Goal: Task Accomplishment & Management: Use online tool/utility

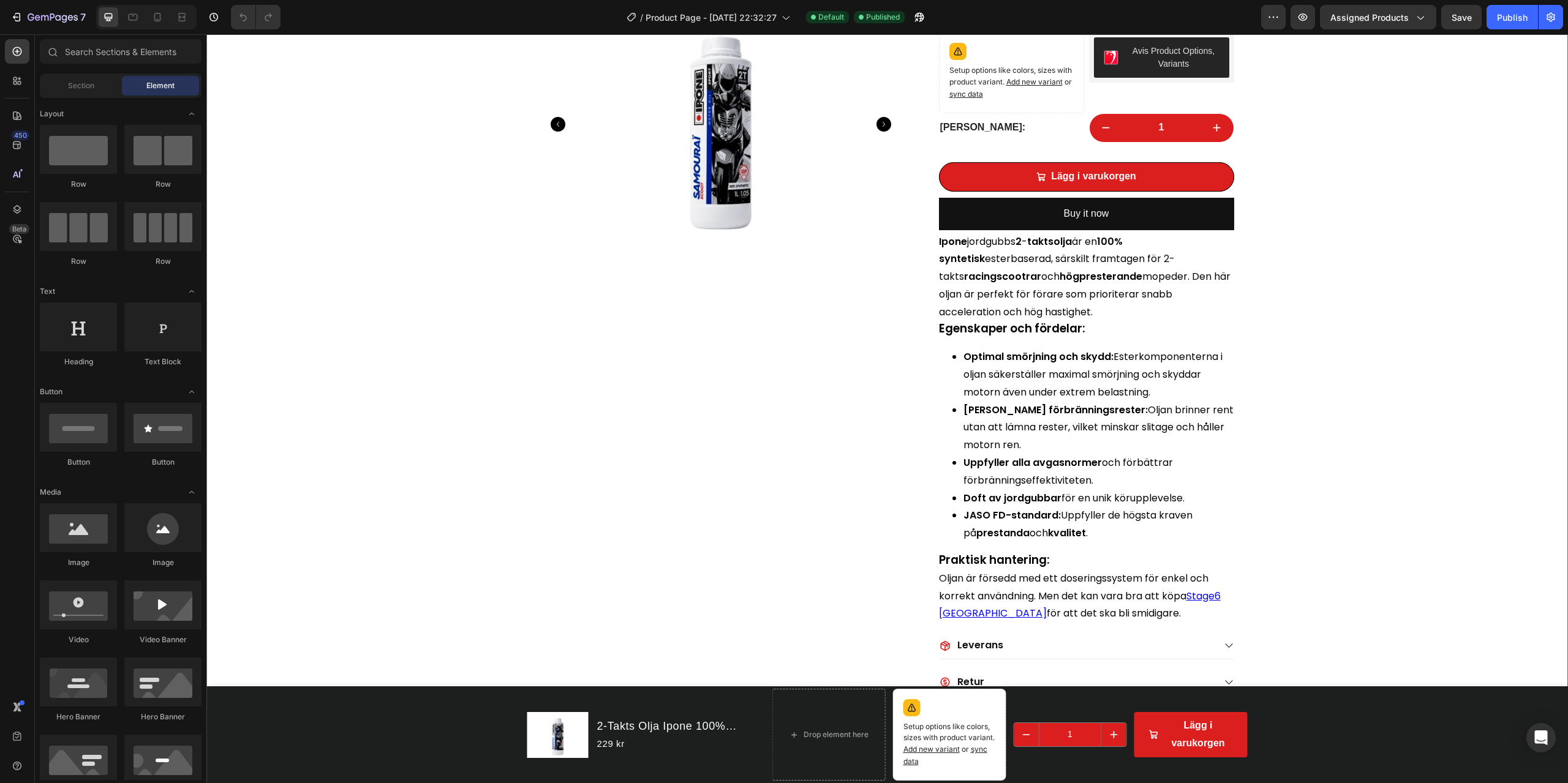
scroll to position [62, 0]
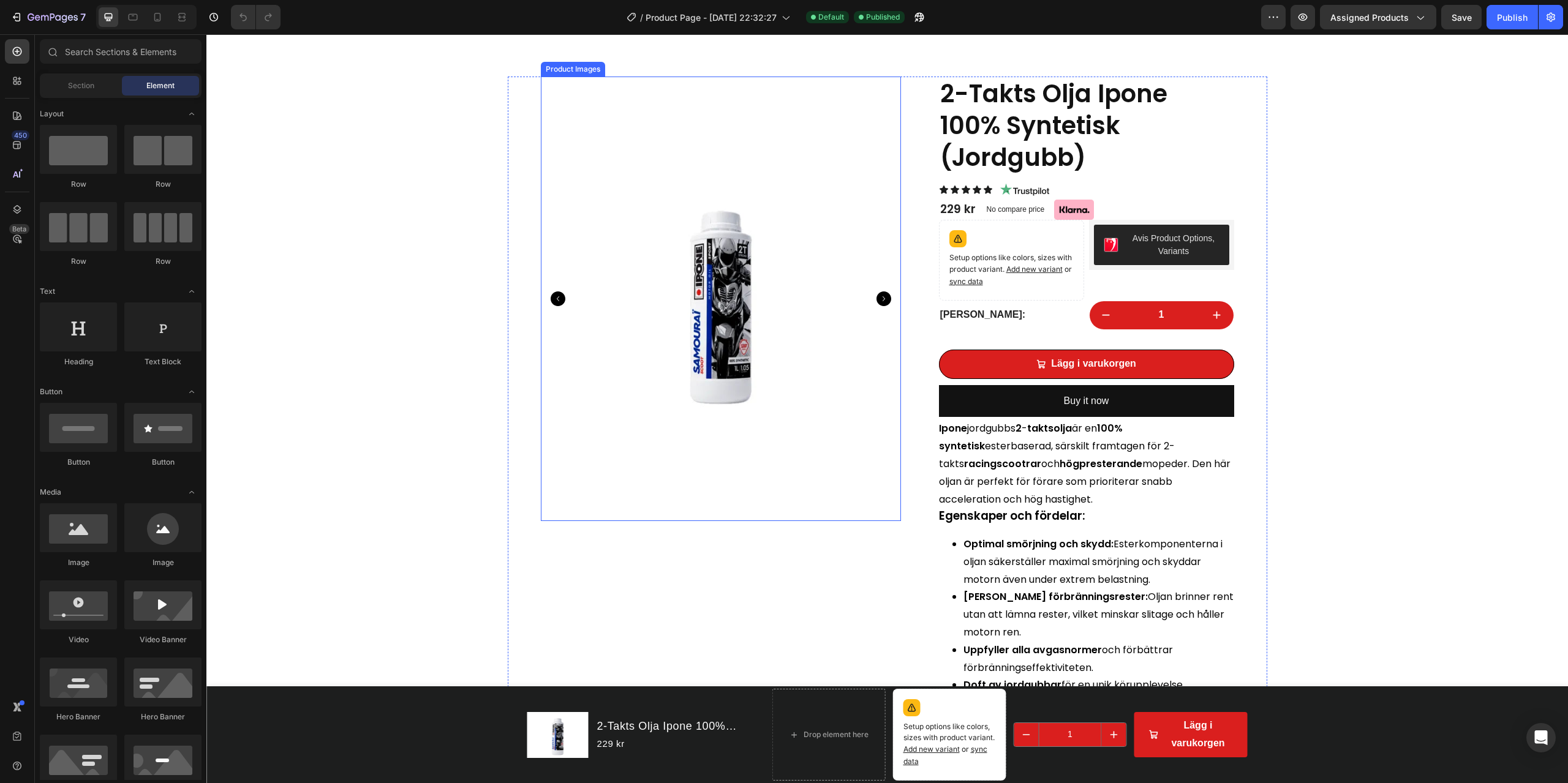
click at [800, 459] on img at bounding box center [721, 299] width 360 height 445
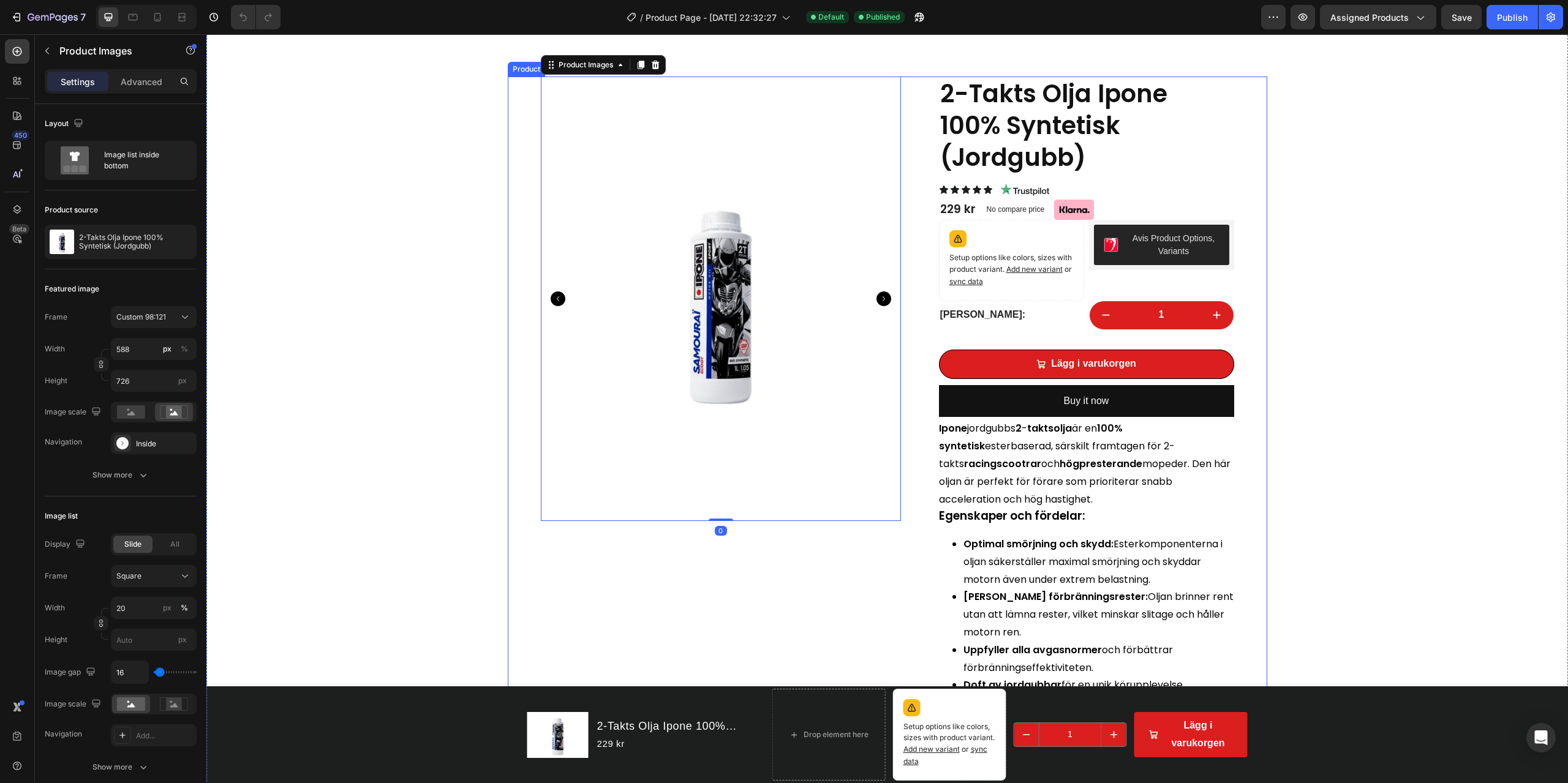
click at [910, 562] on div "Product Images 0 2-Takts Olja Ipone 100% Syntetisk (Jordgubb) Product Title Ico…" at bounding box center [887, 498] width 760 height 843
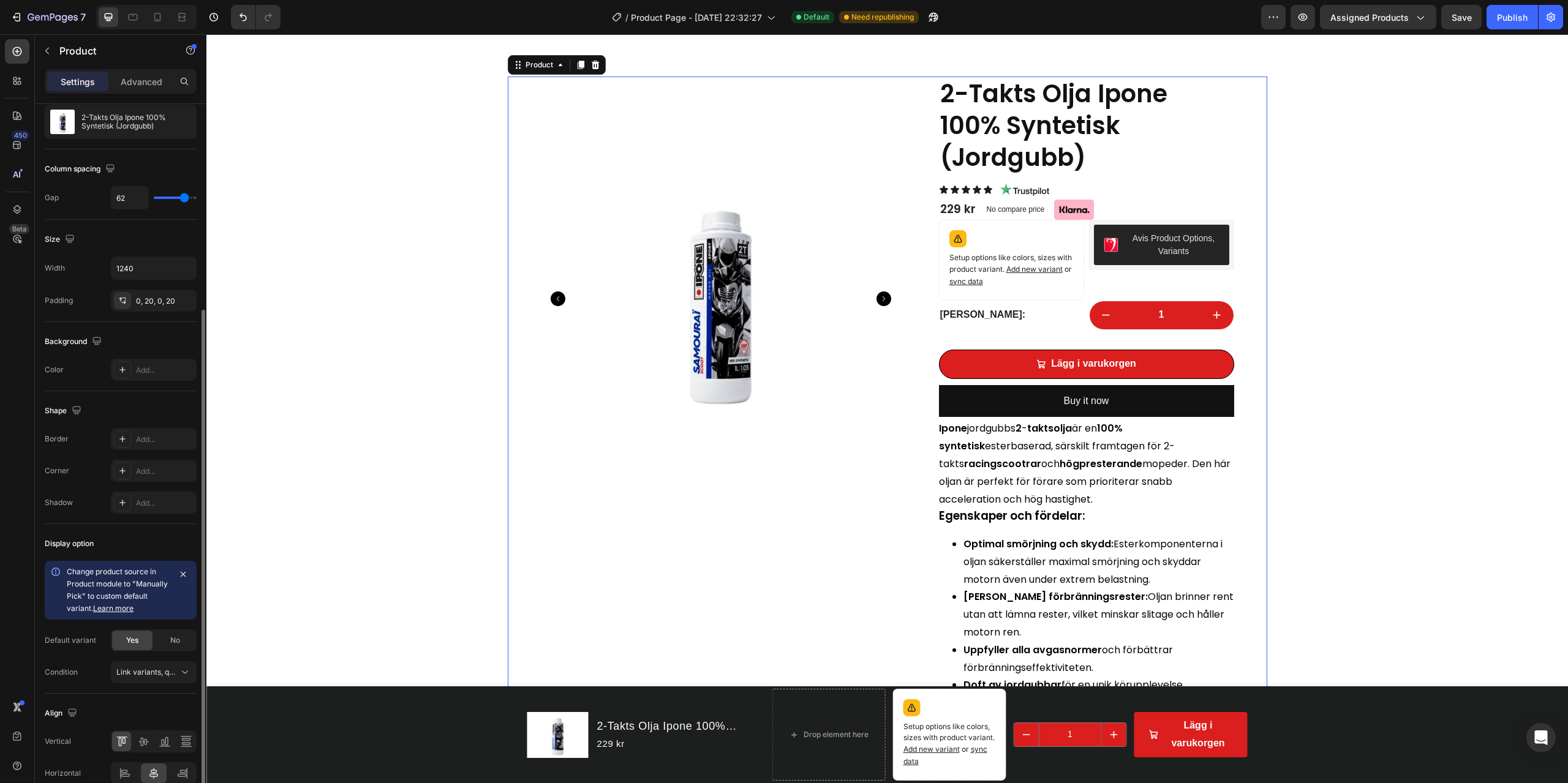
scroll to position [183, 0]
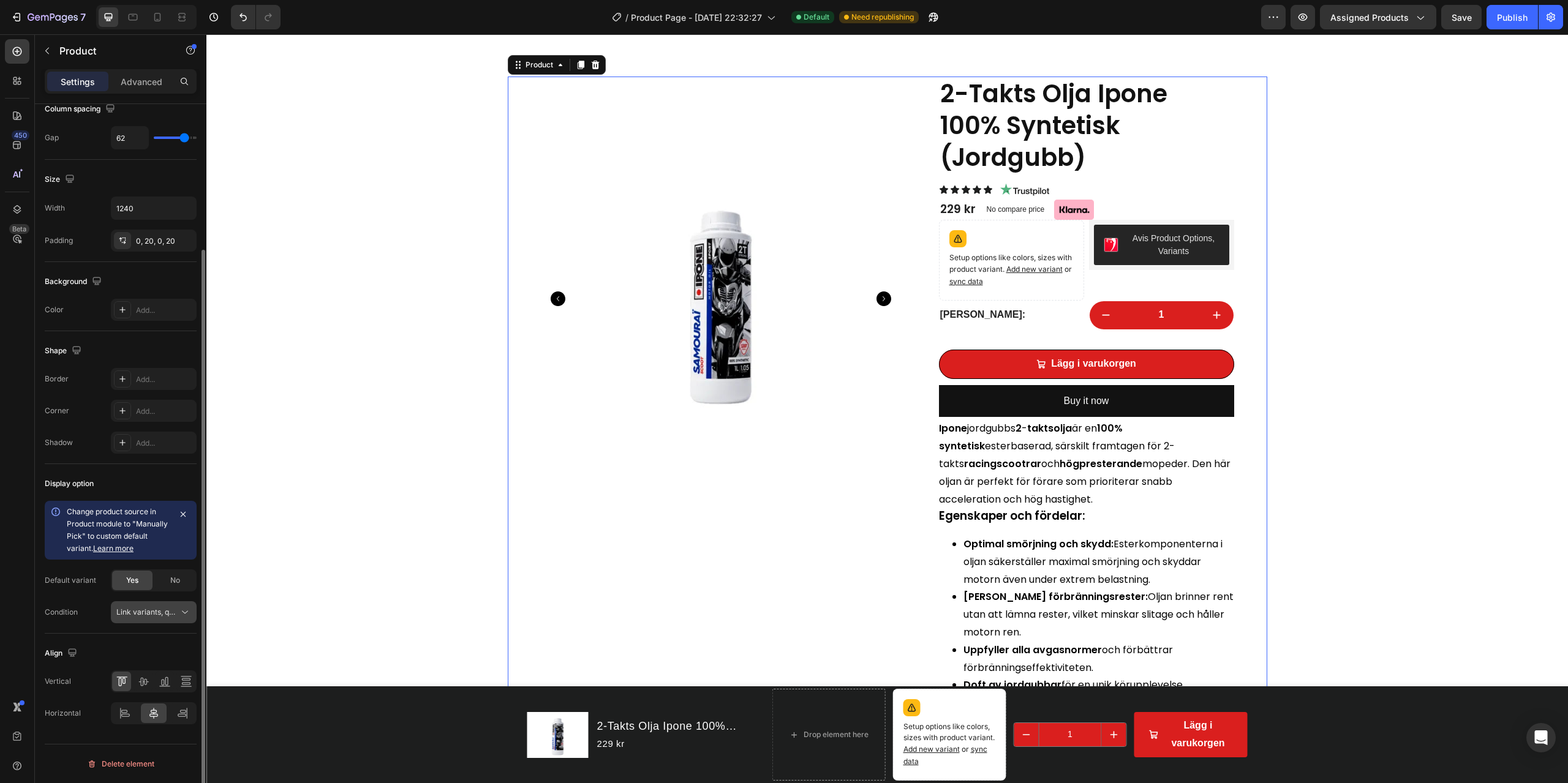
click at [157, 562] on div "Link variants, quantity <br> between same products" at bounding box center [154, 612] width 75 height 12
click at [160, 562] on span "Link variants, quantity <br> between same products" at bounding box center [207, 612] width 181 height 9
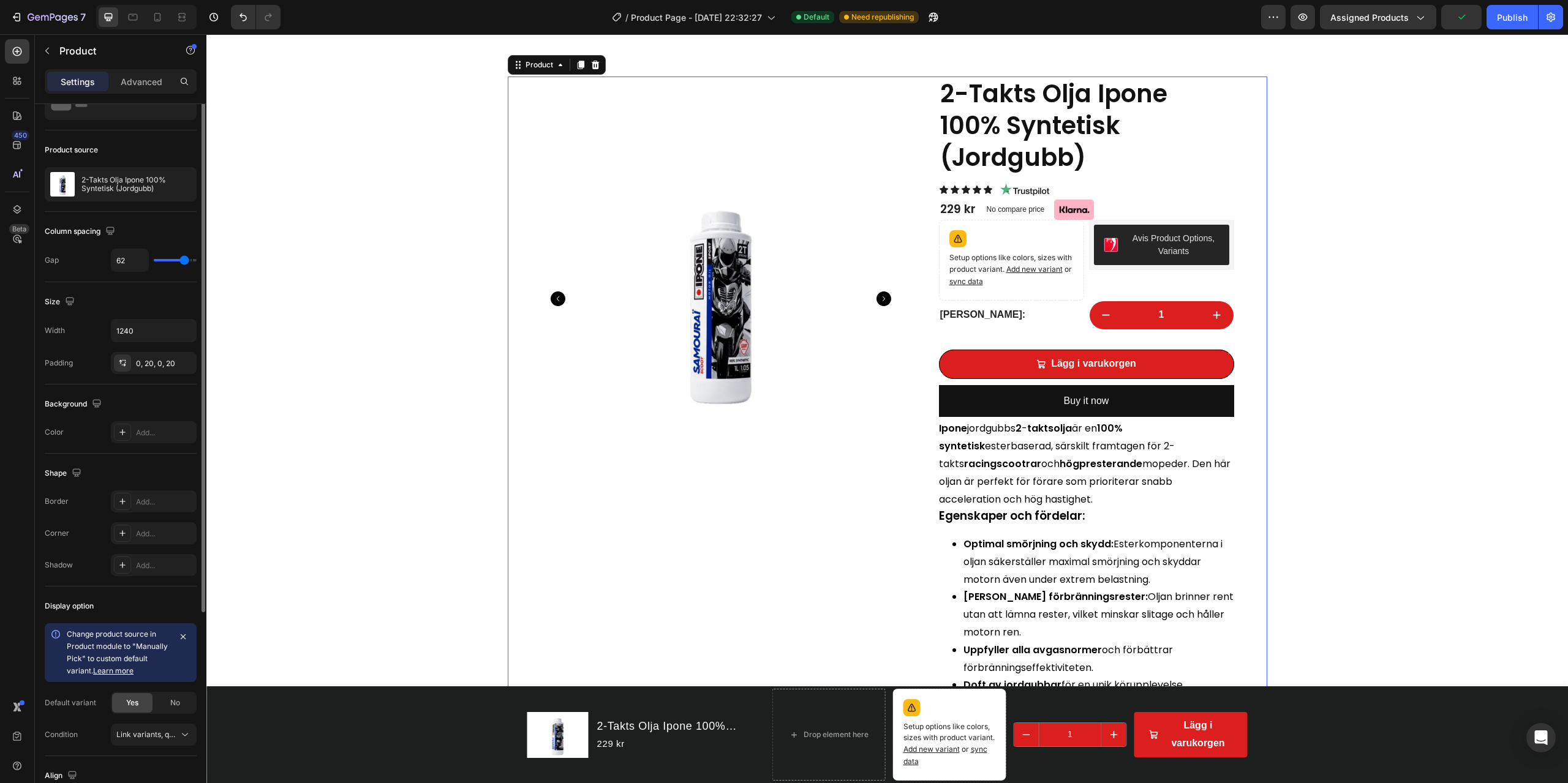
scroll to position [0, 0]
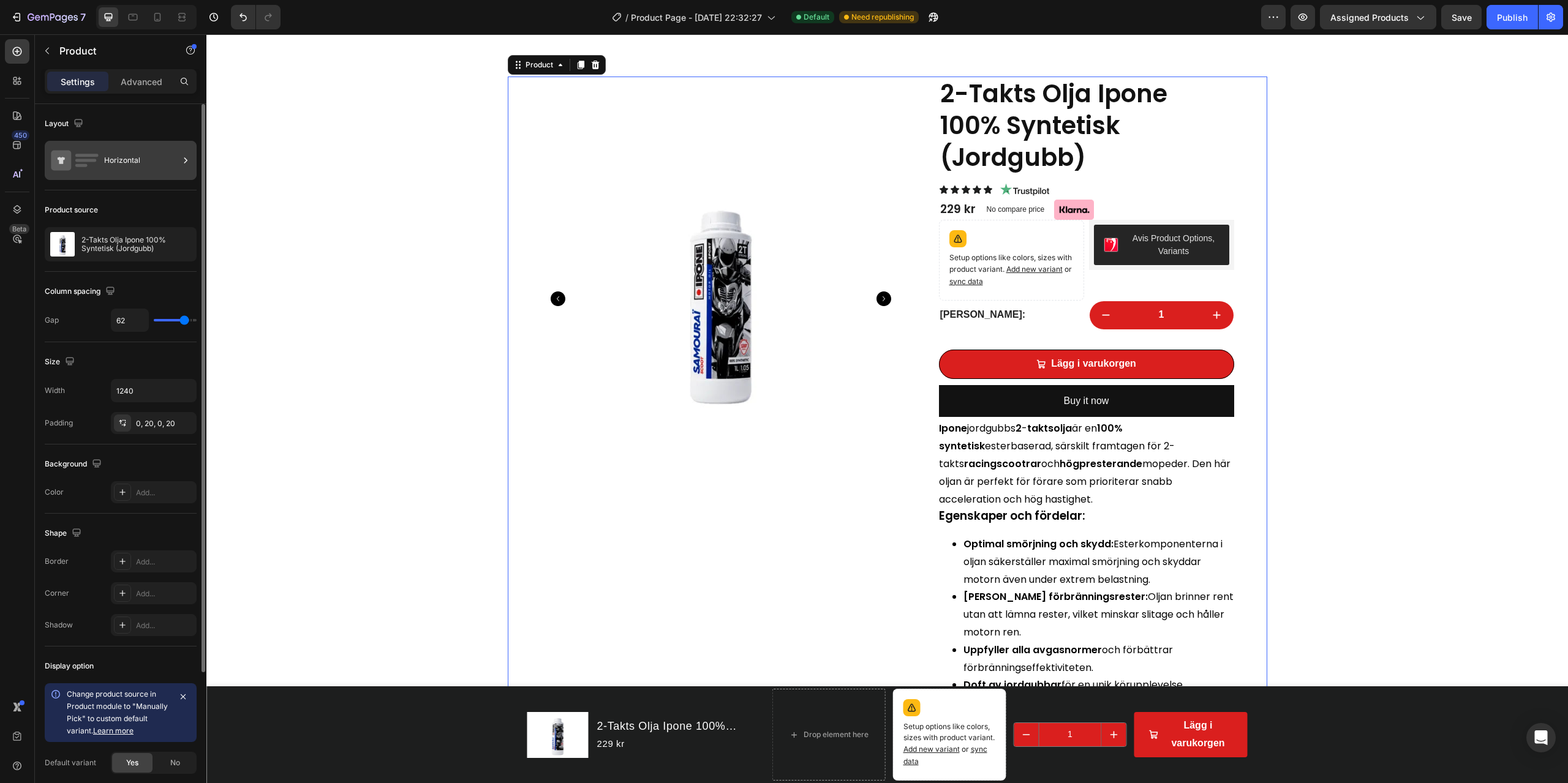
click at [129, 152] on div "Horizontal" at bounding box center [141, 160] width 75 height 28
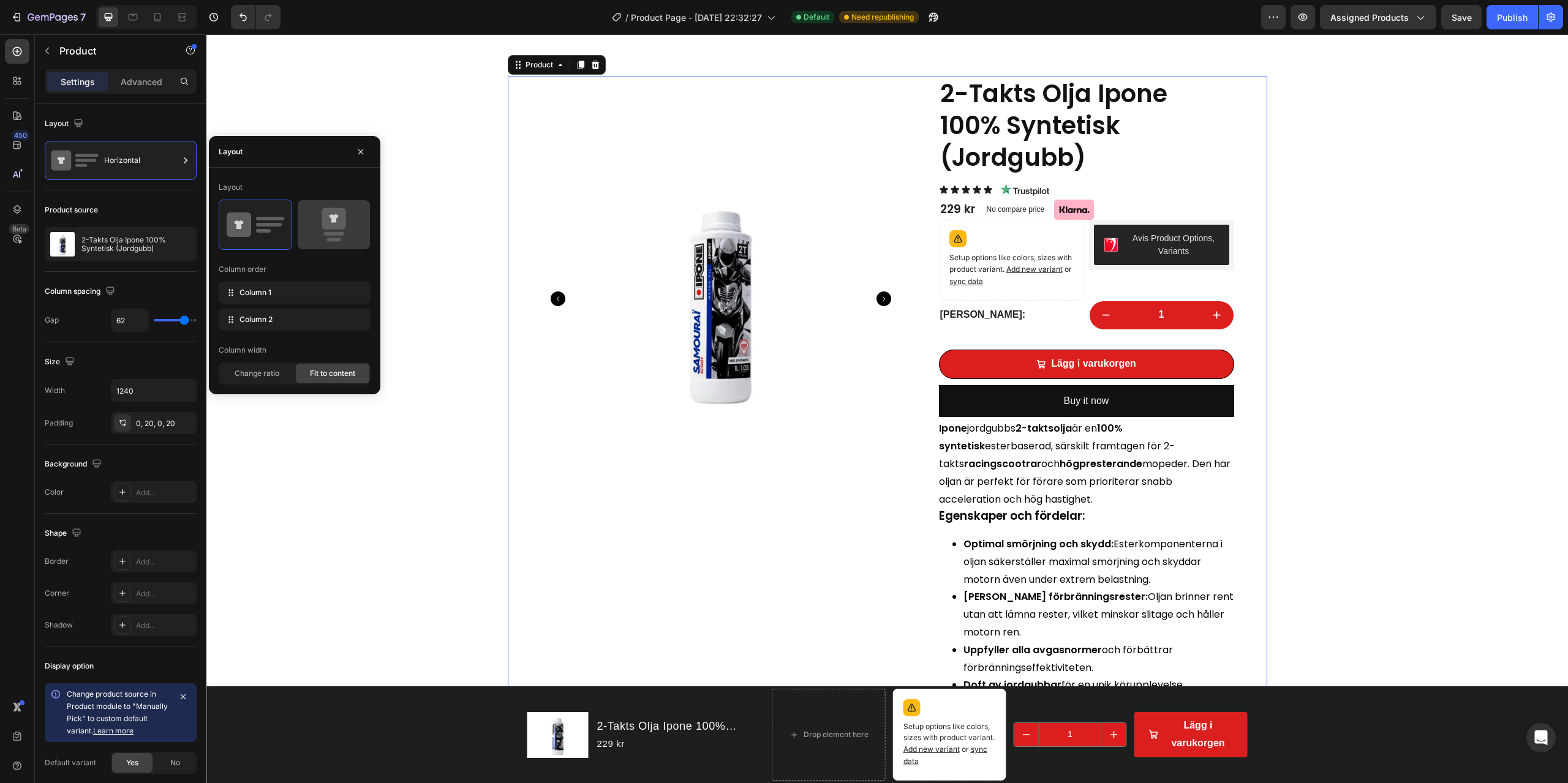
click at [357, 230] on icon at bounding box center [334, 225] width 58 height 35
type input "0"
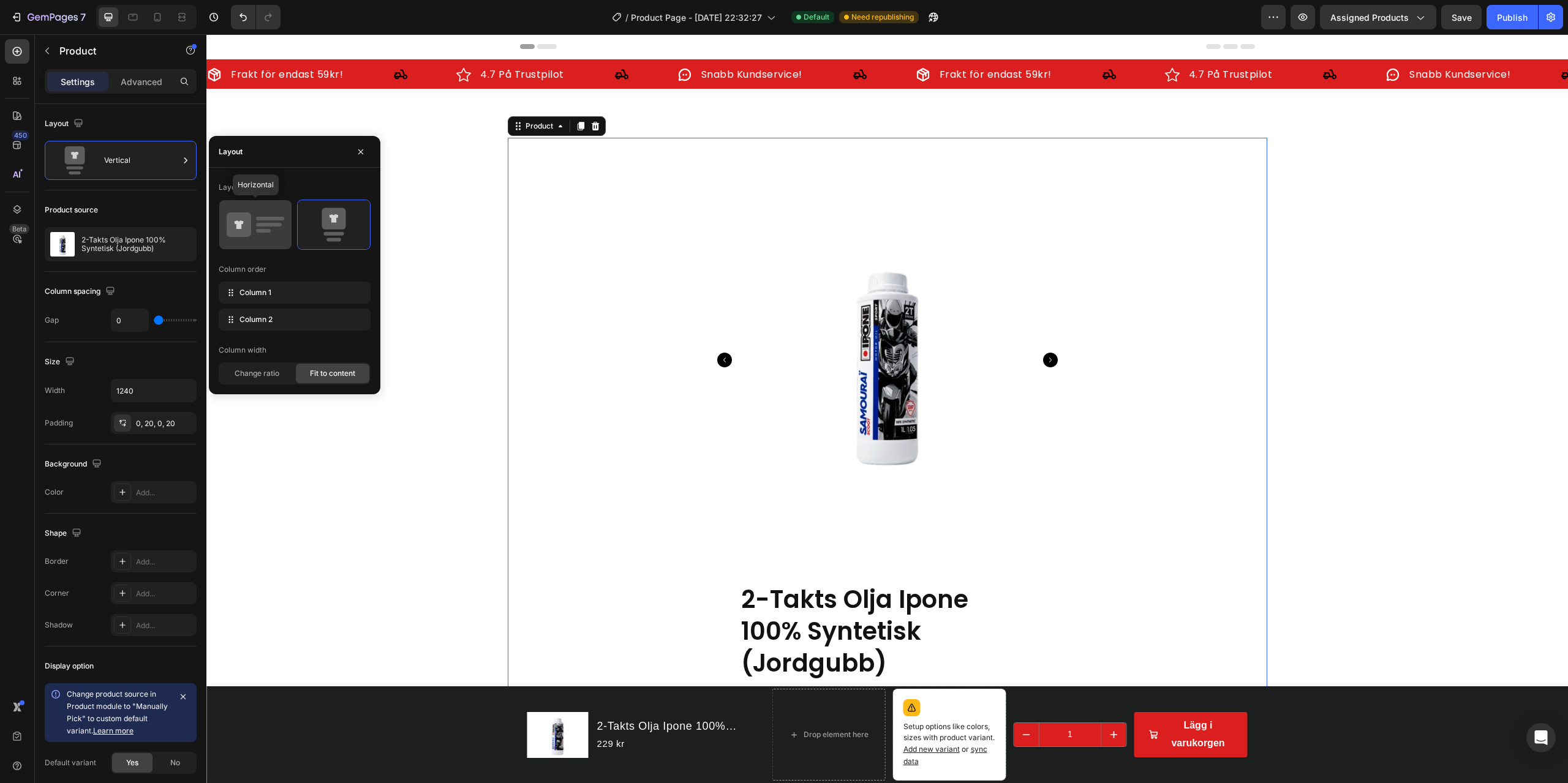
click at [275, 218] on rect at bounding box center [270, 218] width 28 height 4
type input "62"
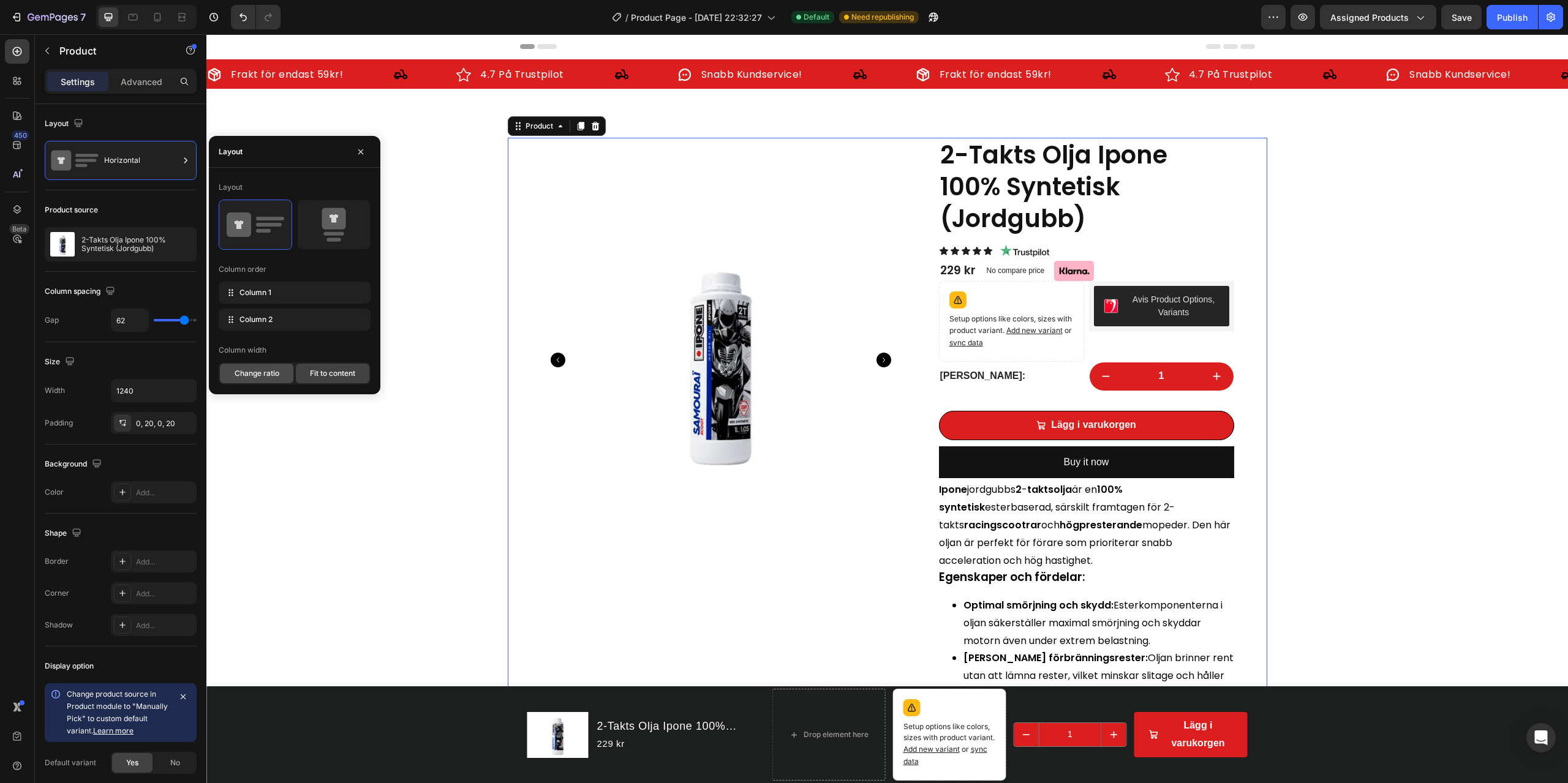
click at [258, 371] on span "Change ratio" at bounding box center [257, 373] width 45 height 11
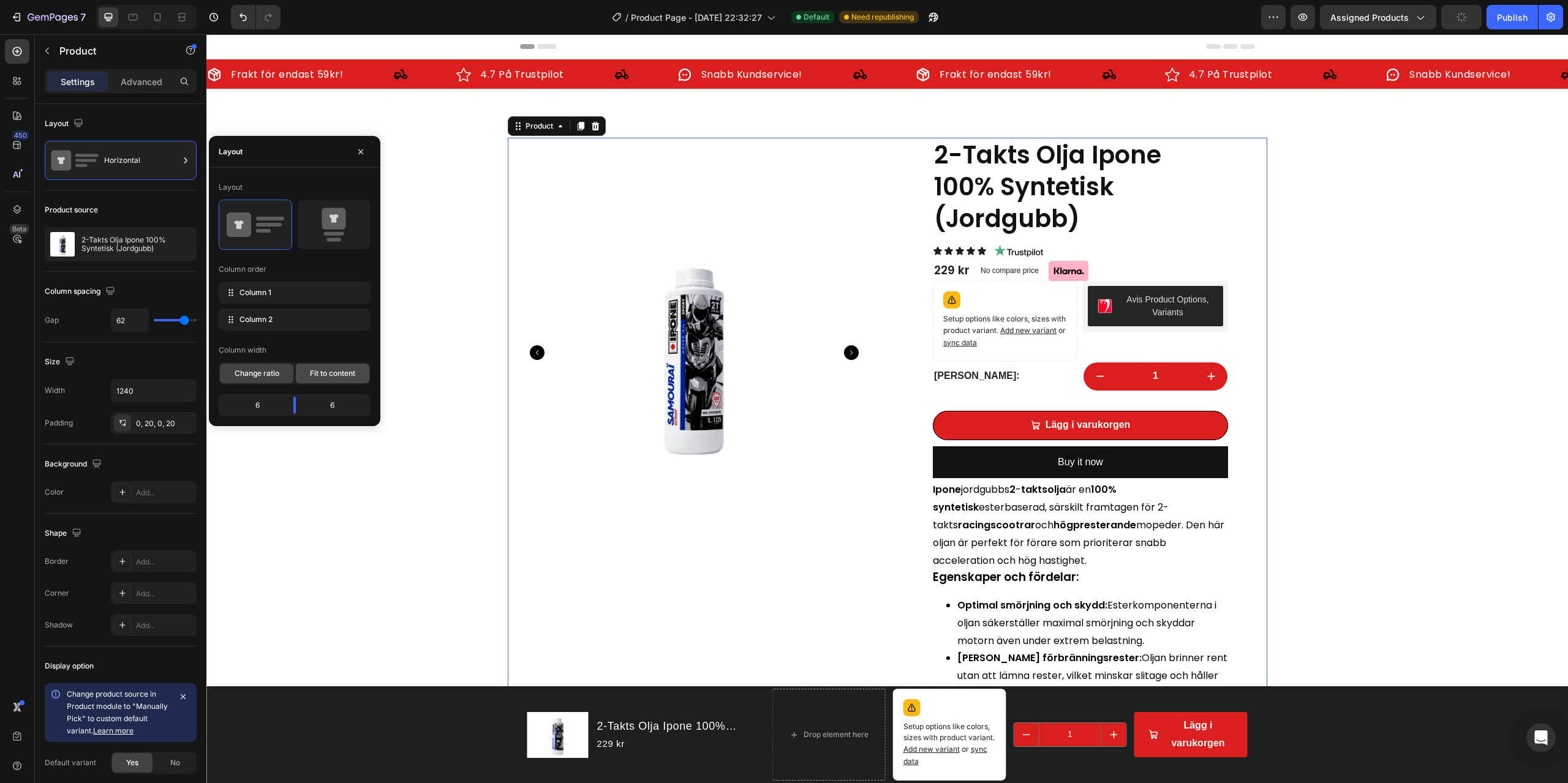
click at [326, 374] on span "Fit to content" at bounding box center [333, 373] width 46 height 11
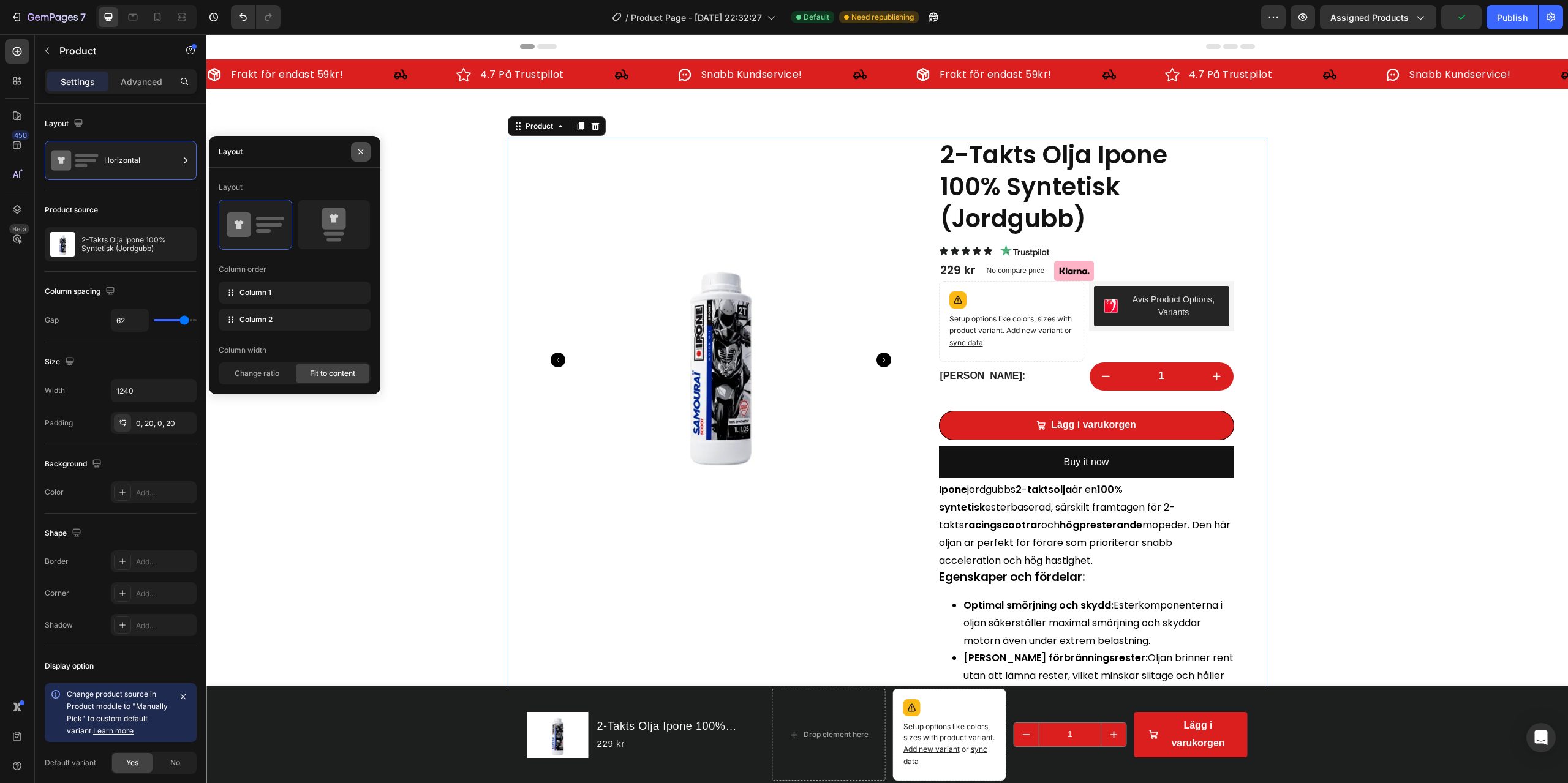
click at [366, 157] on button "button" at bounding box center [361, 152] width 20 height 20
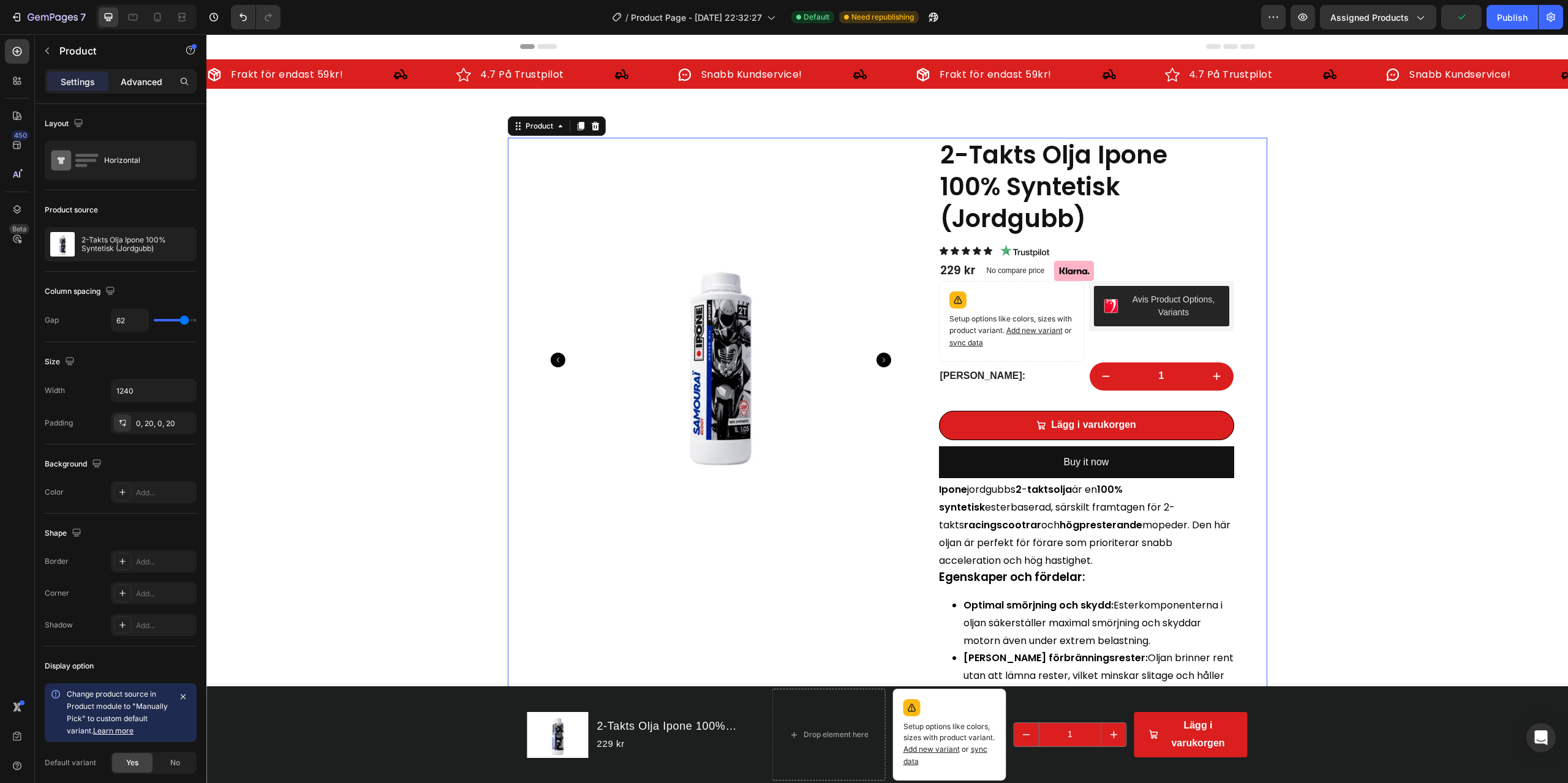
click at [156, 88] on p "Advanced" at bounding box center [141, 82] width 42 height 13
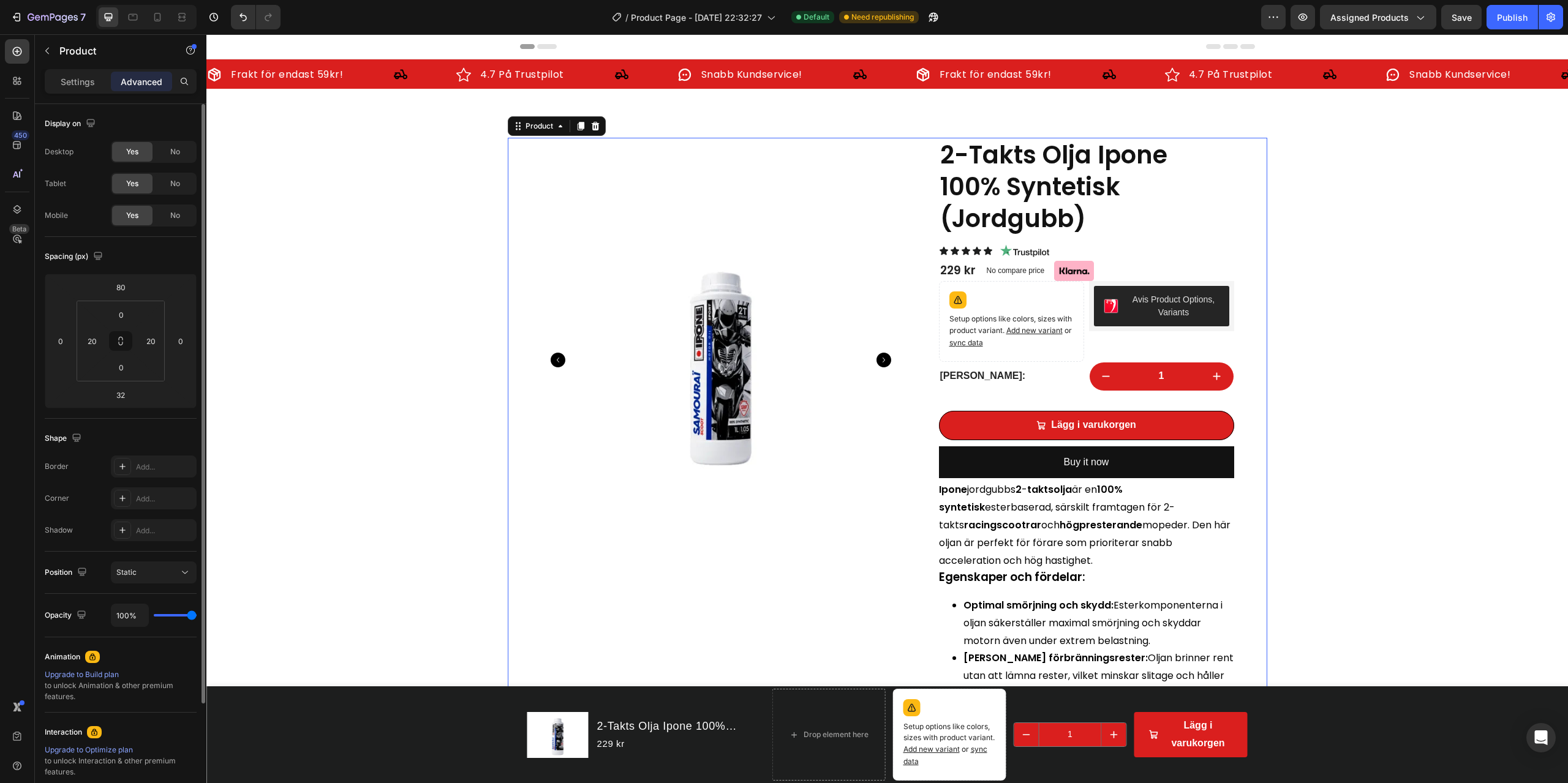
click at [89, 64] on div "Product" at bounding box center [104, 51] width 140 height 32
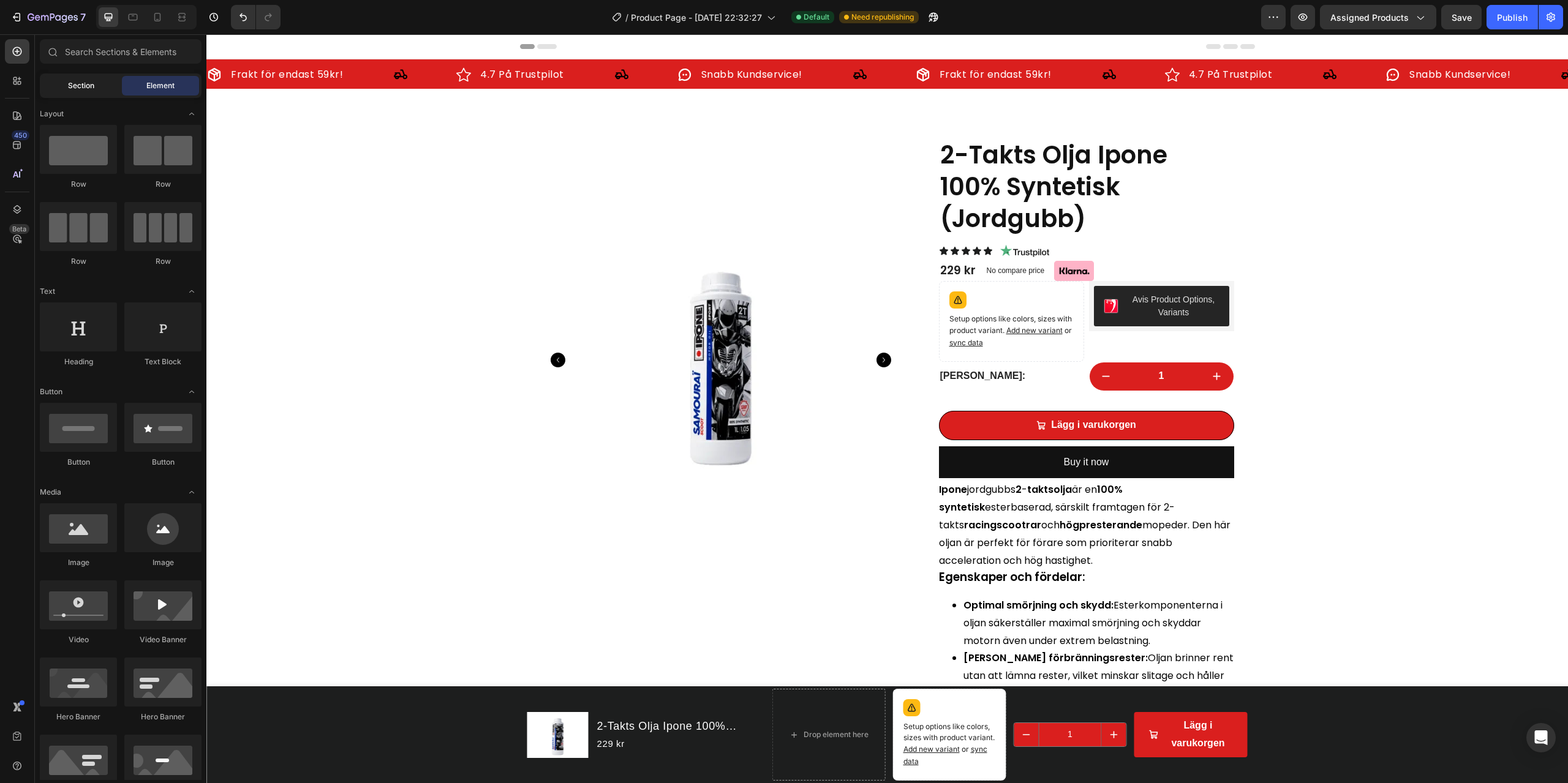
click at [99, 93] on div "Section" at bounding box center [81, 86] width 77 height 20
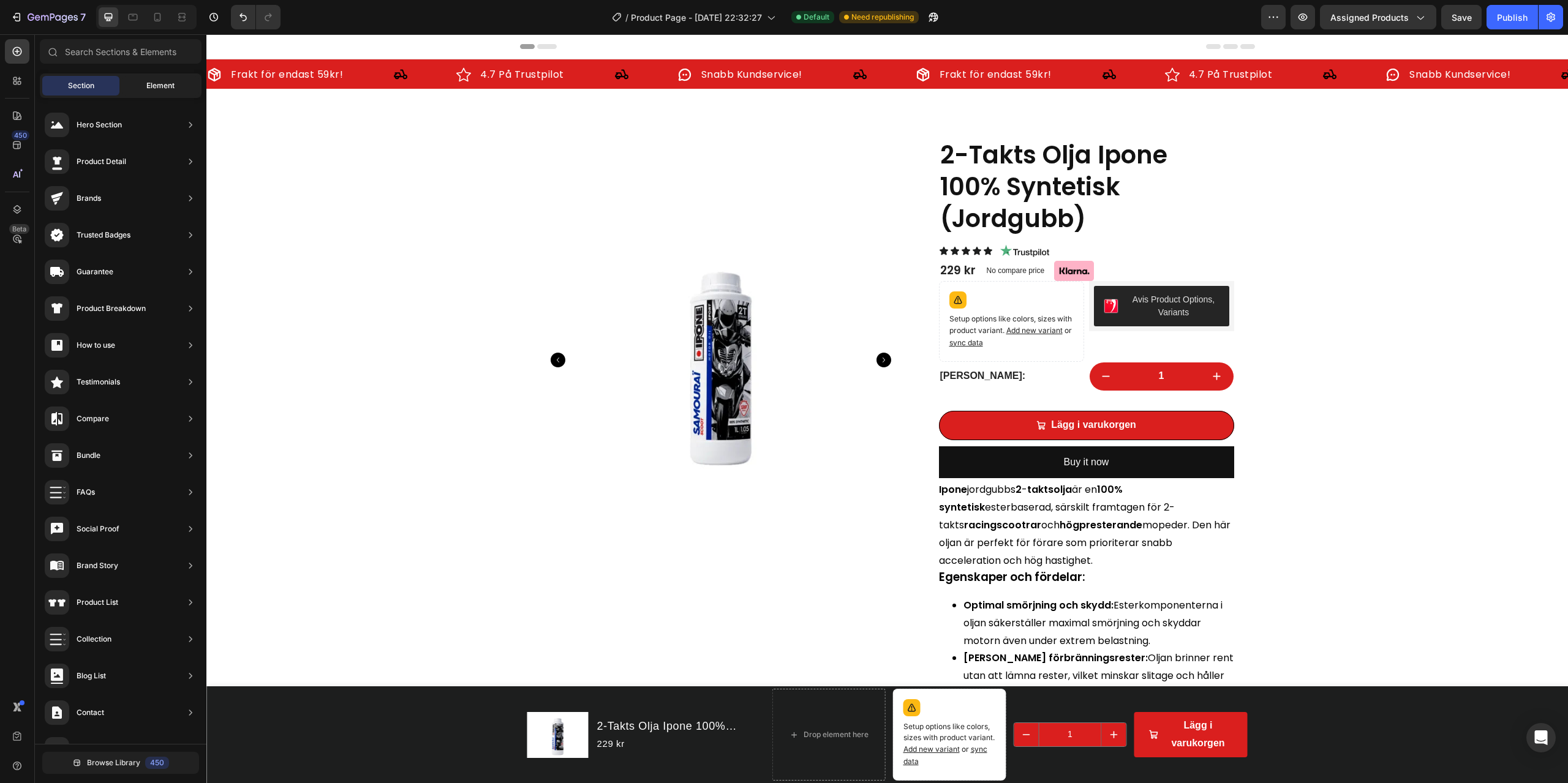
click at [147, 87] on span "Element" at bounding box center [160, 85] width 28 height 11
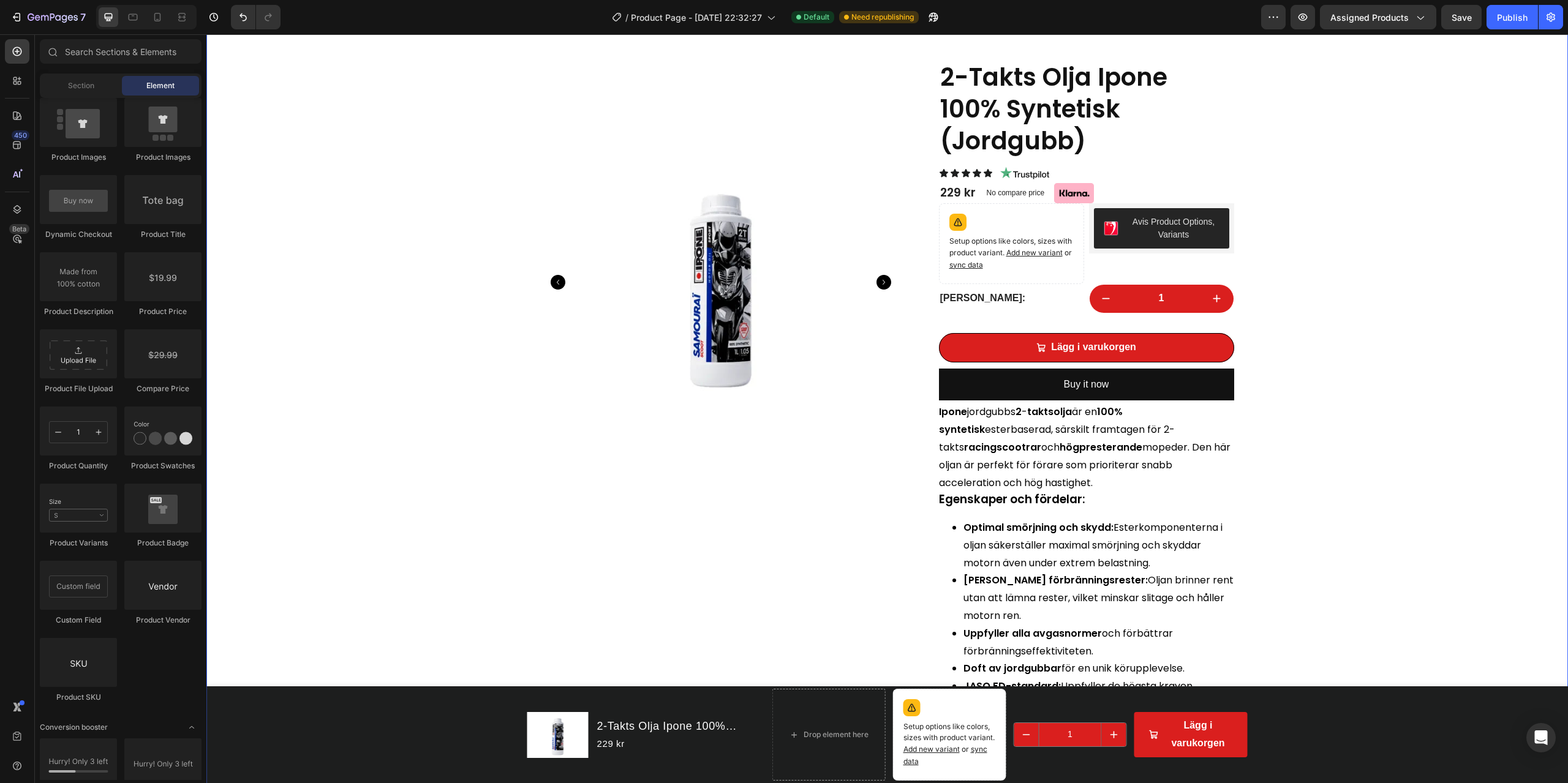
scroll to position [306, 0]
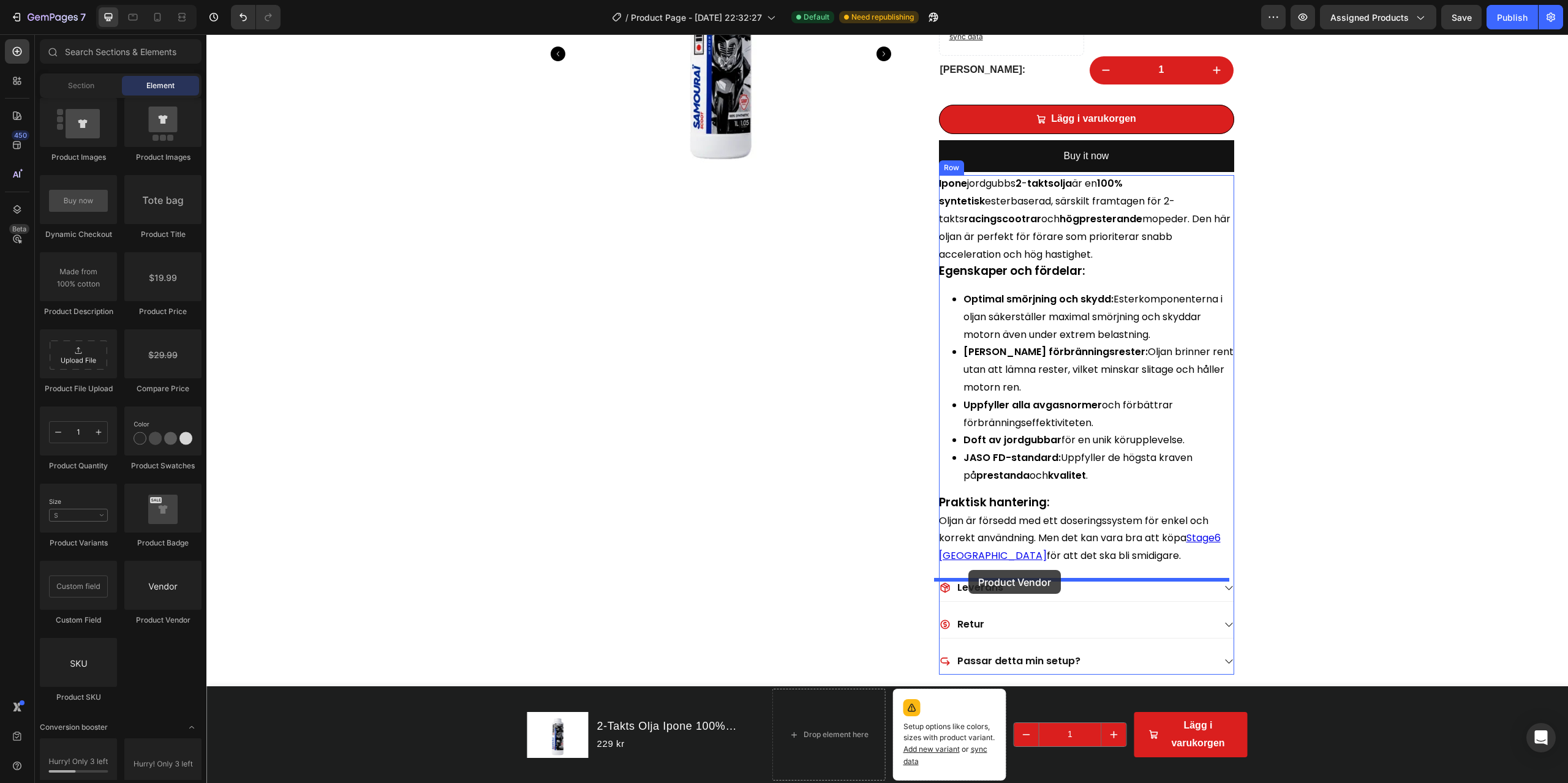
drag, startPoint x: 337, startPoint y: 609, endPoint x: 969, endPoint y: 570, distance: 633.2
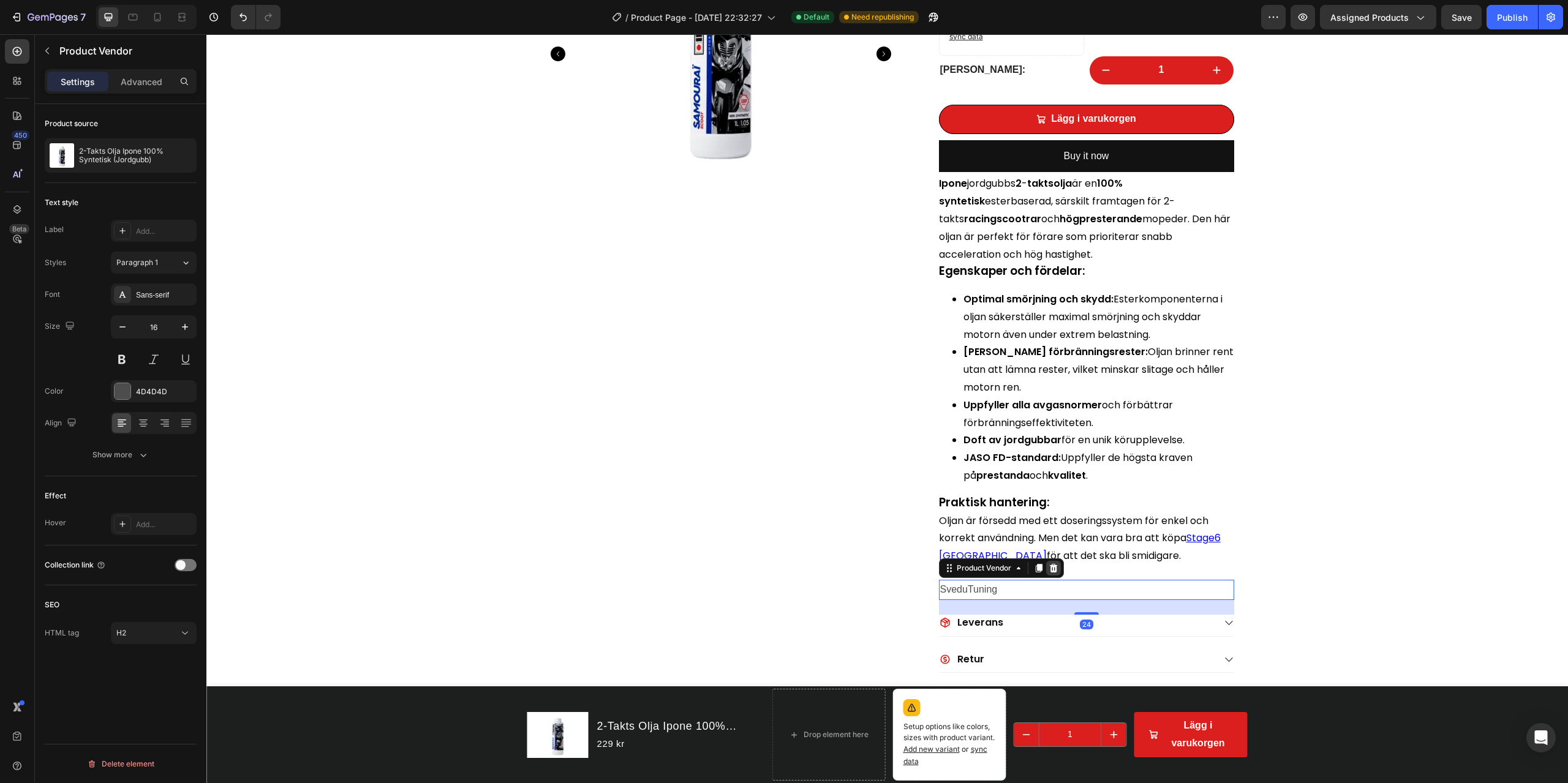
click at [1051, 562] on icon at bounding box center [1053, 568] width 8 height 8
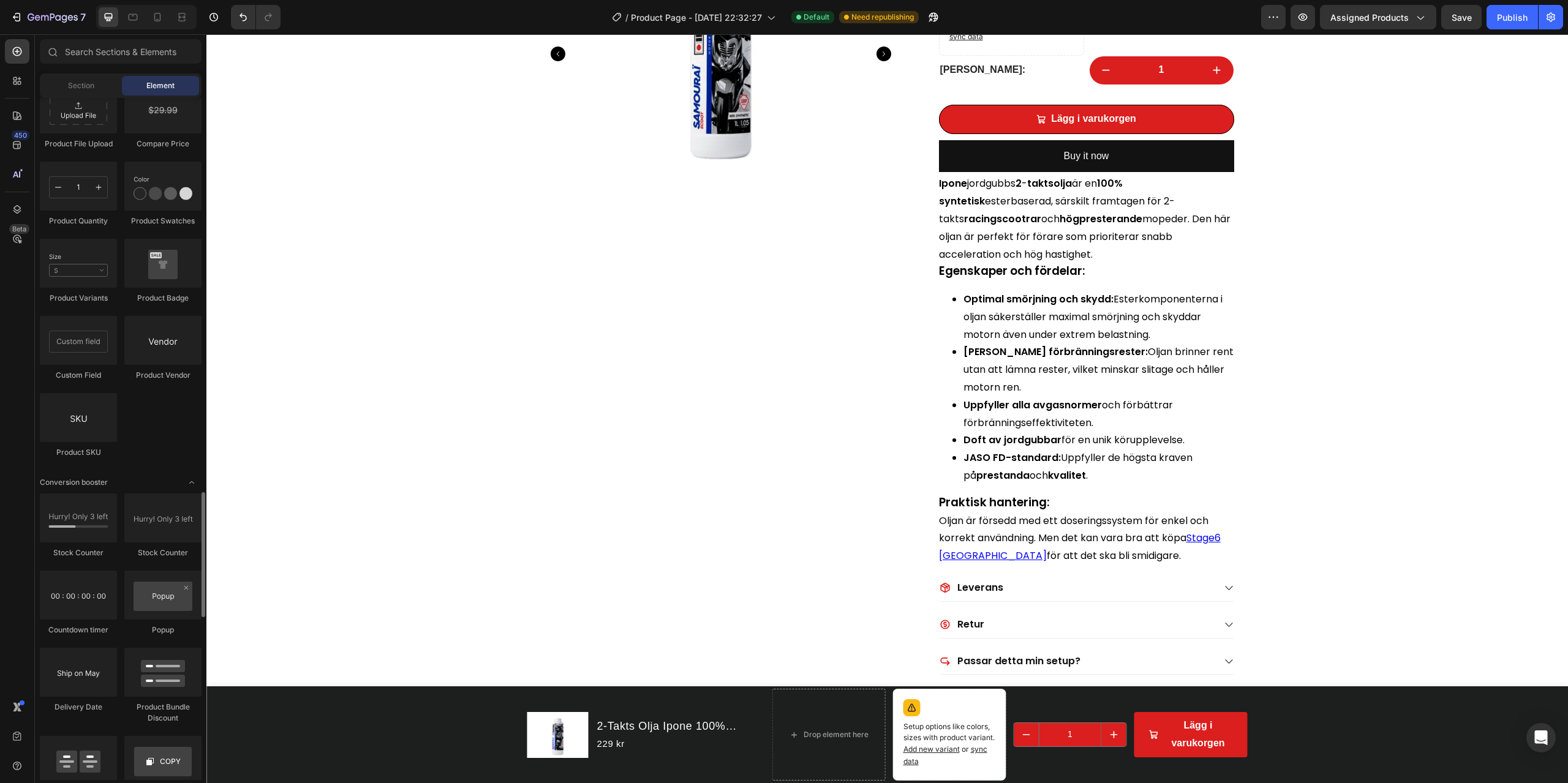
scroll to position [2266, 0]
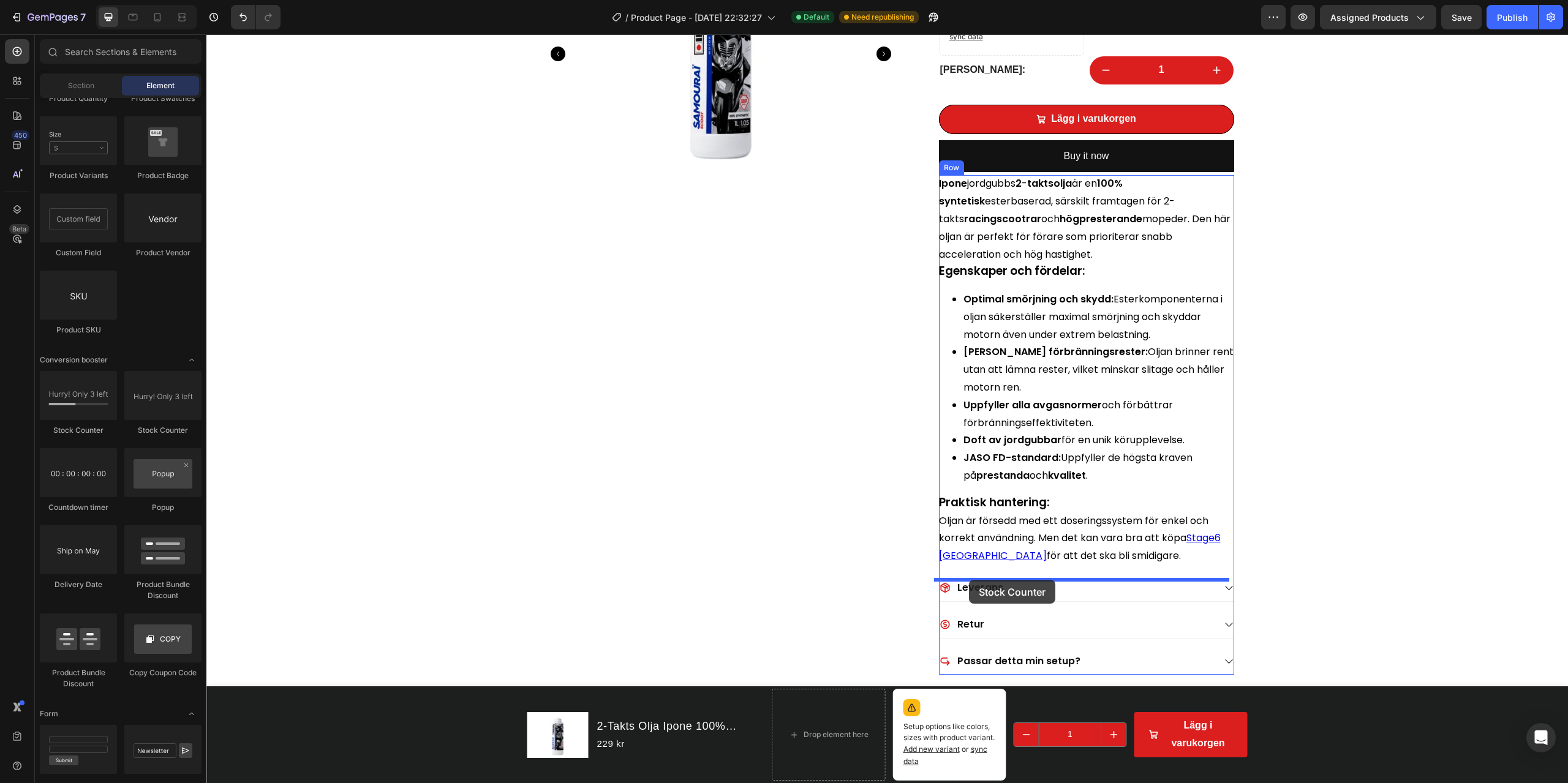
drag, startPoint x: 299, startPoint y: 440, endPoint x: 969, endPoint y: 580, distance: 684.5
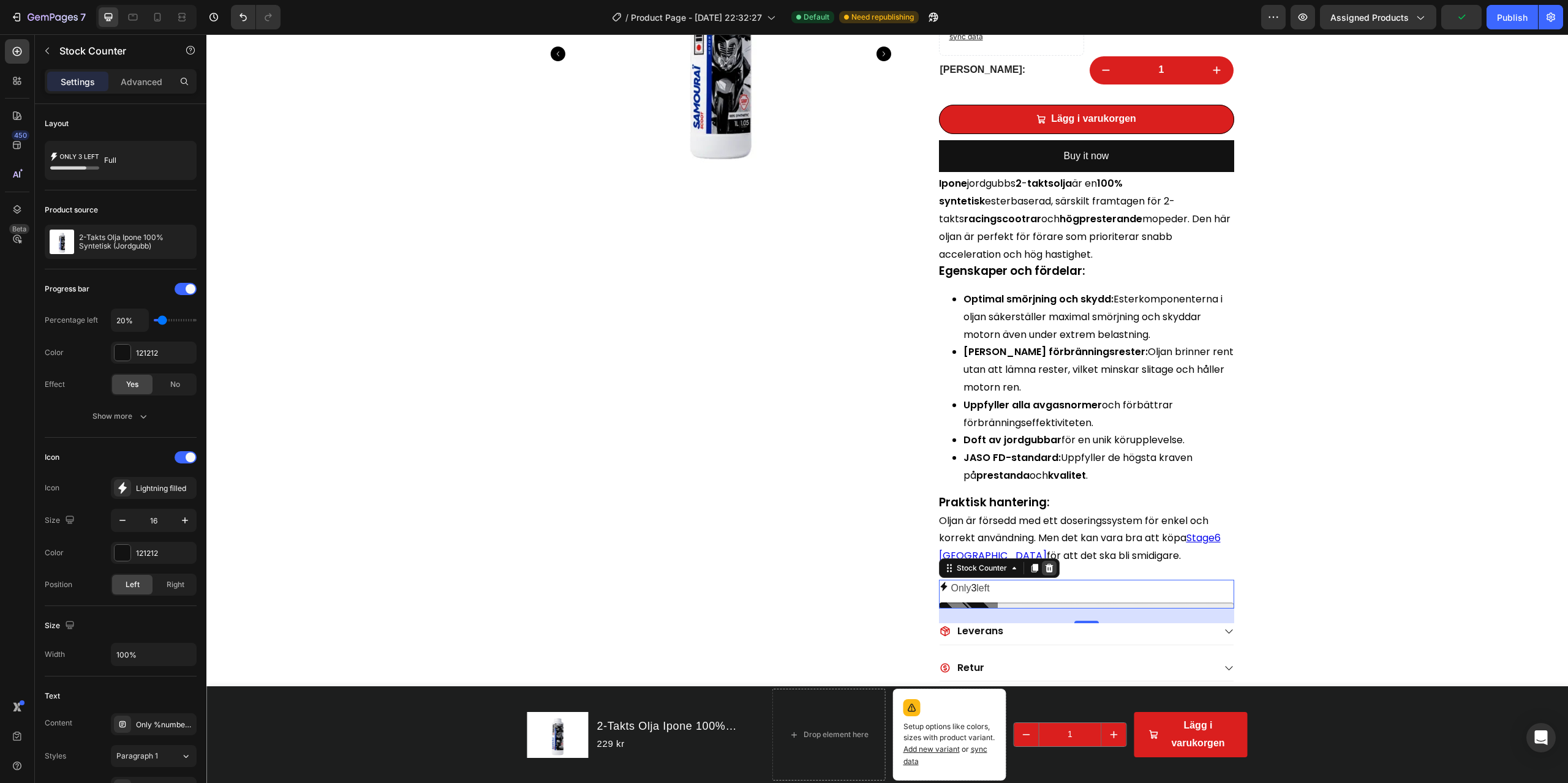
click at [1046, 562] on icon at bounding box center [1049, 568] width 8 height 8
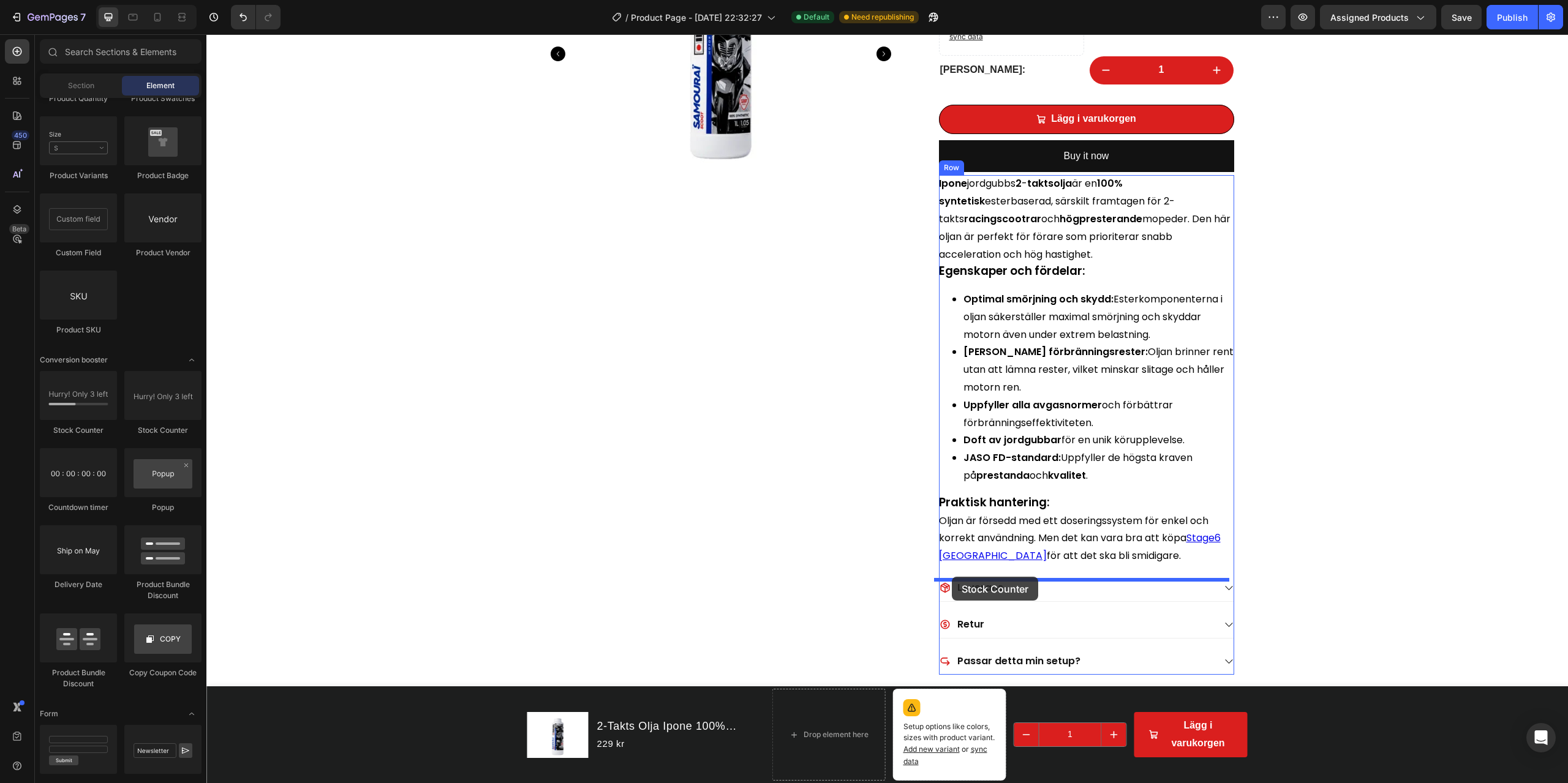
drag, startPoint x: 376, startPoint y: 443, endPoint x: 952, endPoint y: 577, distance: 591.4
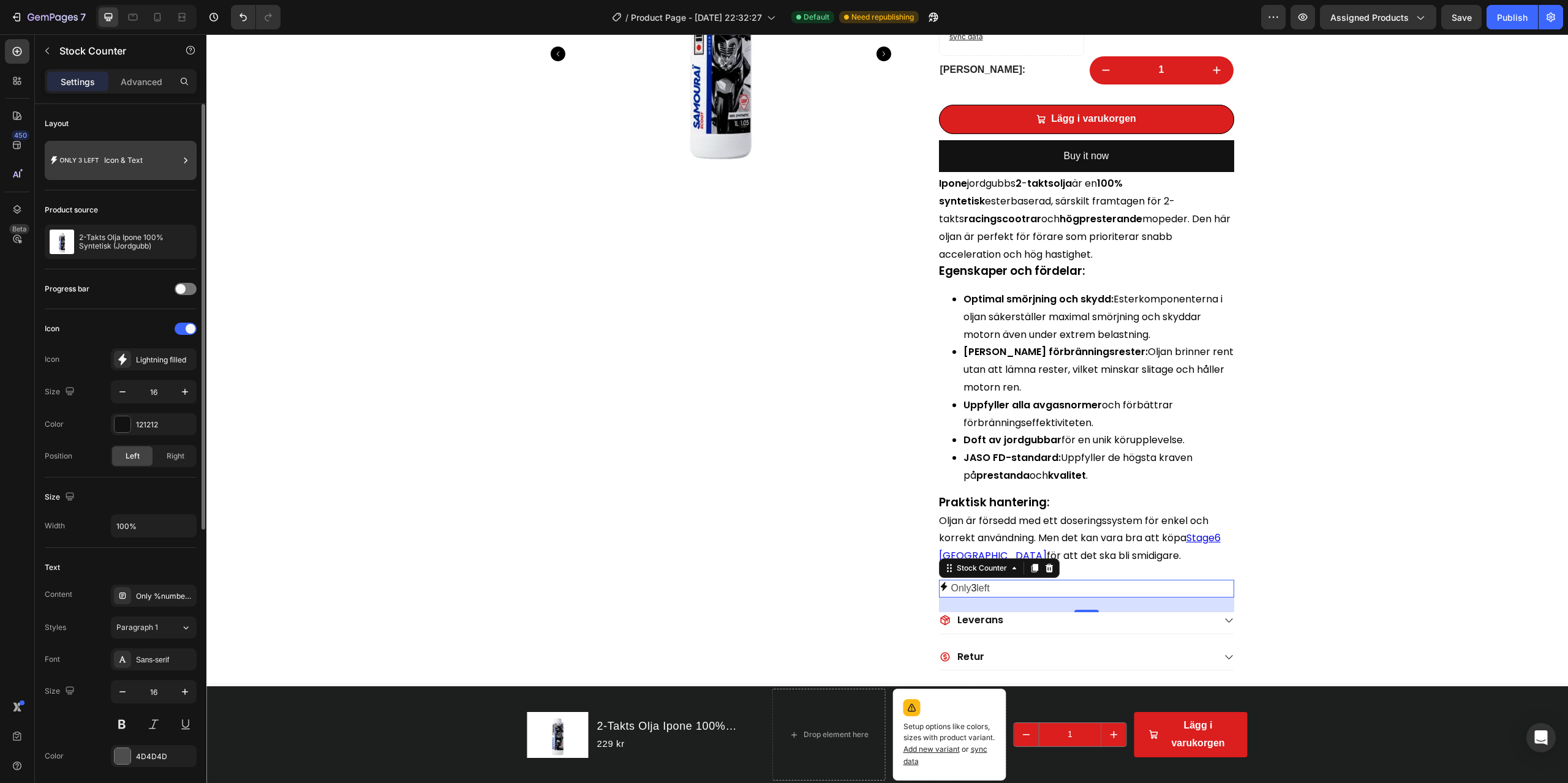
click at [83, 164] on icon at bounding box center [74, 160] width 49 height 28
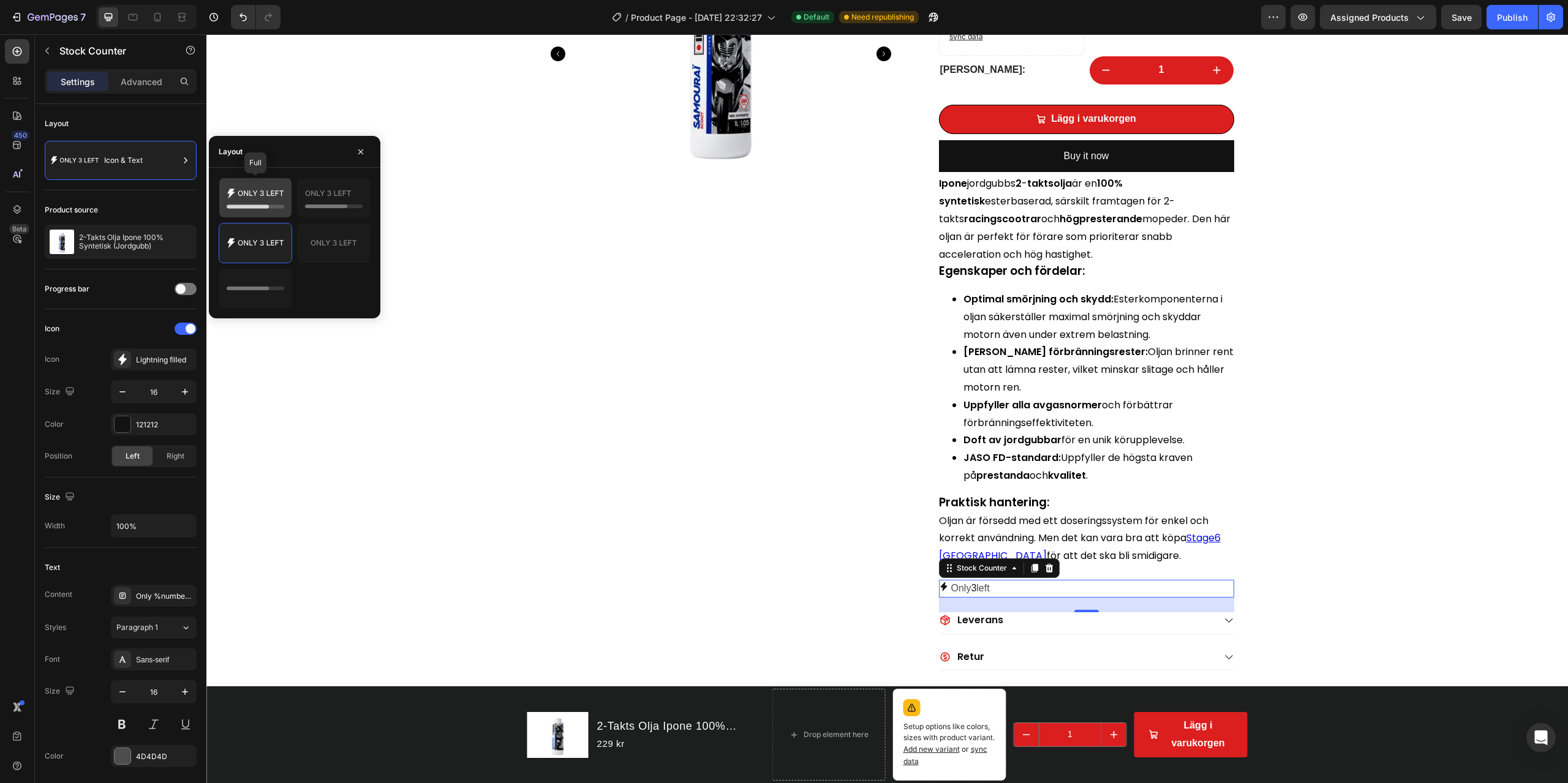
click at [277, 204] on icon at bounding box center [256, 198] width 58 height 24
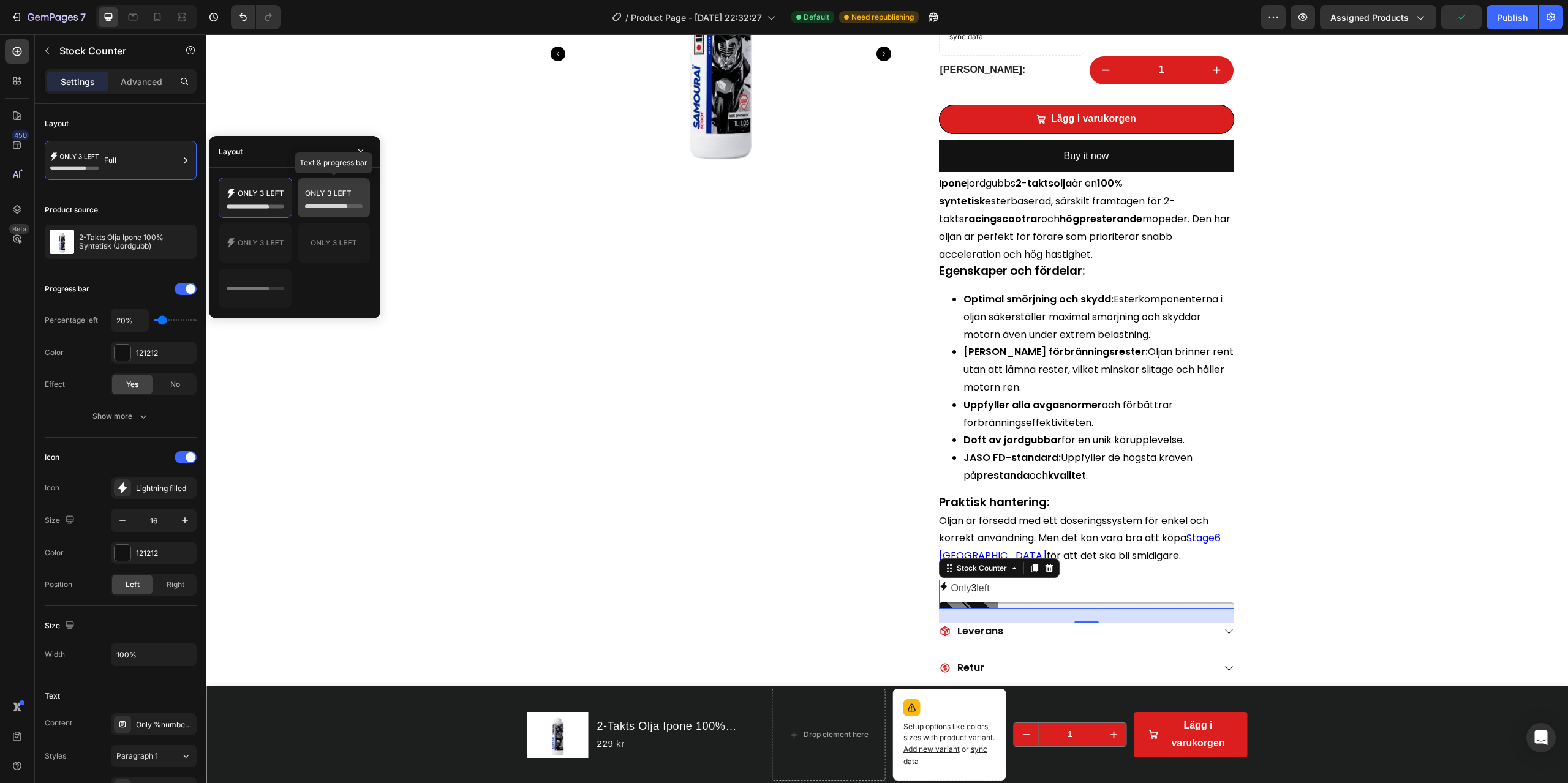
click at [326, 203] on icon at bounding box center [334, 198] width 58 height 24
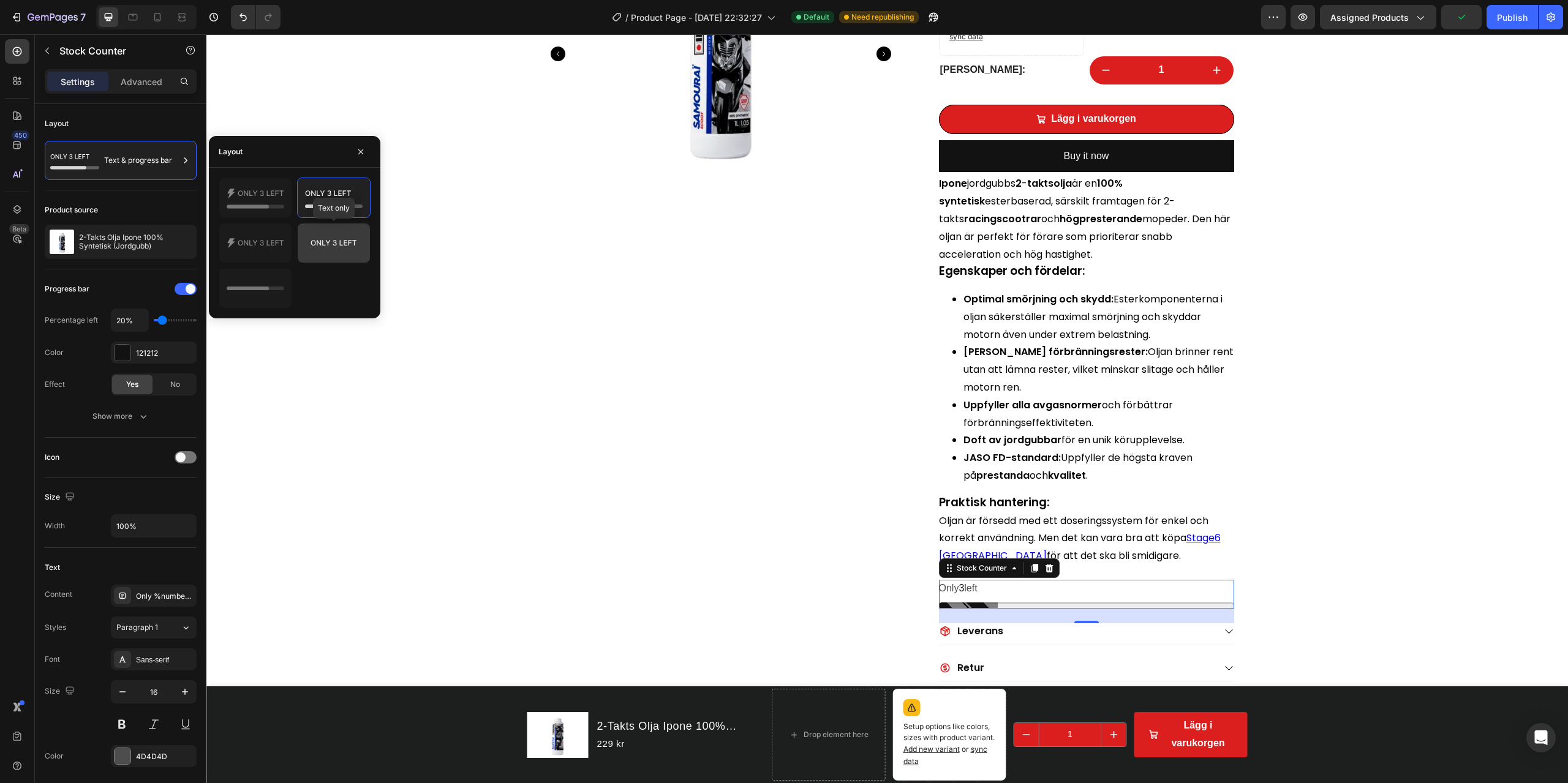
click at [340, 243] on icon at bounding box center [334, 243] width 58 height 24
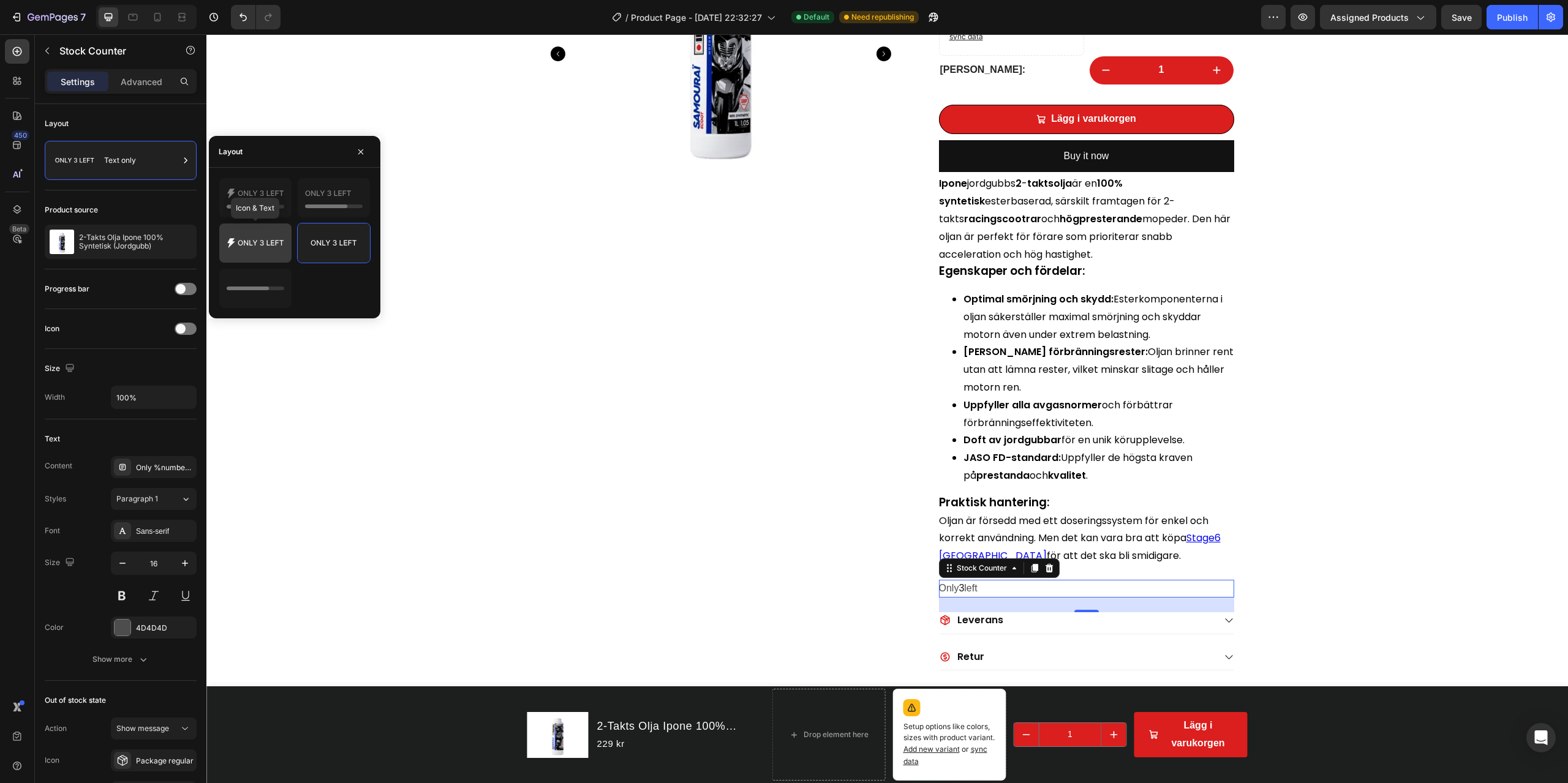
click at [254, 255] on icon at bounding box center [256, 243] width 58 height 24
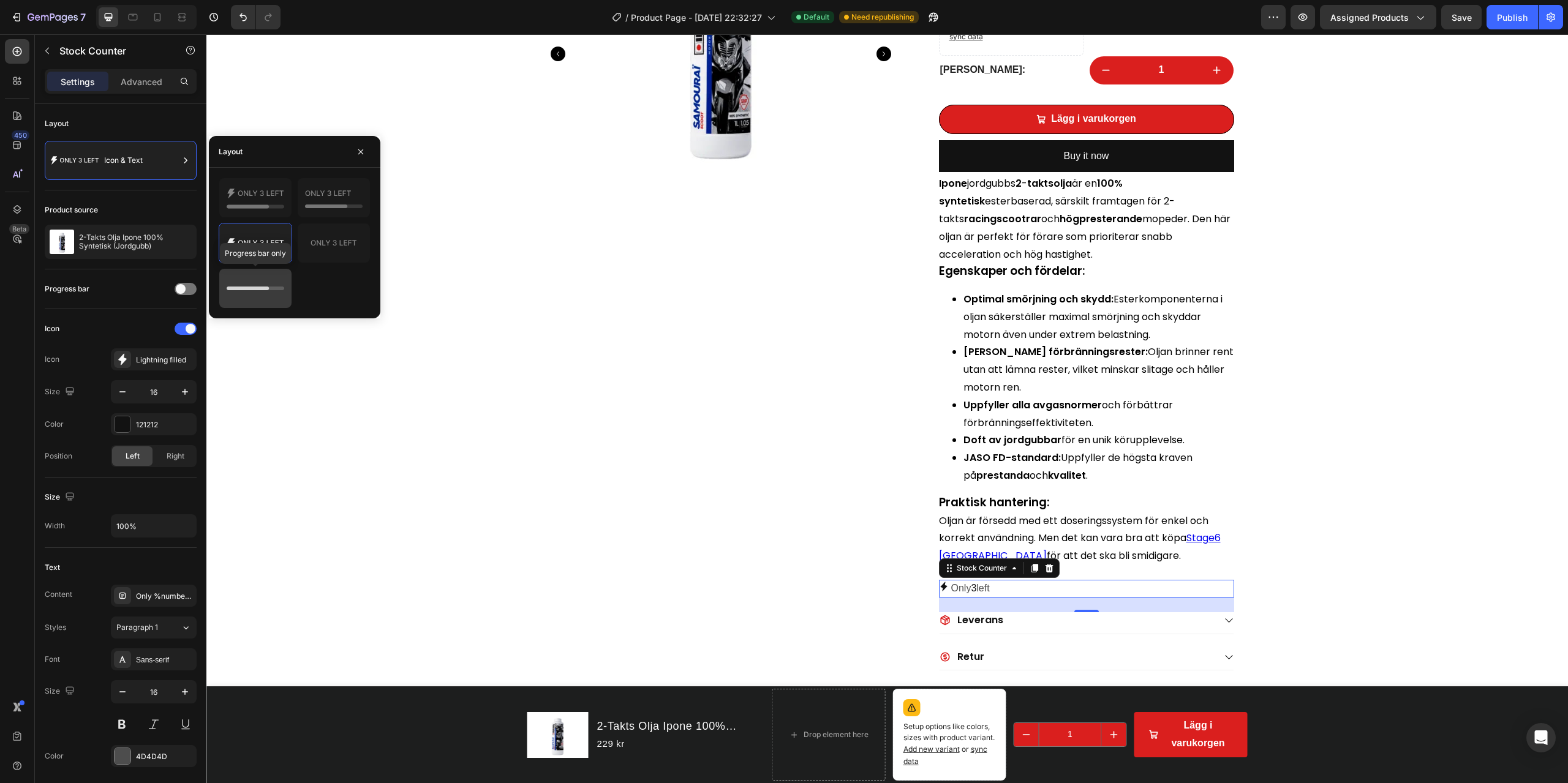
click at [256, 288] on icon at bounding box center [248, 288] width 42 height 4
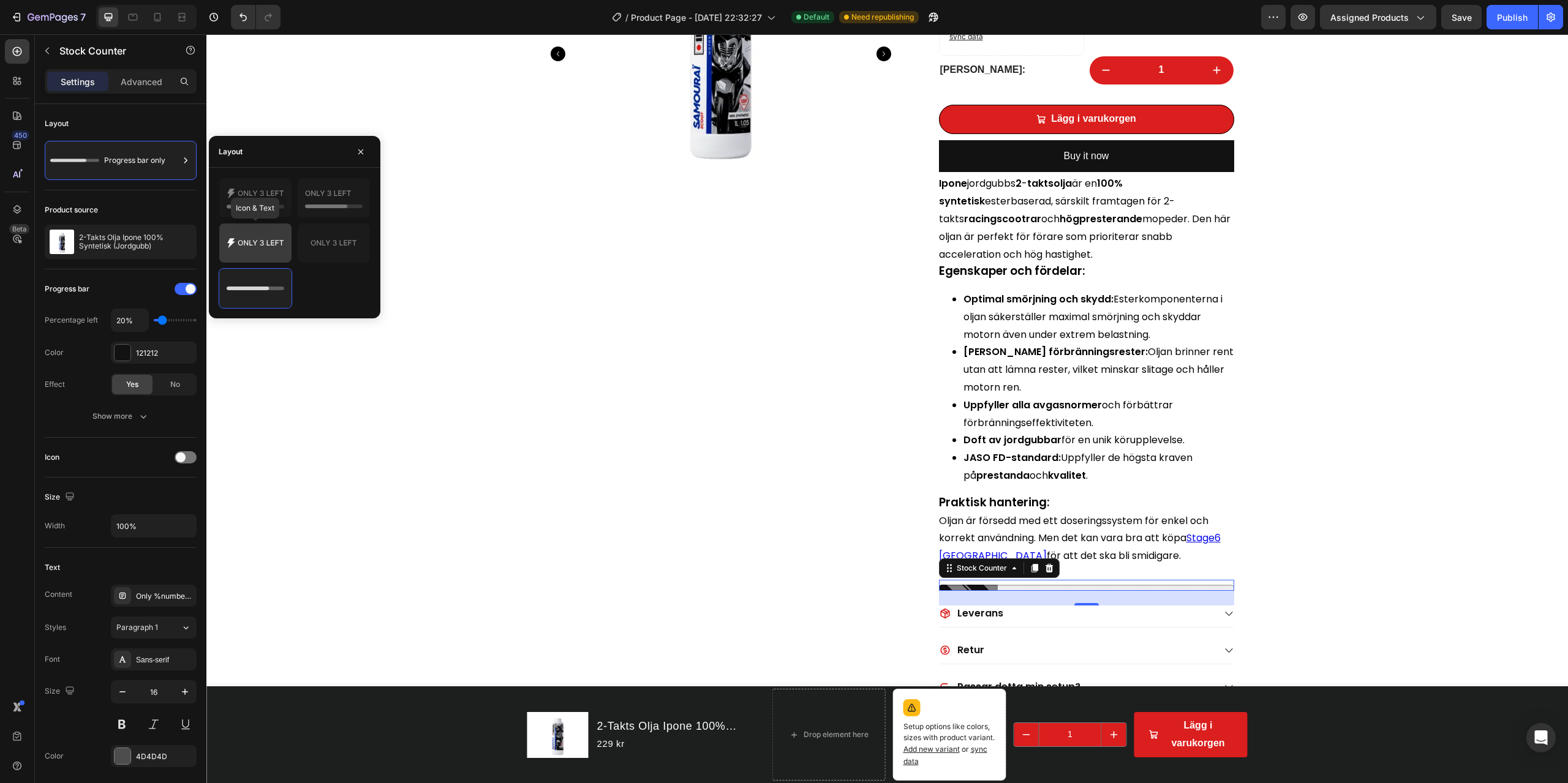
click at [256, 259] on div at bounding box center [255, 243] width 72 height 39
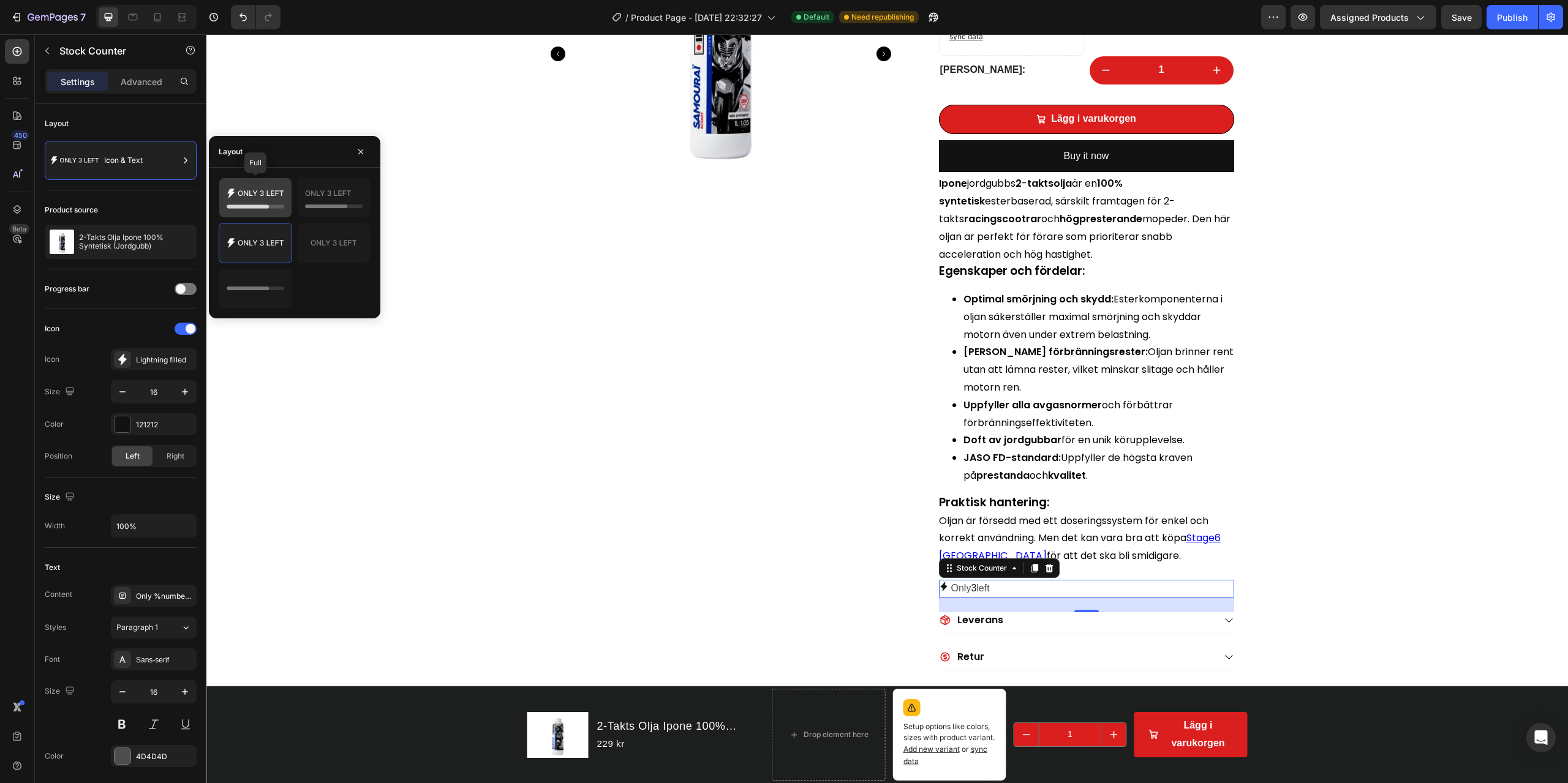
click at [271, 202] on icon at bounding box center [256, 198] width 58 height 24
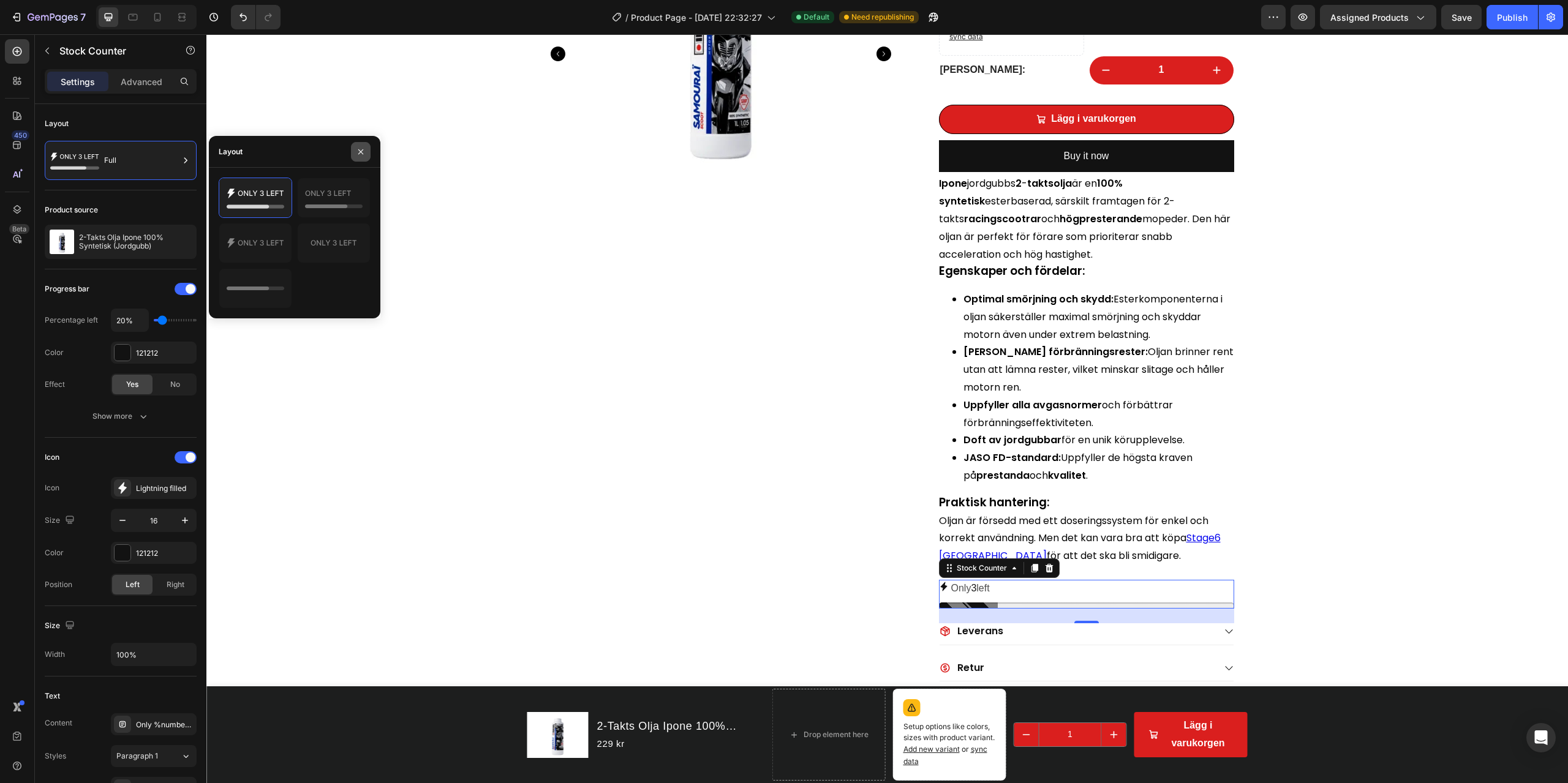
drag, startPoint x: 362, startPoint y: 152, endPoint x: 145, endPoint y: 122, distance: 219.1
click at [362, 152] on icon "button" at bounding box center [361, 151] width 5 height 5
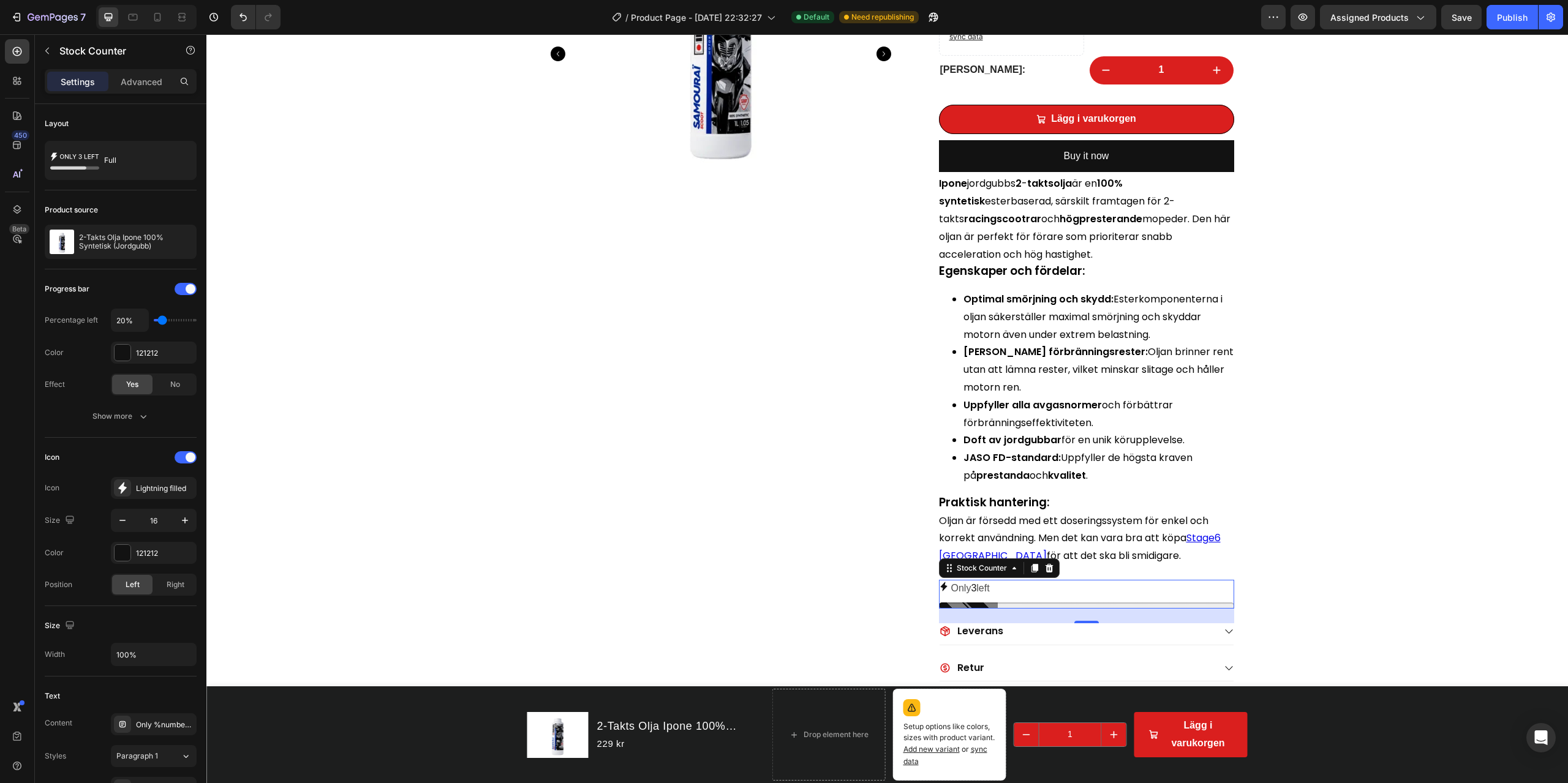
click at [1047, 562] on icon at bounding box center [1049, 568] width 10 height 10
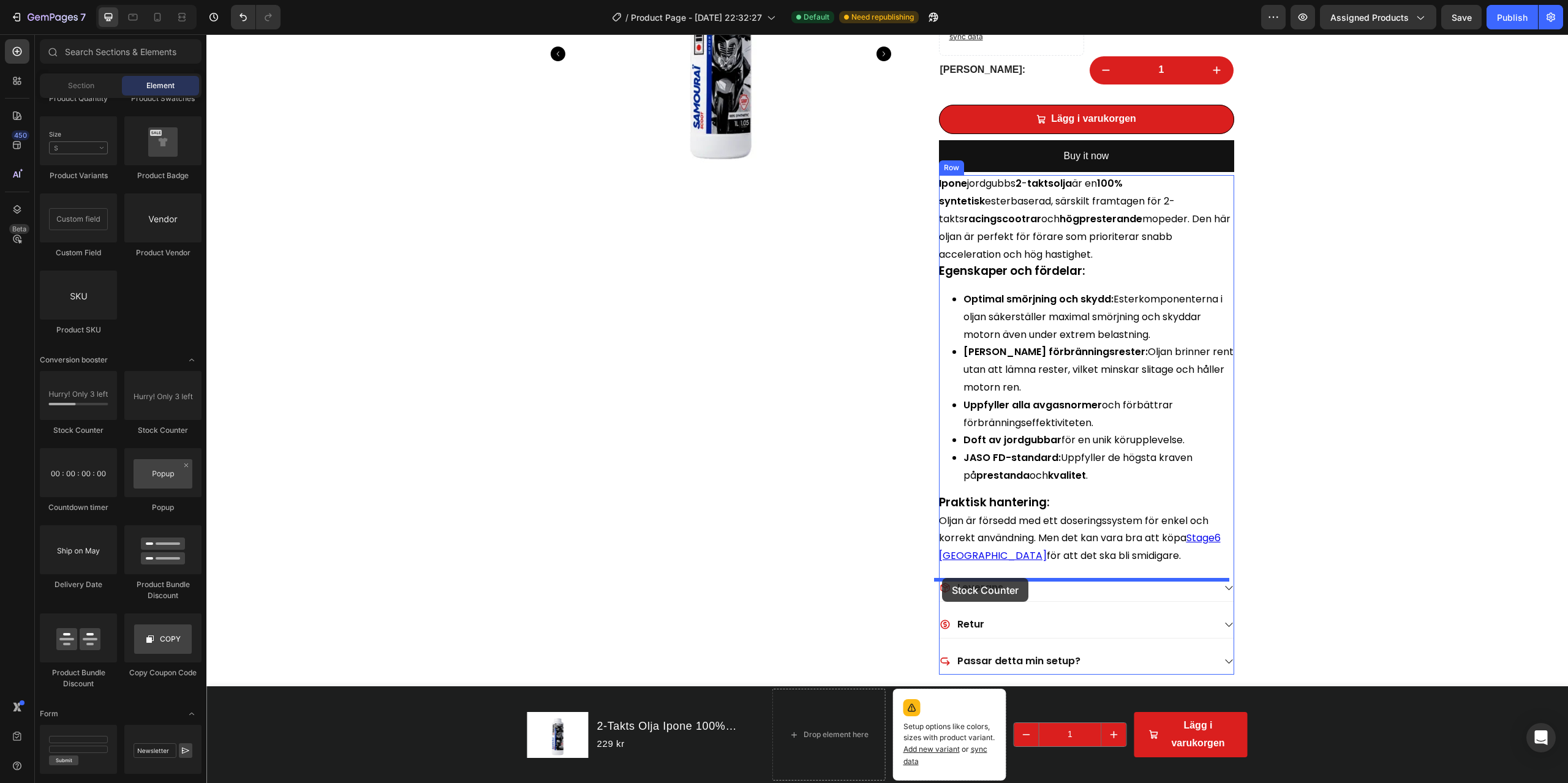
drag, startPoint x: 288, startPoint y: 441, endPoint x: 942, endPoint y: 578, distance: 668.2
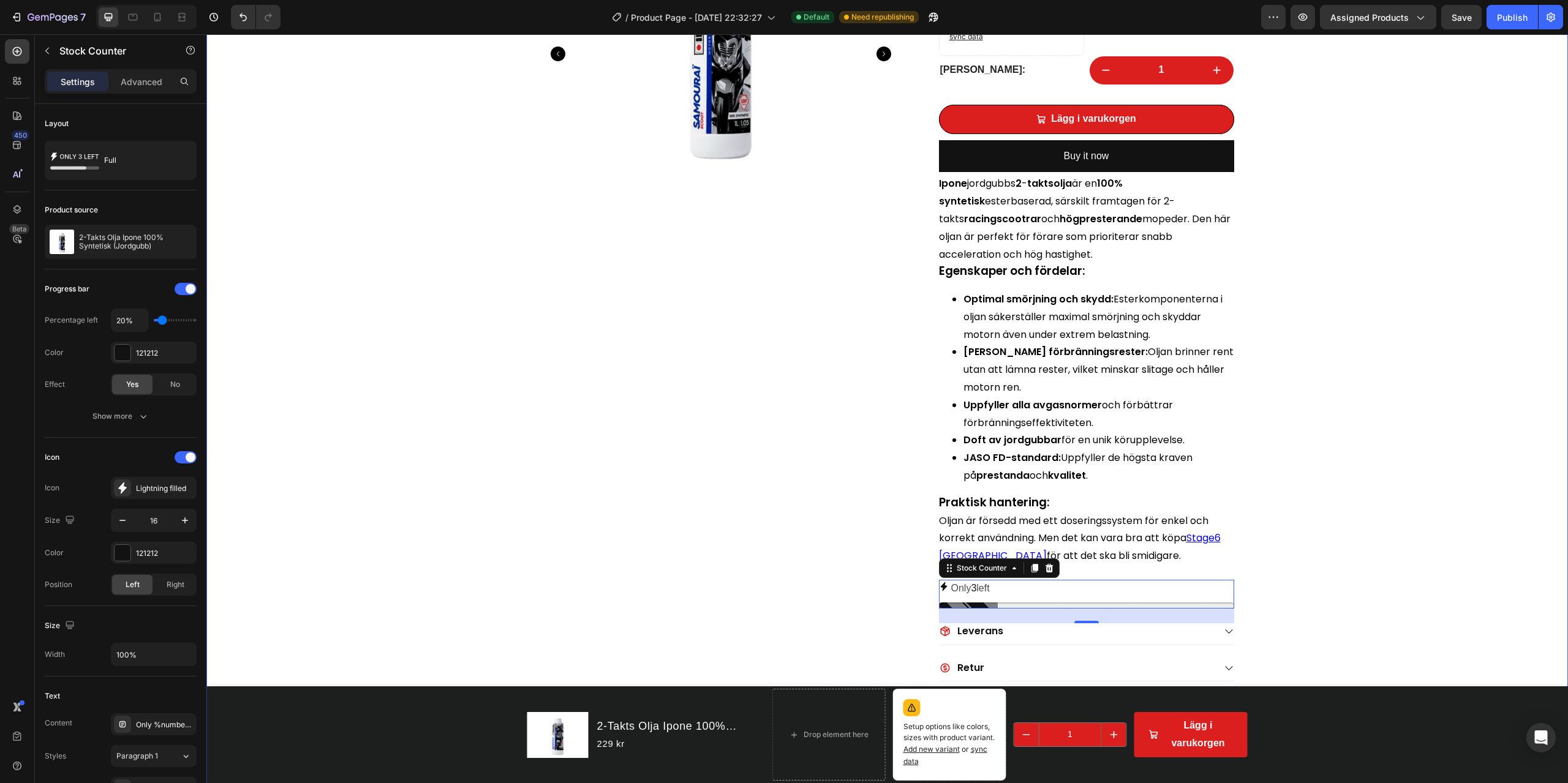
click at [1176, 518] on div "Frakt för endast 59kr! Item List 4.7 På Trustpilot Item List Snabb Kundservice!…" at bounding box center [887, 270] width 1362 height 1034
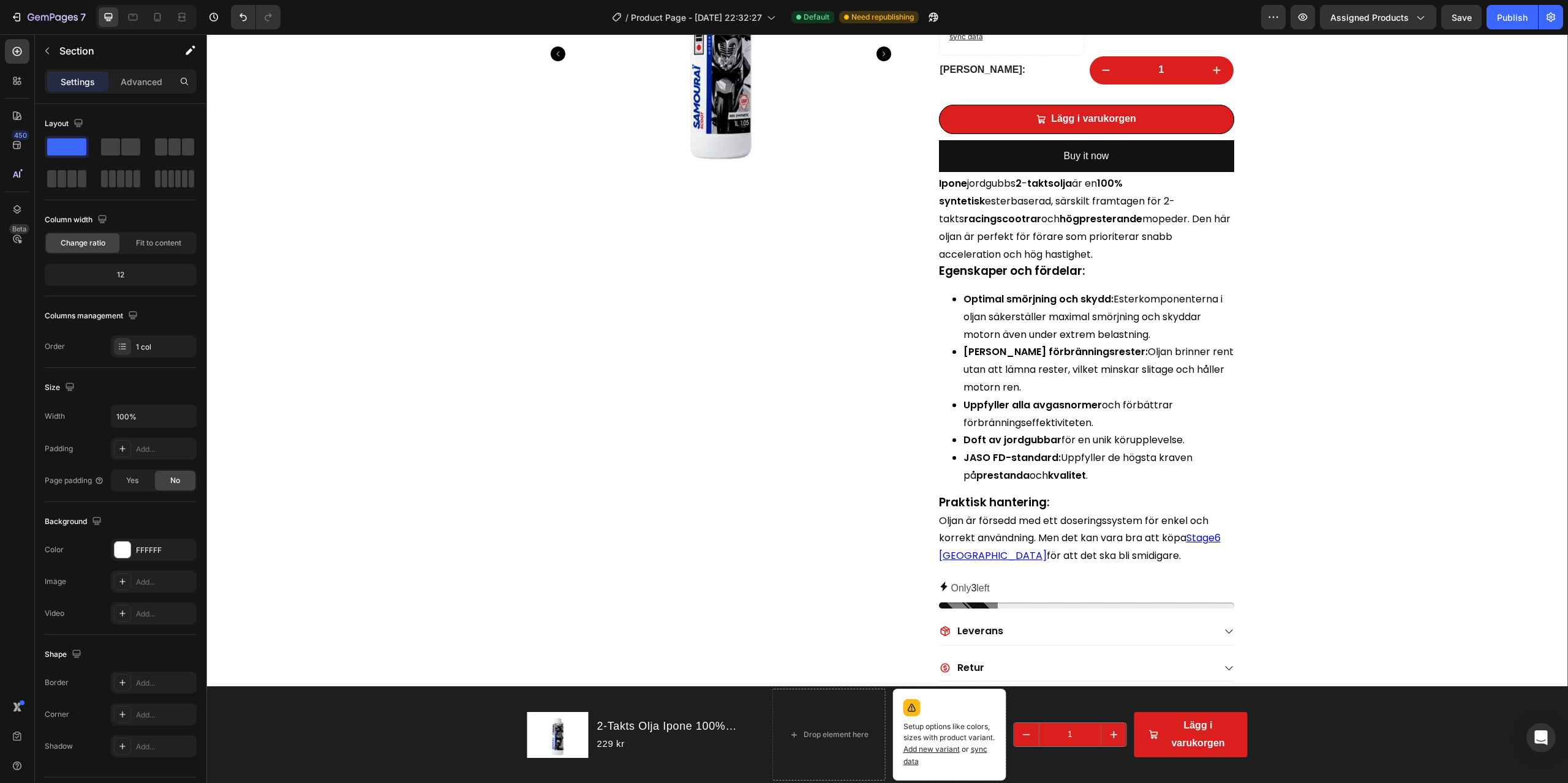
click at [1176, 31] on div "7 / Product Page - [DATE] 22:32:27 Default Need republishing Preview Assigned P…" at bounding box center [784, 17] width 1568 height 35
click at [1176, 22] on div "Publish" at bounding box center [1513, 17] width 31 height 13
click at [955, 562] on p "Only 3 left" at bounding box center [971, 589] width 38 height 18
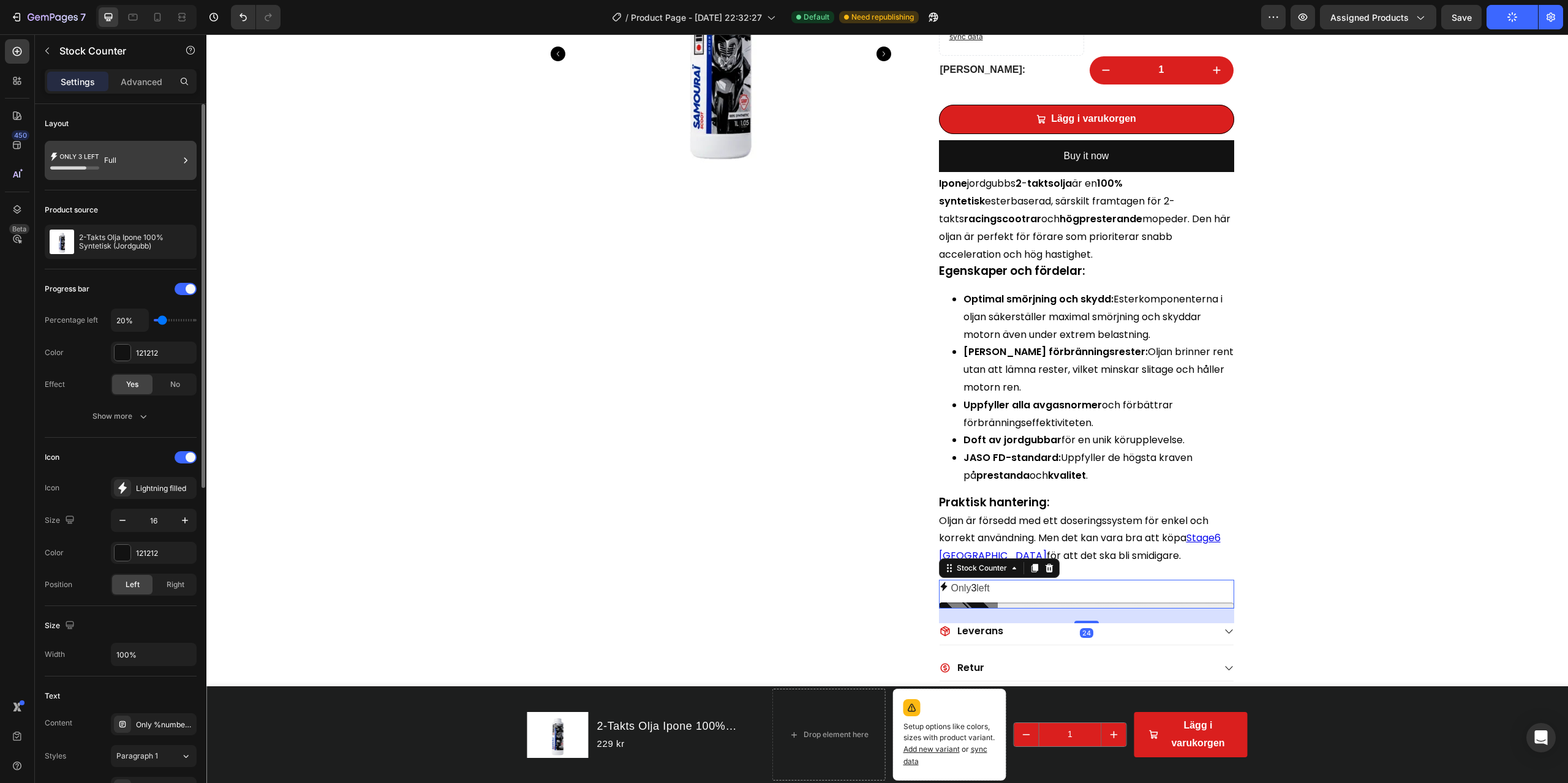
click at [104, 151] on div "Full" at bounding box center [141, 160] width 75 height 28
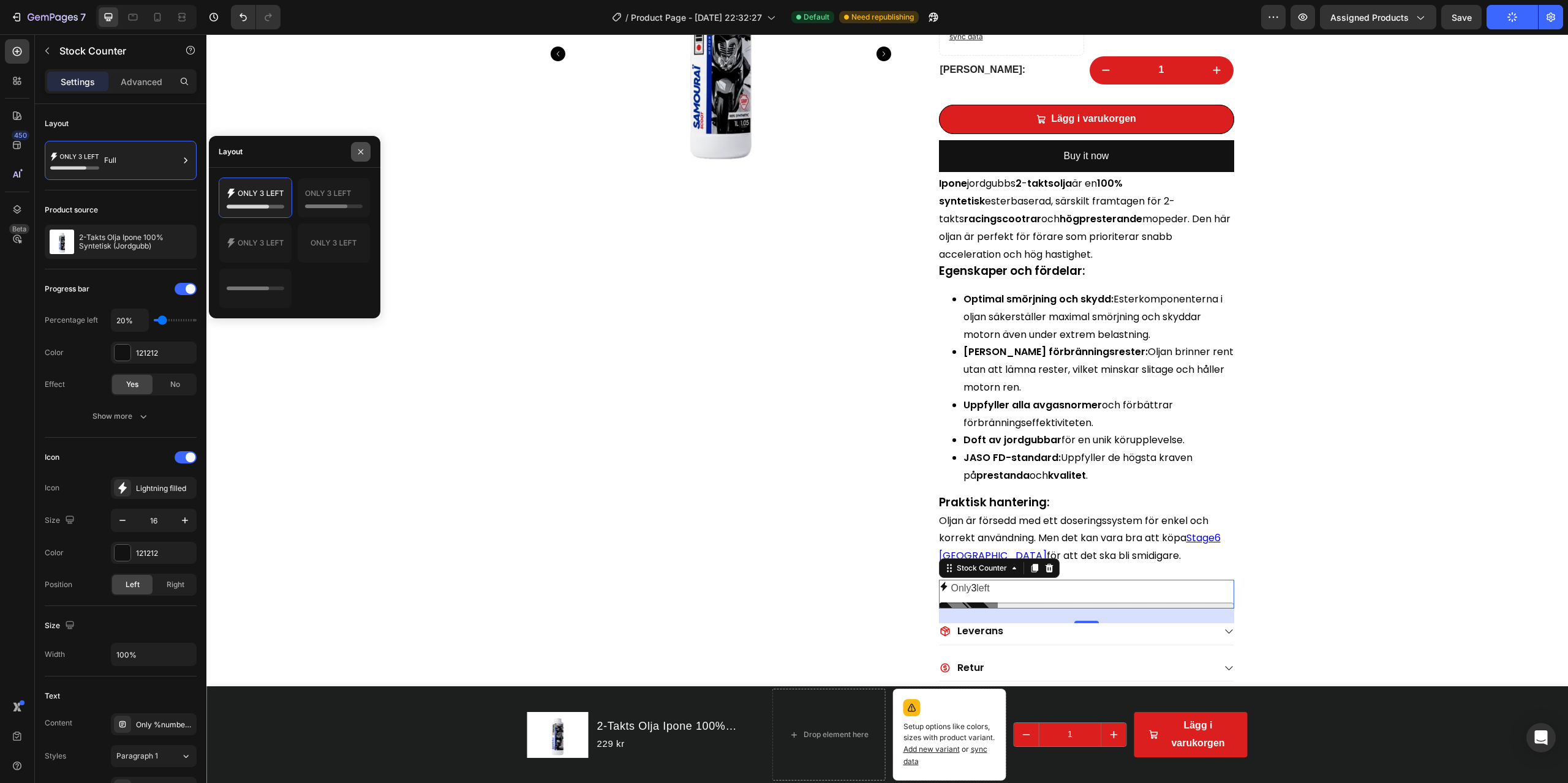
drag, startPoint x: 362, startPoint y: 152, endPoint x: 74, endPoint y: 261, distance: 307.9
click at [362, 152] on icon "button" at bounding box center [361, 151] width 5 height 5
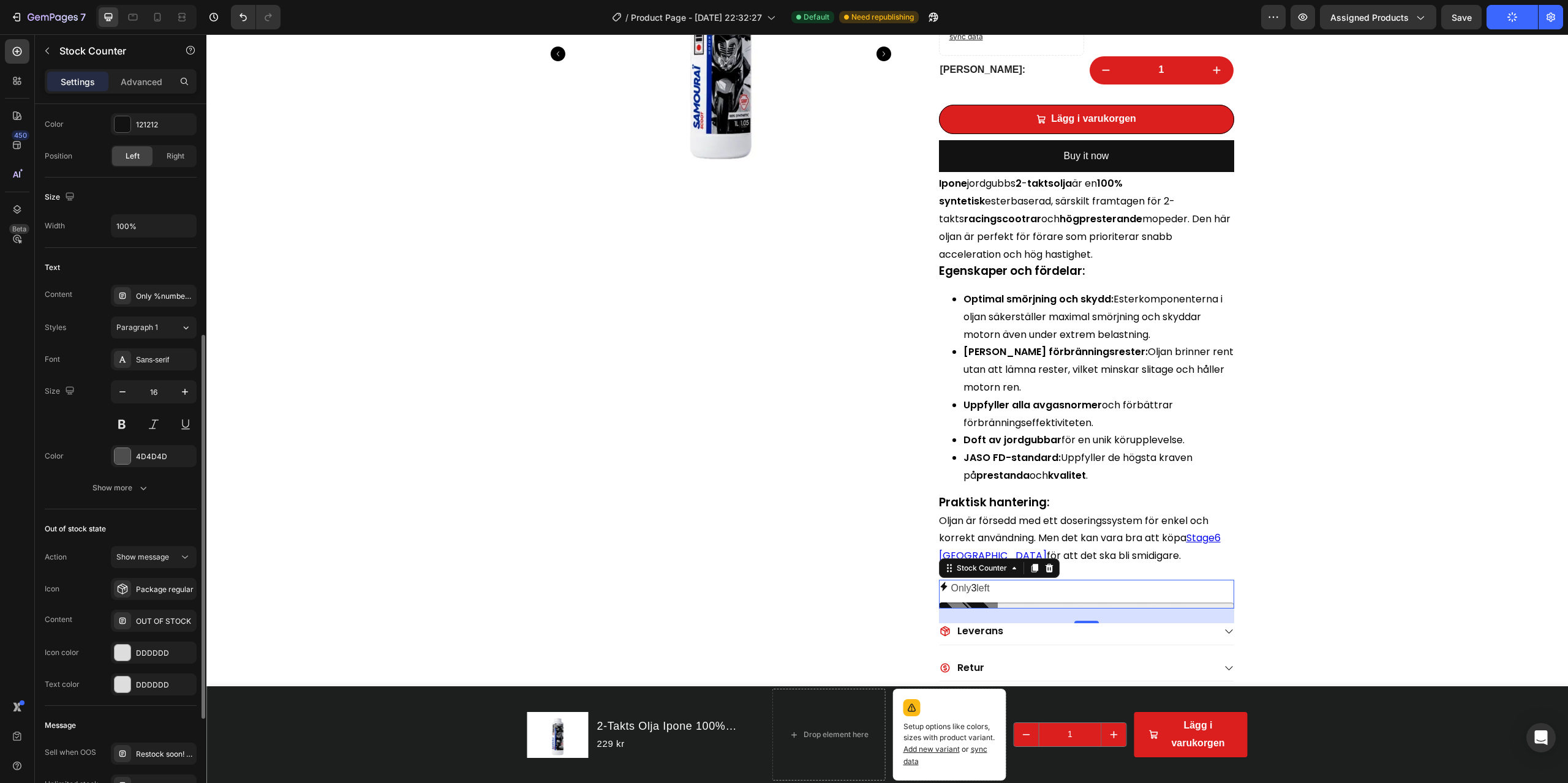
scroll to position [551, 0]
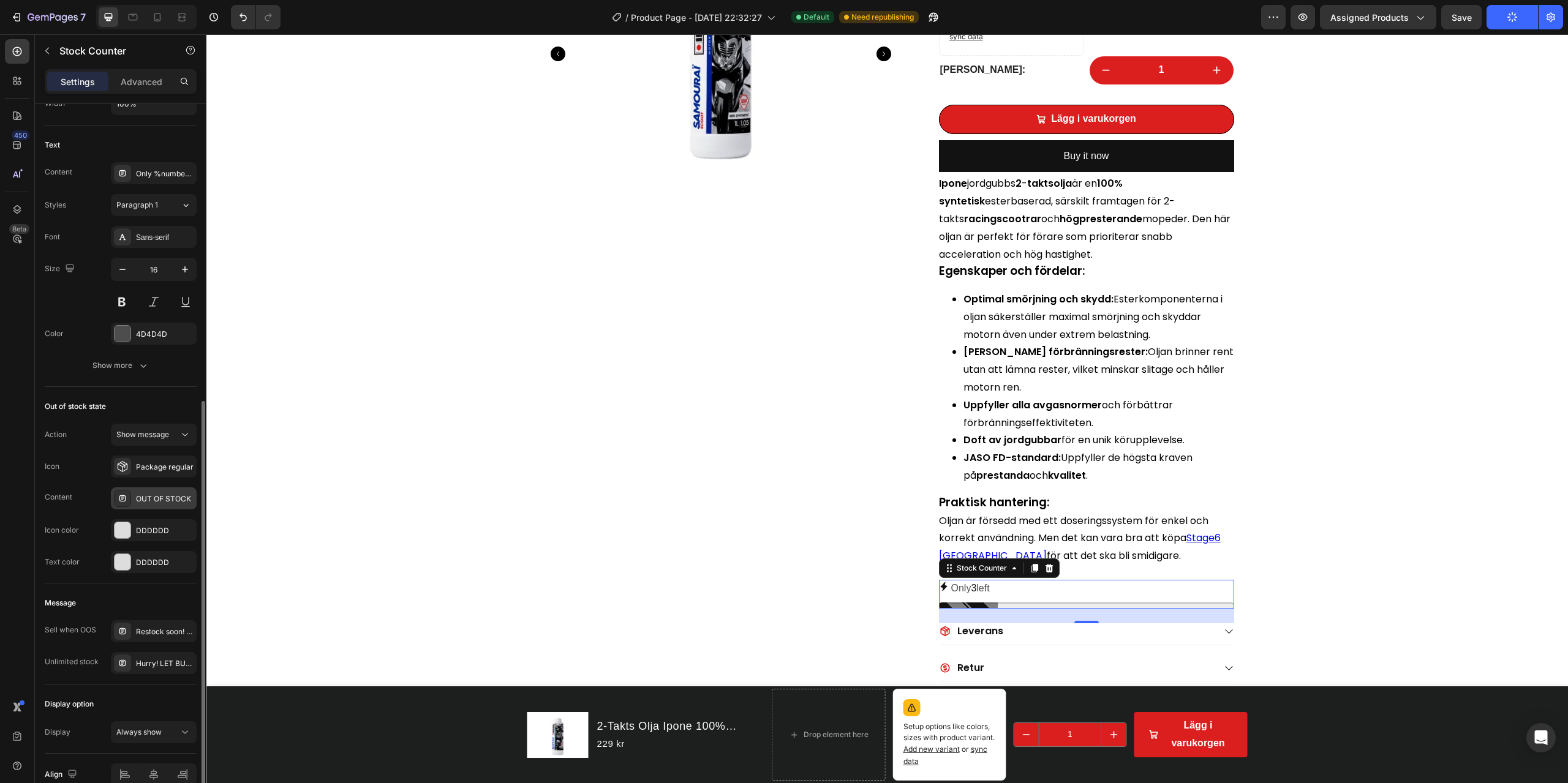
click at [158, 500] on div "OUT OF STOCK" at bounding box center [165, 499] width 58 height 11
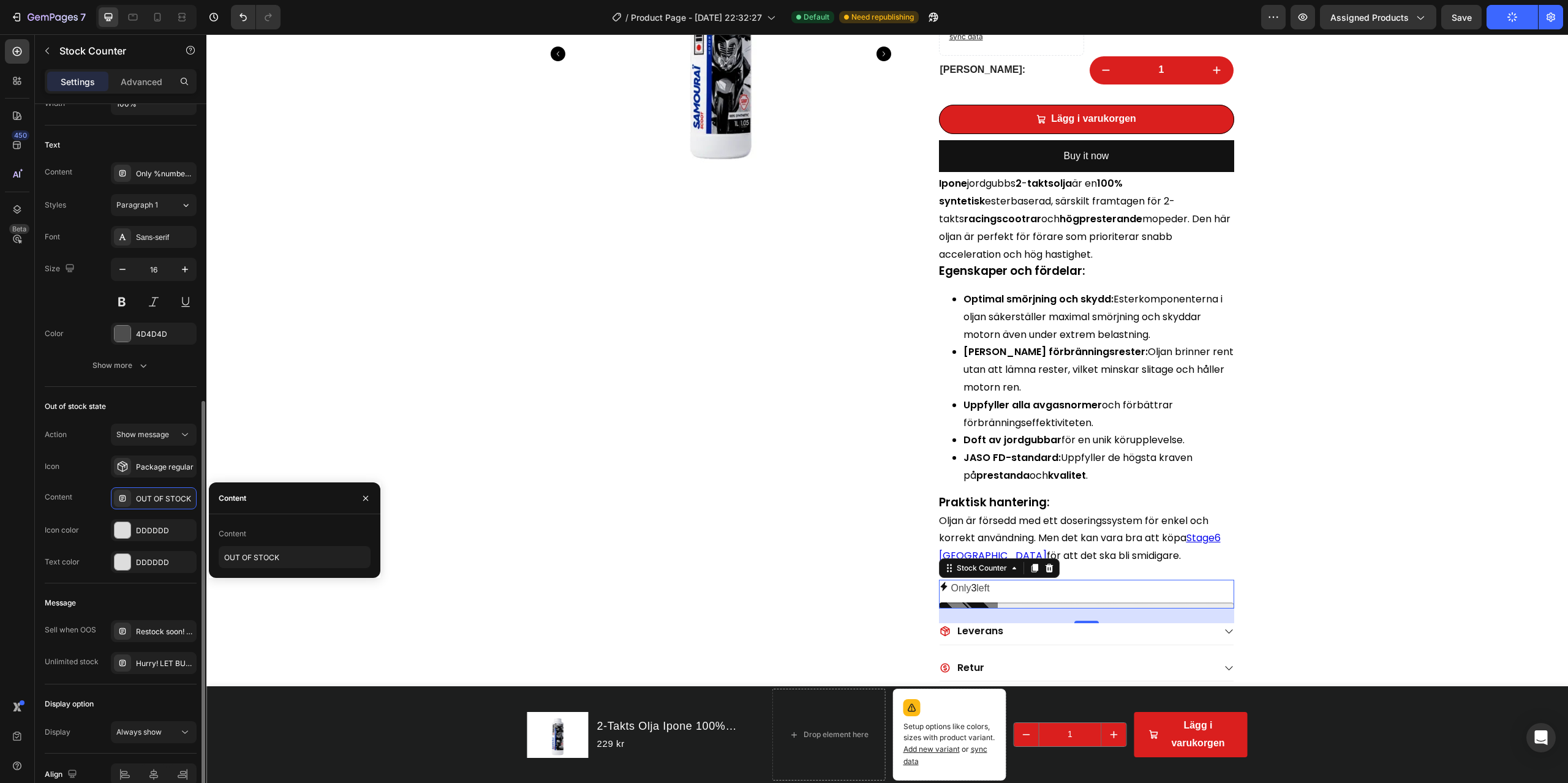
click at [89, 529] on div "Icon color DDDDDD" at bounding box center [121, 530] width 152 height 22
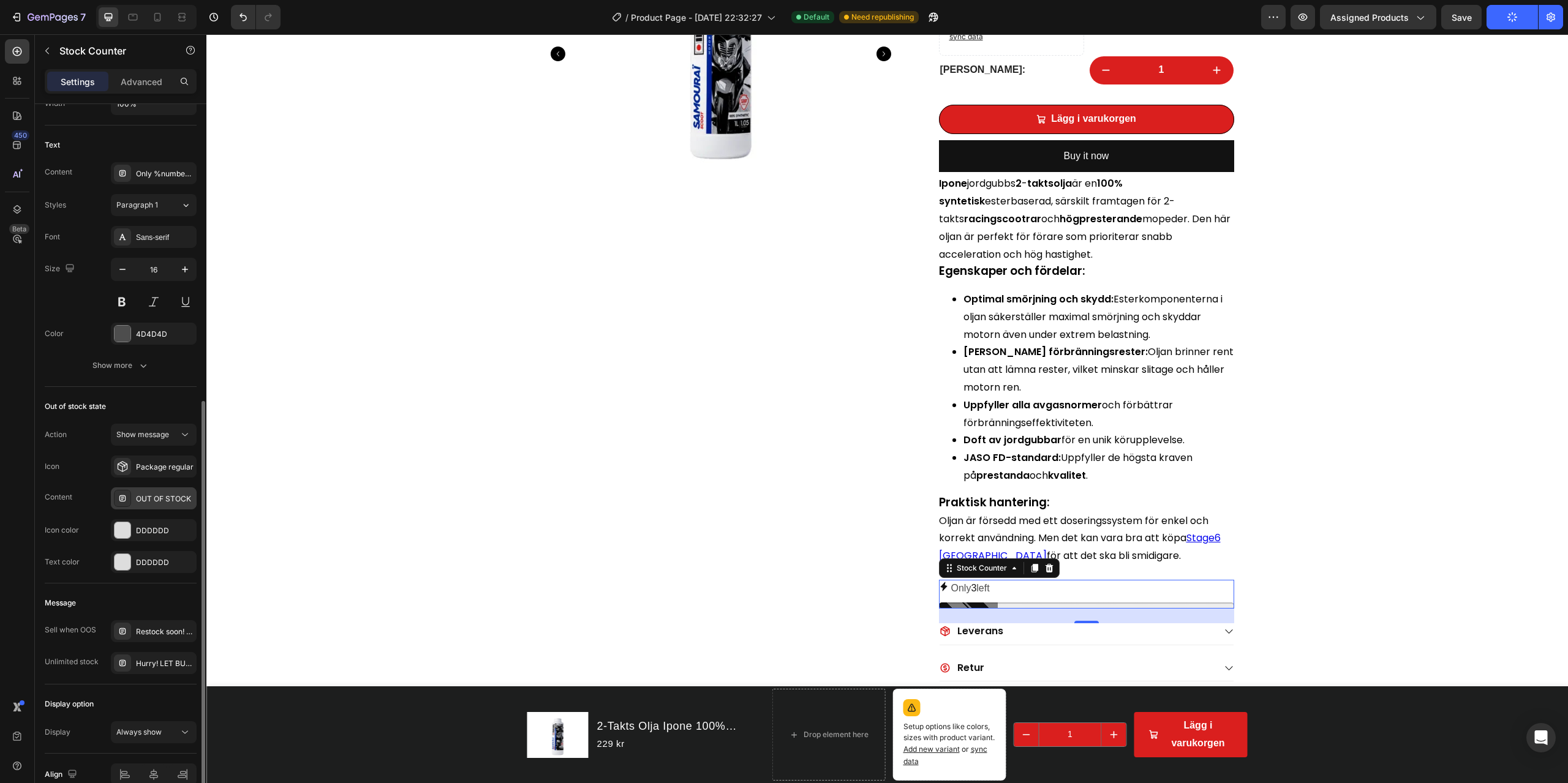
click at [162, 497] on div "OUT OF STOCK" at bounding box center [165, 499] width 58 height 11
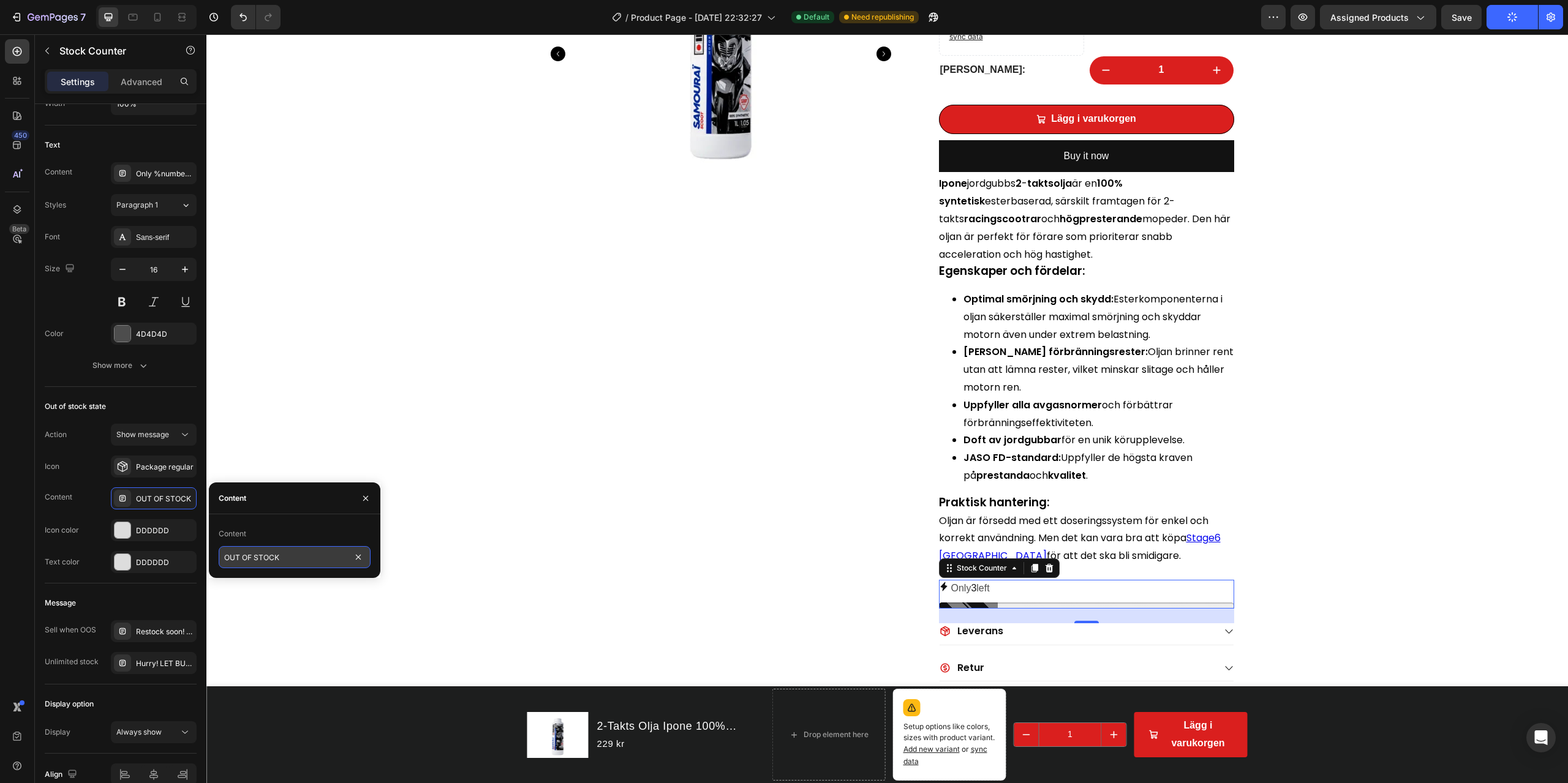
click at [291, 561] on input "OUT OF STOCK" at bounding box center [294, 557] width 152 height 22
type input "SLUTSÅLD"
click at [365, 500] on icon "button" at bounding box center [365, 498] width 10 height 10
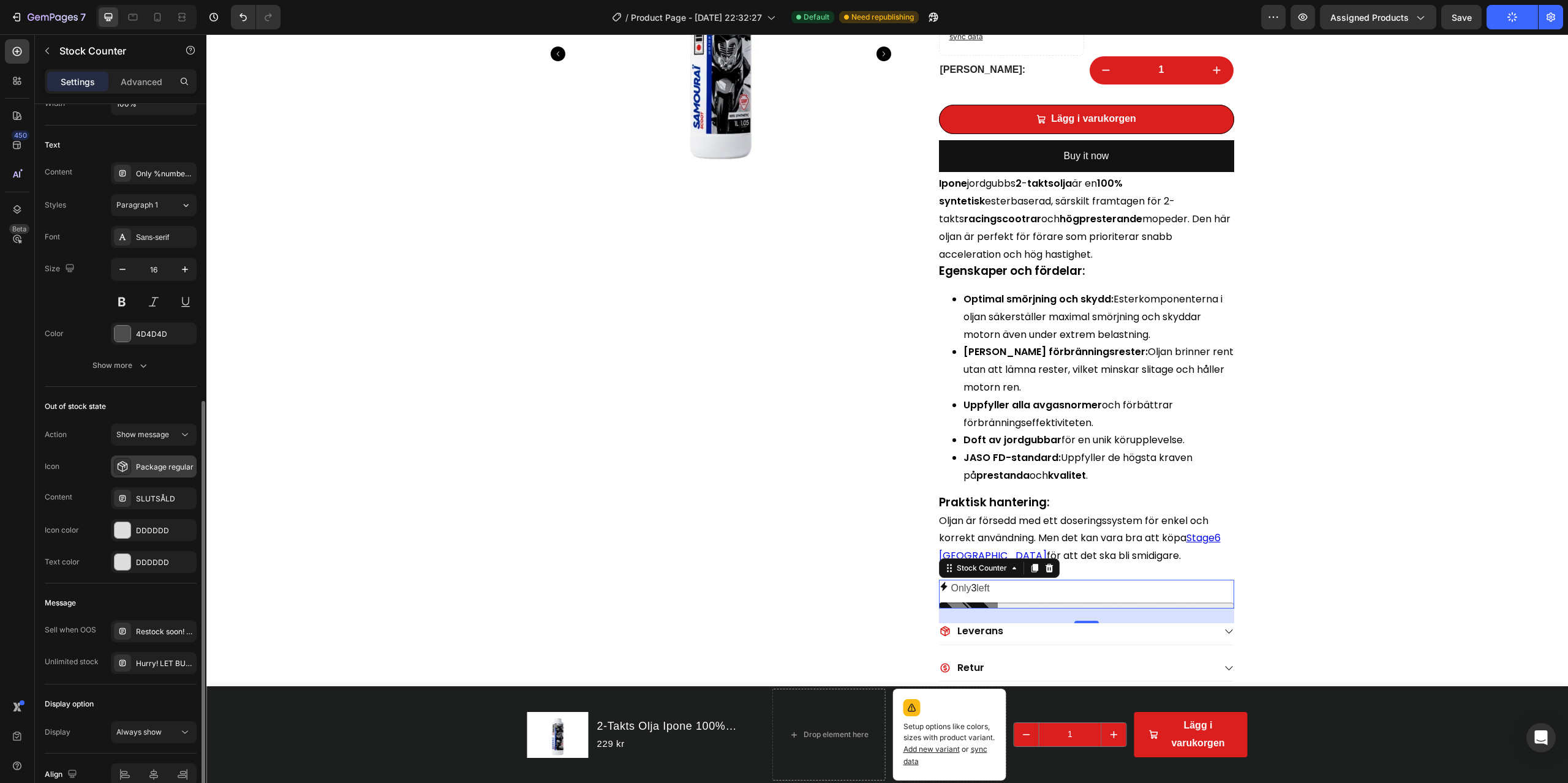
click at [158, 467] on div "Package regular" at bounding box center [165, 467] width 58 height 11
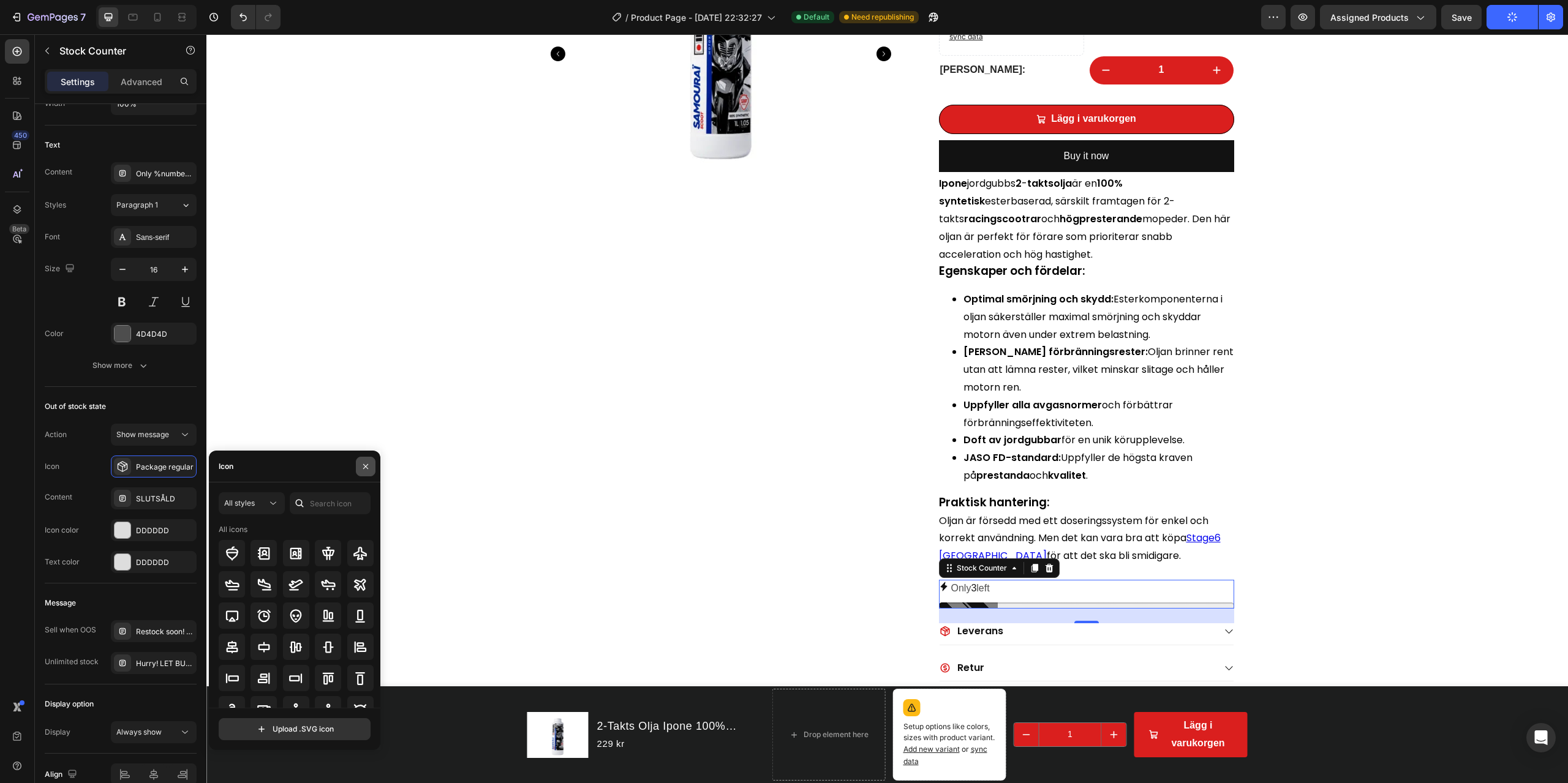
click at [369, 471] on icon "button" at bounding box center [365, 466] width 10 height 10
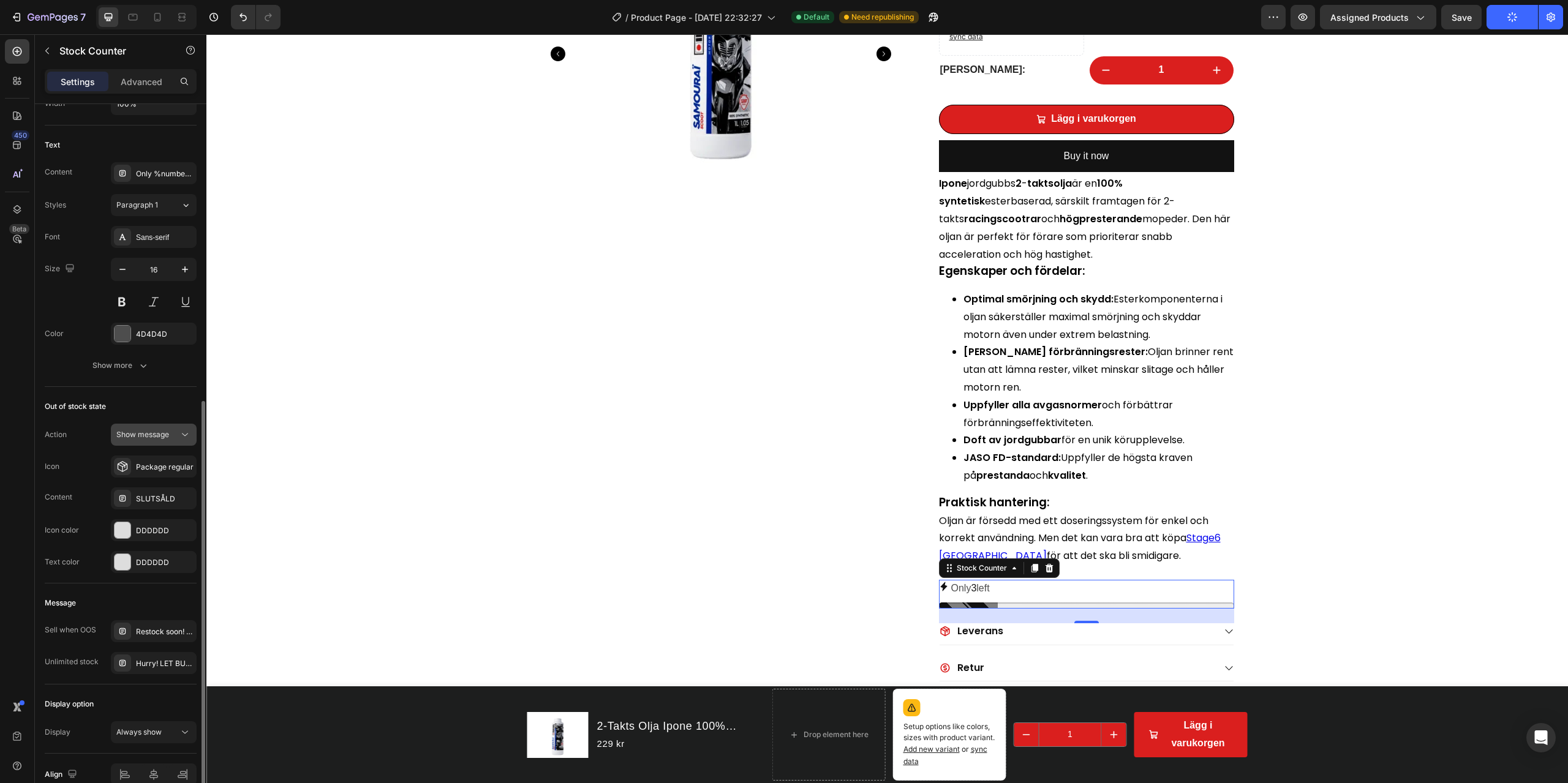
click at [150, 433] on span "Show message" at bounding box center [143, 434] width 53 height 9
click at [153, 432] on span "Show message" at bounding box center [143, 434] width 53 height 9
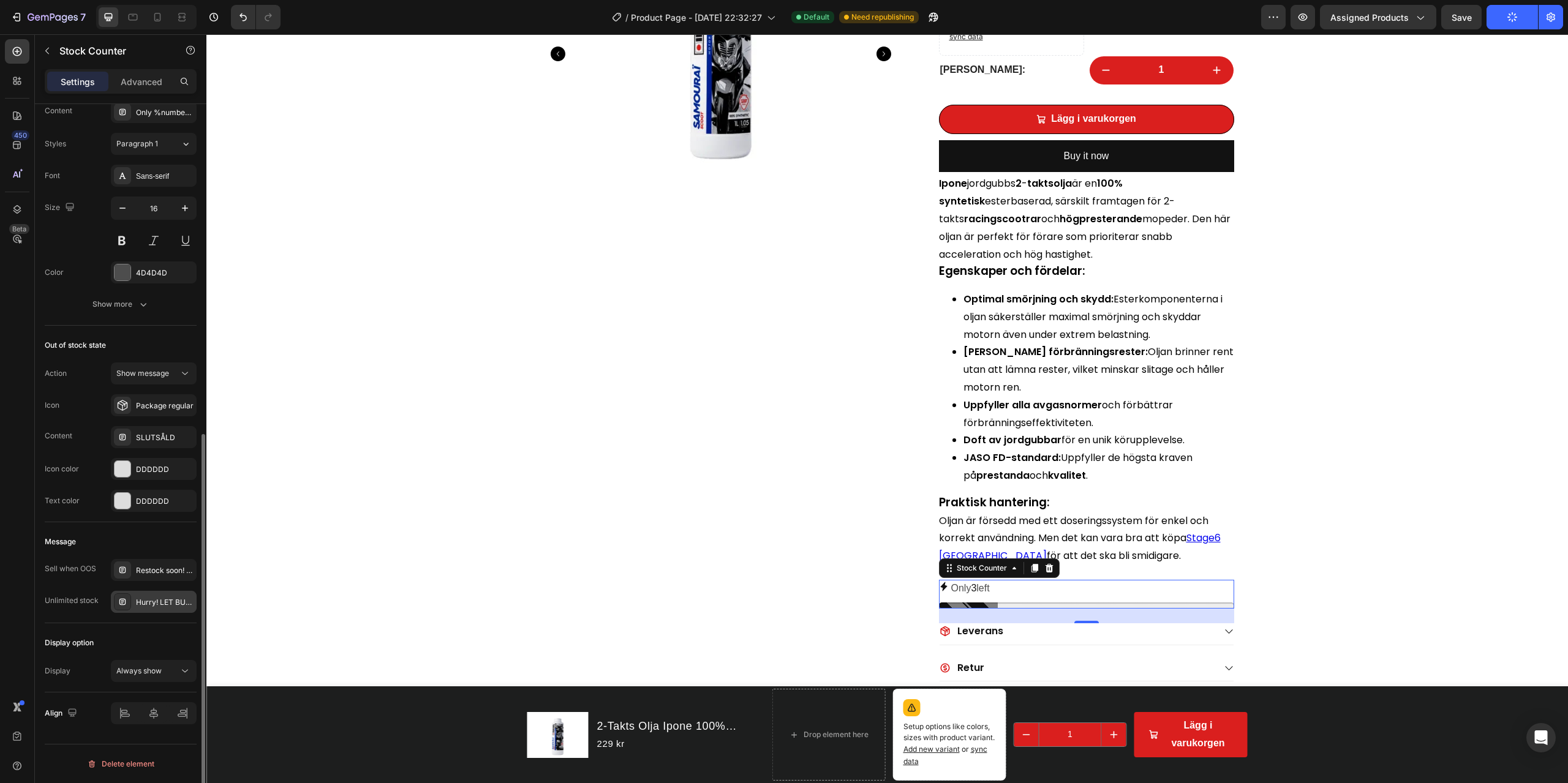
click at [172, 562] on div "Hurry! LET BUY NOW" at bounding box center [165, 602] width 58 height 11
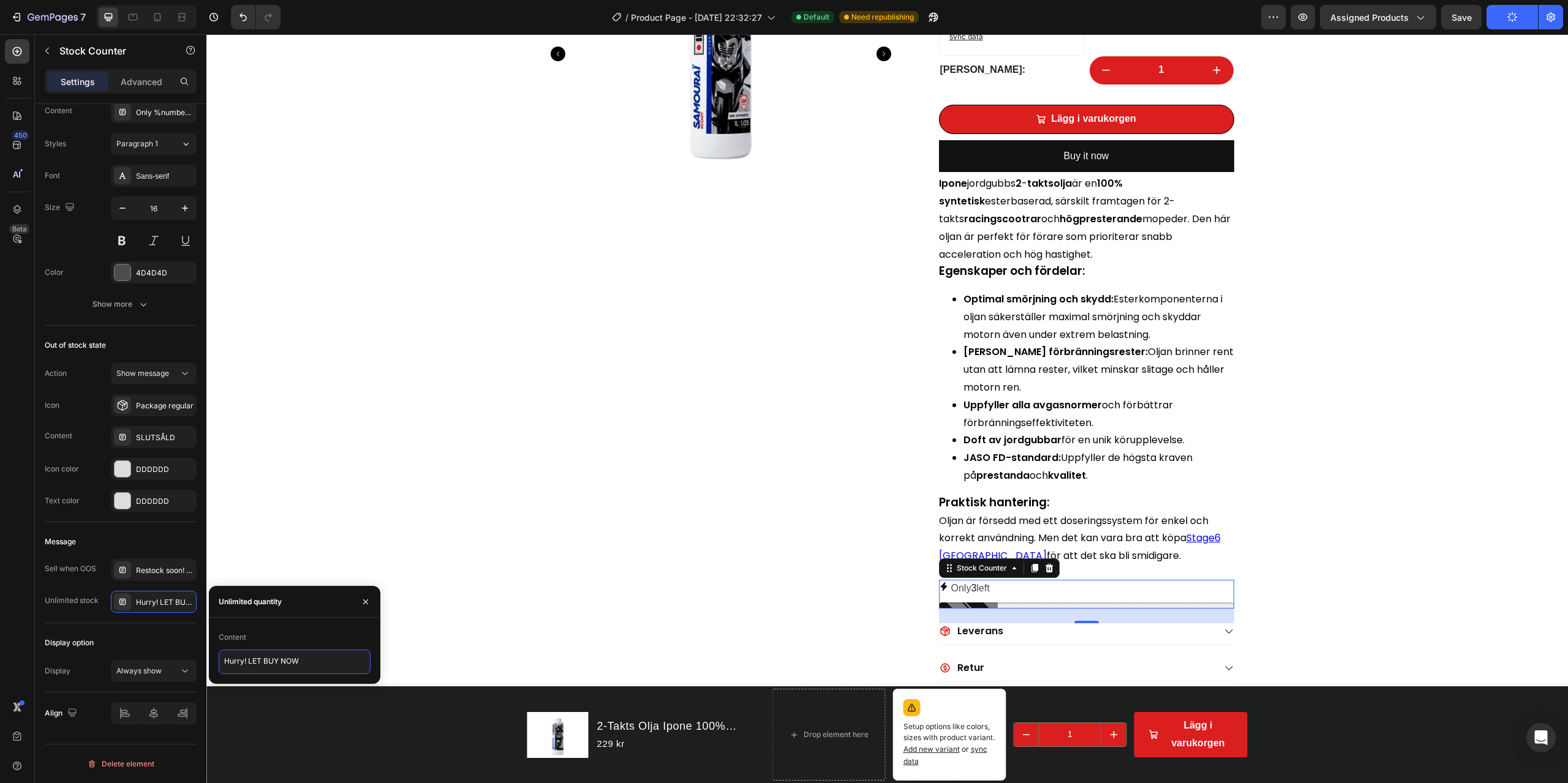
drag, startPoint x: 296, startPoint y: 665, endPoint x: 220, endPoint y: 663, distance: 76.0
click at [220, 562] on textarea "Hurry! LET BUY NOW" at bounding box center [294, 662] width 152 height 24
click at [148, 562] on div "Display option Display Always show" at bounding box center [121, 658] width 152 height 69
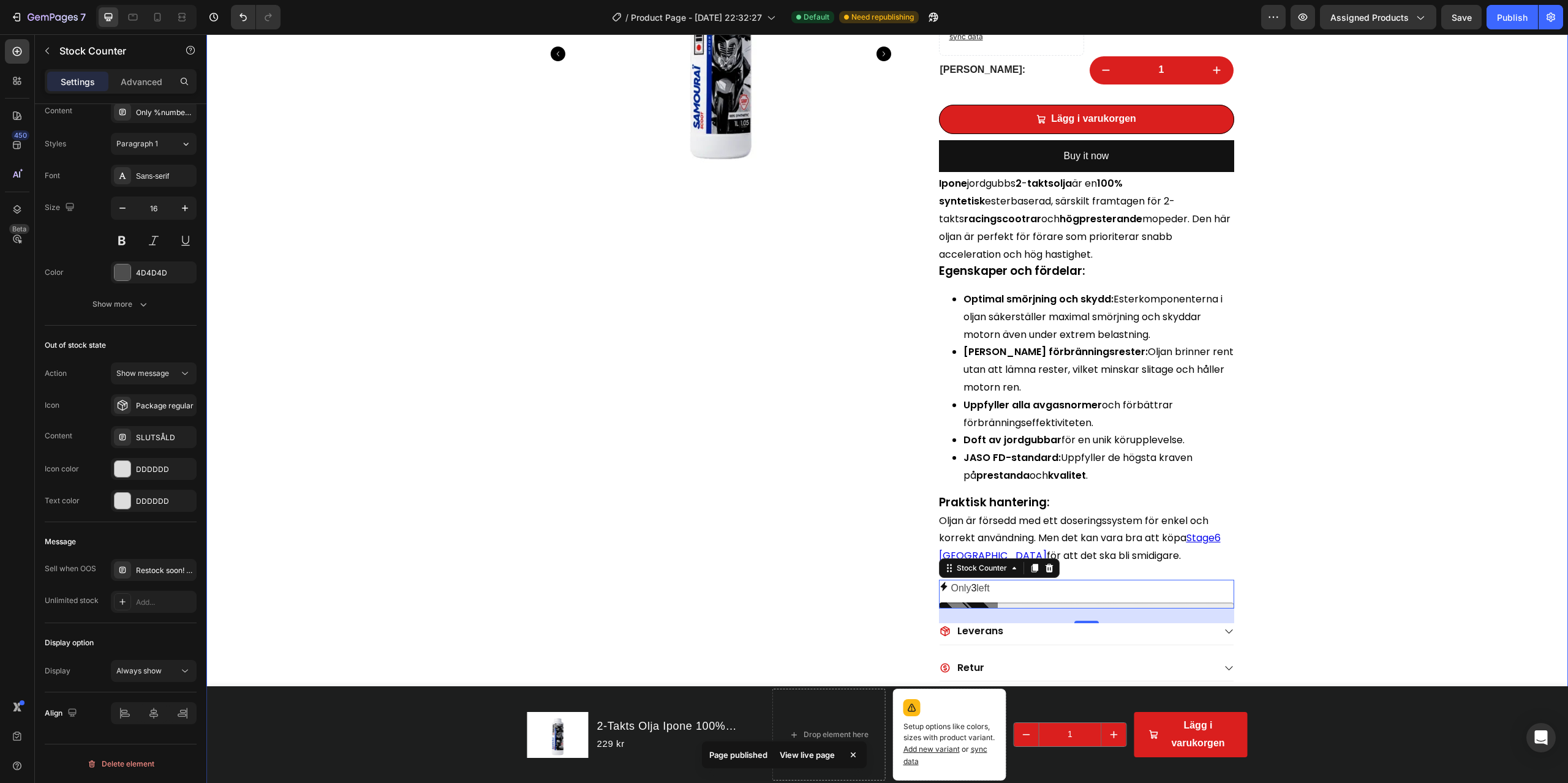
scroll to position [0, 0]
click at [150, 562] on div "Restock soon! PREORDER NOW" at bounding box center [165, 570] width 58 height 11
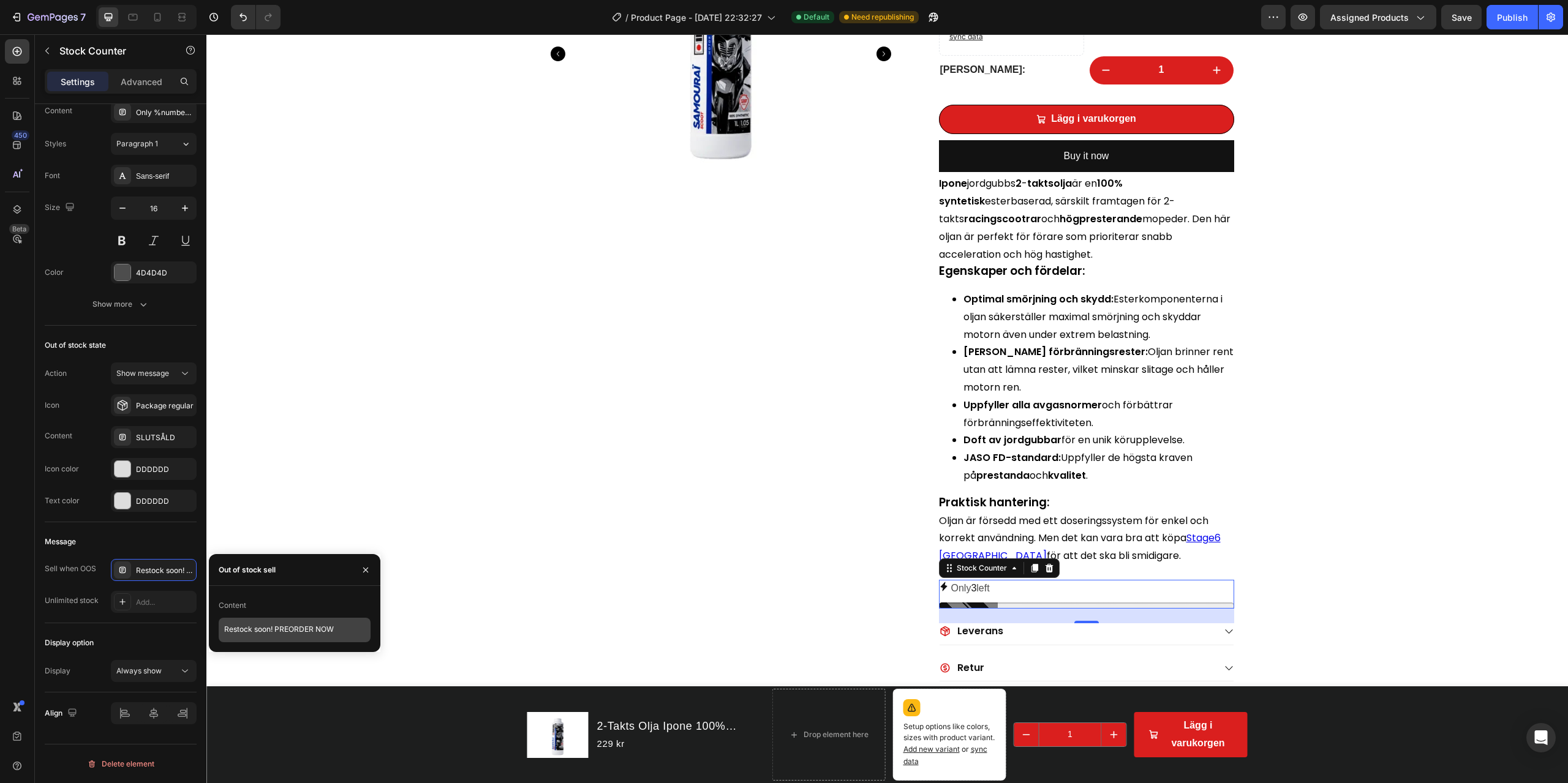
drag, startPoint x: 288, startPoint y: 598, endPoint x: 303, endPoint y: 620, distance: 26.6
click at [288, 562] on div "Content" at bounding box center [294, 606] width 152 height 20
click at [358, 562] on textarea "Restock soon! PREORDER NOW" at bounding box center [294, 630] width 152 height 24
click at [228, 562] on textarea "Restock soon! PREORDER NOW" at bounding box center [294, 630] width 152 height 24
type textarea "R"
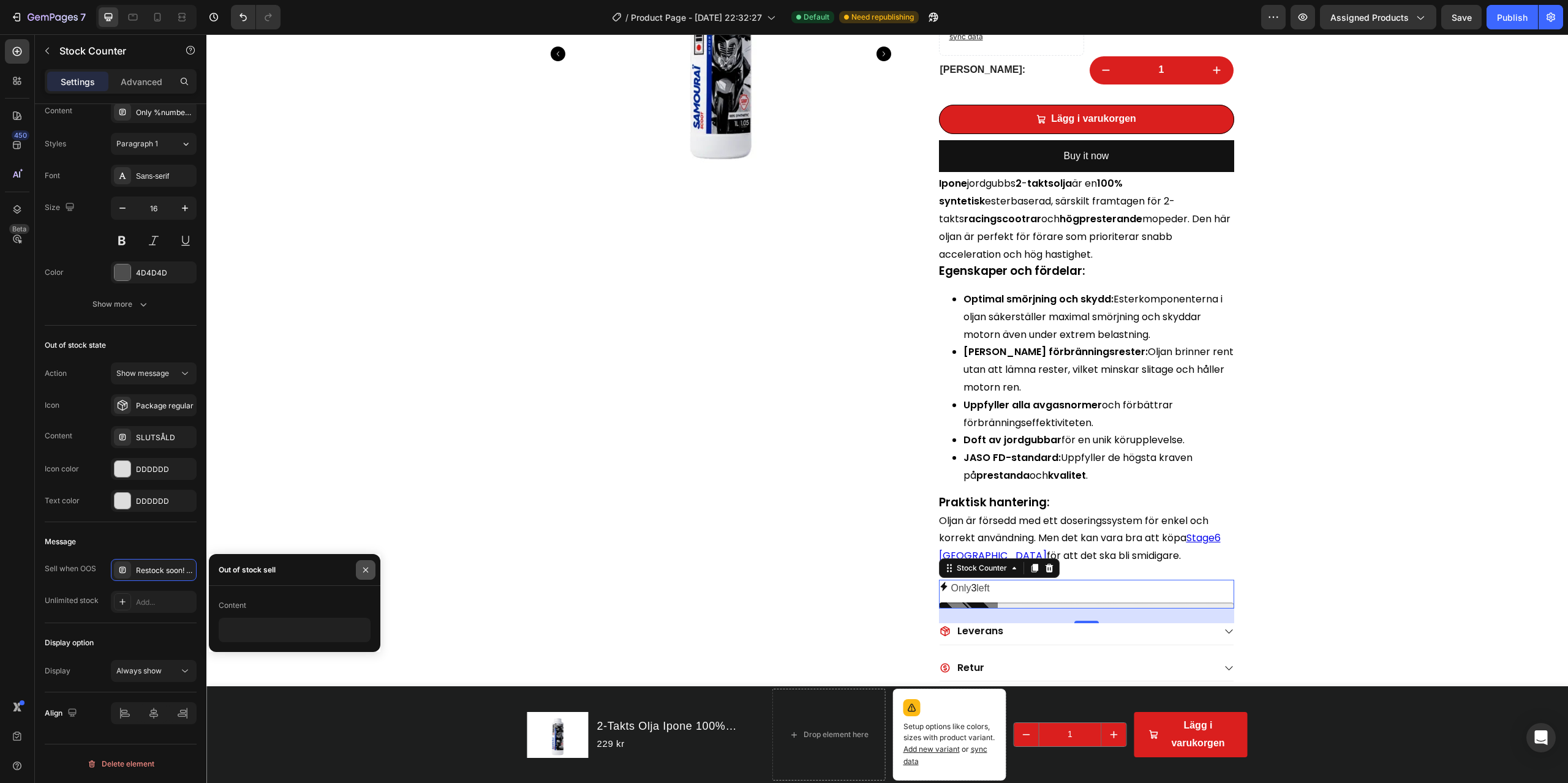
click at [366, 562] on icon "button" at bounding box center [365, 570] width 10 height 10
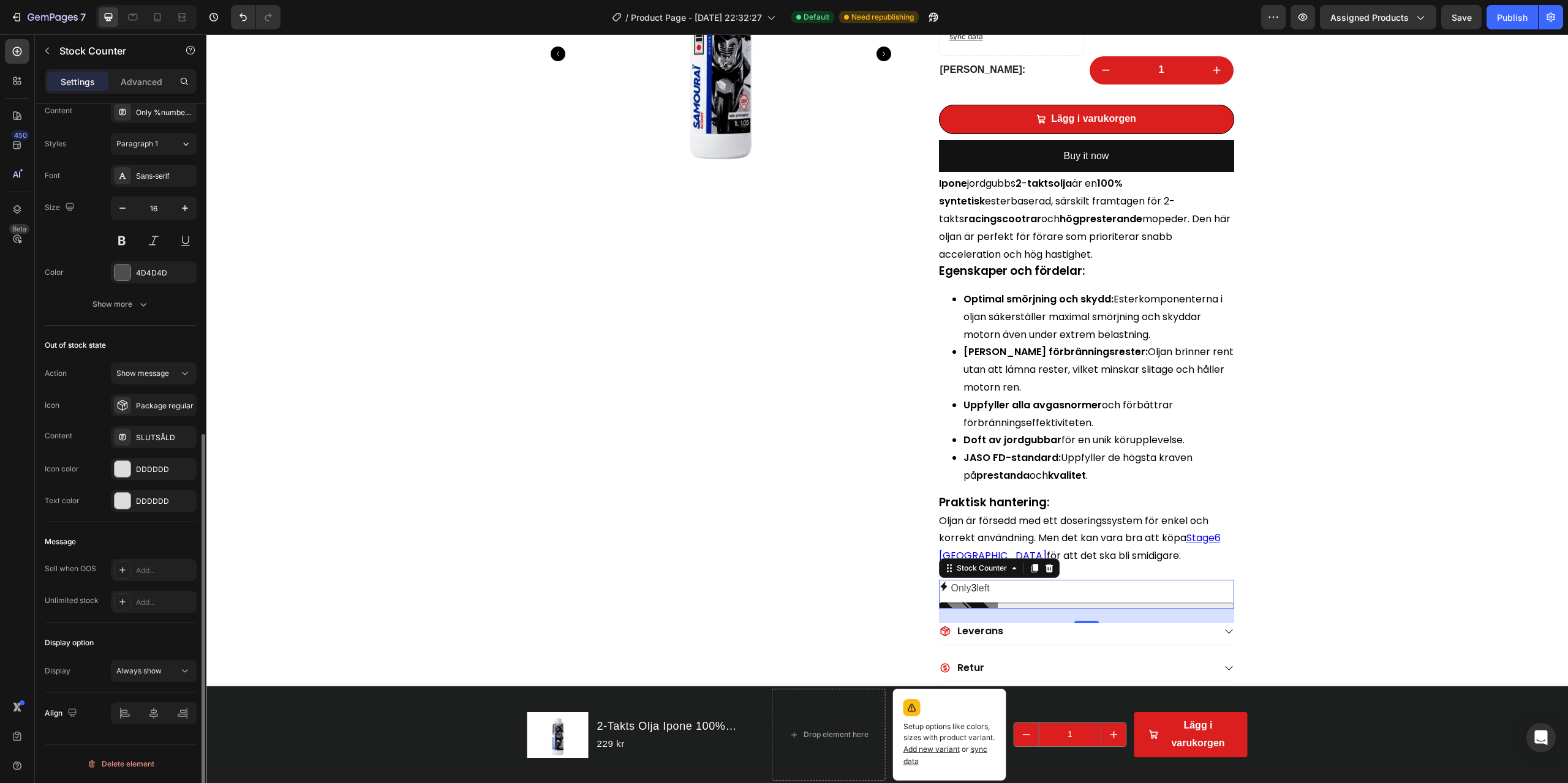
click at [154, 562] on div "Display option Display Always show" at bounding box center [121, 658] width 152 height 69
click at [163, 562] on div "Always show" at bounding box center [154, 671] width 75 height 12
click at [163, 562] on div "Always show" at bounding box center [147, 671] width 62 height 11
drag, startPoint x: 159, startPoint y: 719, endPoint x: 158, endPoint y: 707, distance: 12.0
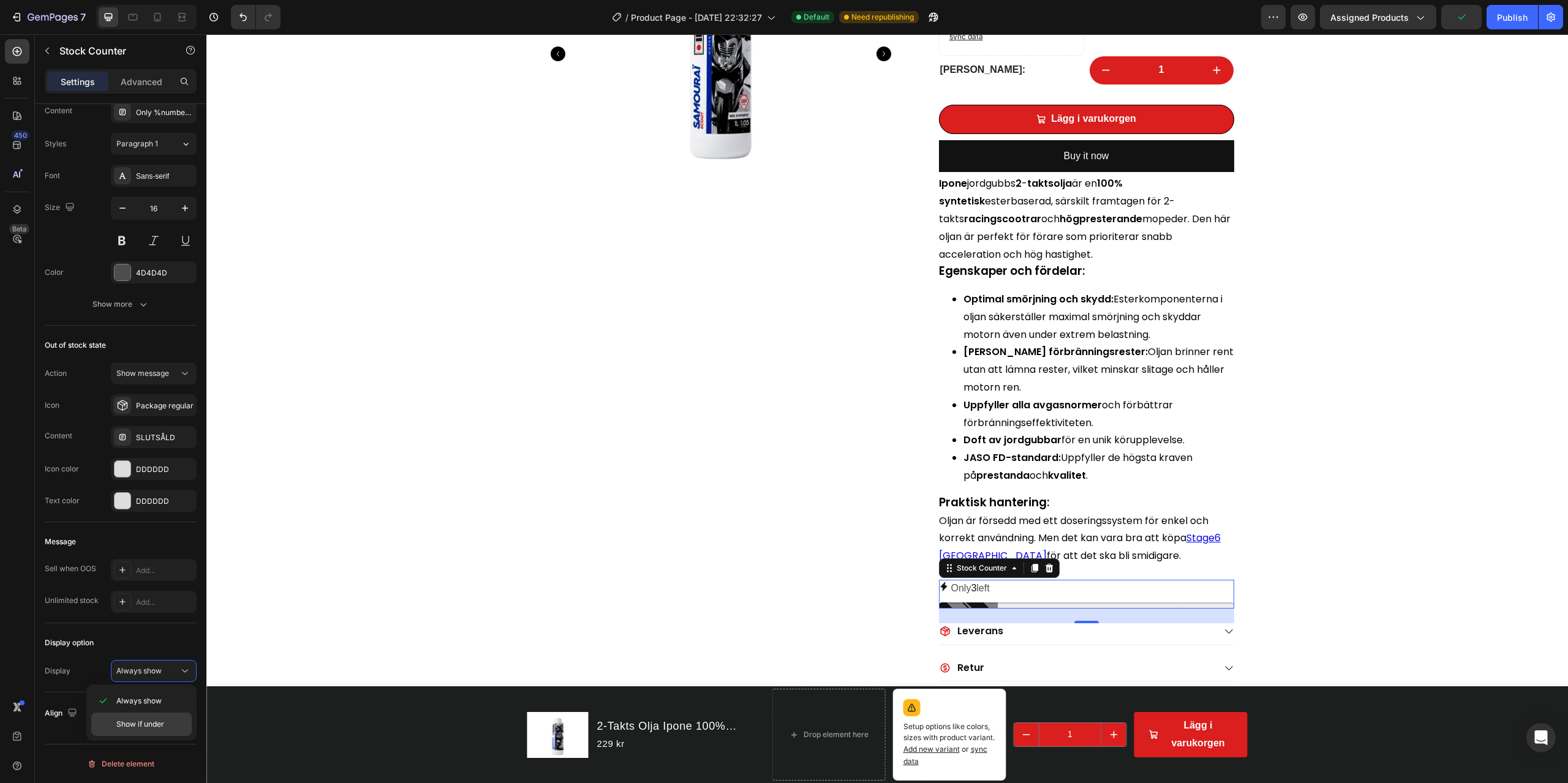
click at [159, 562] on div "Show if under" at bounding box center [141, 724] width 101 height 23
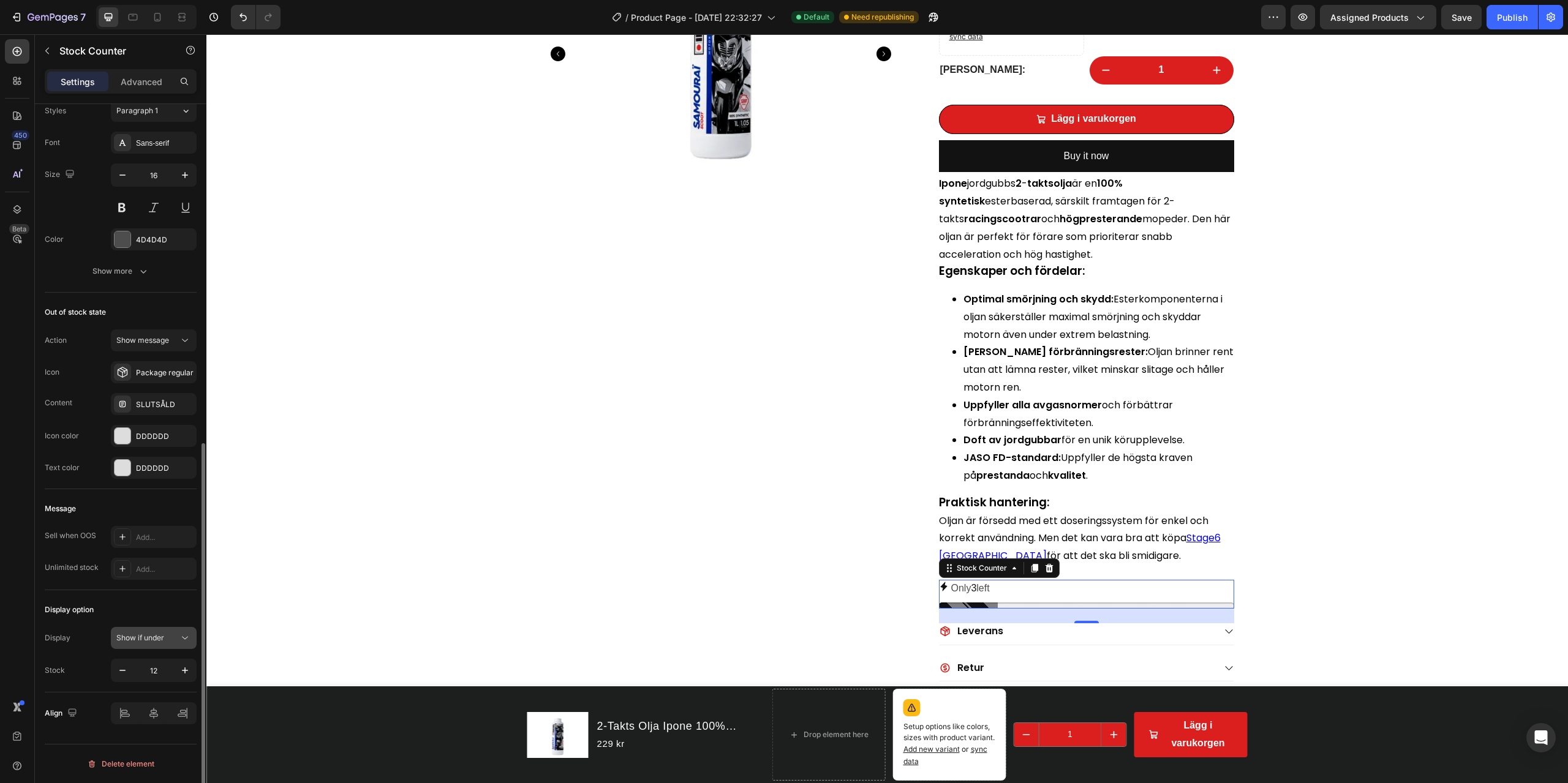
click at [169, 562] on div "Show if under" at bounding box center [147, 638] width 62 height 11
click at [167, 562] on p "Always show" at bounding box center [151, 668] width 70 height 11
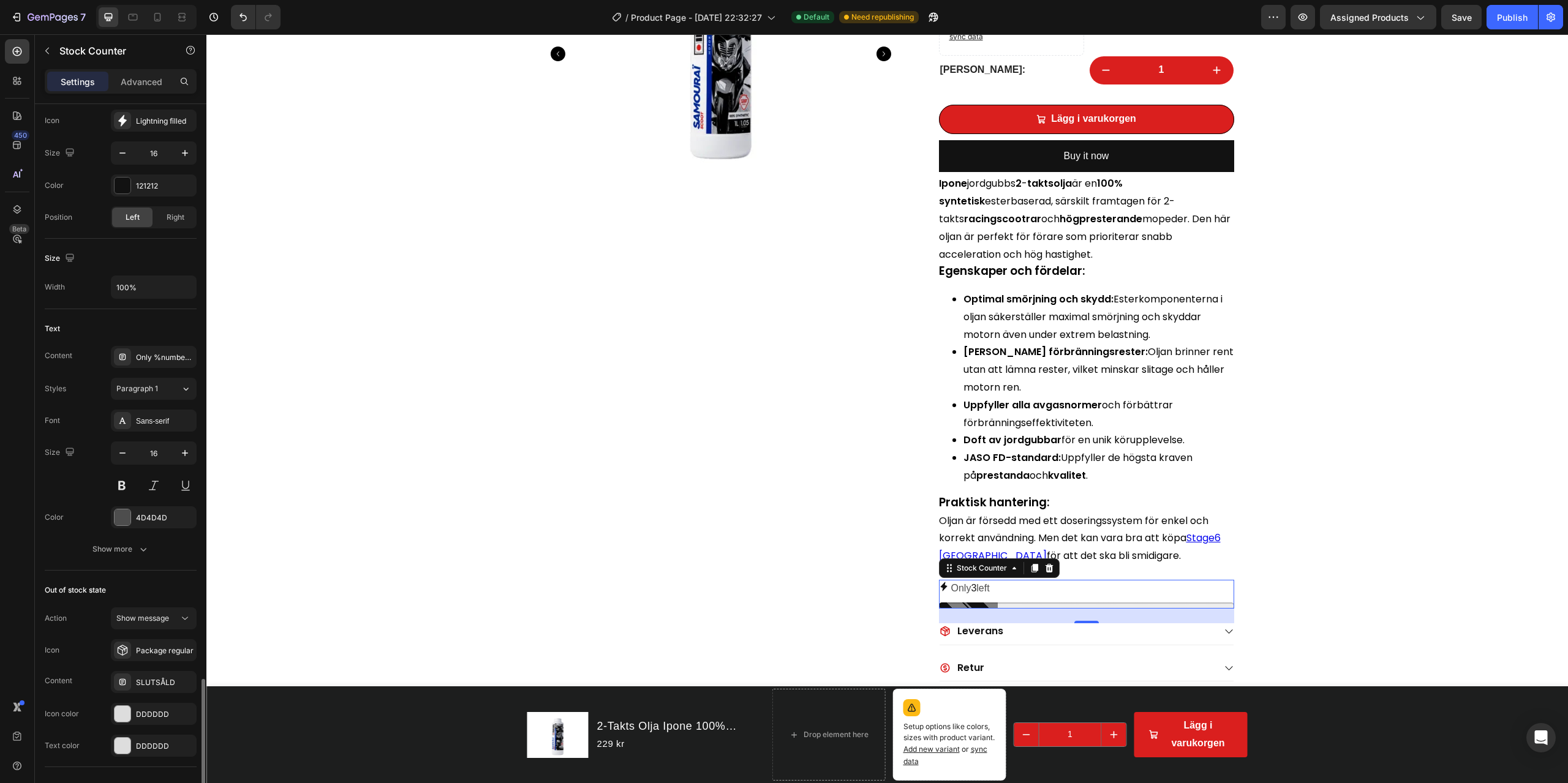
scroll to position [613, 0]
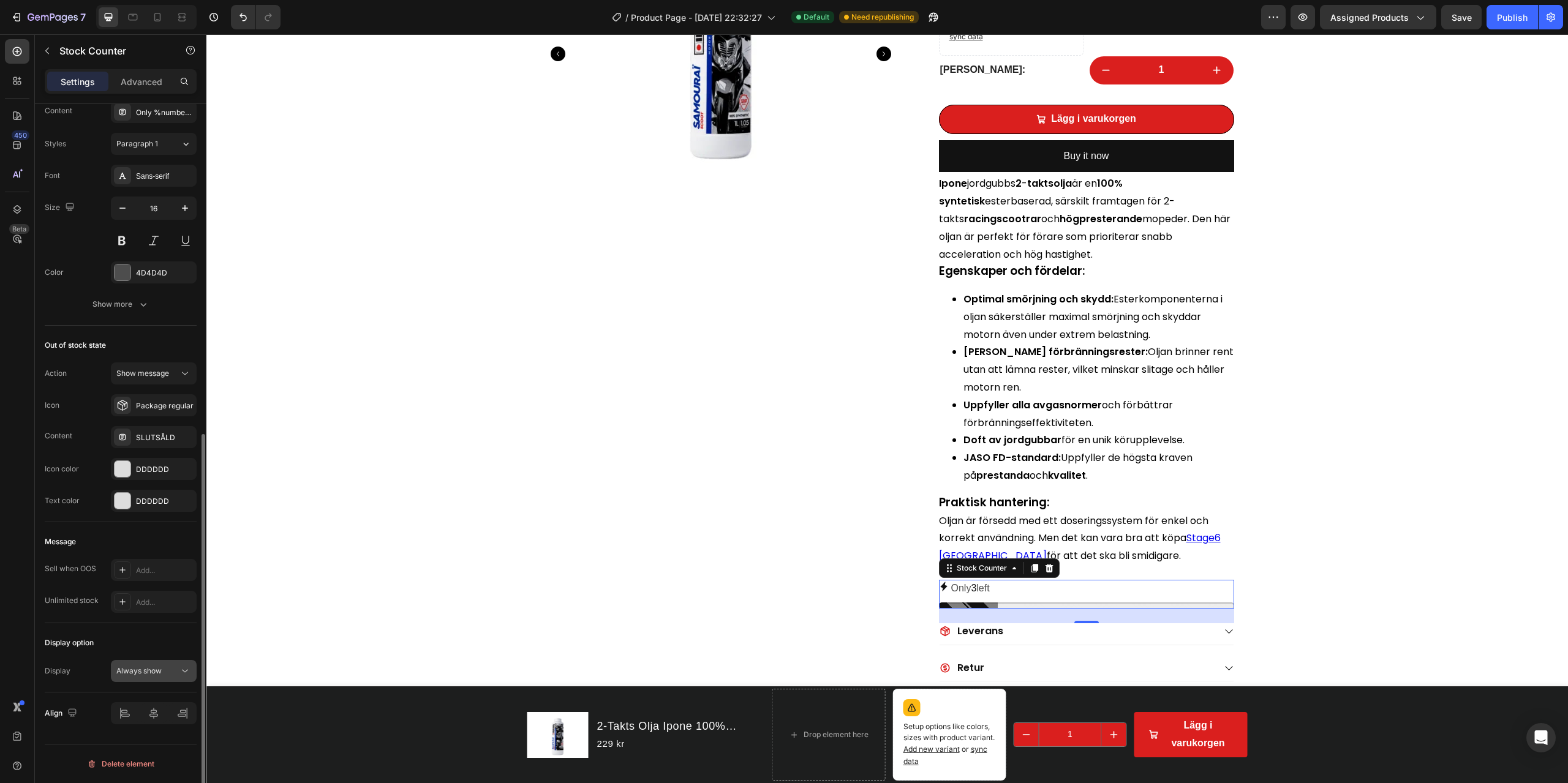
click at [158, 562] on div "Always show" at bounding box center [154, 671] width 75 height 12
click at [159, 562] on span "Show if under" at bounding box center [140, 724] width 48 height 11
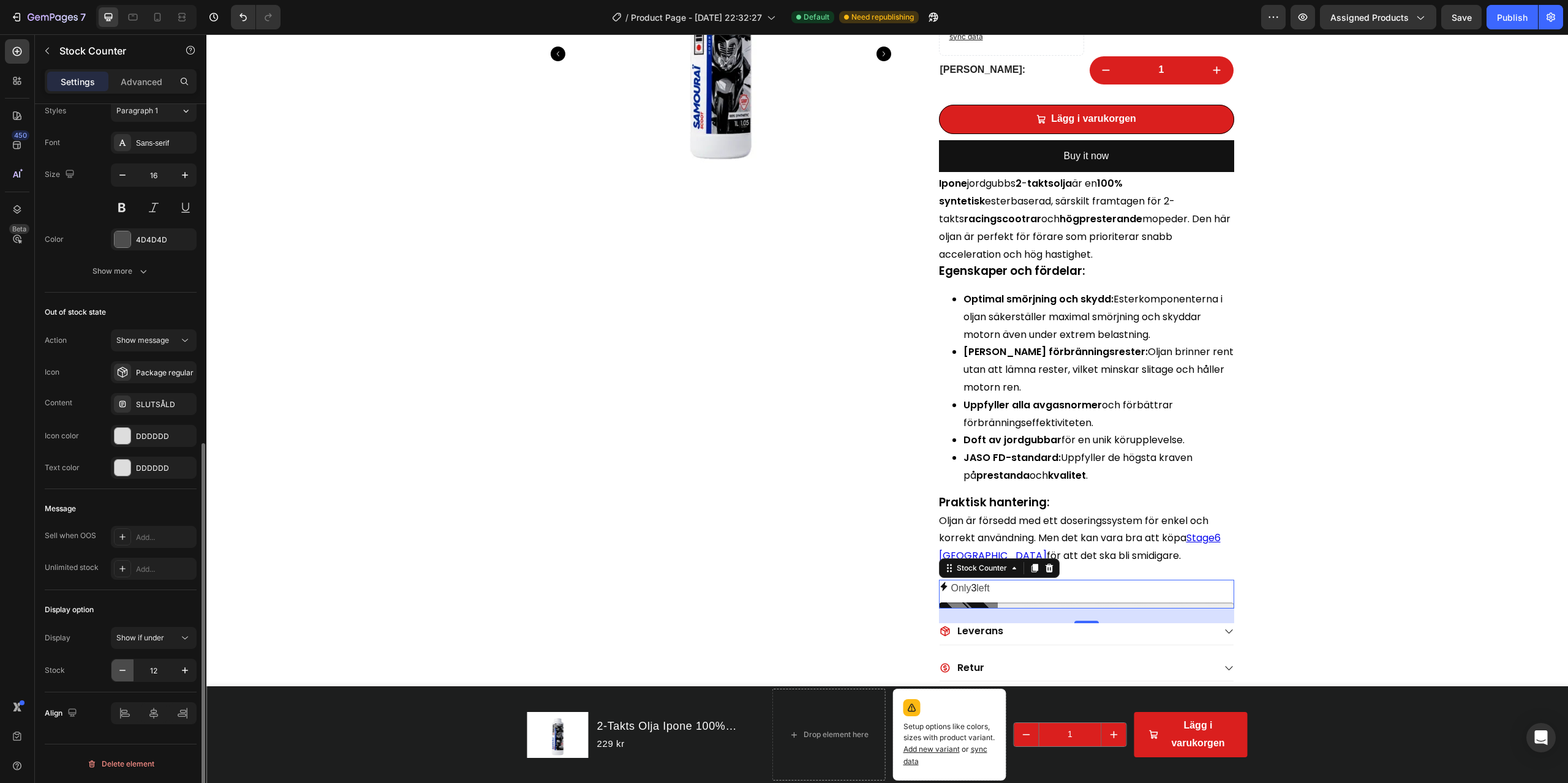
click at [129, 562] on button "button" at bounding box center [122, 670] width 22 height 22
type input "10"
click at [145, 562] on div "Display option" at bounding box center [121, 610] width 152 height 20
click at [138, 562] on div "Display option" at bounding box center [121, 610] width 152 height 20
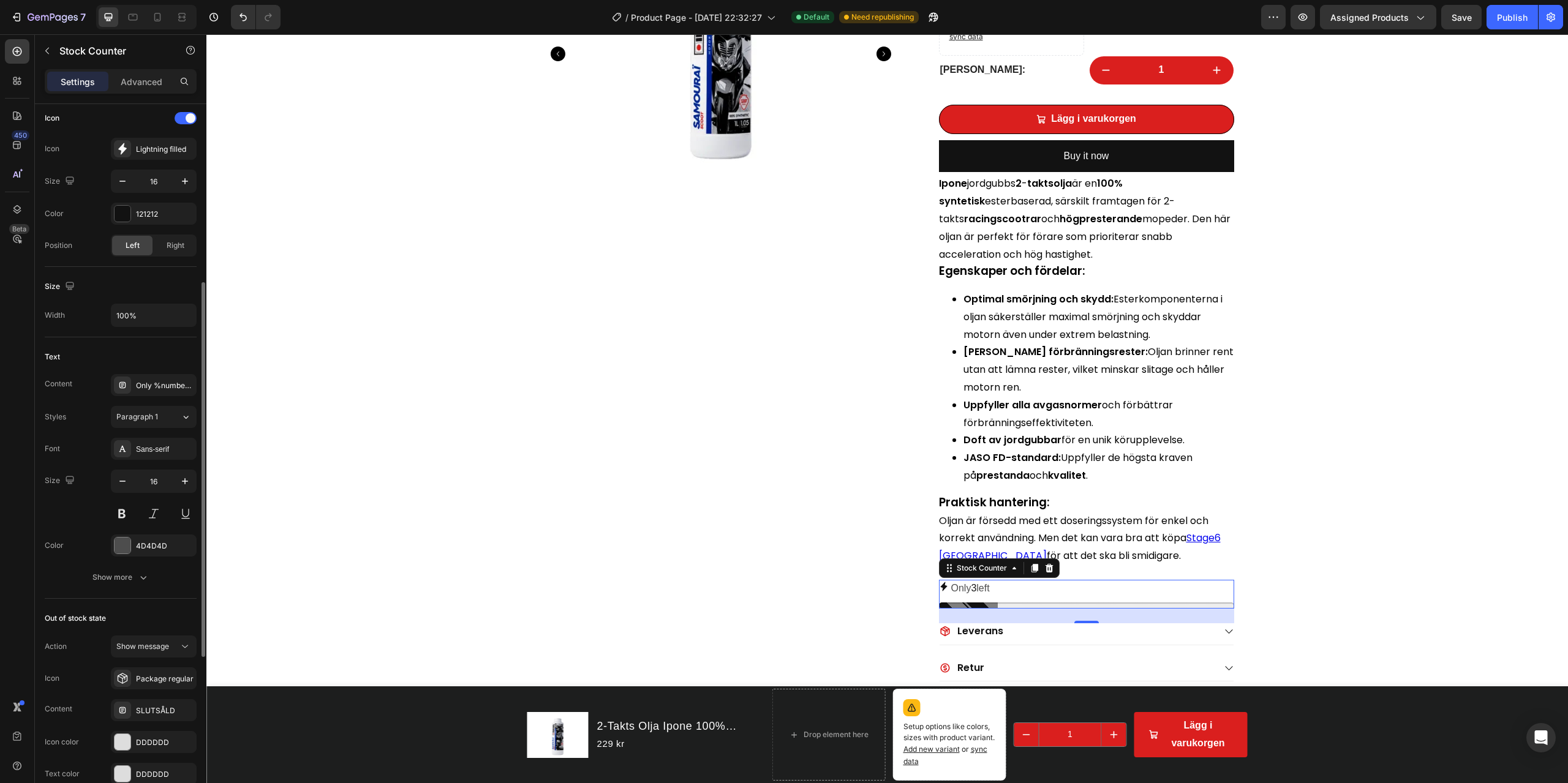
scroll to position [94, 0]
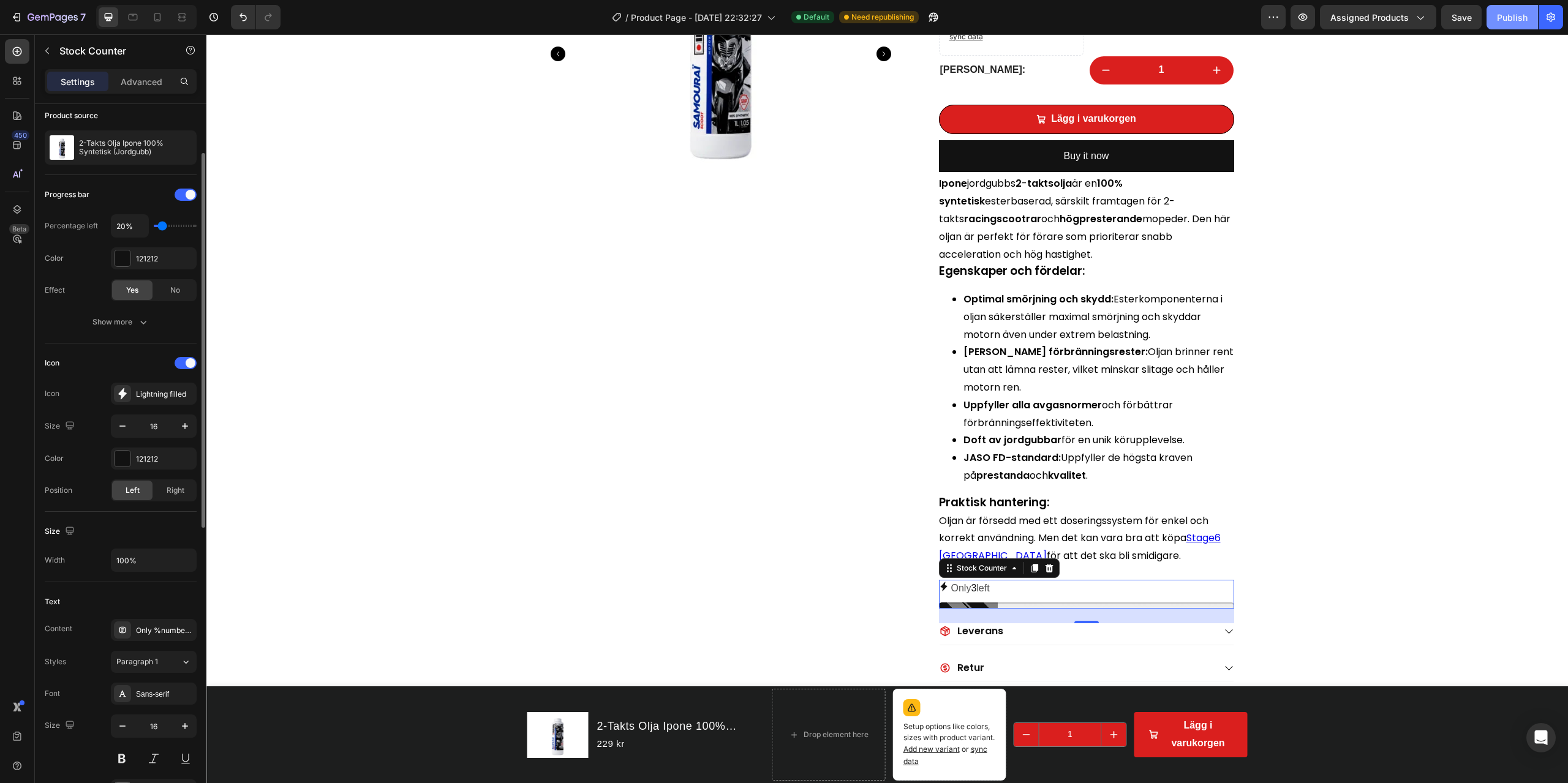
click at [1176, 21] on button "Publish" at bounding box center [1512, 17] width 51 height 24
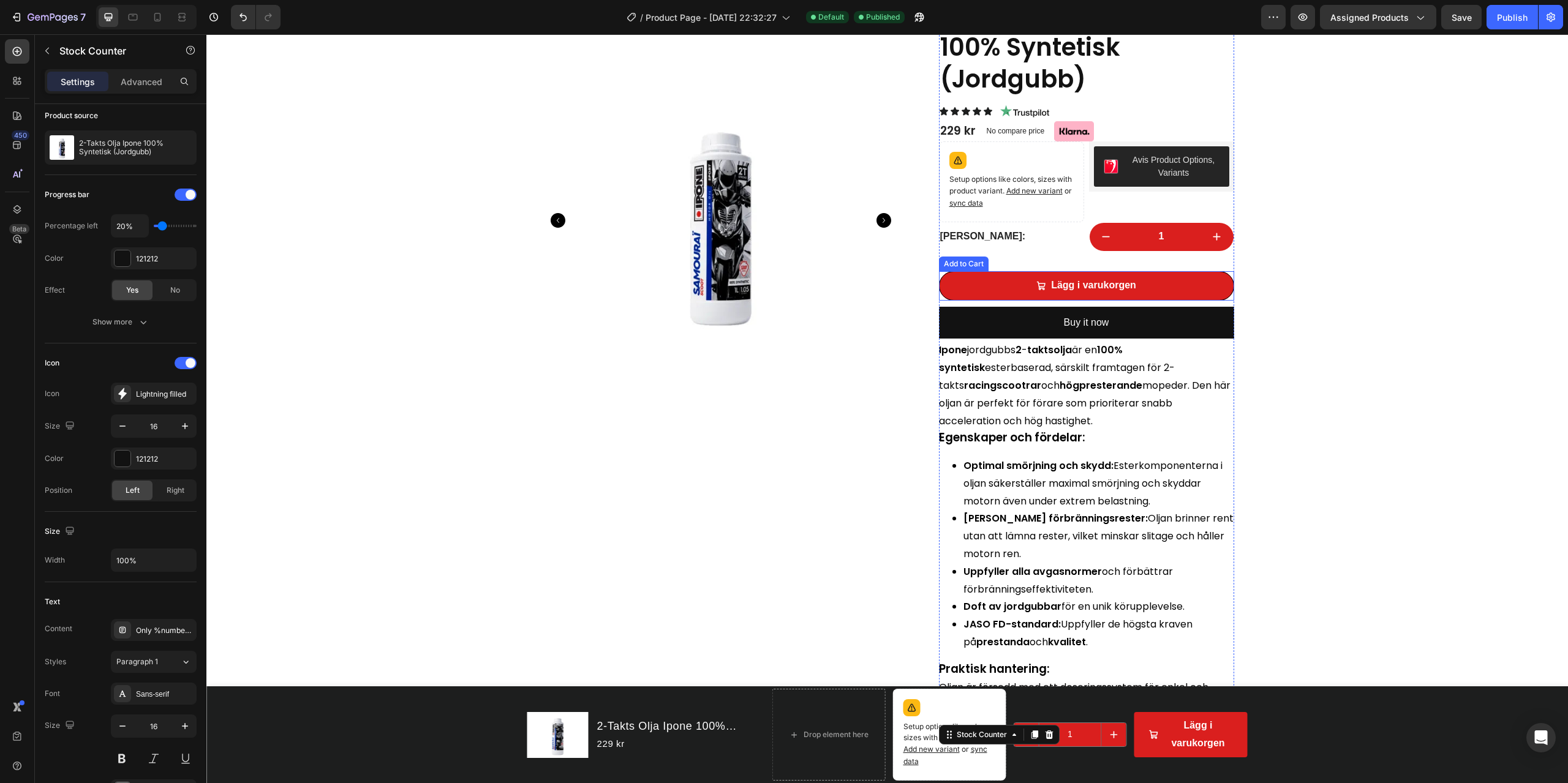
scroll to position [0, 0]
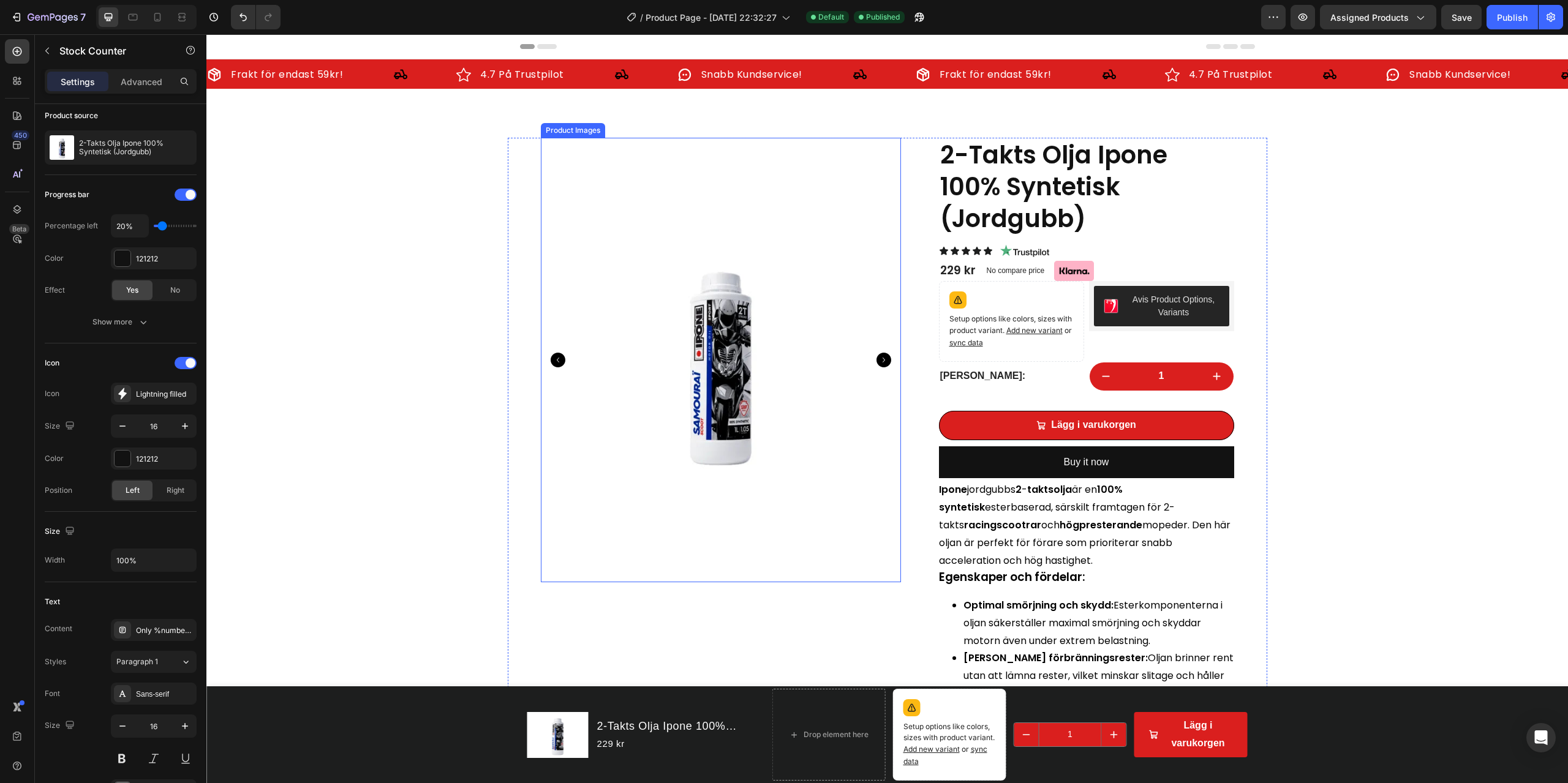
click at [755, 337] on img at bounding box center [721, 360] width 360 height 445
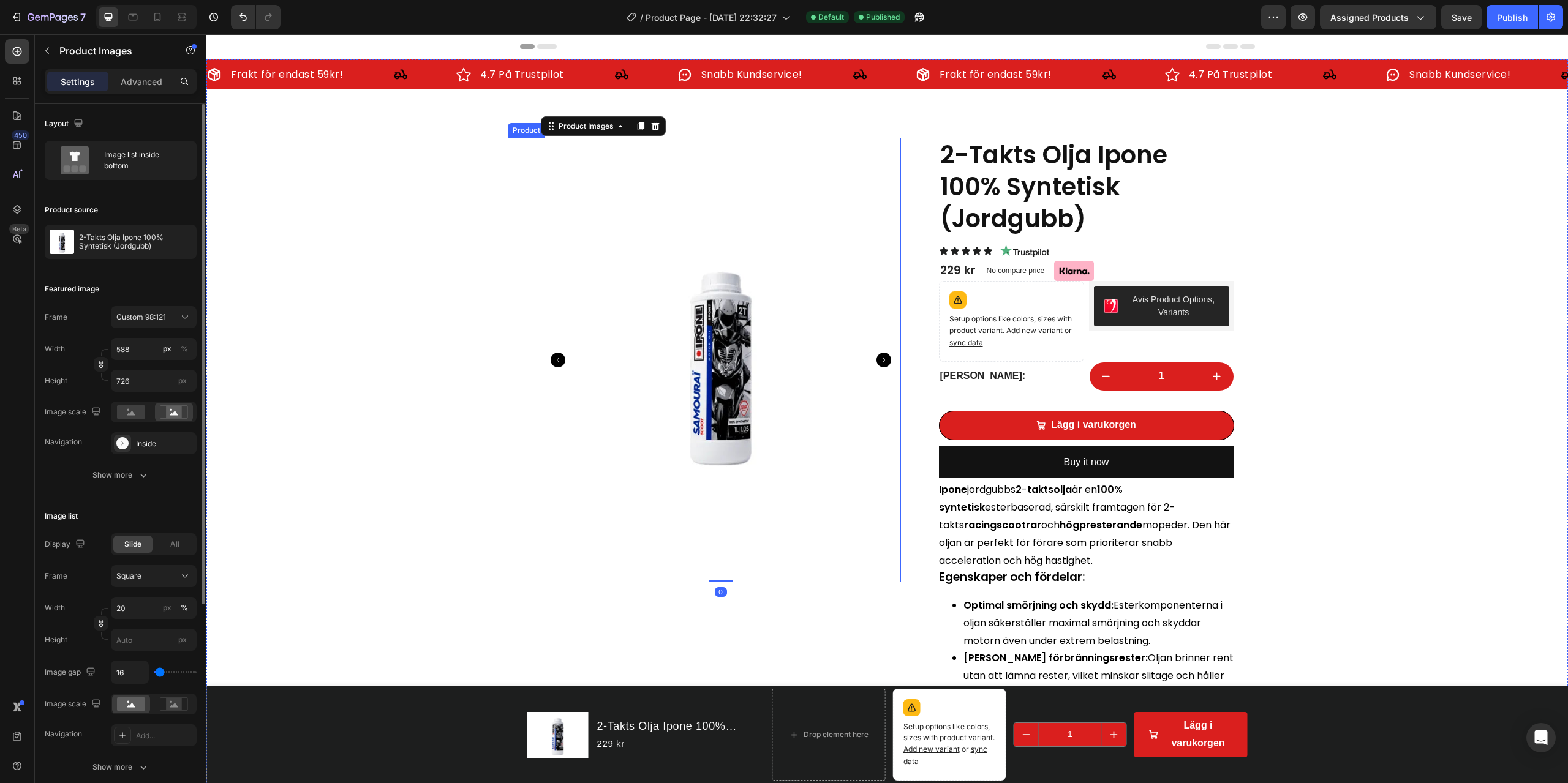
click at [604, 562] on div "Product Images 0" at bounding box center [721, 581] width 360 height 887
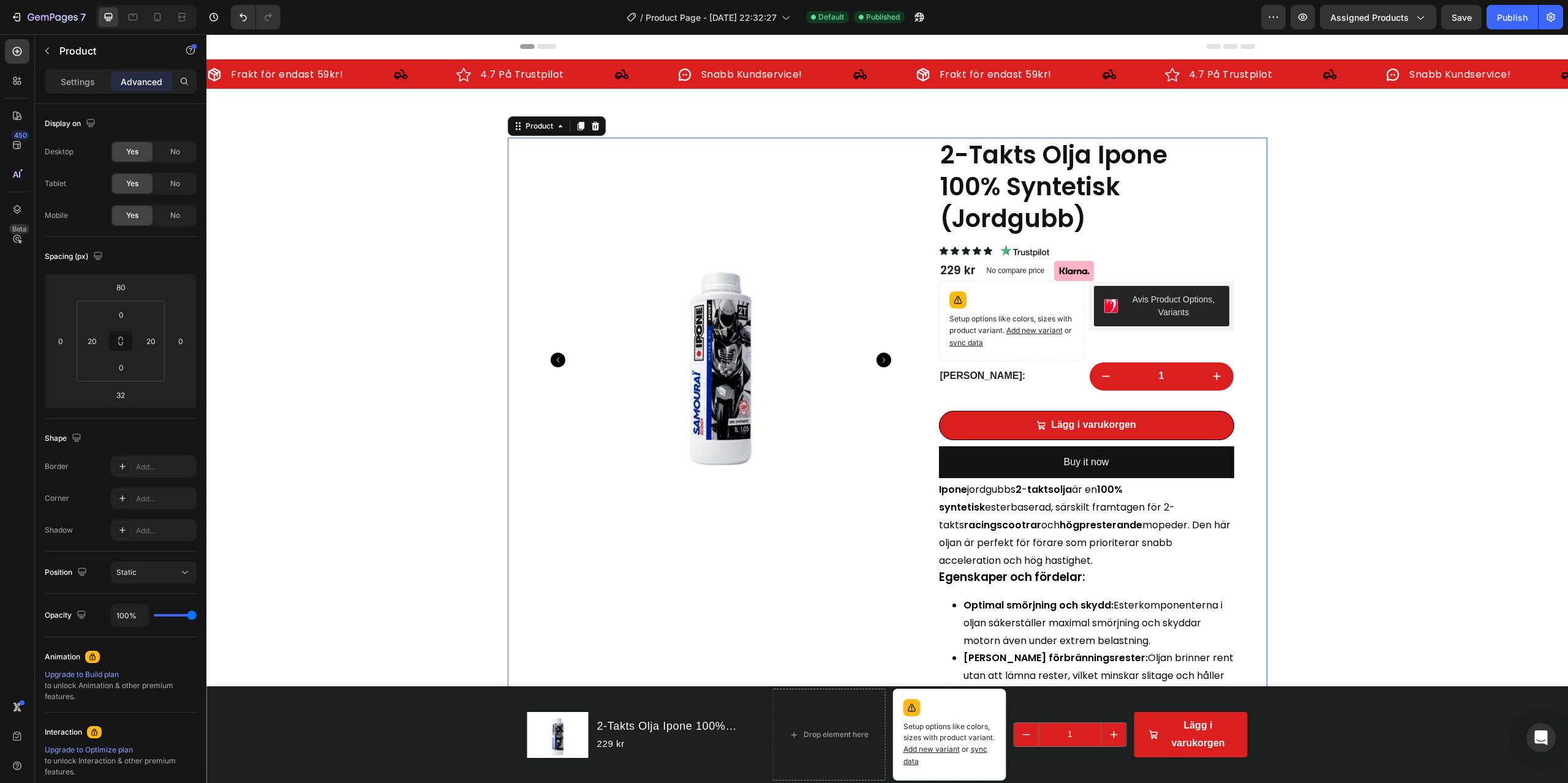
click at [93, 94] on div "Settings Advanced" at bounding box center [121, 87] width 172 height 35
click at [85, 85] on p "Settings" at bounding box center [78, 82] width 35 height 13
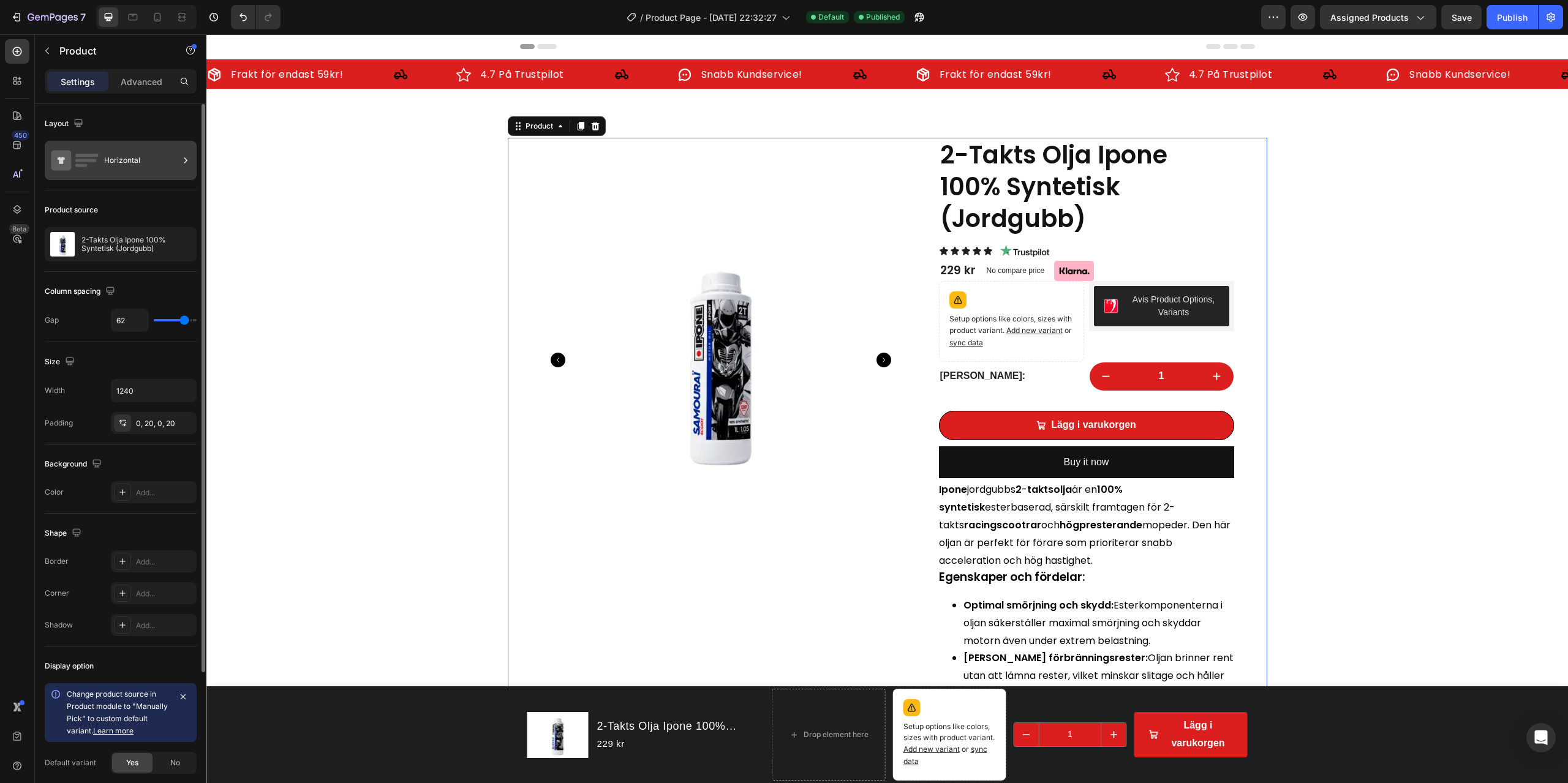
click at [152, 161] on div "Horizontal" at bounding box center [141, 160] width 75 height 28
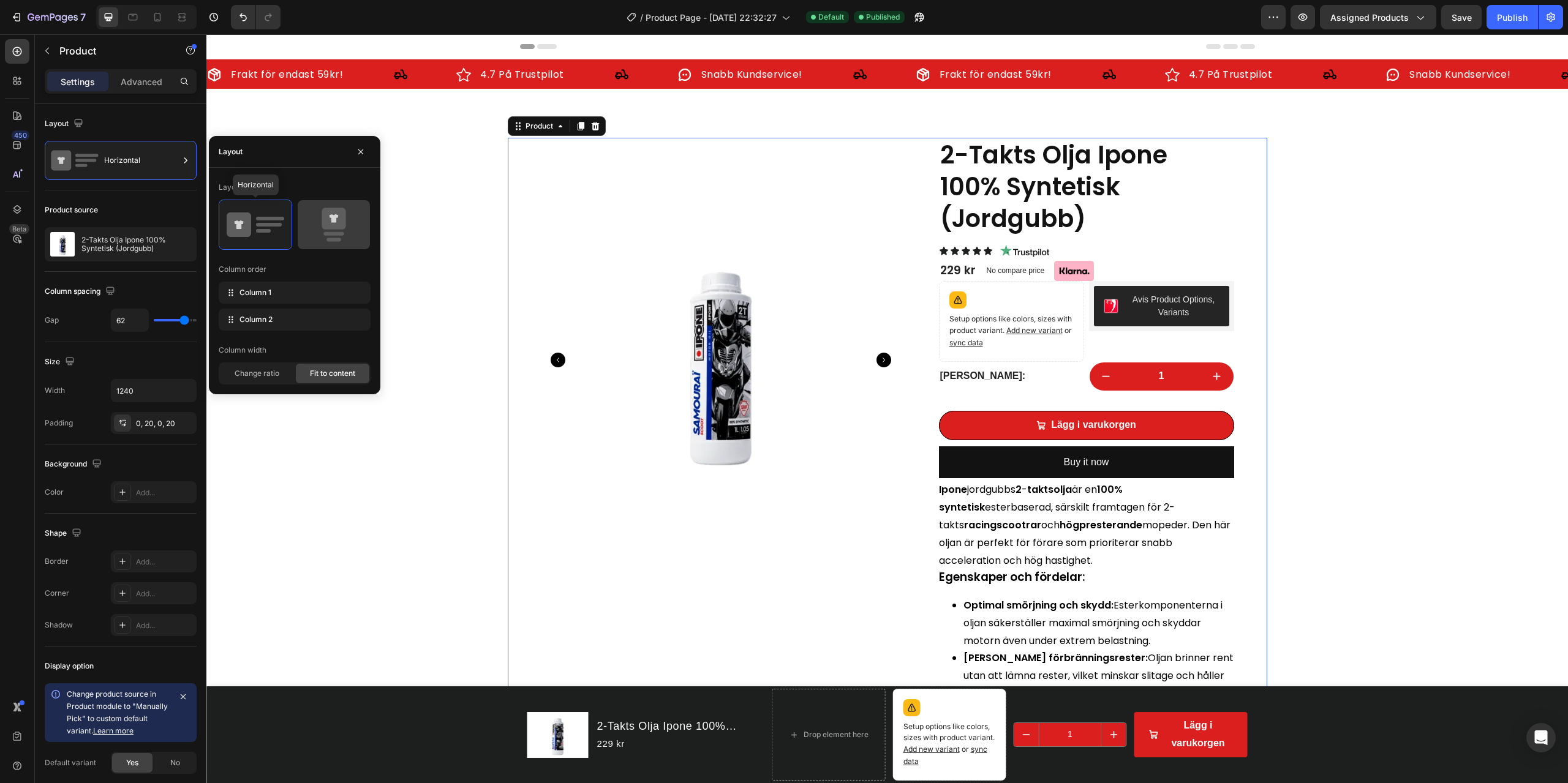
click at [355, 226] on icon at bounding box center [334, 225] width 58 height 35
type input "0"
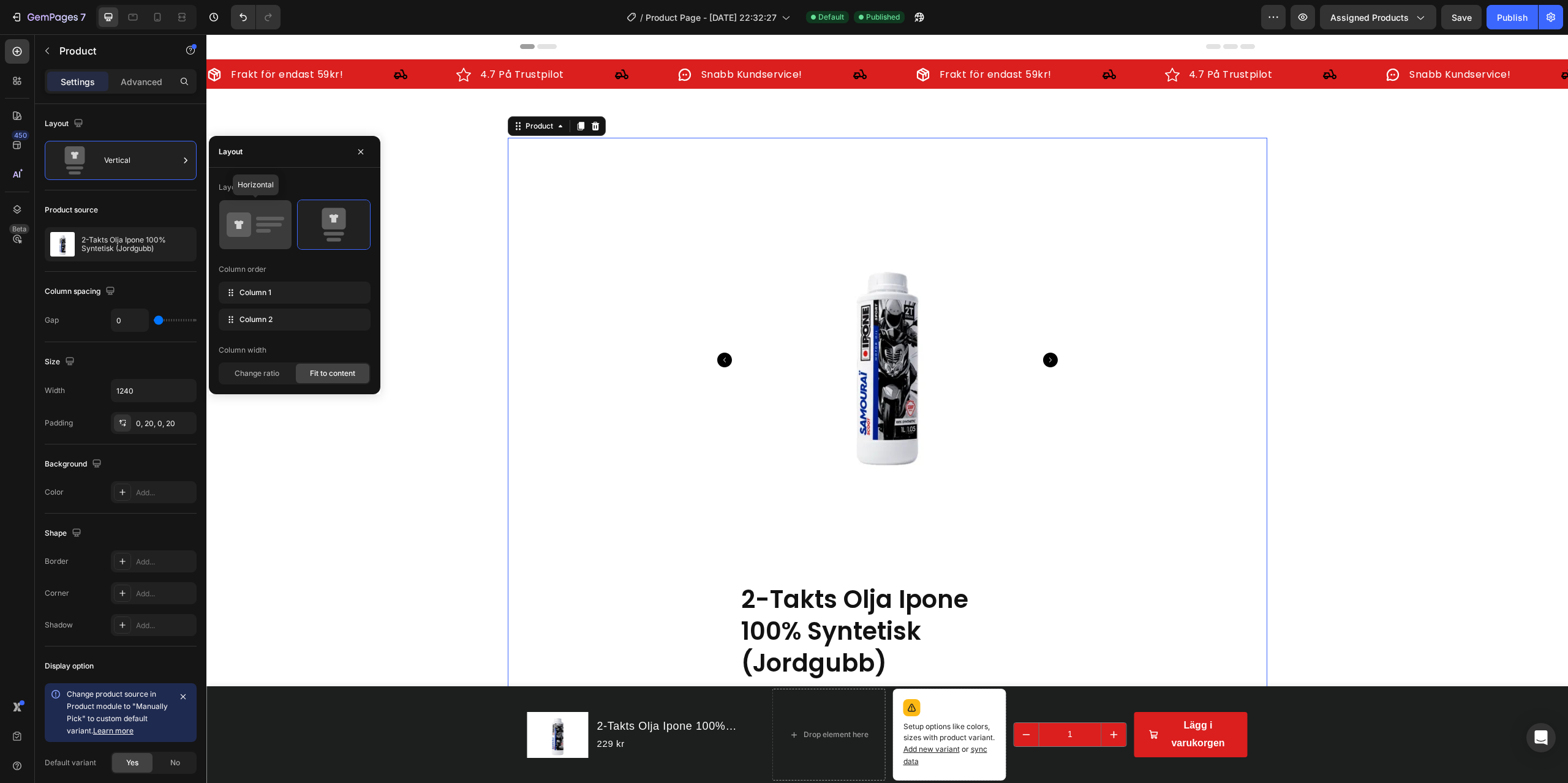
click at [247, 228] on icon at bounding box center [239, 225] width 24 height 24
type input "62"
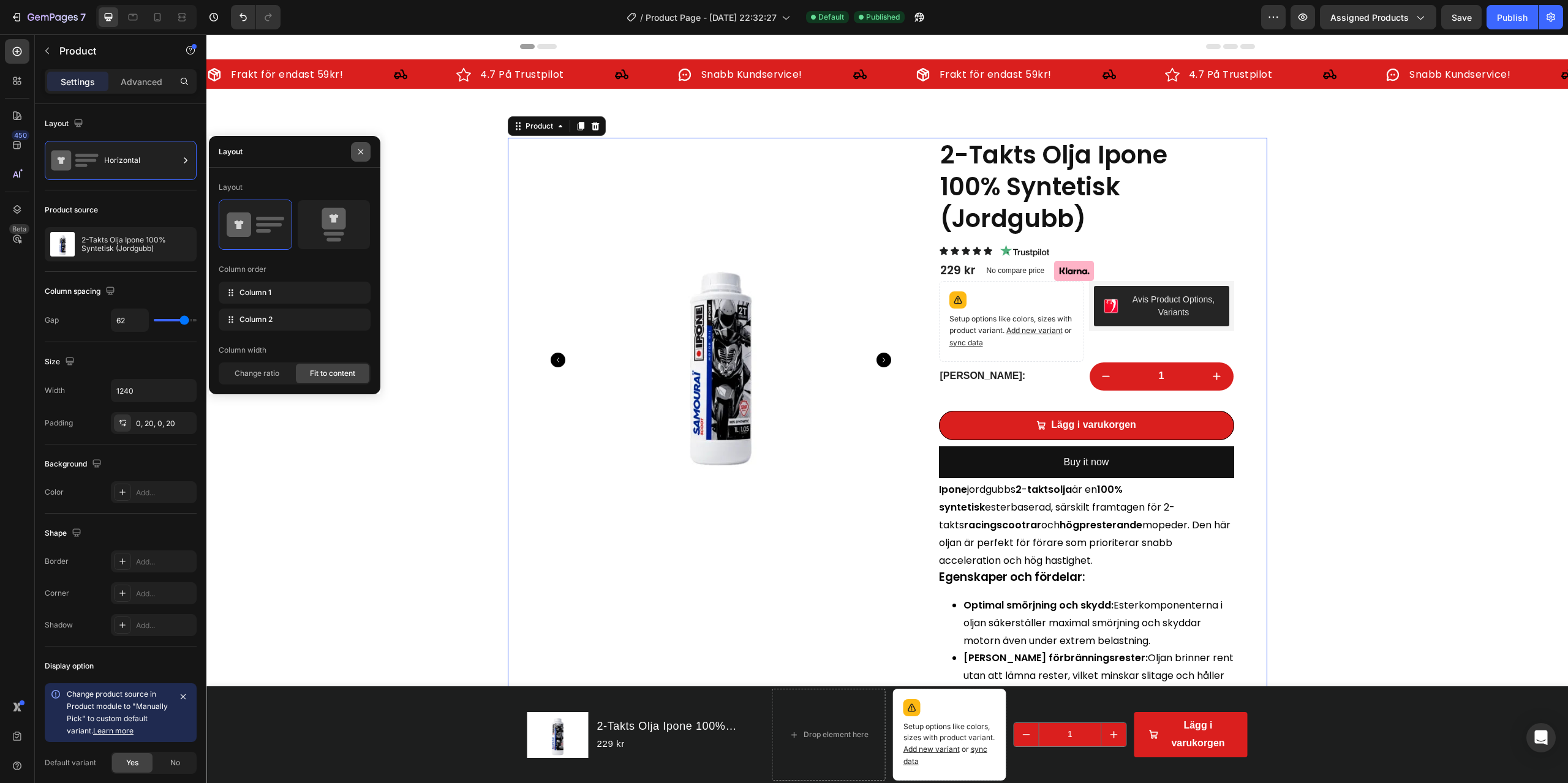
click at [367, 149] on button "button" at bounding box center [361, 152] width 20 height 20
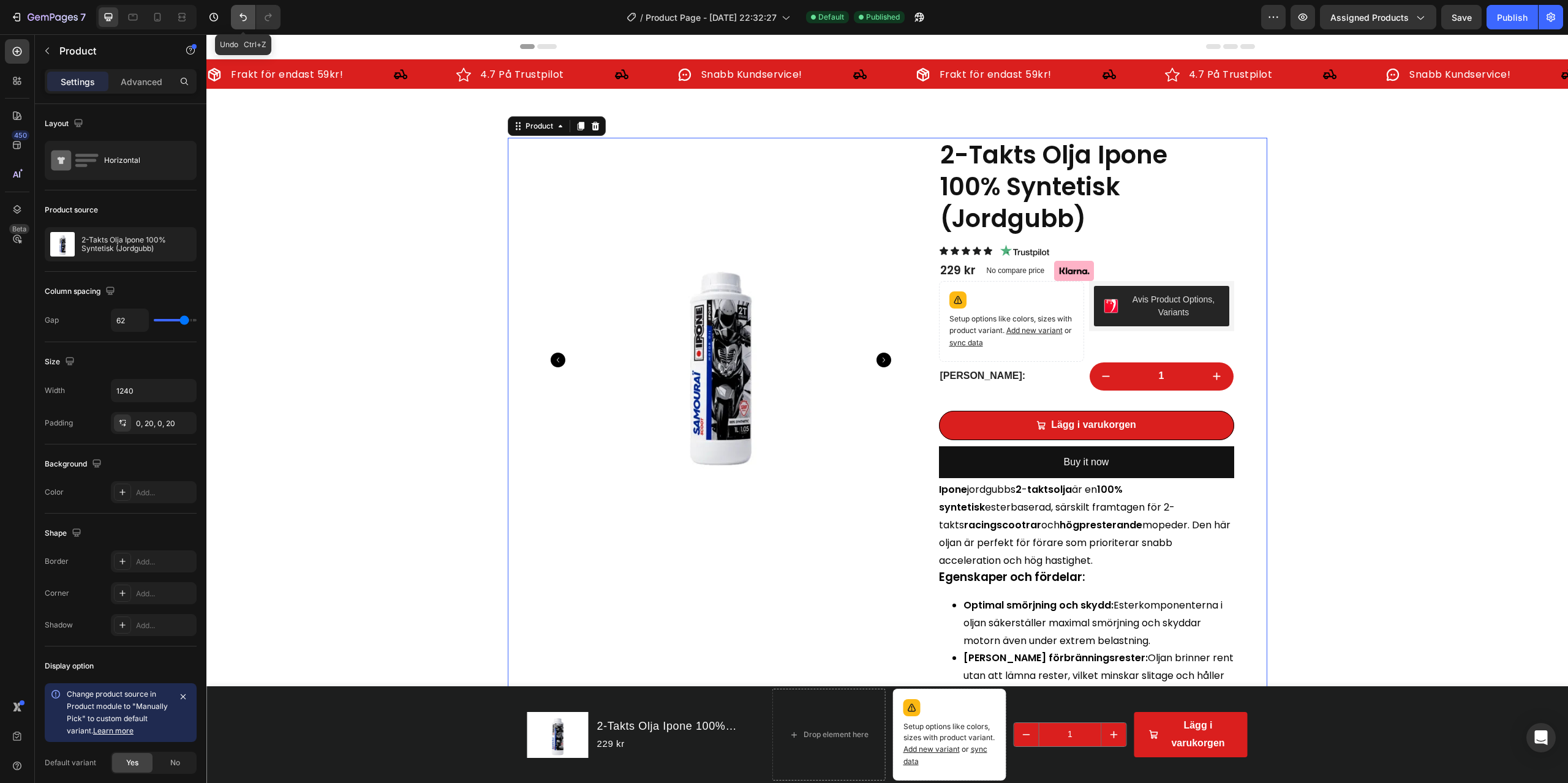
click at [240, 15] on icon "Undo/Redo" at bounding box center [243, 17] width 7 height 8
type input "62"
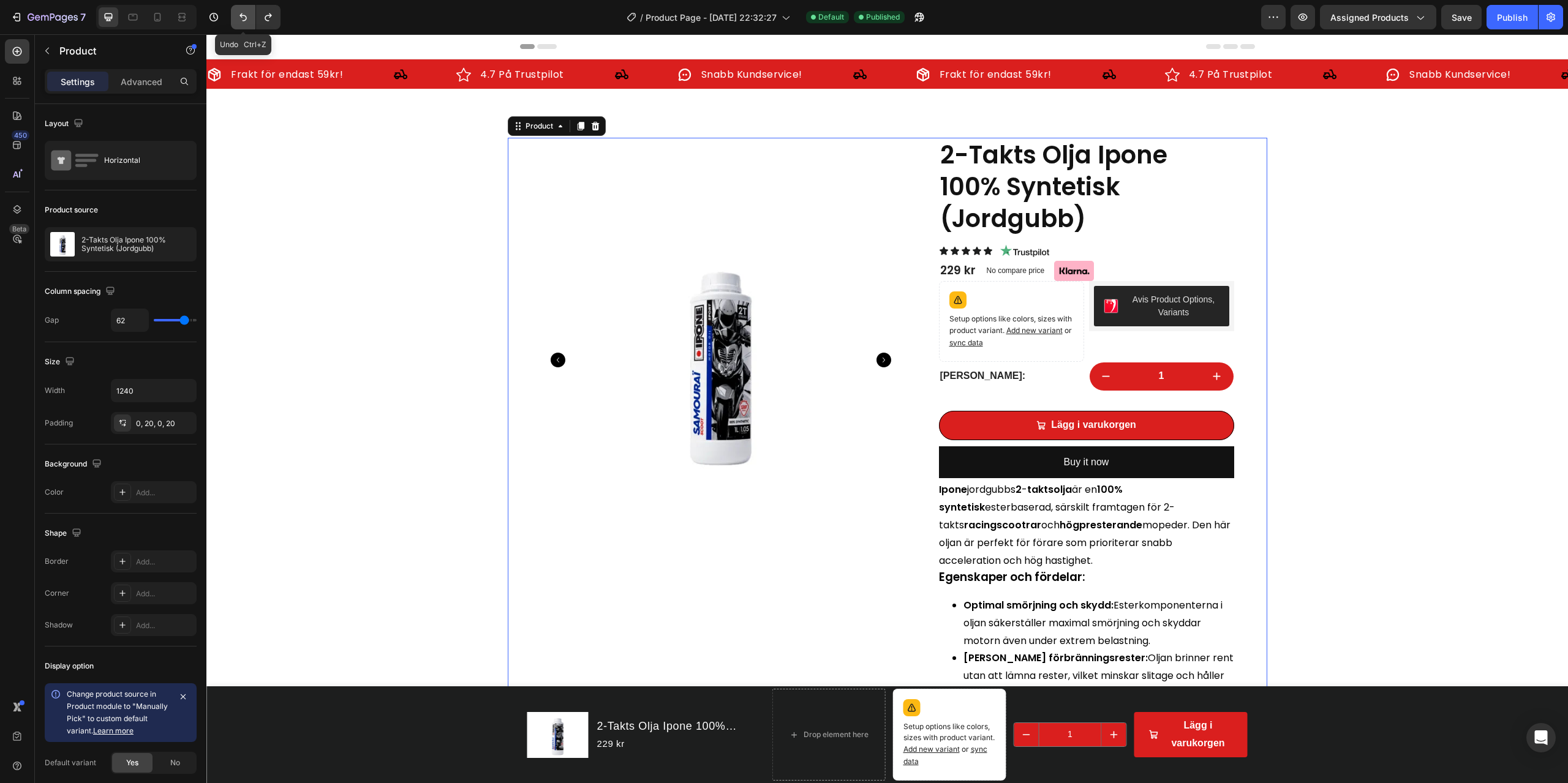
type input "62"
click at [240, 15] on icon "Undo/Redo" at bounding box center [243, 17] width 7 height 8
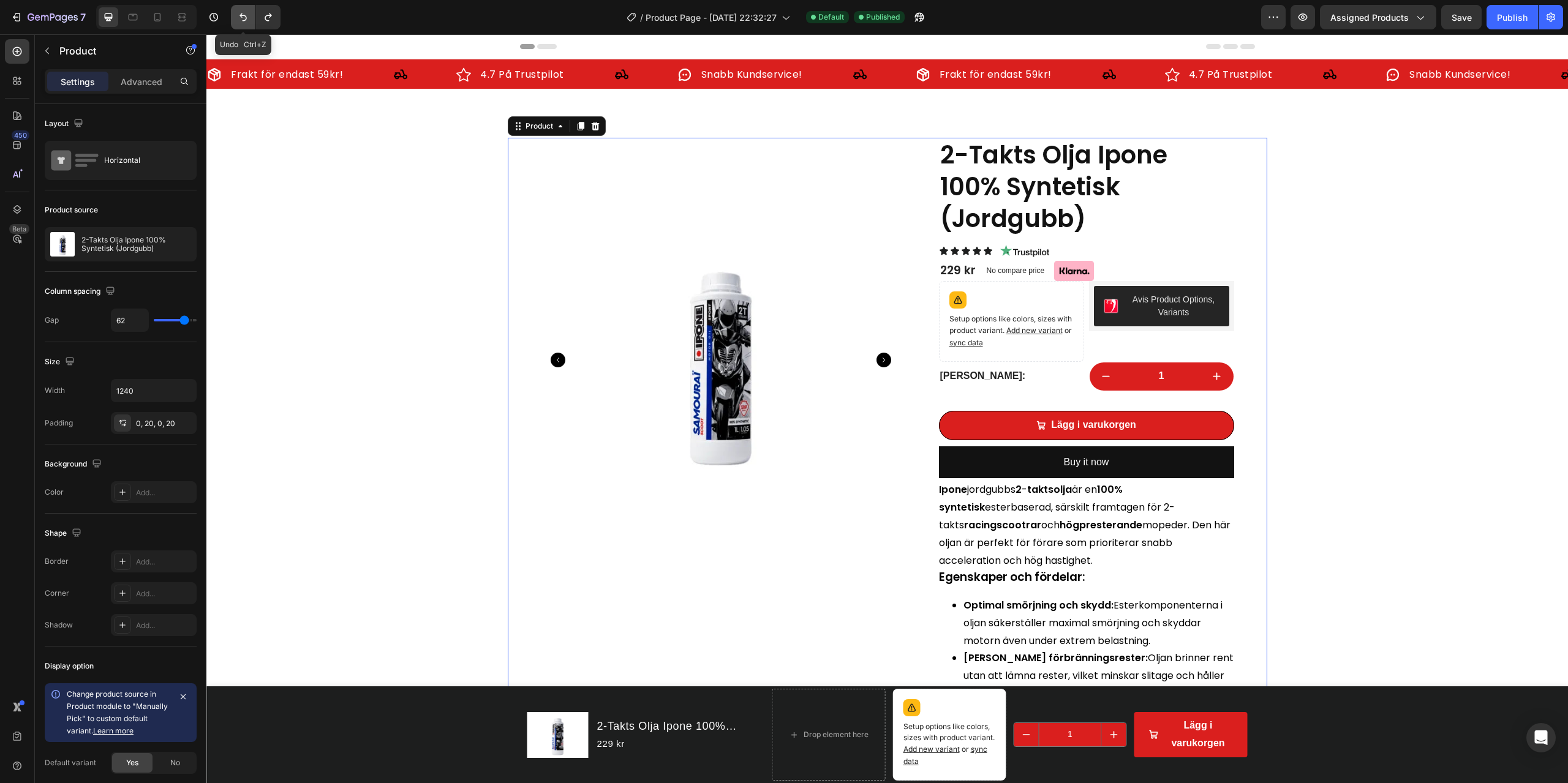
click at [241, 15] on icon "Undo/Redo" at bounding box center [243, 17] width 7 height 8
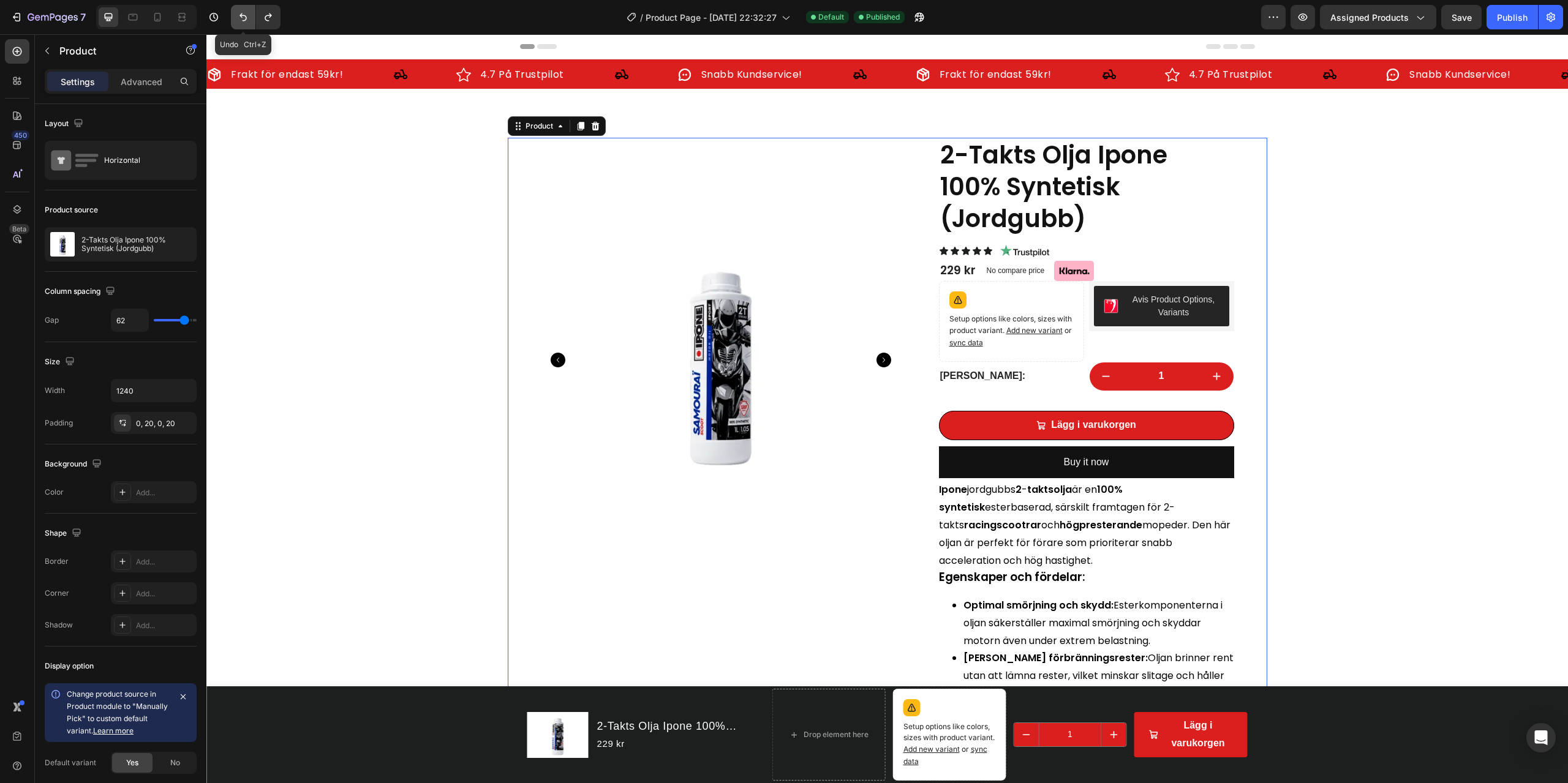
click at [241, 15] on icon "Undo/Redo" at bounding box center [243, 17] width 7 height 8
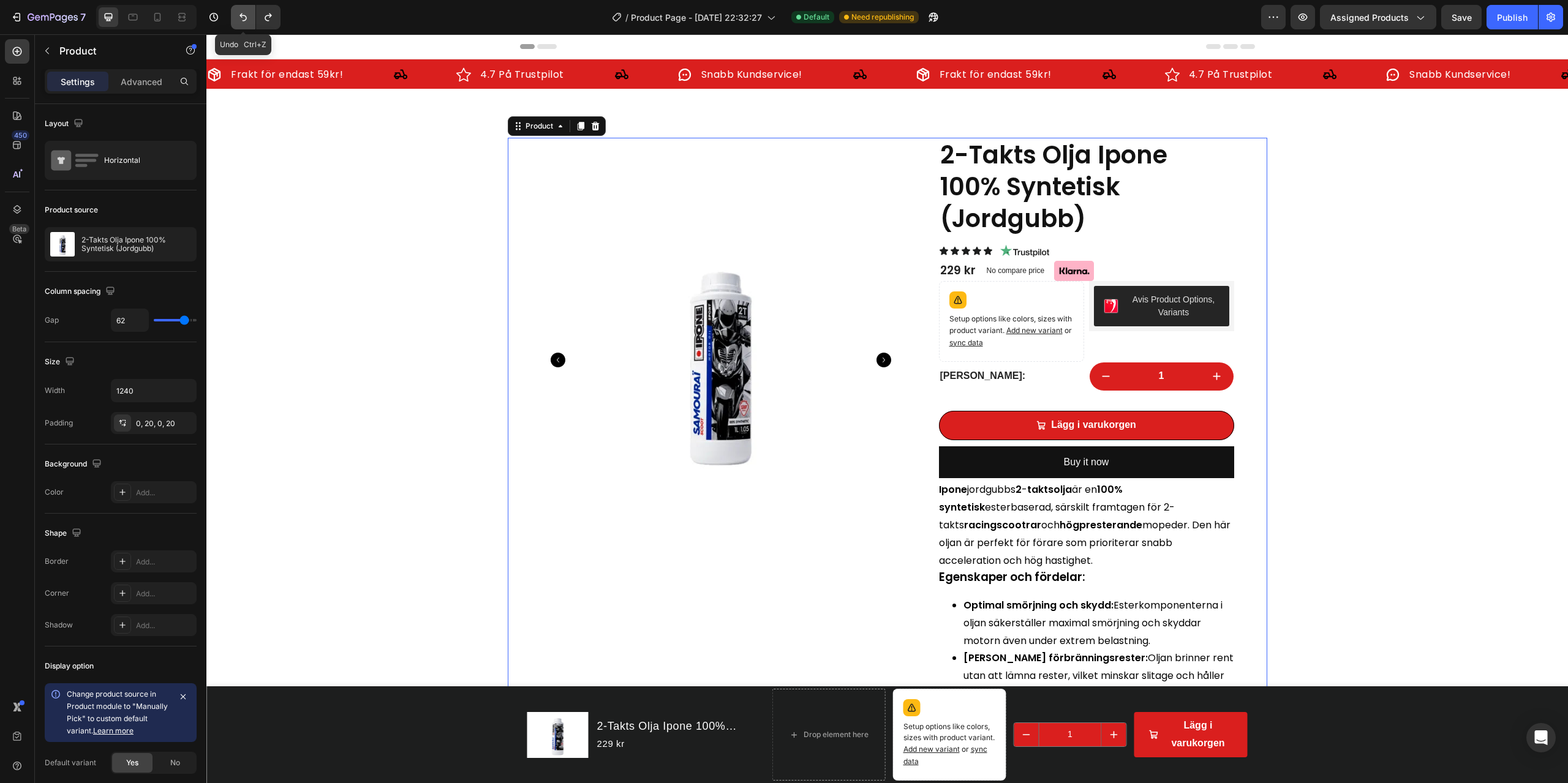
click at [241, 15] on icon "Undo/Redo" at bounding box center [243, 17] width 7 height 8
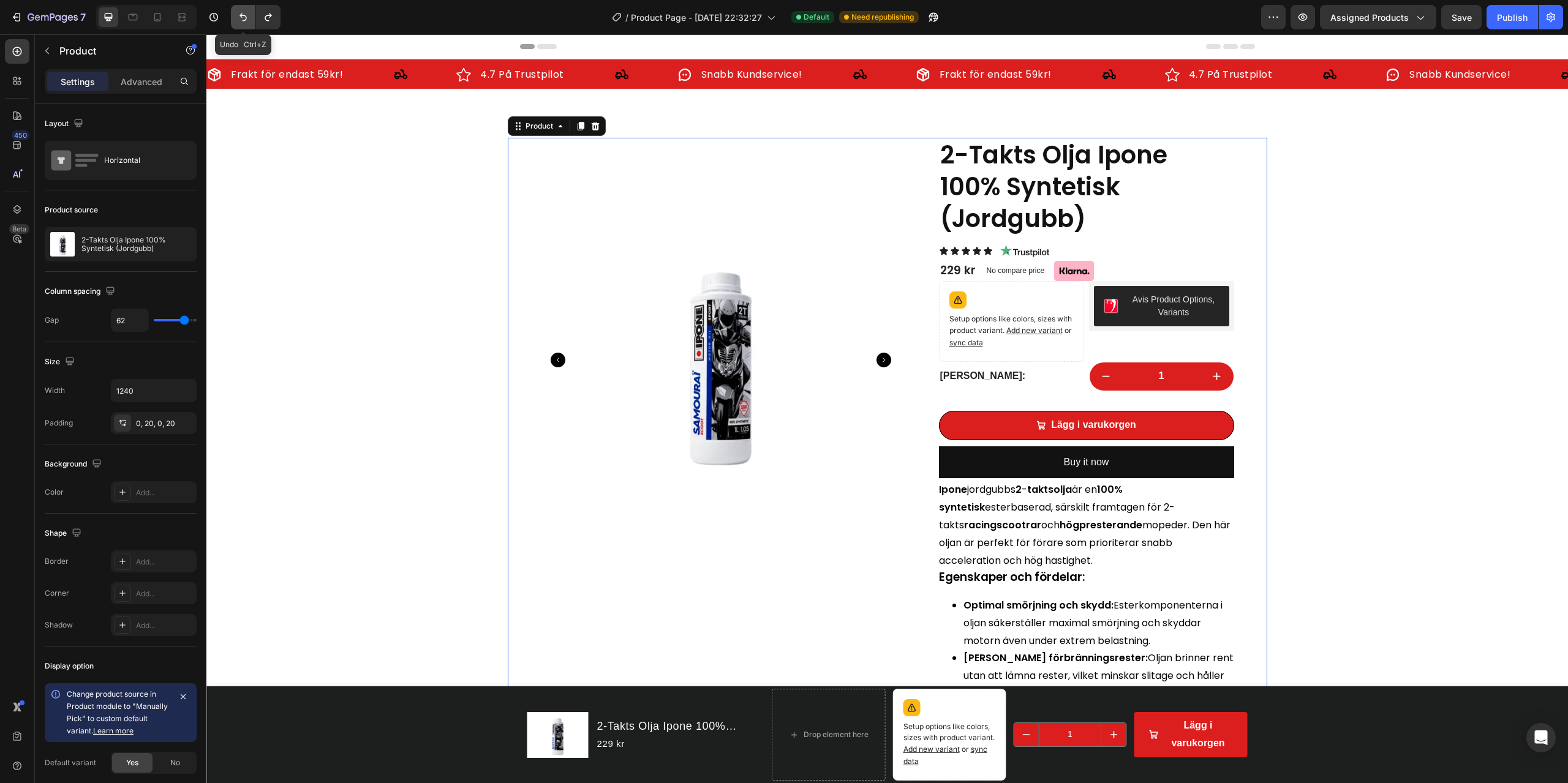
click at [241, 15] on icon "Undo/Redo" at bounding box center [243, 17] width 7 height 8
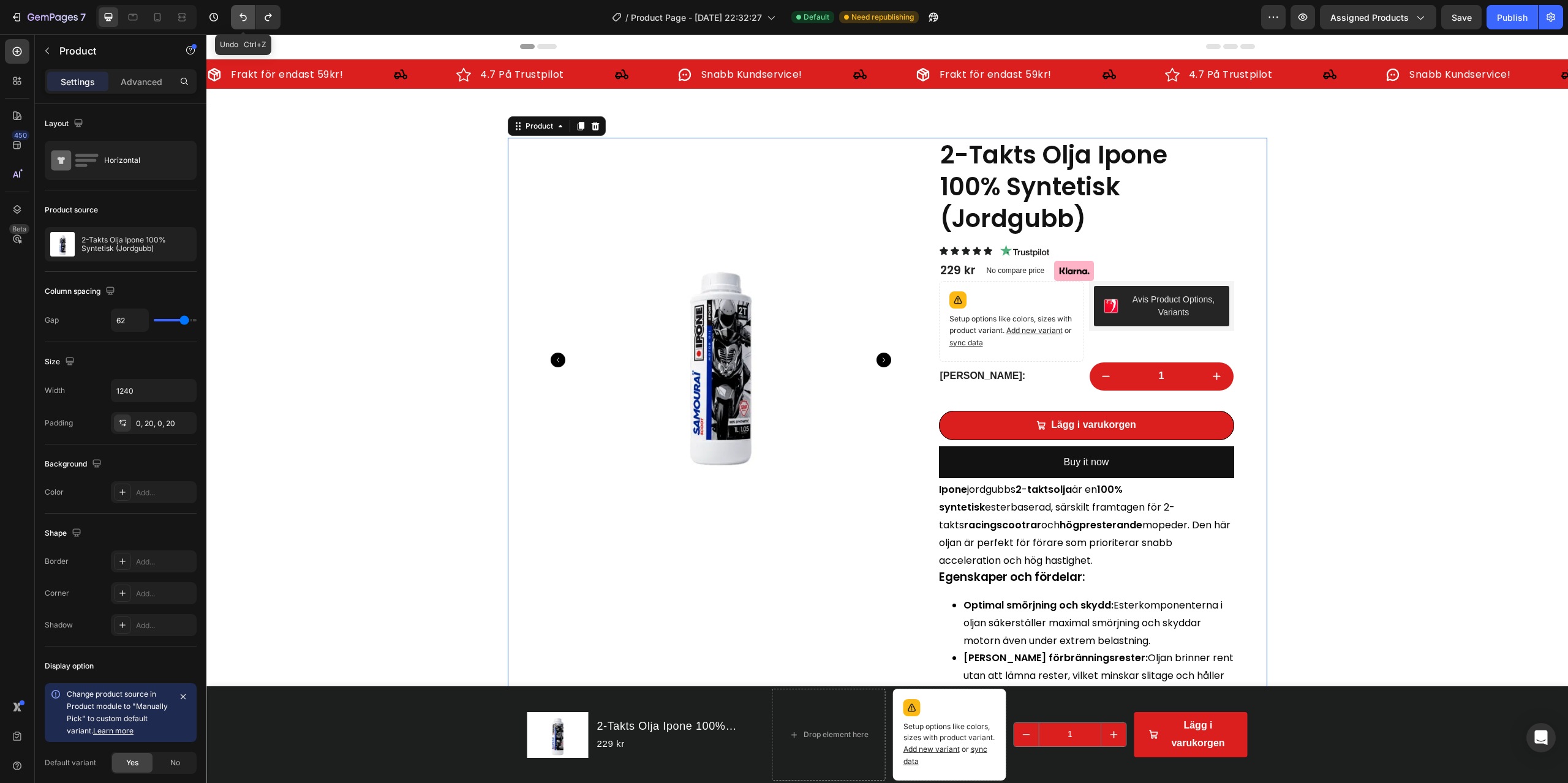
click at [241, 15] on icon "Undo/Redo" at bounding box center [243, 17] width 7 height 8
type input "62"
click at [1176, 8] on button "Publish" at bounding box center [1512, 17] width 51 height 24
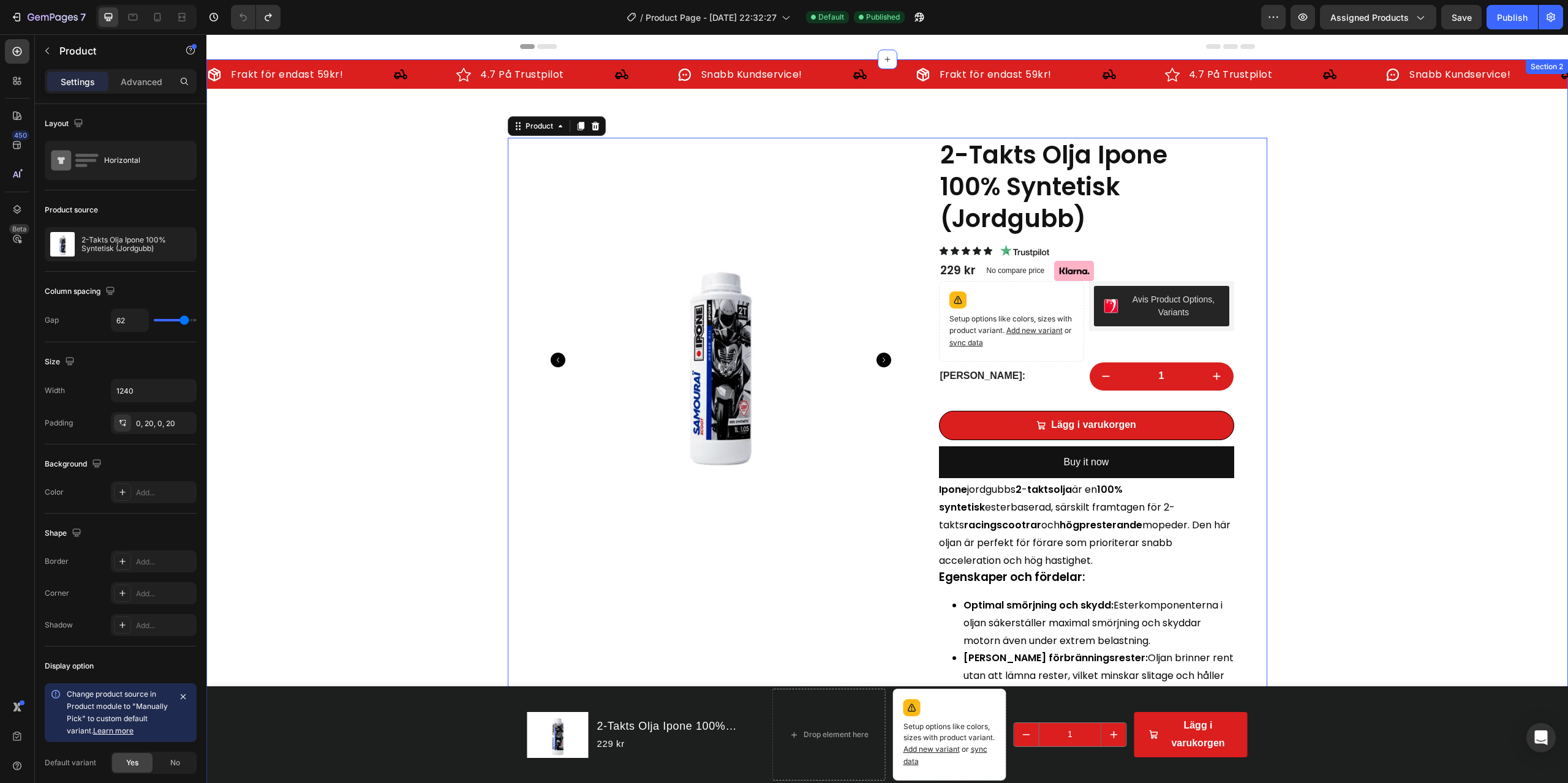
click at [1176, 343] on div "Frakt för endast 59kr! Item List 4.7 På Trustpilot Item List Snabb Kundservice!…" at bounding box center [887, 554] width 1362 height 990
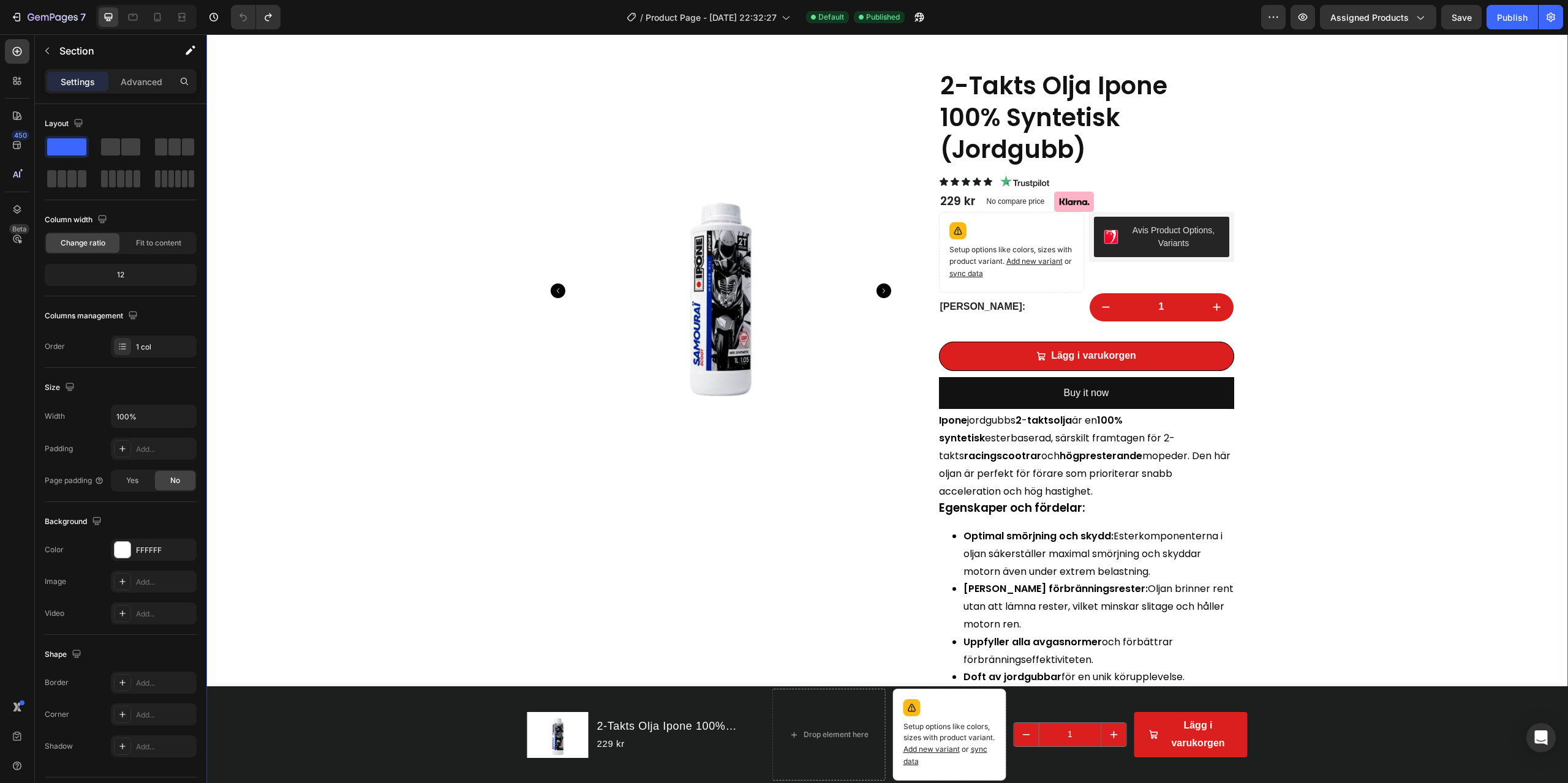
click at [1069, 562] on li "[PERSON_NAME] förbränningsrester: Oljan brinner rent utan att lämna rester, vil…" at bounding box center [1099, 607] width 271 height 53
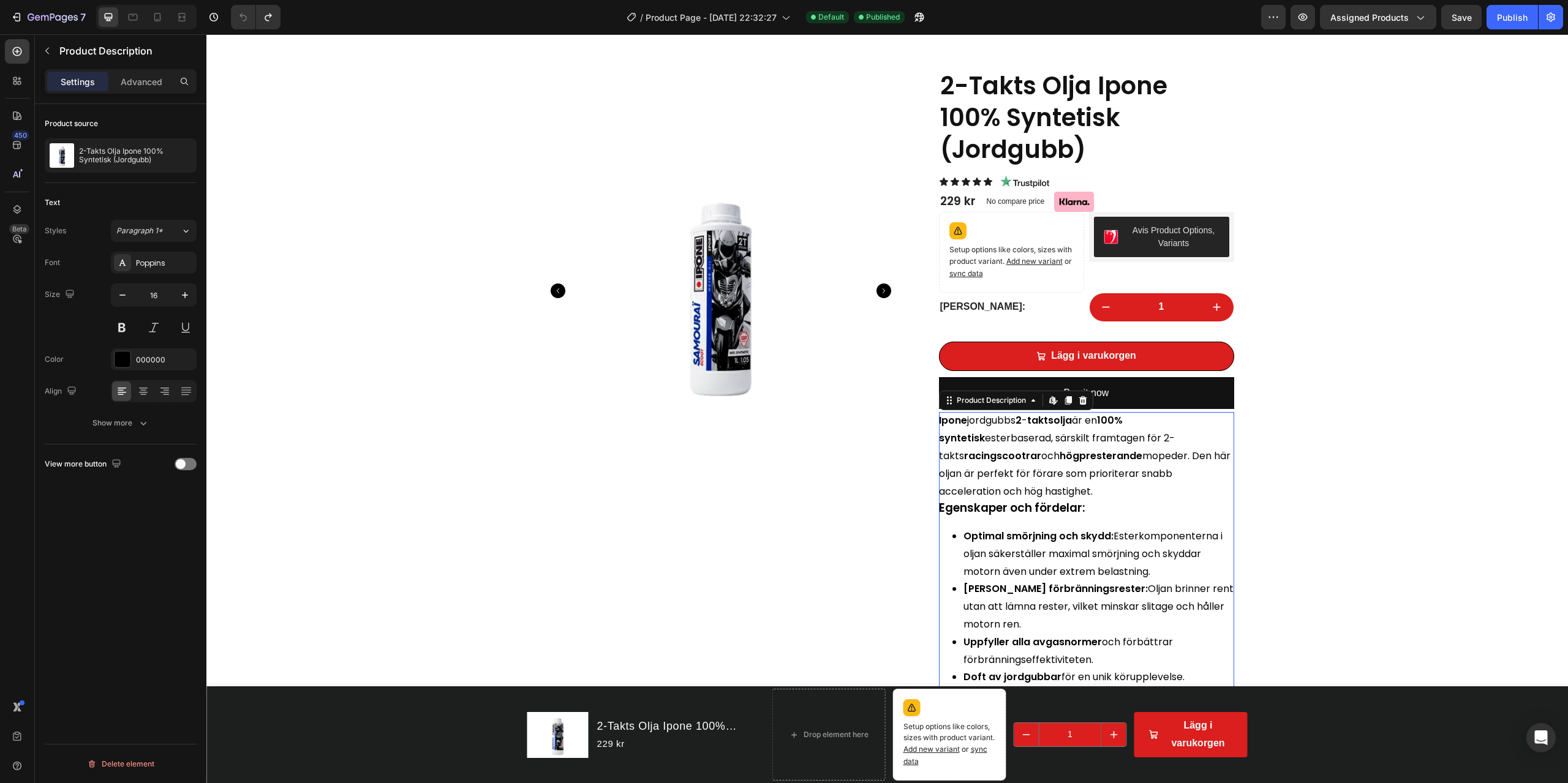
scroll to position [367, 0]
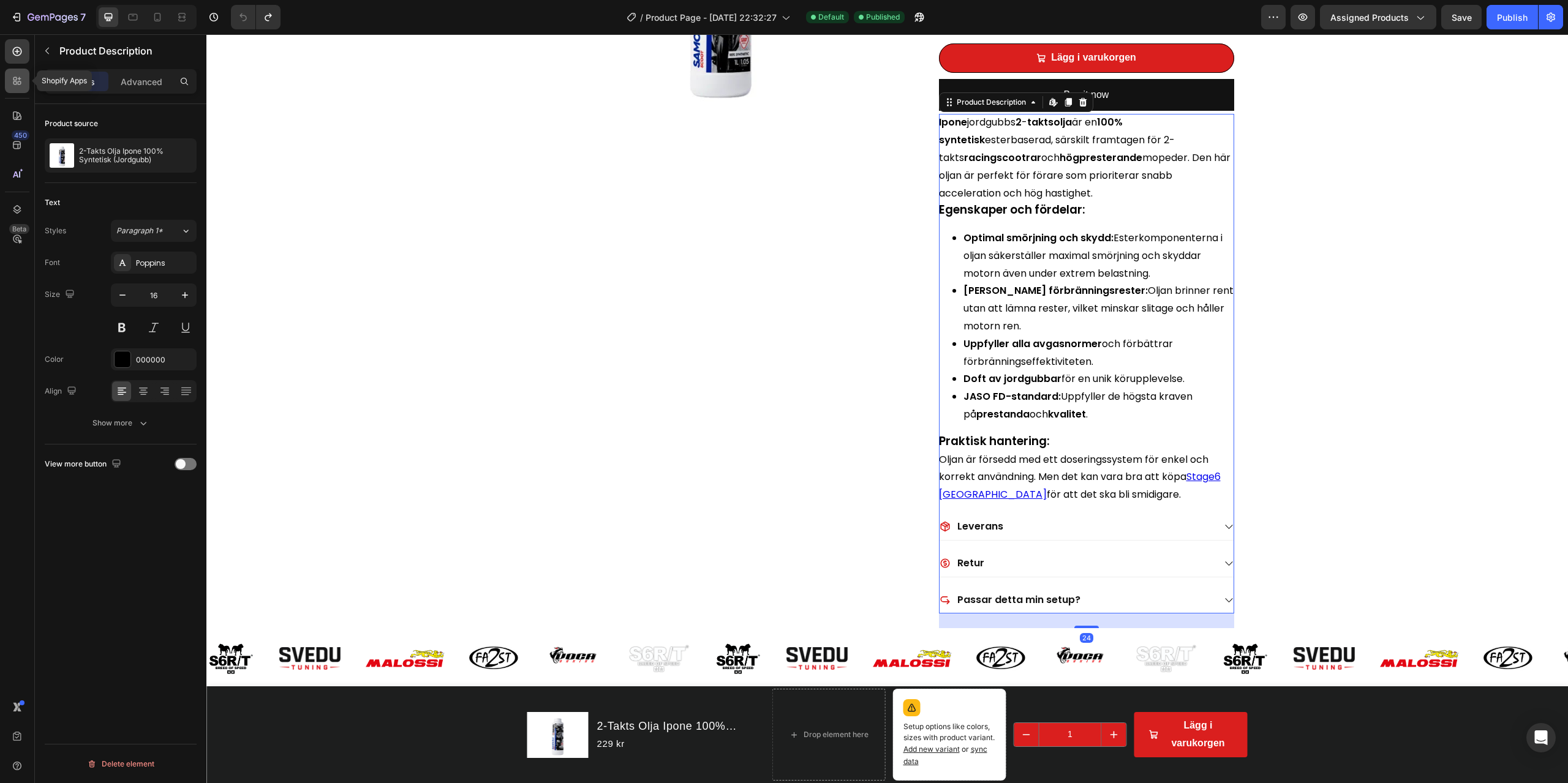
click at [7, 81] on div at bounding box center [17, 81] width 24 height 24
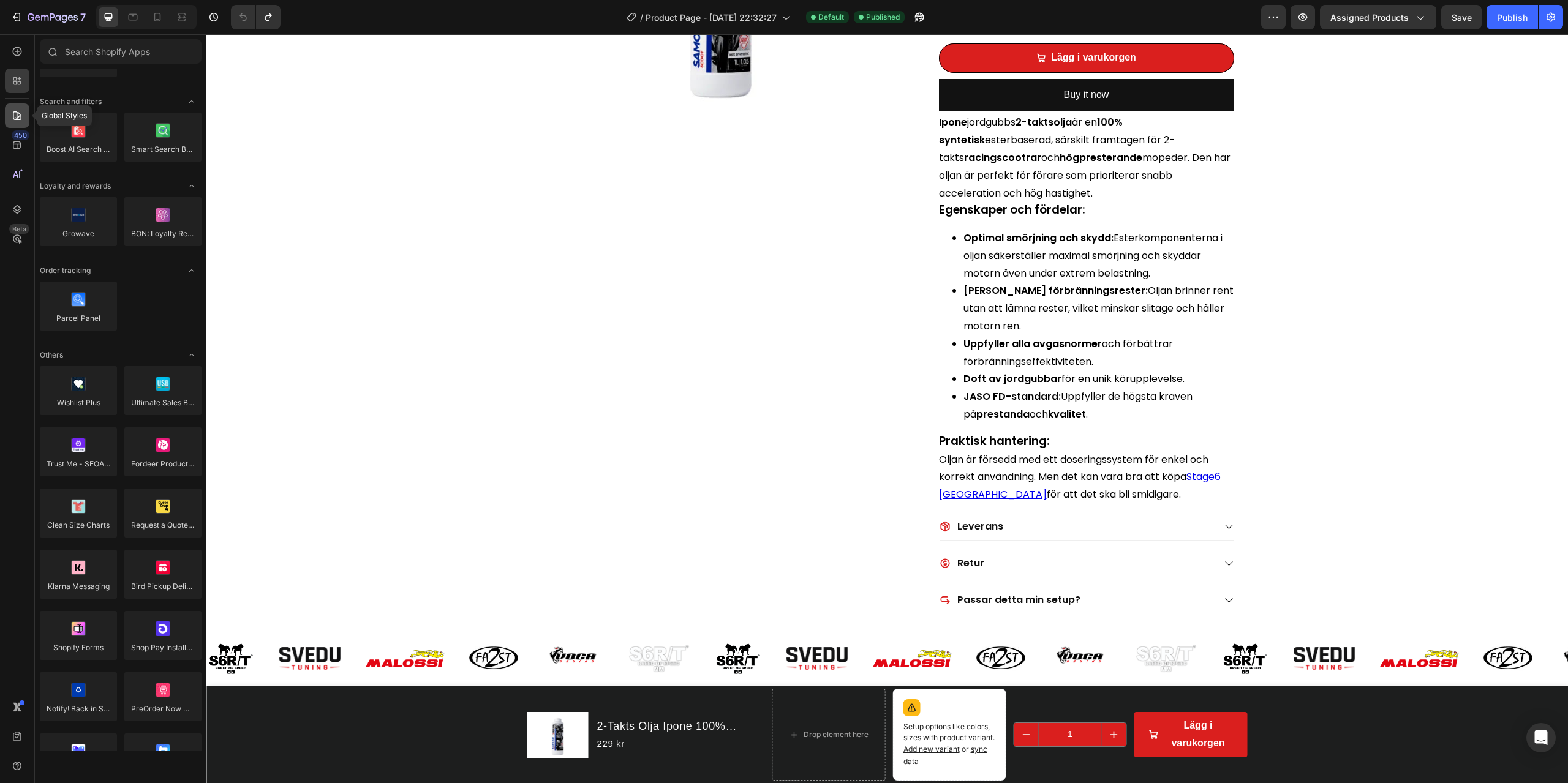
click at [21, 107] on div at bounding box center [17, 116] width 24 height 24
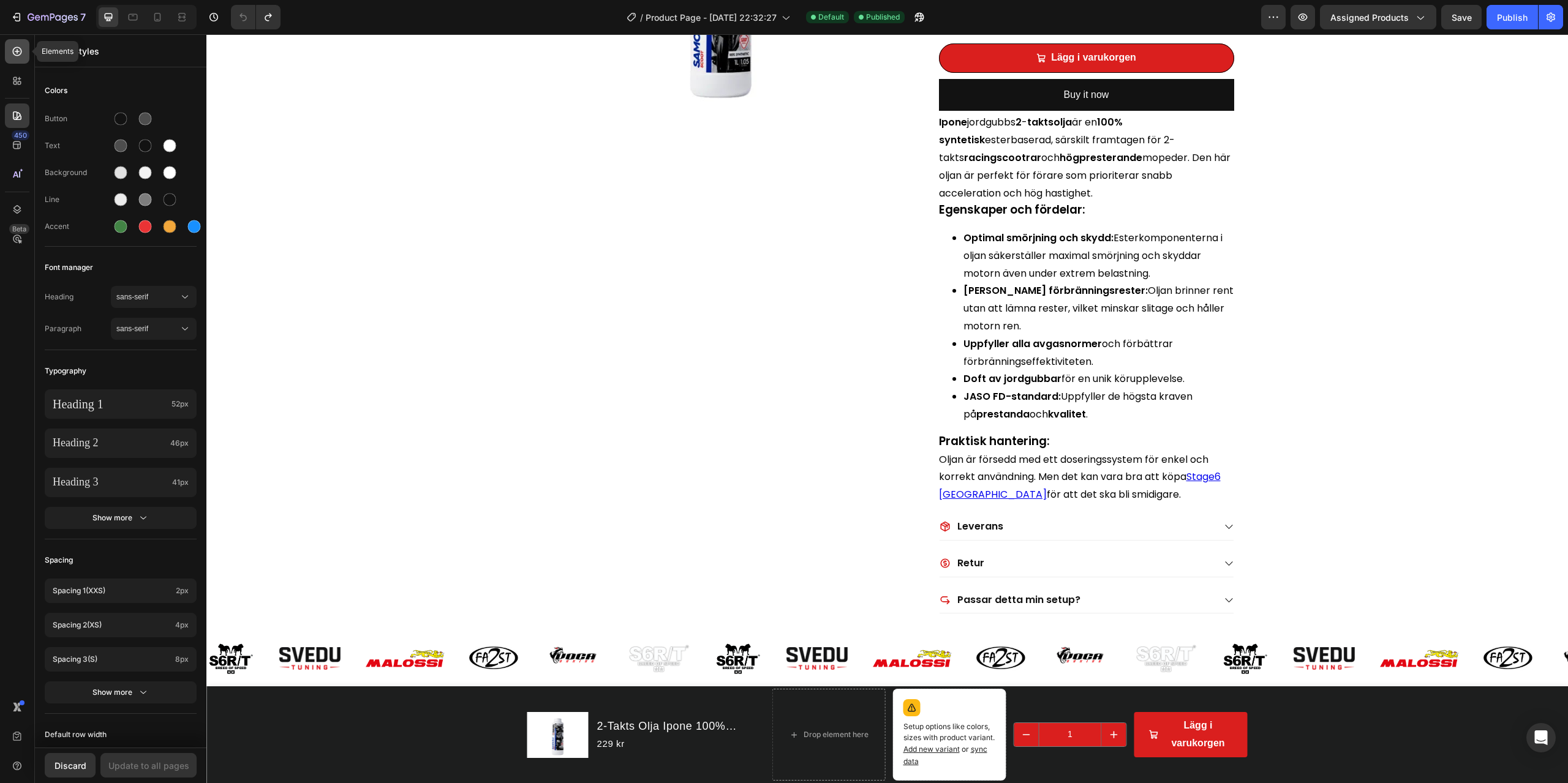
click at [21, 62] on div at bounding box center [17, 51] width 24 height 24
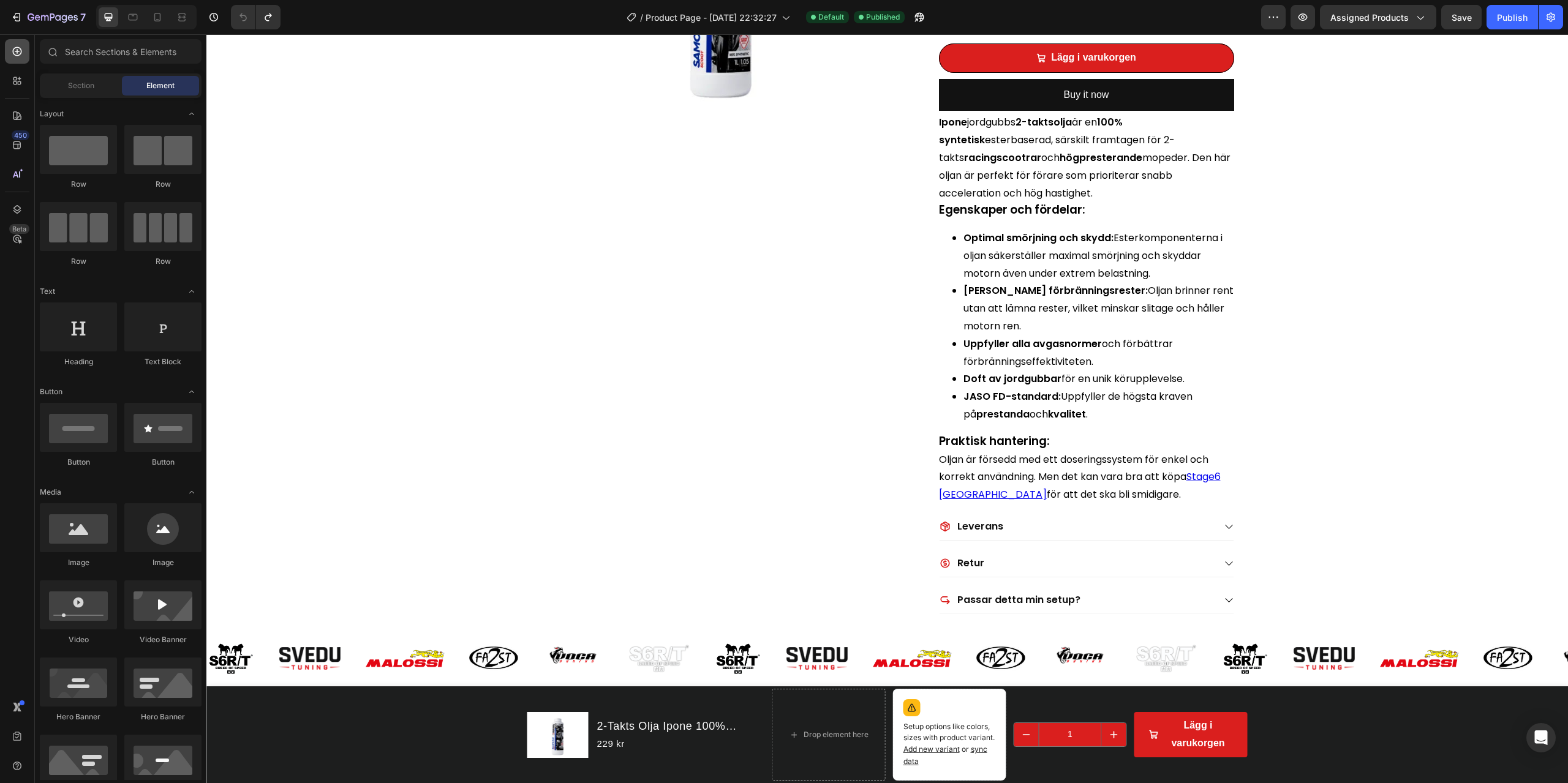
scroll to position [2266, 0]
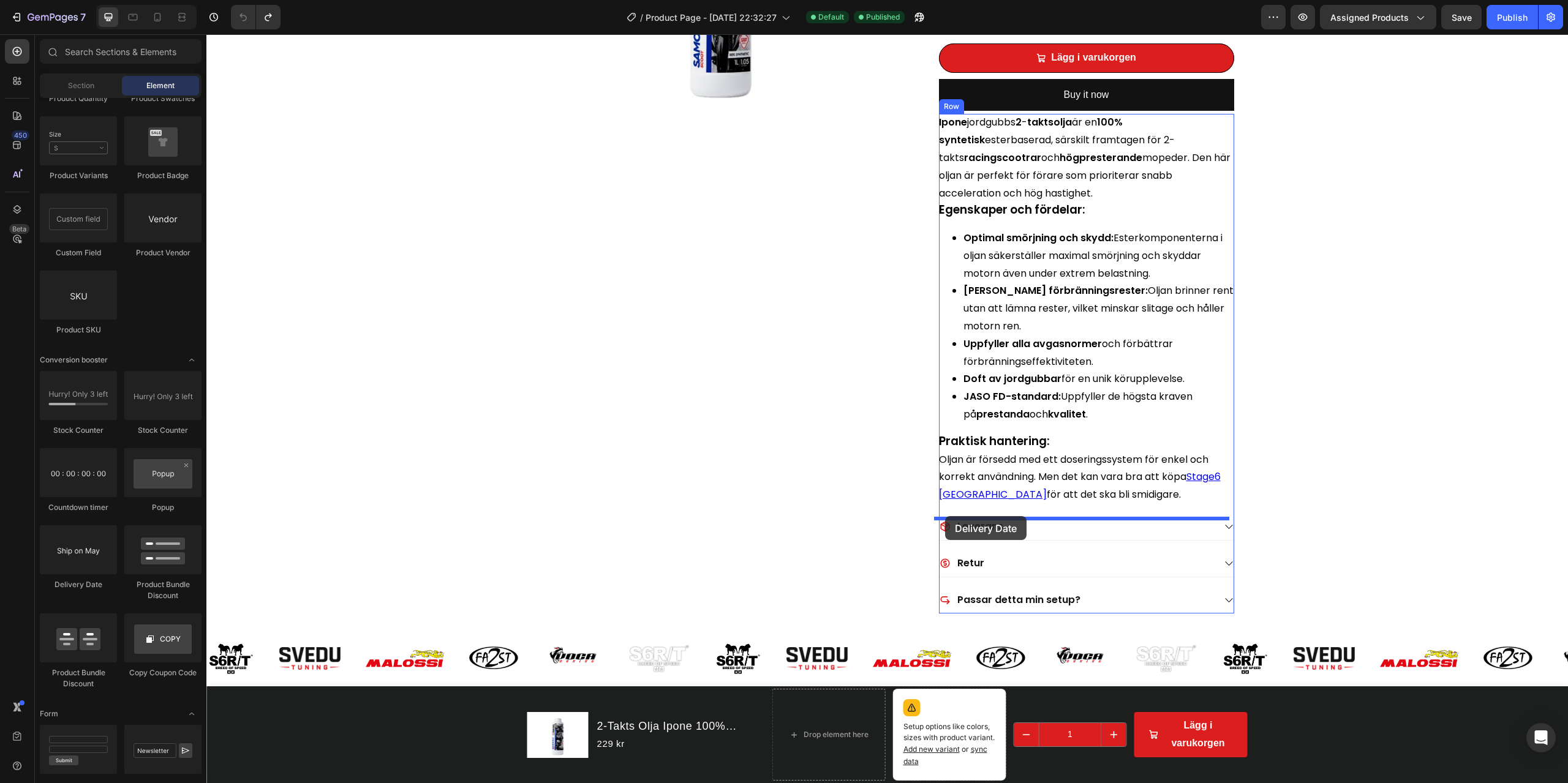
drag, startPoint x: 303, startPoint y: 597, endPoint x: 946, endPoint y: 516, distance: 648.1
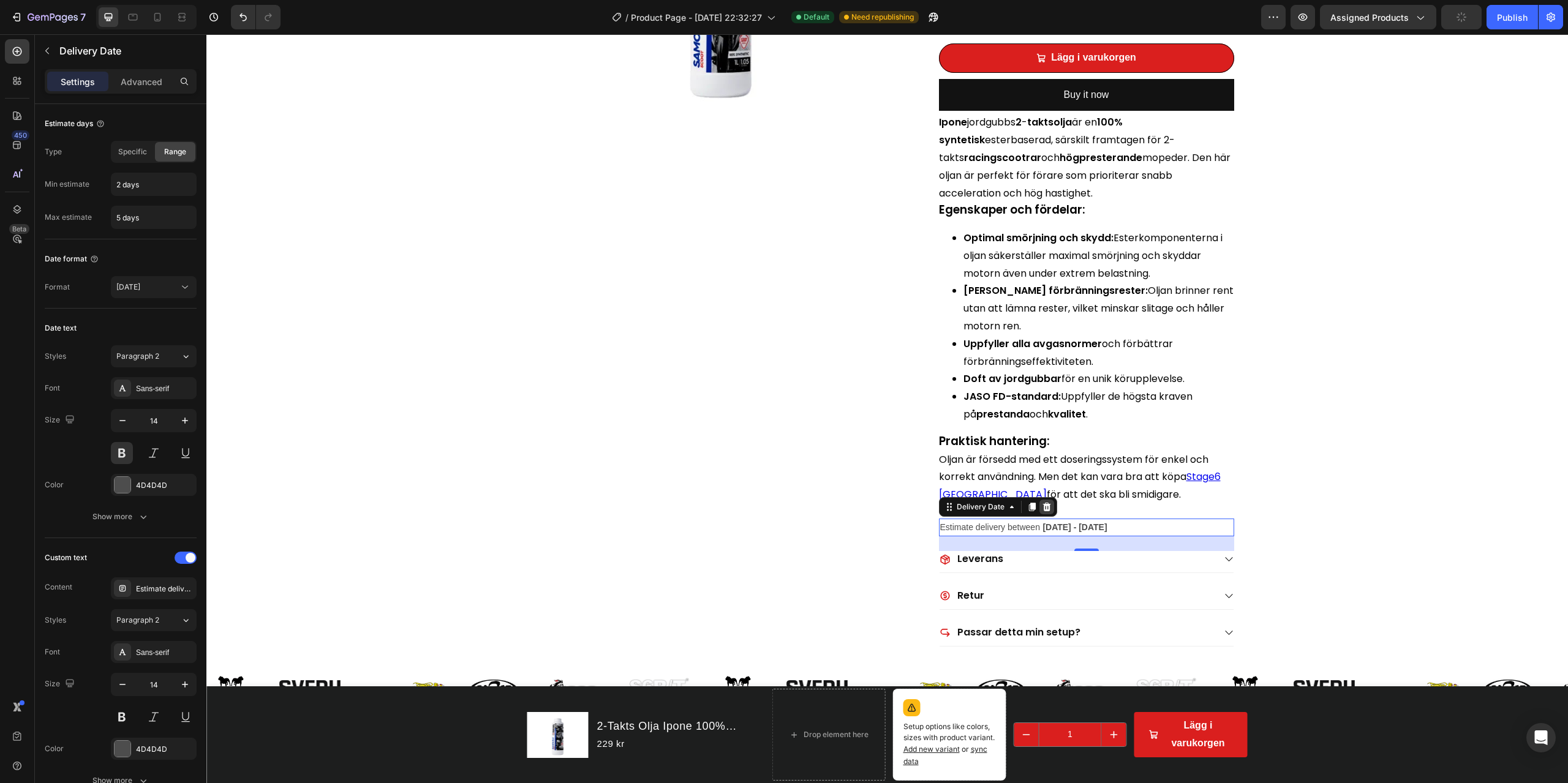
click at [1043, 509] on icon at bounding box center [1047, 507] width 10 height 10
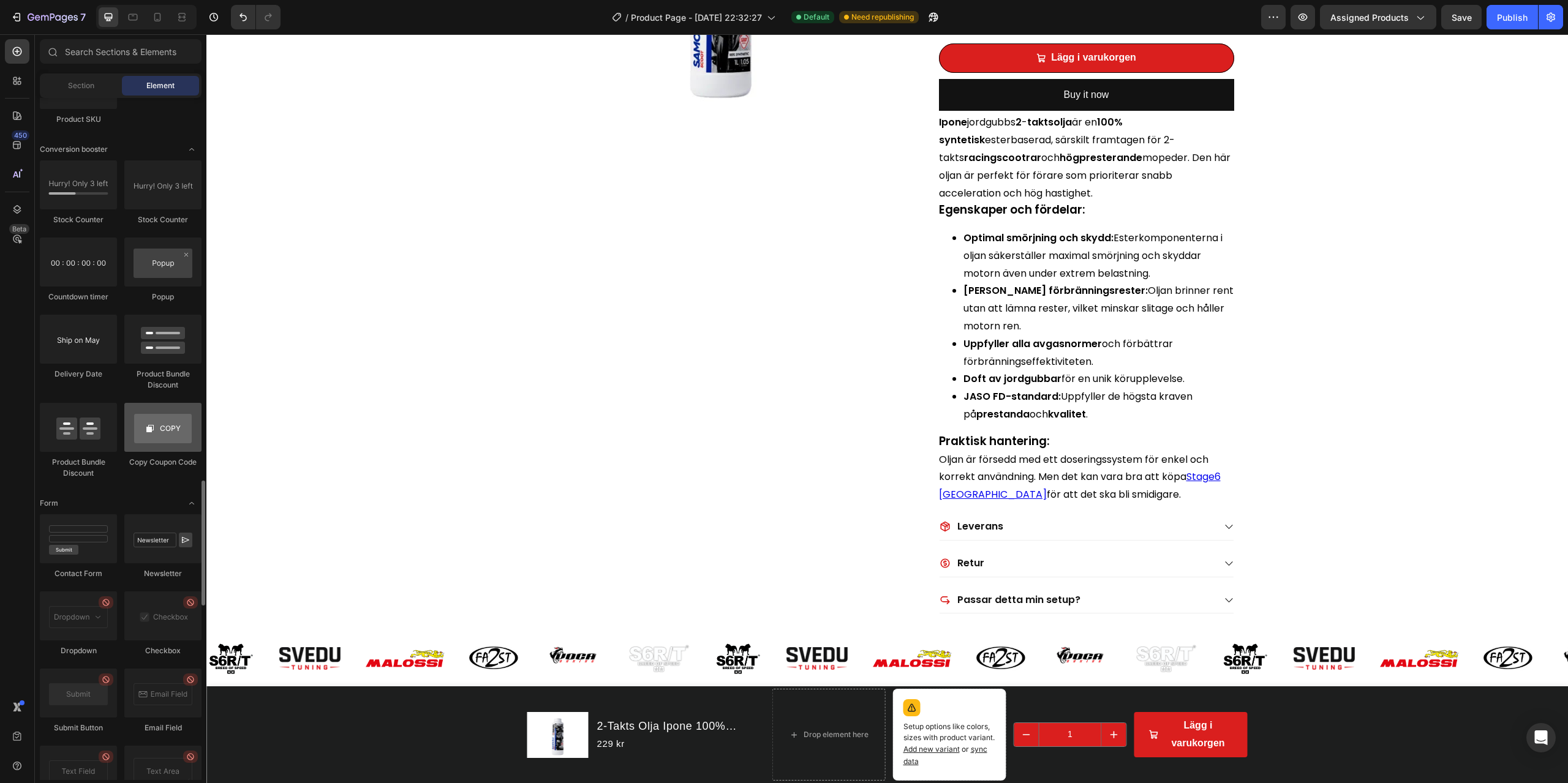
scroll to position [2415, 0]
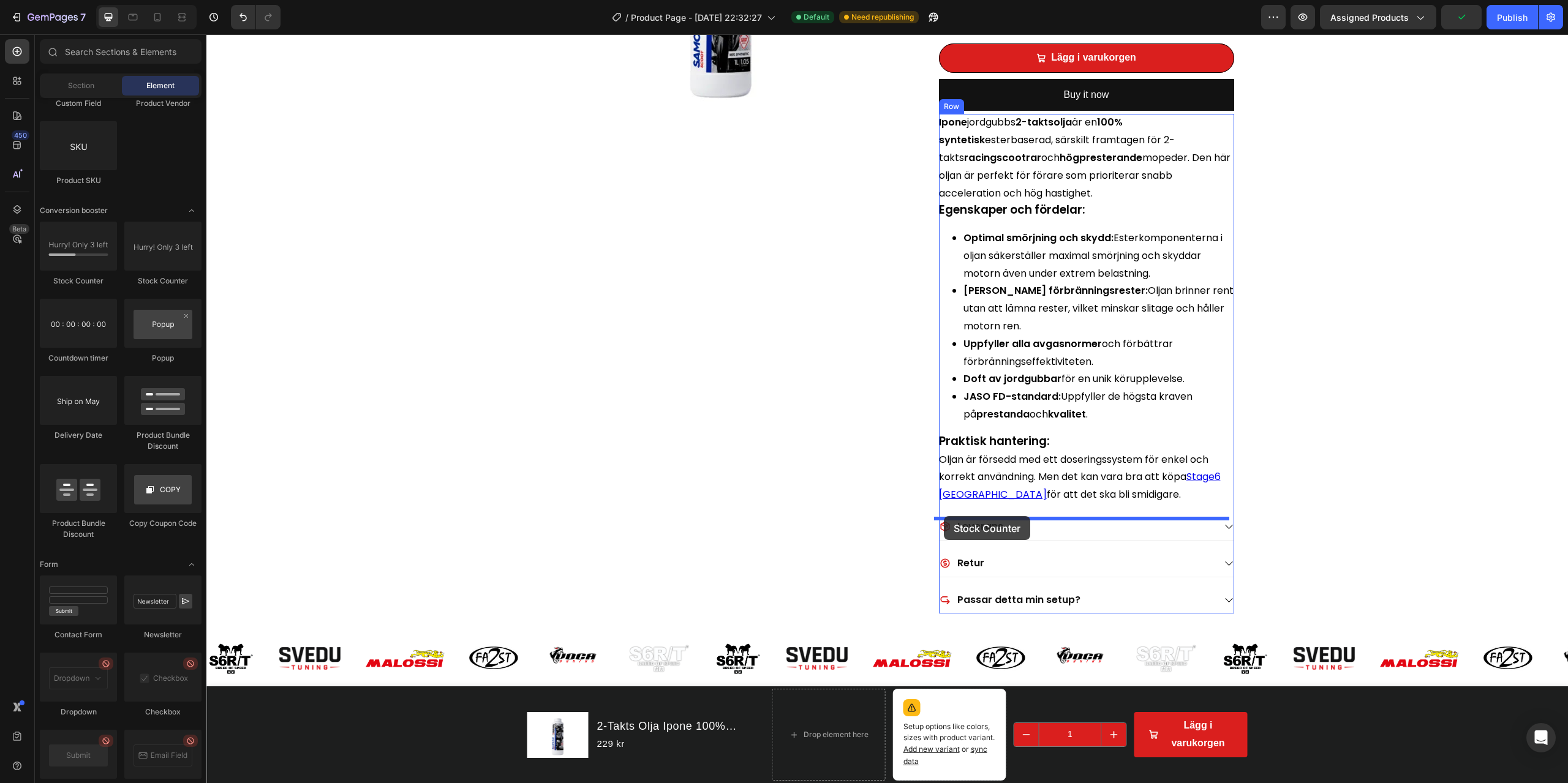
drag, startPoint x: 369, startPoint y: 292, endPoint x: 943, endPoint y: 516, distance: 616.2
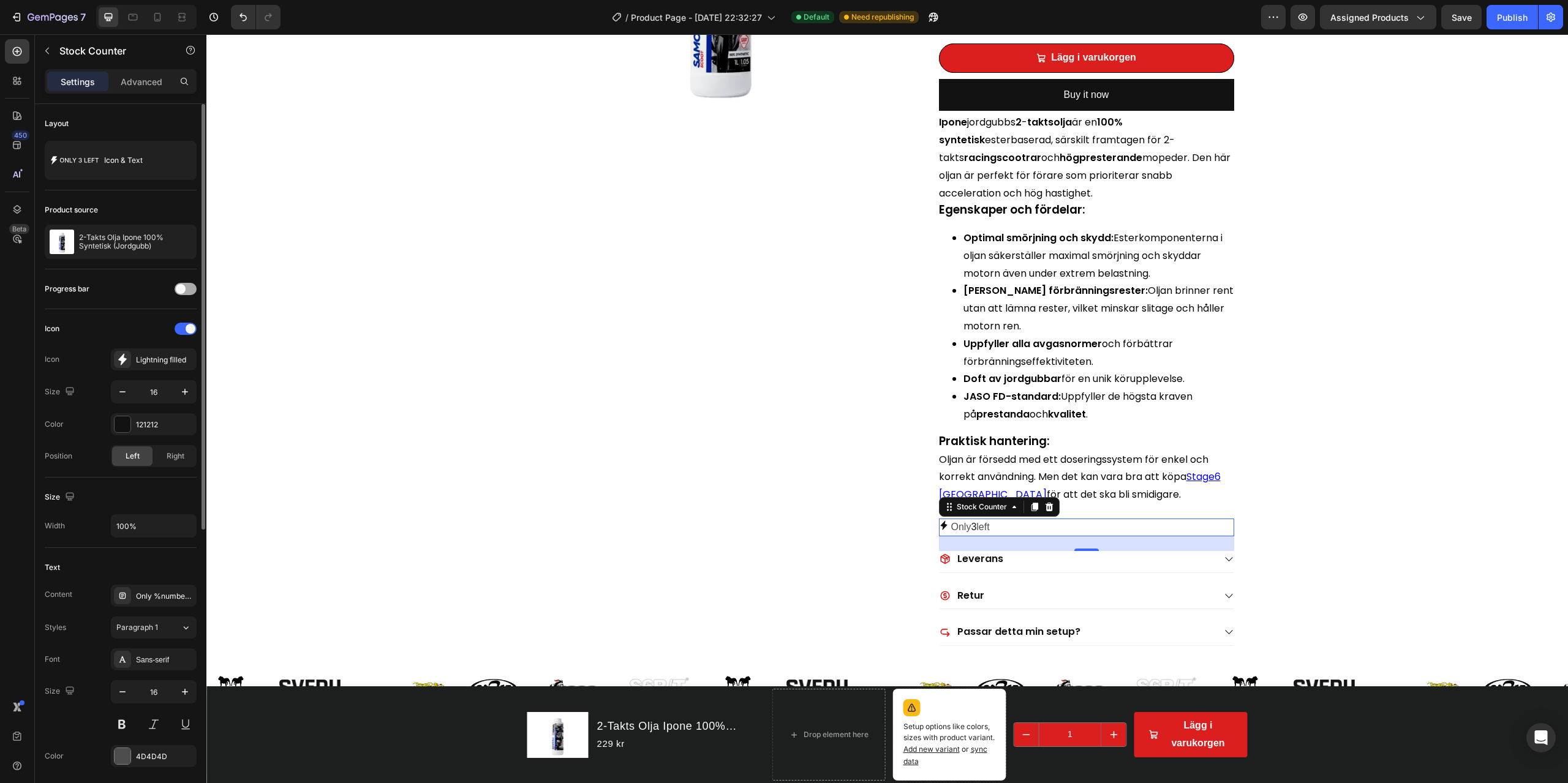
click at [187, 284] on div at bounding box center [185, 289] width 22 height 12
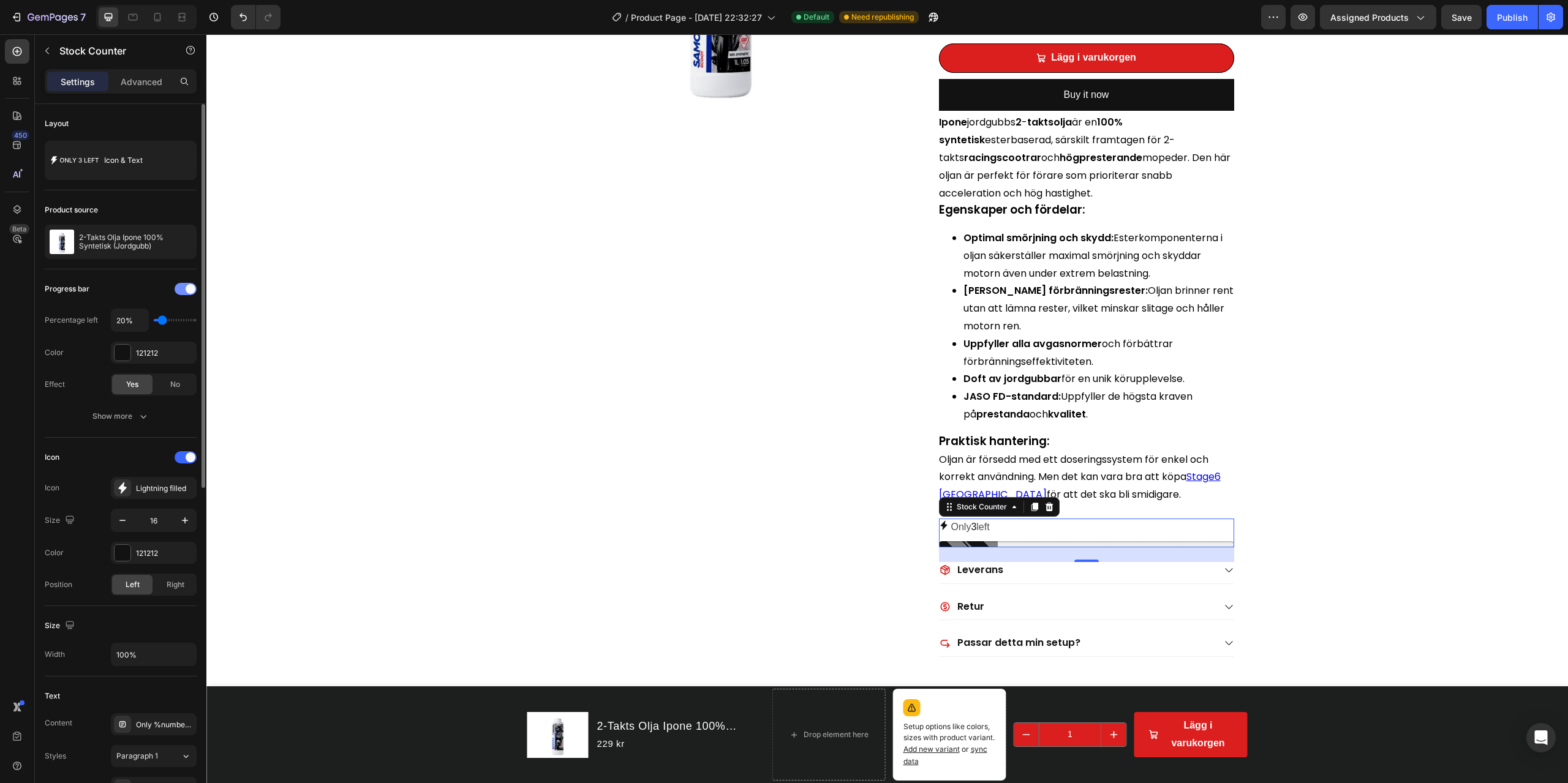
click at [187, 286] on span at bounding box center [190, 288] width 10 height 10
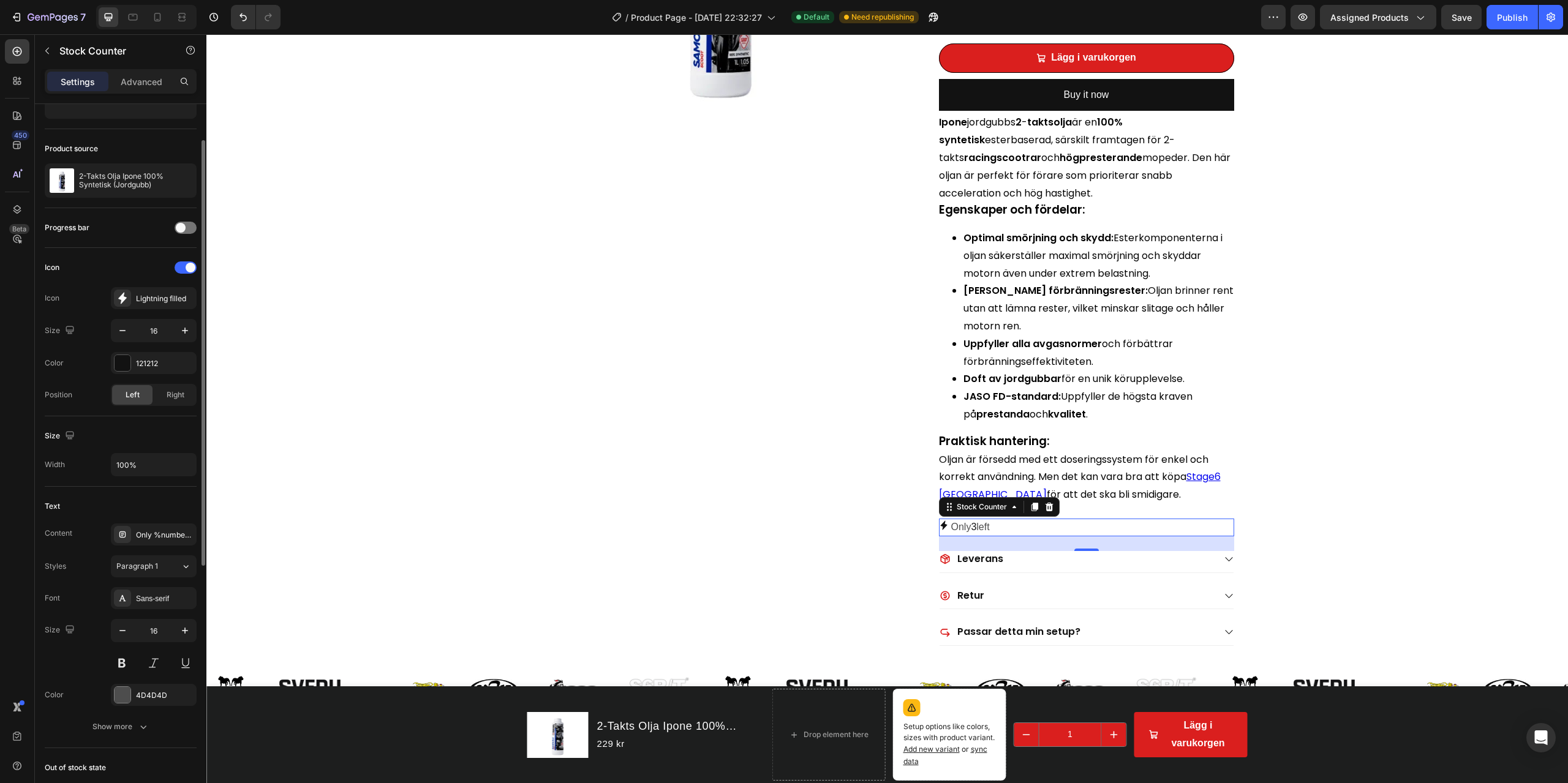
scroll to position [122, 0]
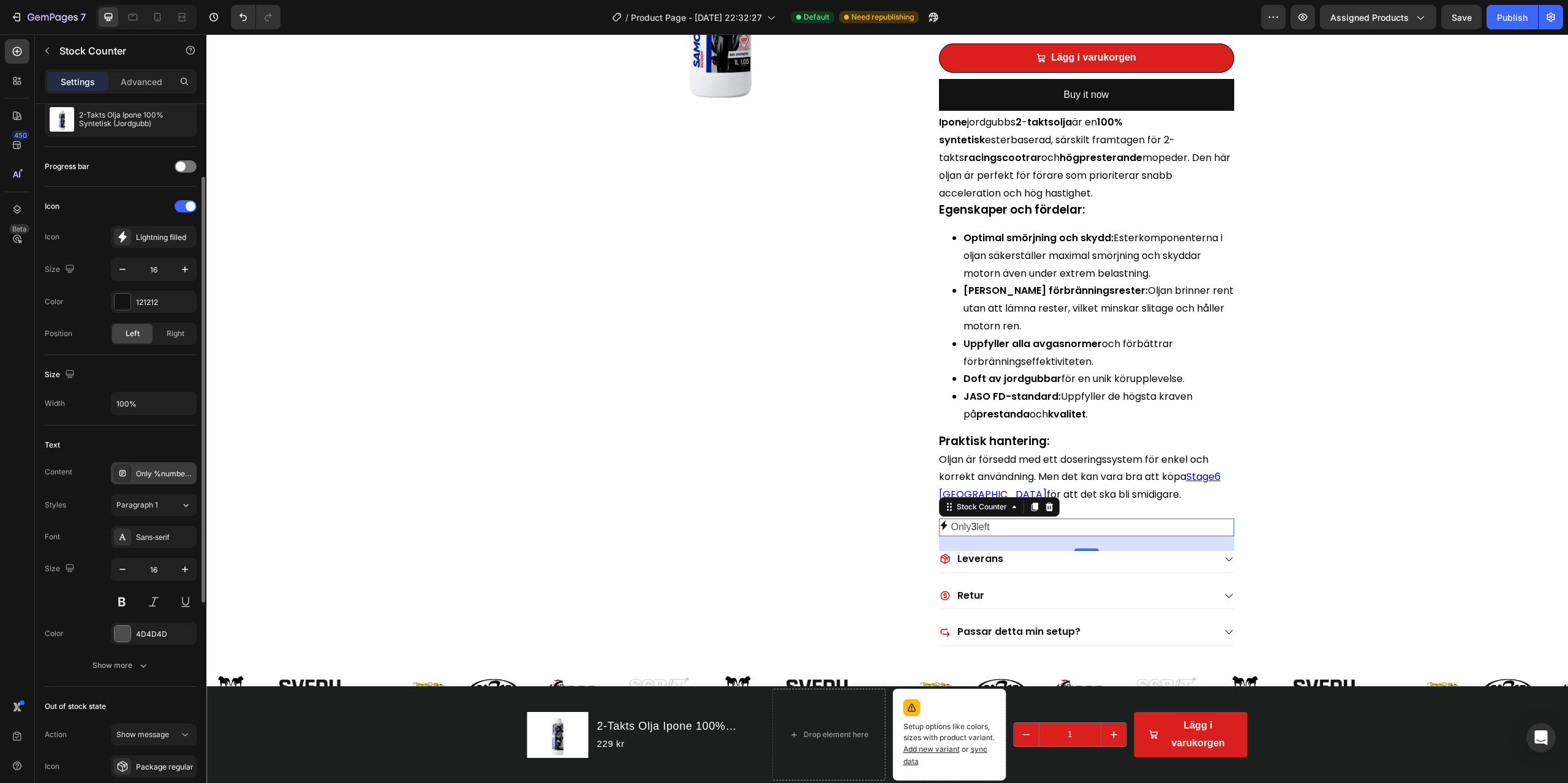
click at [171, 471] on div "Only %number% left" at bounding box center [165, 474] width 58 height 11
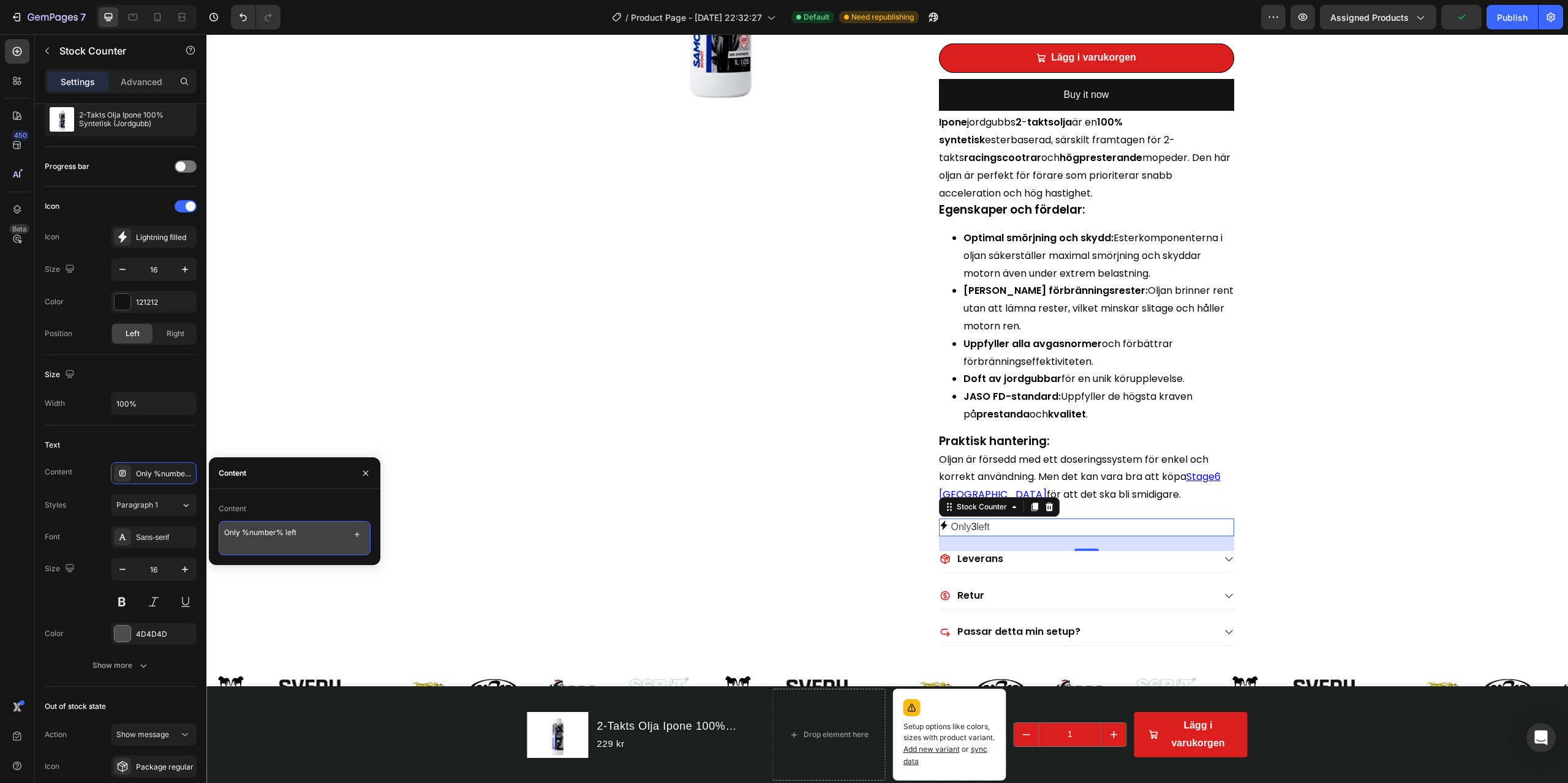
click at [226, 531] on textarea "Only %number% left" at bounding box center [294, 538] width 152 height 35
click at [238, 532] on textarea "Only %number% left" at bounding box center [294, 538] width 152 height 35
click at [235, 531] on textarea "Only %number% left" at bounding box center [294, 538] width 152 height 35
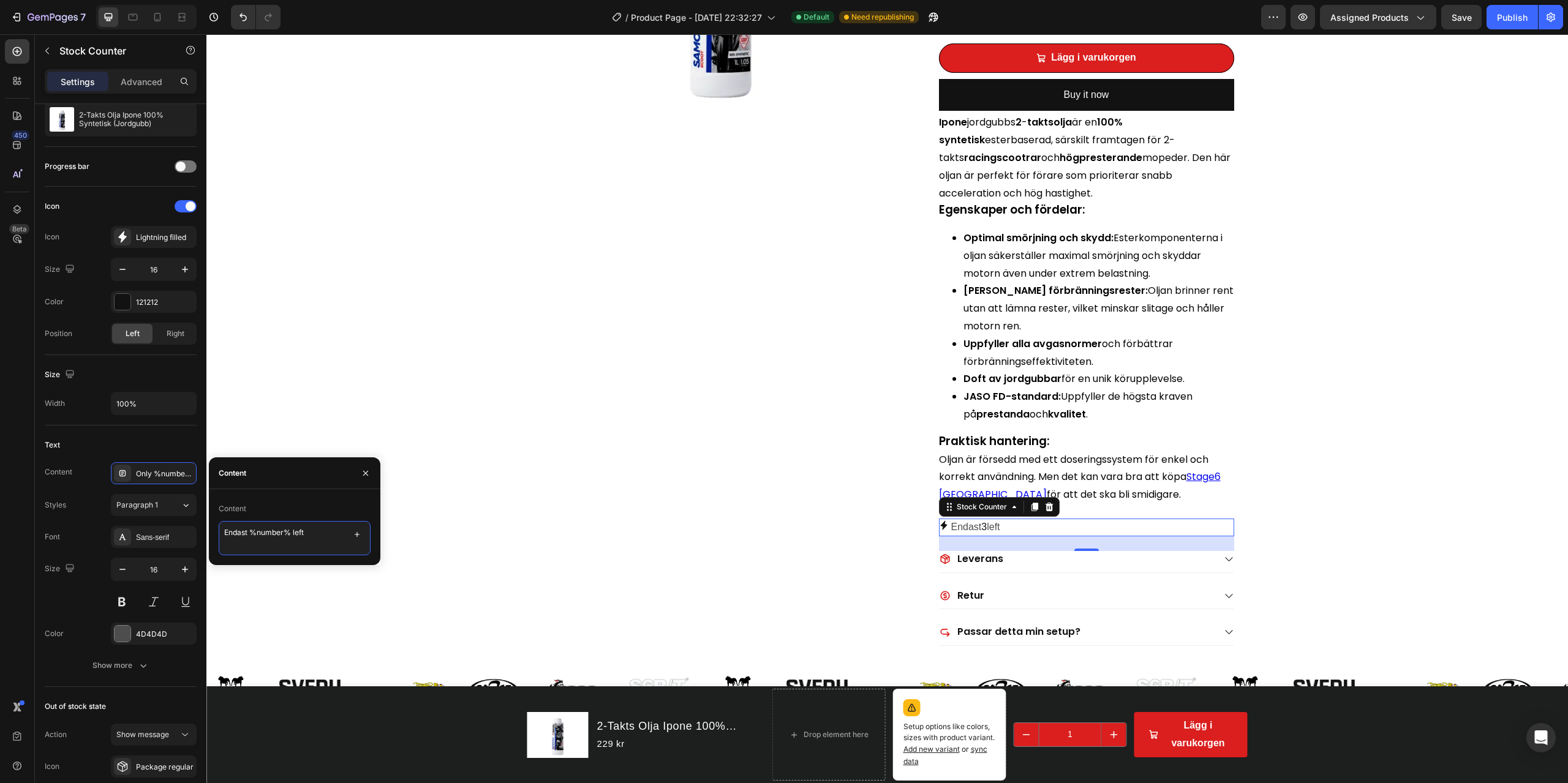
click at [295, 534] on textarea "Endast %number% left" at bounding box center [294, 538] width 152 height 35
type textarea "Endast %number% kvar i lager!"
click at [368, 466] on button "button" at bounding box center [365, 473] width 20 height 20
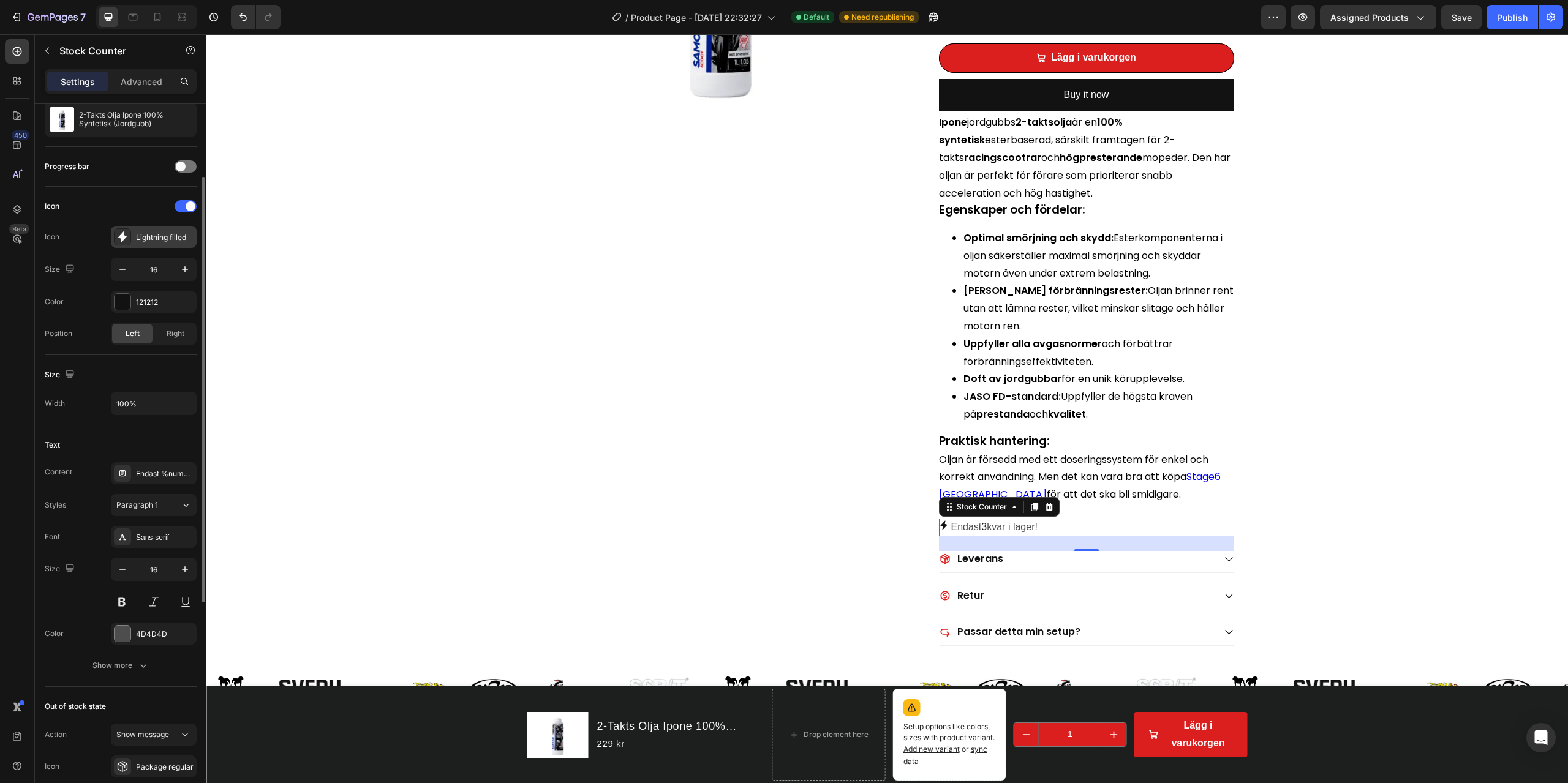
click at [145, 237] on div "Lightning filled" at bounding box center [165, 237] width 58 height 11
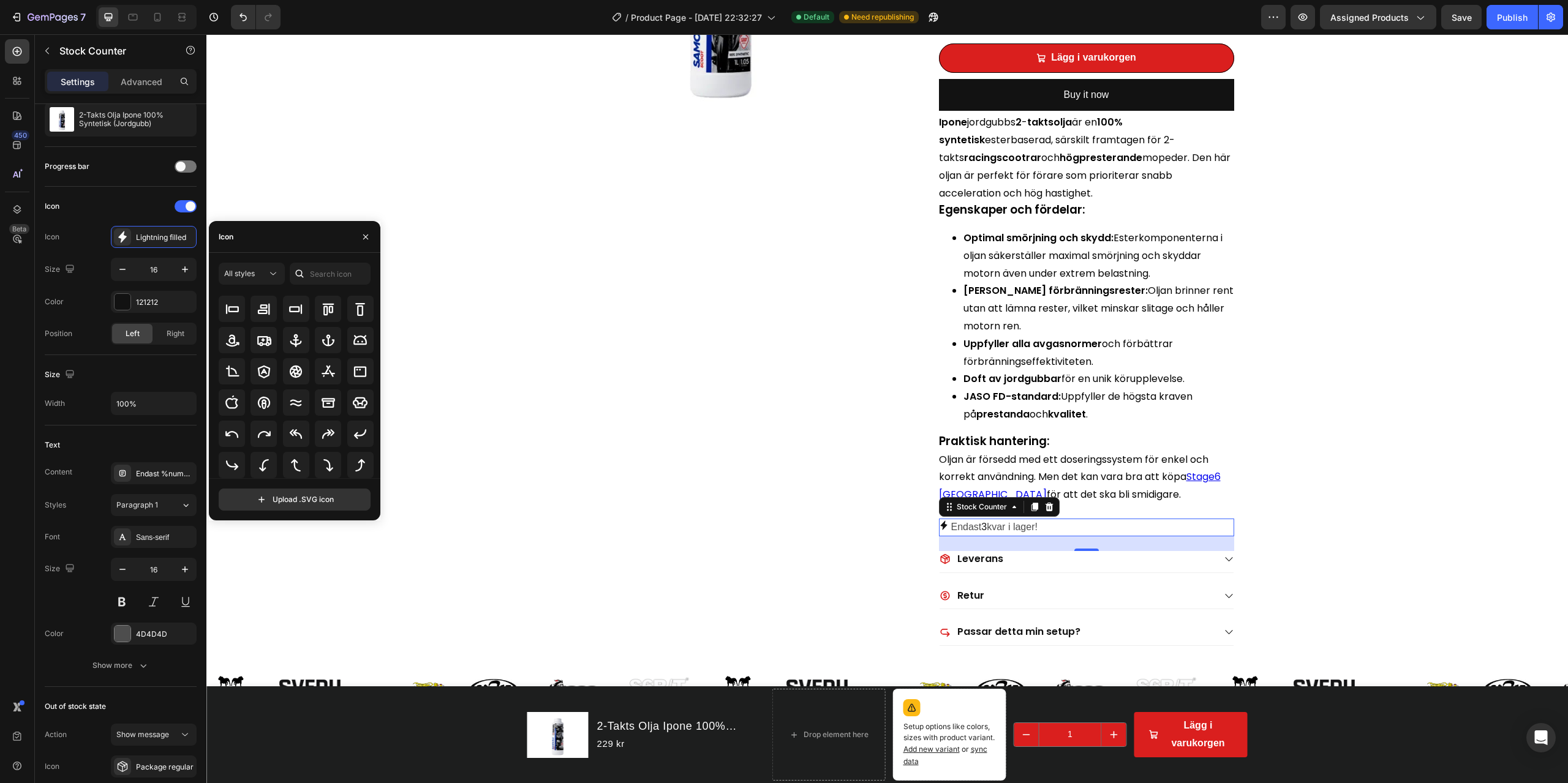
scroll to position [8, 0]
click at [369, 234] on icon "button" at bounding box center [365, 236] width 10 height 10
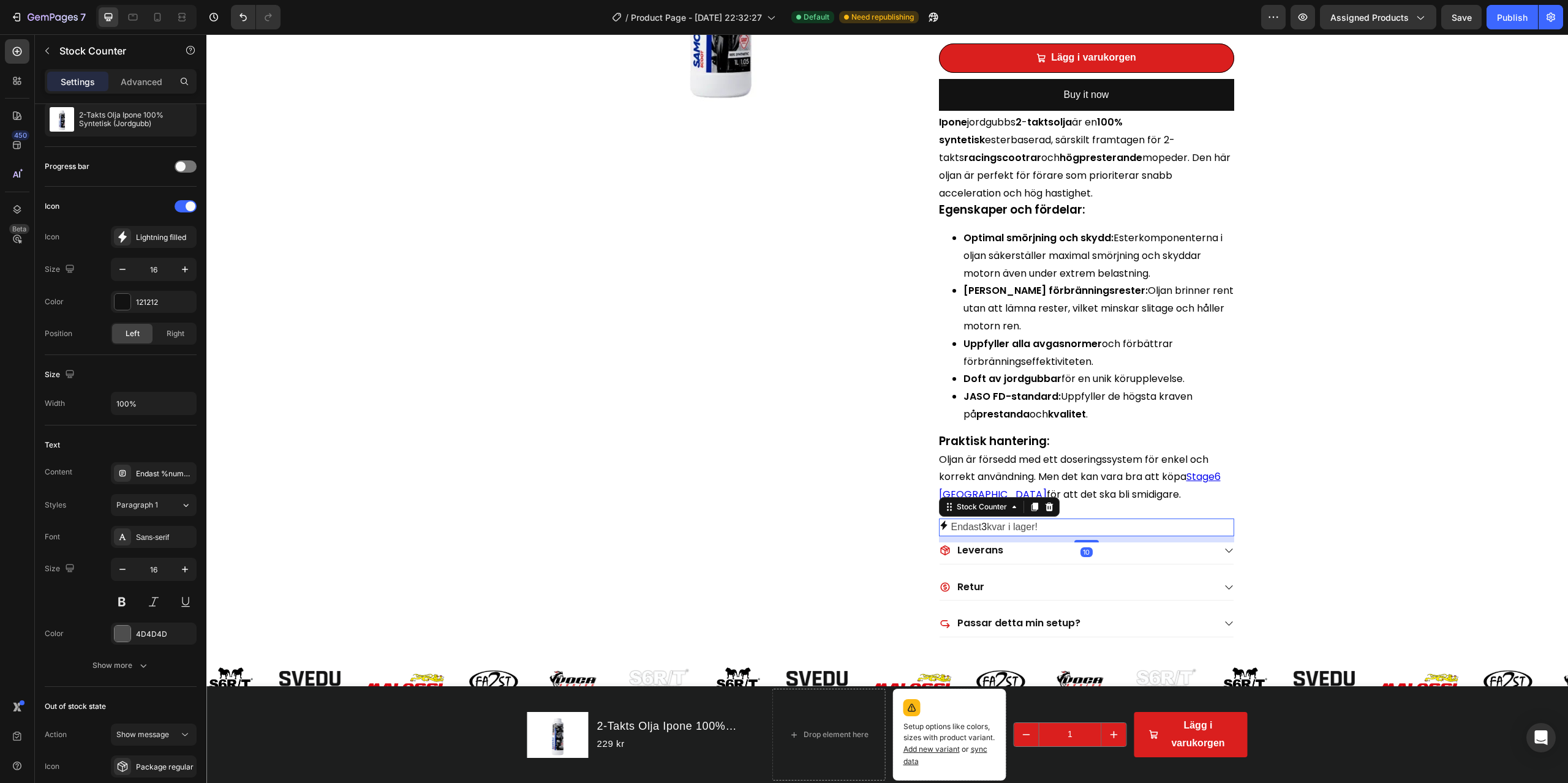
drag, startPoint x: 1083, startPoint y: 550, endPoint x: 1081, endPoint y: 542, distance: 8.2
click at [1081, 542] on div at bounding box center [1087, 541] width 24 height 3
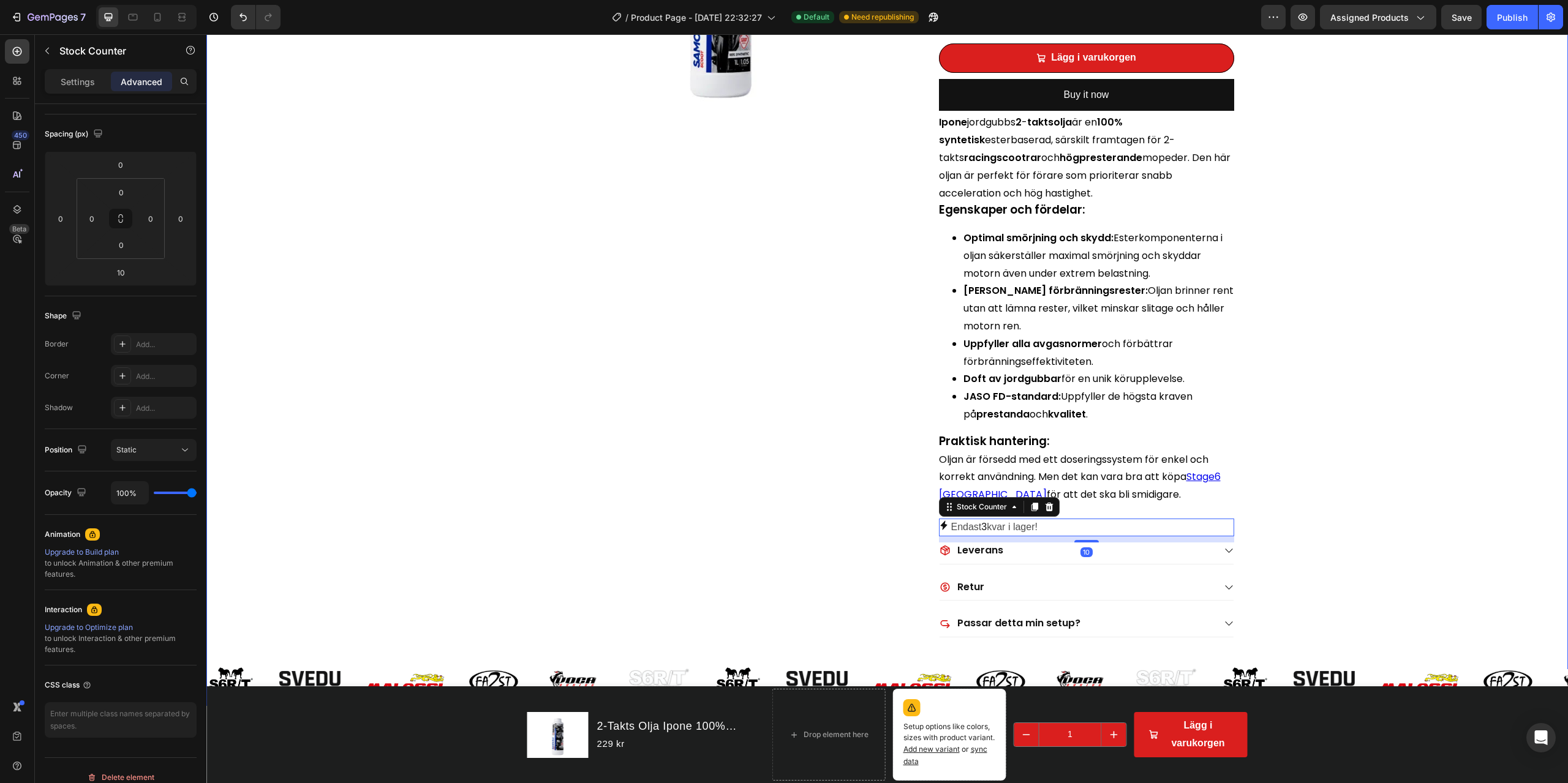
click at [1176, 490] on div "Frakt för endast 59kr! Item List 4.7 På Trustpilot Item List Snabb Kundservice!…" at bounding box center [887, 199] width 1362 height 1014
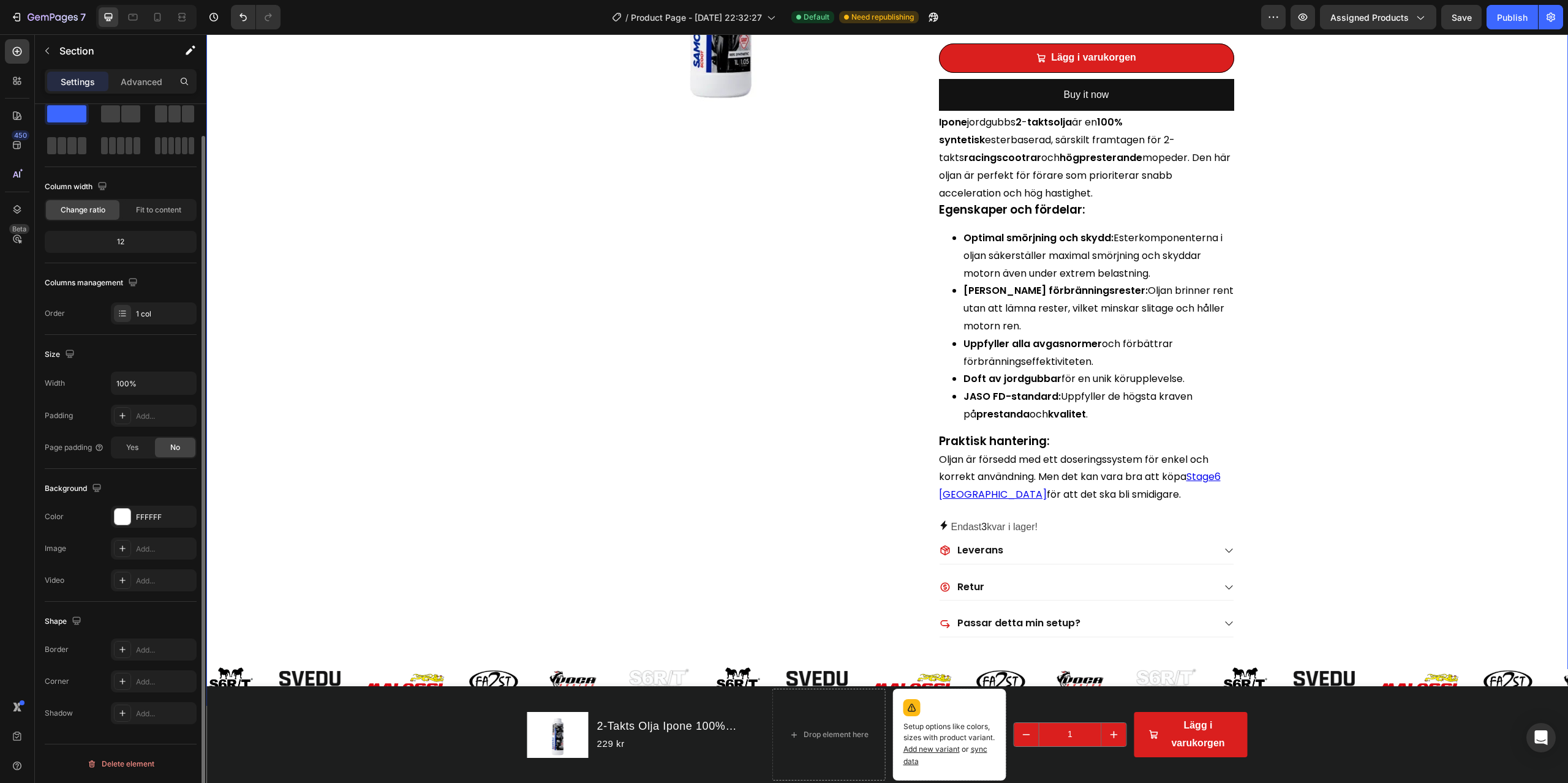
scroll to position [0, 0]
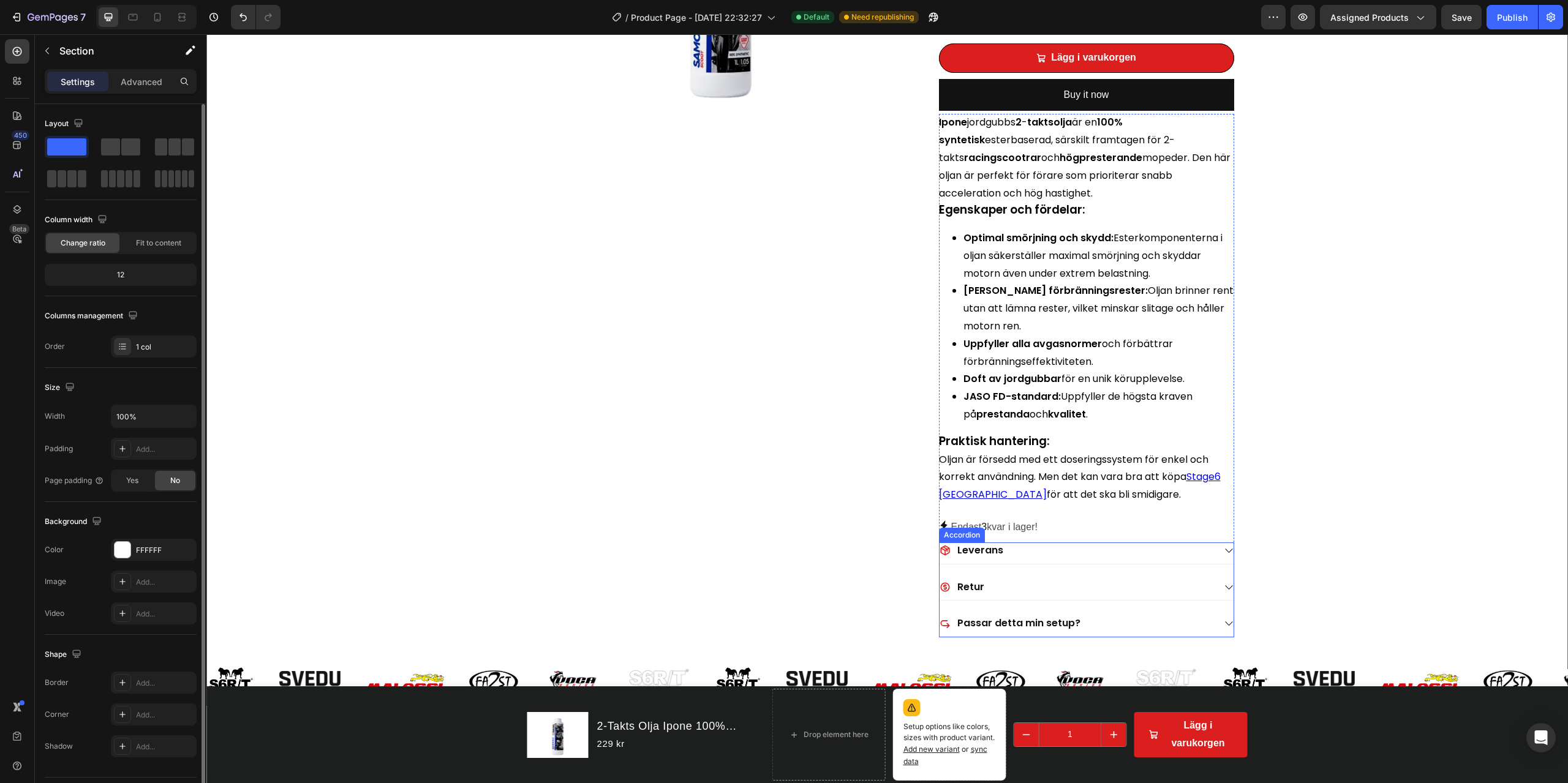
click at [1053, 531] on div "Endast 3 kvar i lager!" at bounding box center [1087, 527] width 296 height 18
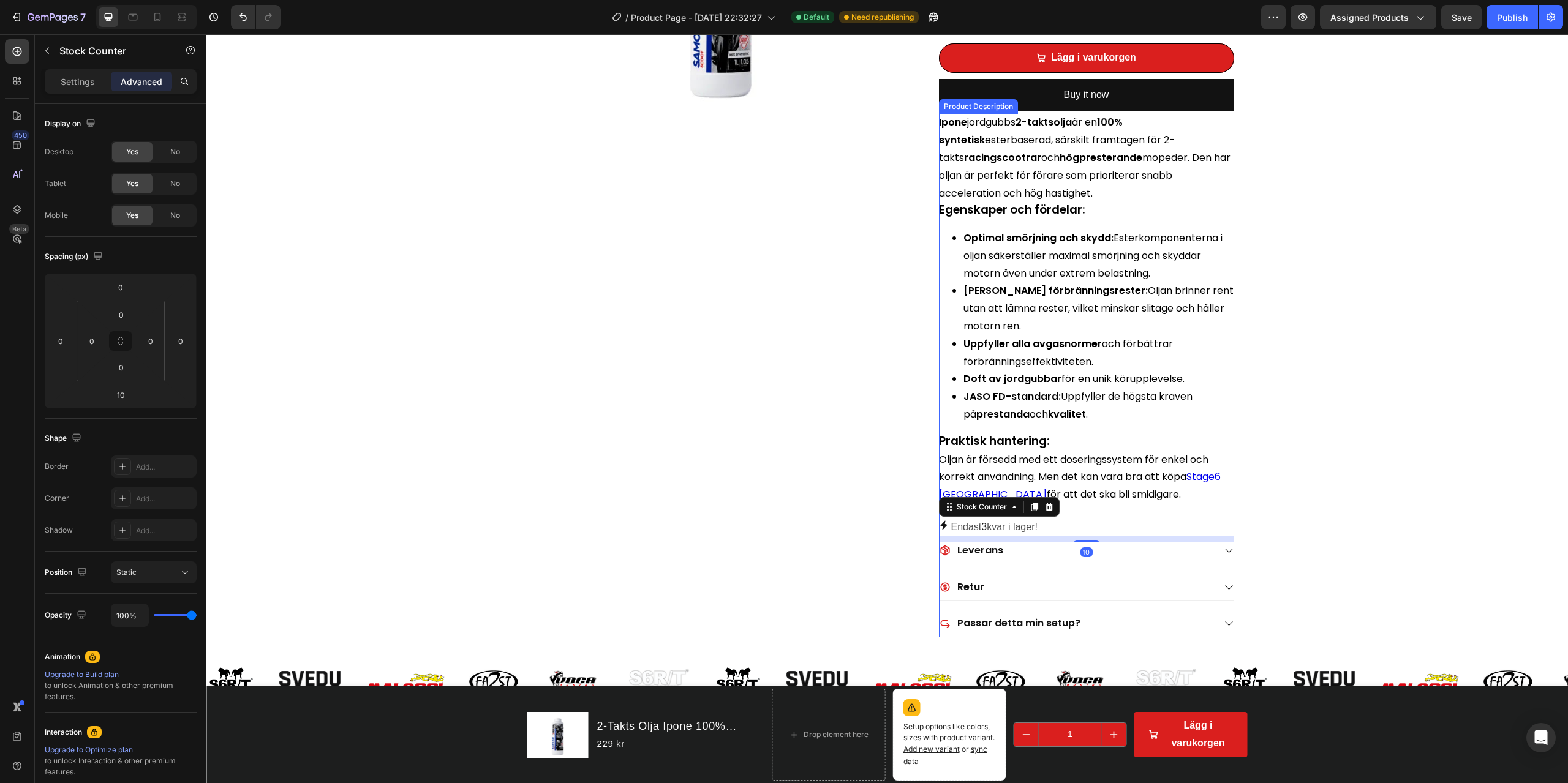
click at [1112, 501] on p "Oljan är försedd med ett doseringssystem för enkel och korrekt användning. Men …" at bounding box center [1080, 477] width 282 height 49
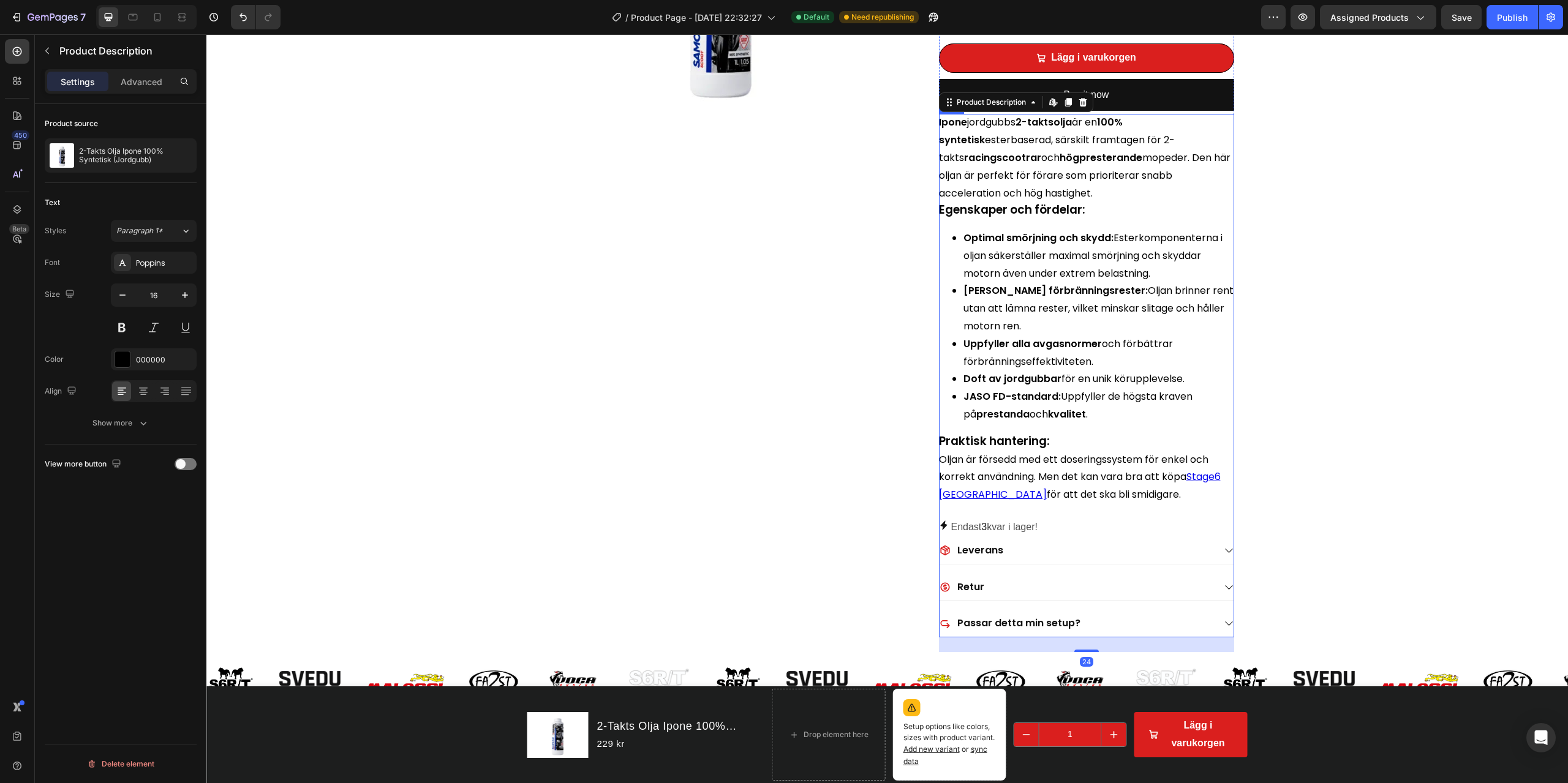
click at [1097, 510] on div "Ipone jordgubbs 2 - taktsolja är en 100% syntetisk esterbaserad, särskilt framt…" at bounding box center [1087, 375] width 296 height 523
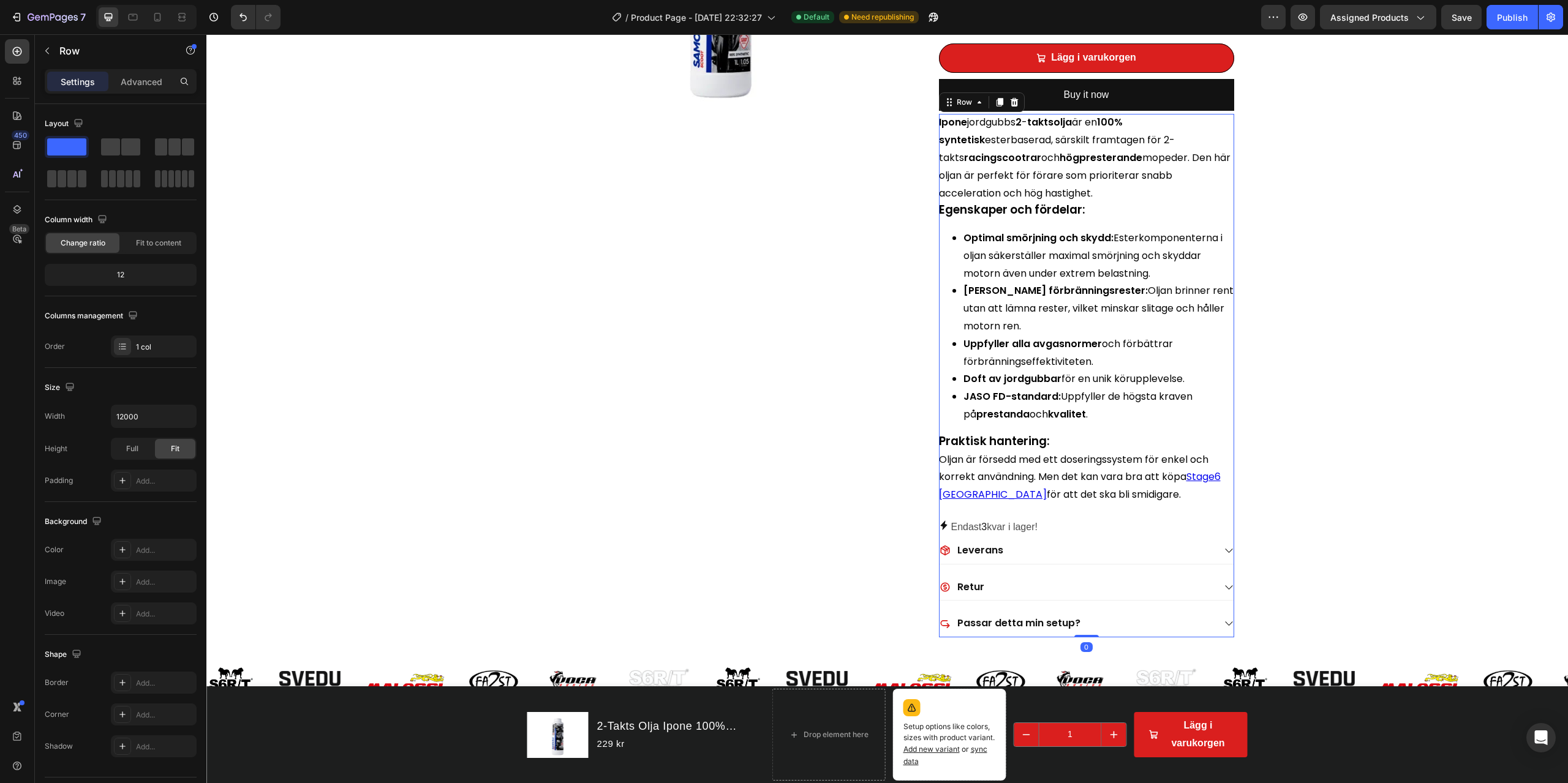
click at [1081, 506] on div "Ipone jordgubbs 2 - taktsolja är en 100% syntetisk esterbaserad, särskilt framt…" at bounding box center [1087, 375] width 296 height 523
click at [1063, 522] on div "Endast 3 kvar i lager!" at bounding box center [1087, 527] width 296 height 18
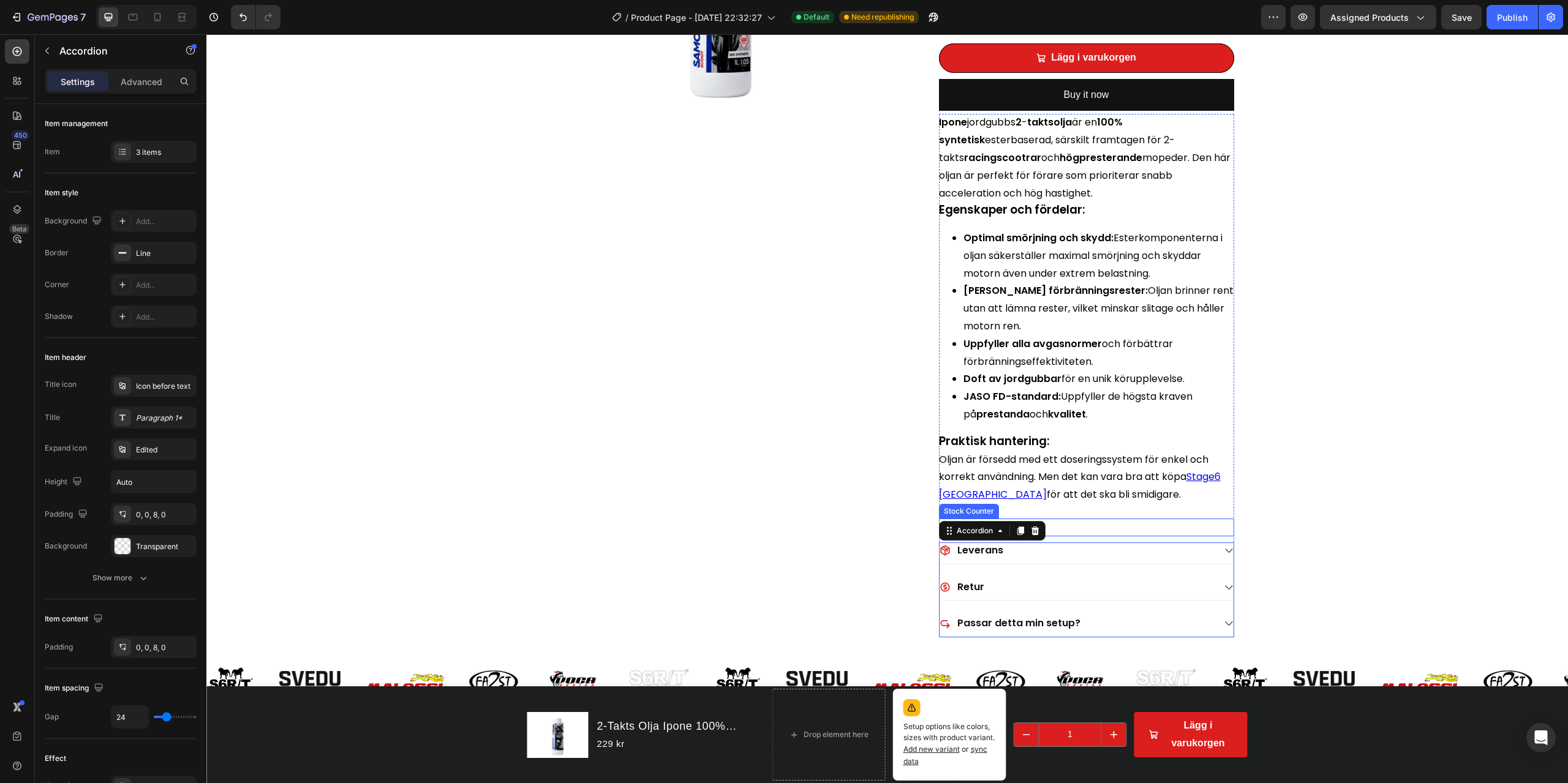
click at [1081, 529] on div "Ipone jordgubbs 2 - taktsolja är en 100% syntetisk esterbaserad, särskilt framt…" at bounding box center [1087, 375] width 296 height 523
click at [1081, 534] on div "Endast 3 kvar i lager!" at bounding box center [1087, 527] width 296 height 18
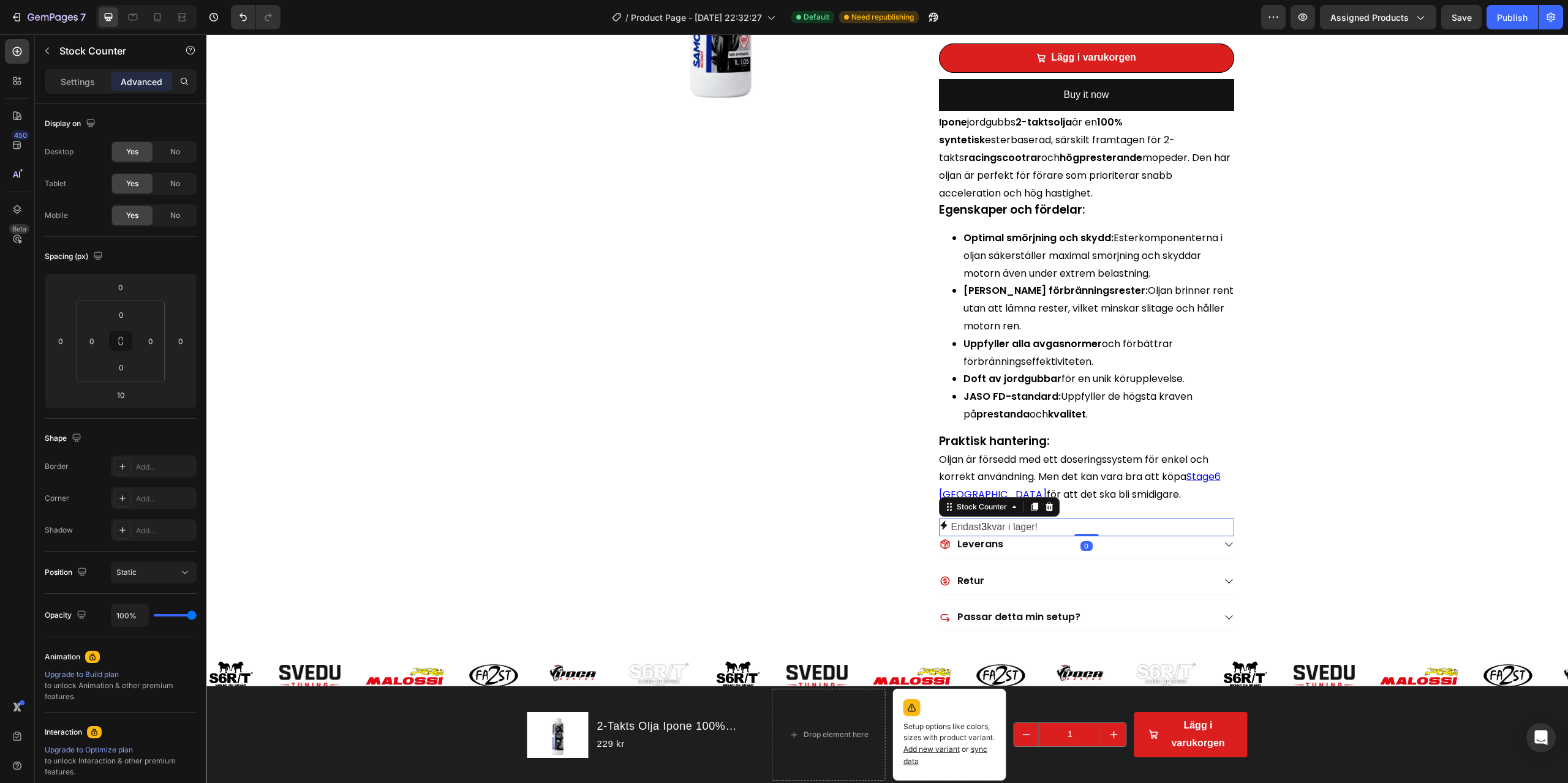
drag, startPoint x: 1085, startPoint y: 540, endPoint x: 1088, endPoint y: 524, distance: 16.3
click at [1086, 527] on div "Endast 3 kvar i lager! Stock Counter 0" at bounding box center [1087, 527] width 296 height 18
type input "0"
click at [1176, 504] on div "Frakt för endast 59kr! Item List 4.7 På Trustpilot Item List Snabb Kundservice!…" at bounding box center [887, 195] width 1362 height 1008
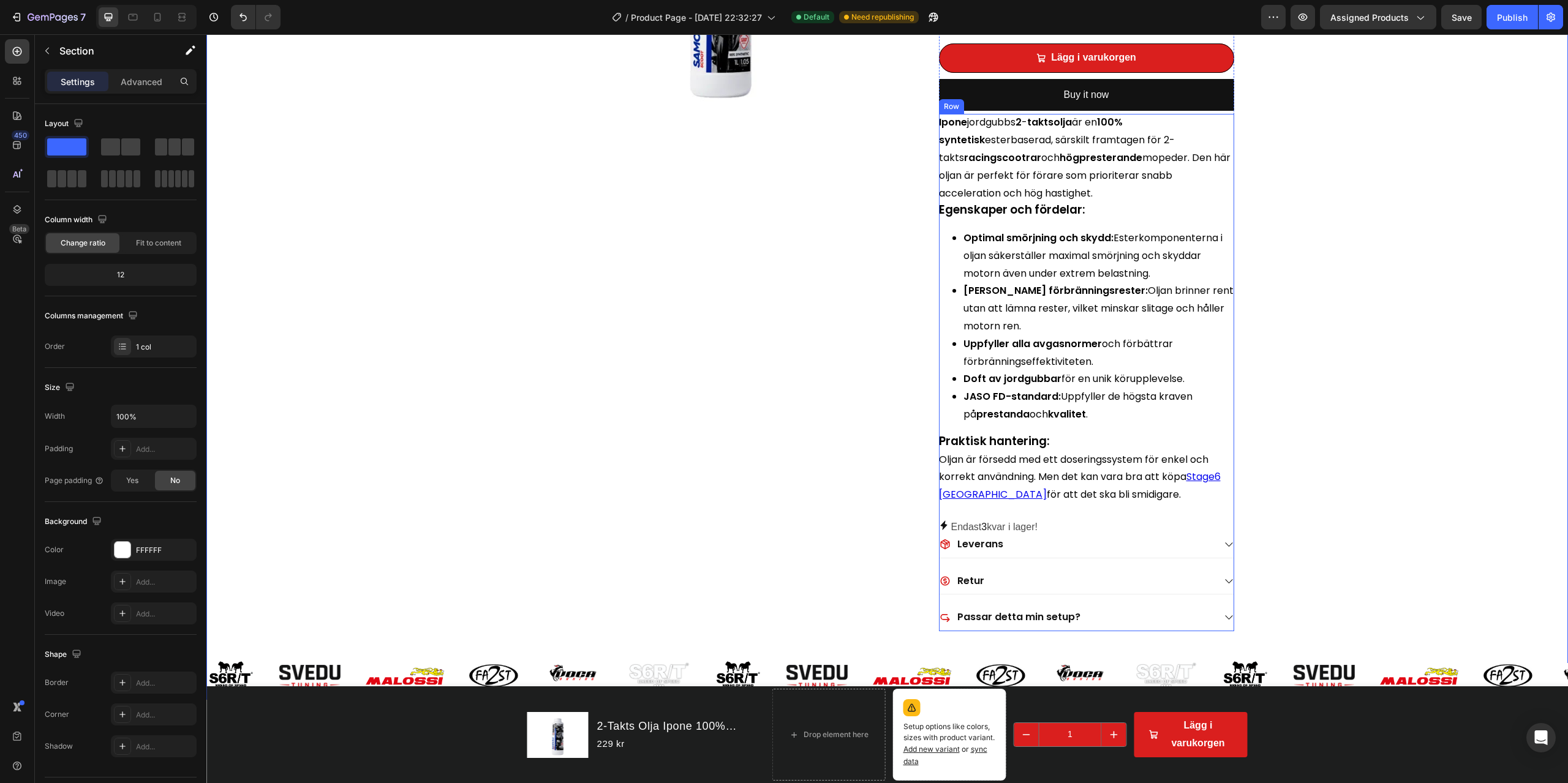
click at [1064, 504] on div "Ipone jordgubbs 2 - taktsolja är en 100% syntetisk esterbaserad, särskilt framt…" at bounding box center [1087, 309] width 296 height 390
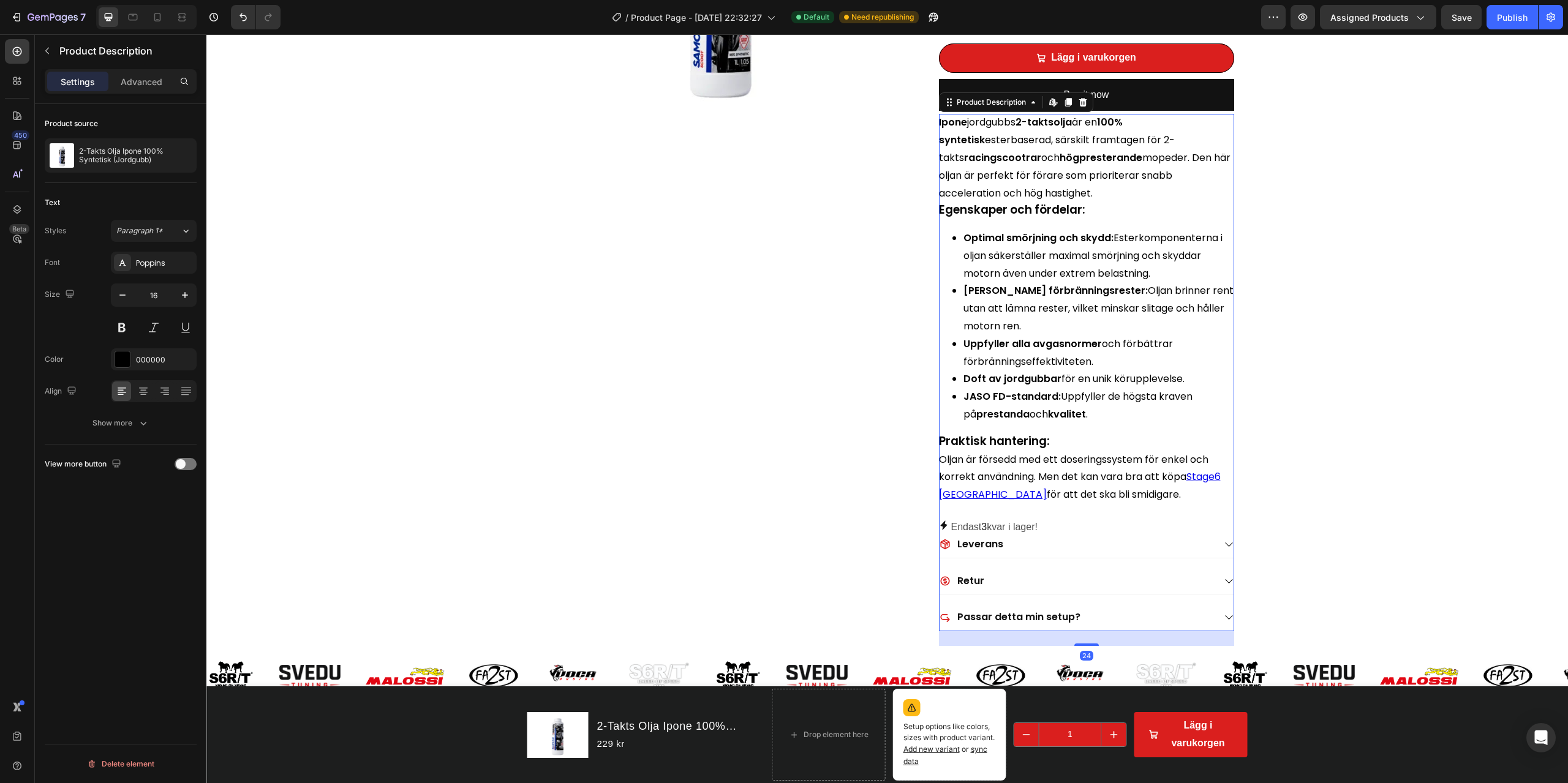
click at [1051, 490] on p "Oljan är försedd med ett doseringssystem för enkel och korrekt användning. Men …" at bounding box center [1080, 477] width 282 height 49
click at [1008, 515] on div "Ipone jordgubbs 2 - taktsolja är en 100% syntetisk esterbaserad, särskilt framt…" at bounding box center [1087, 373] width 296 height 518
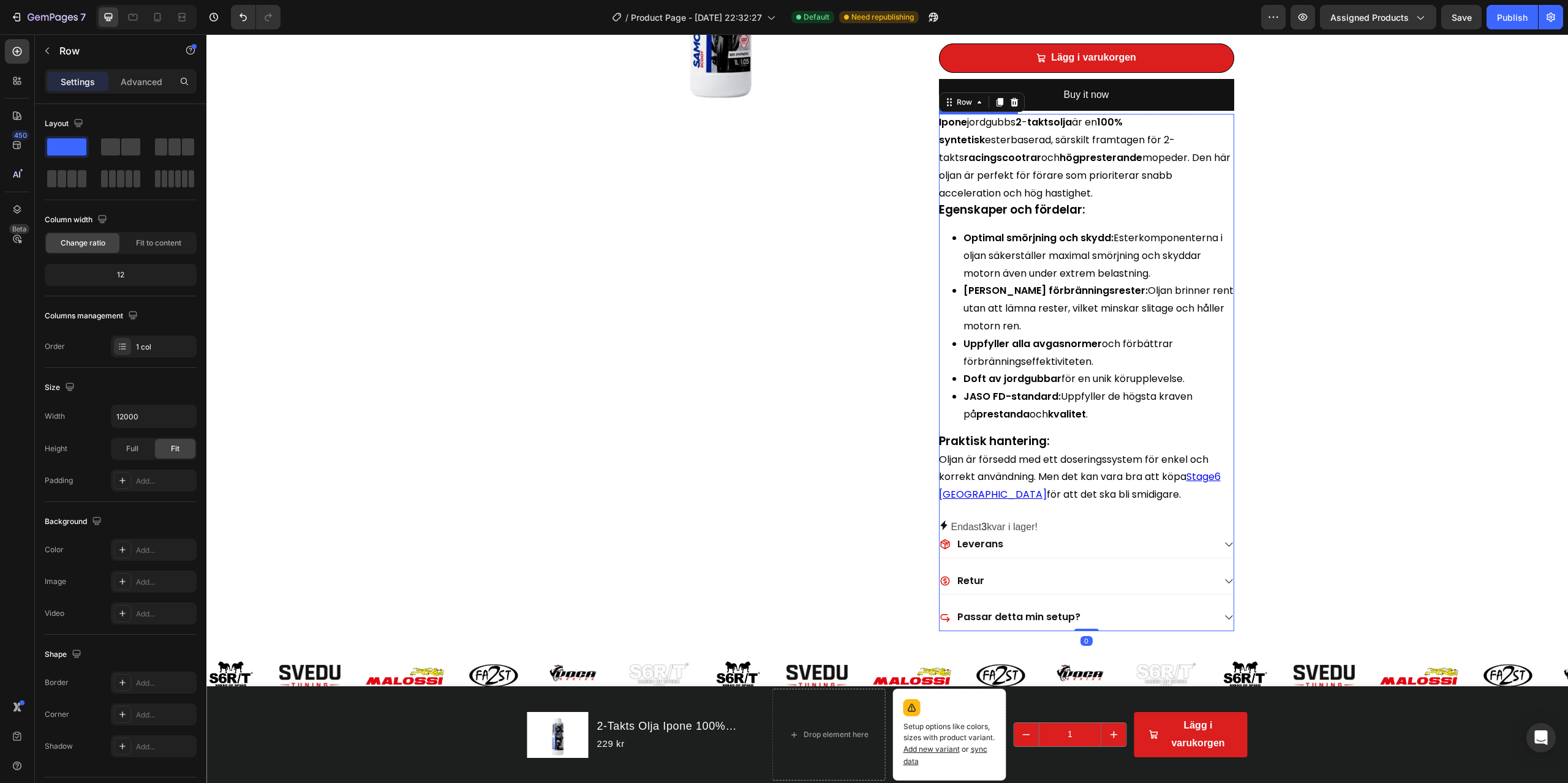
click at [1027, 528] on p "Endast 3 kvar i lager!" at bounding box center [994, 527] width 87 height 18
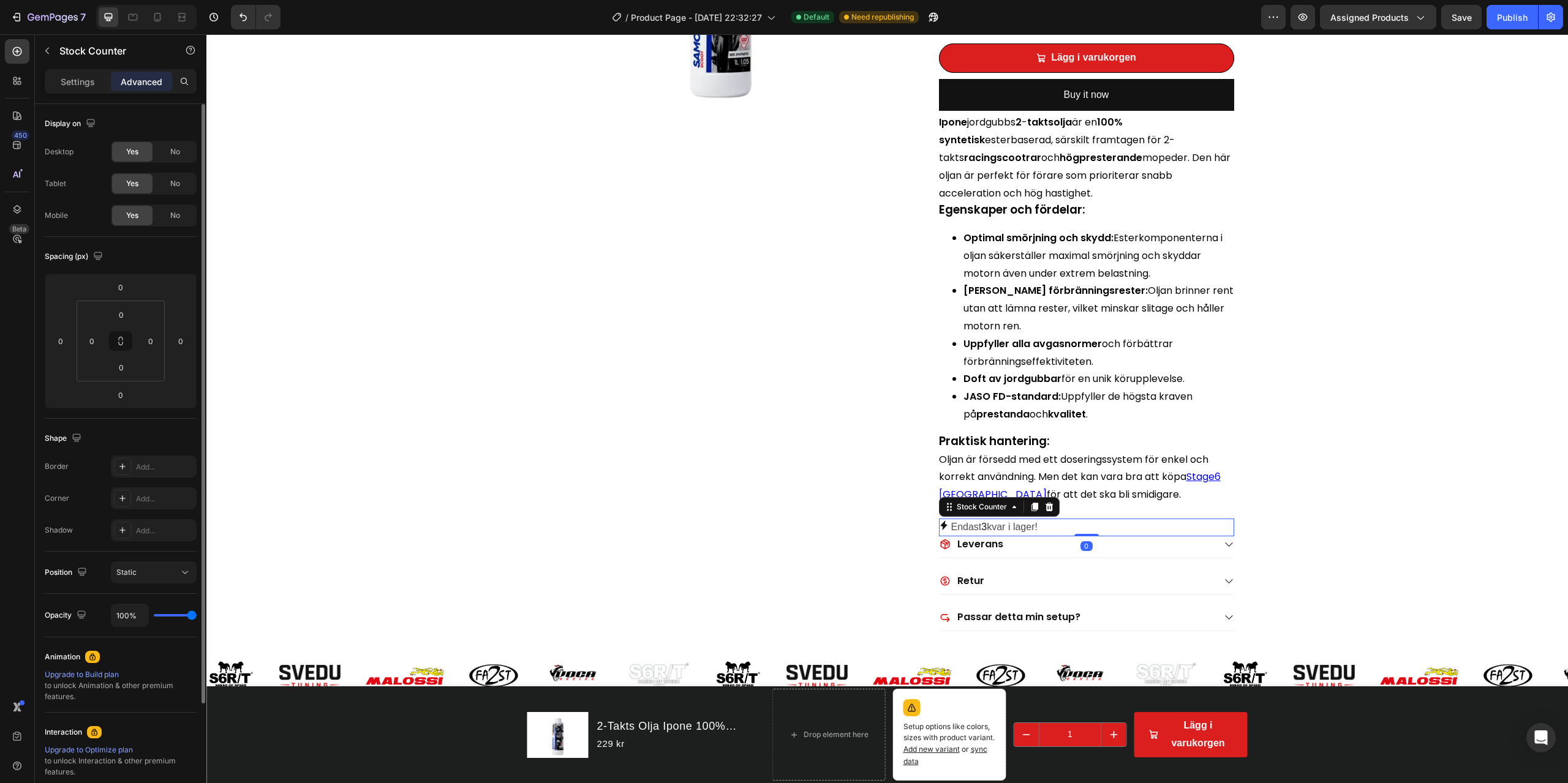
click at [81, 81] on p "Settings" at bounding box center [78, 82] width 35 height 13
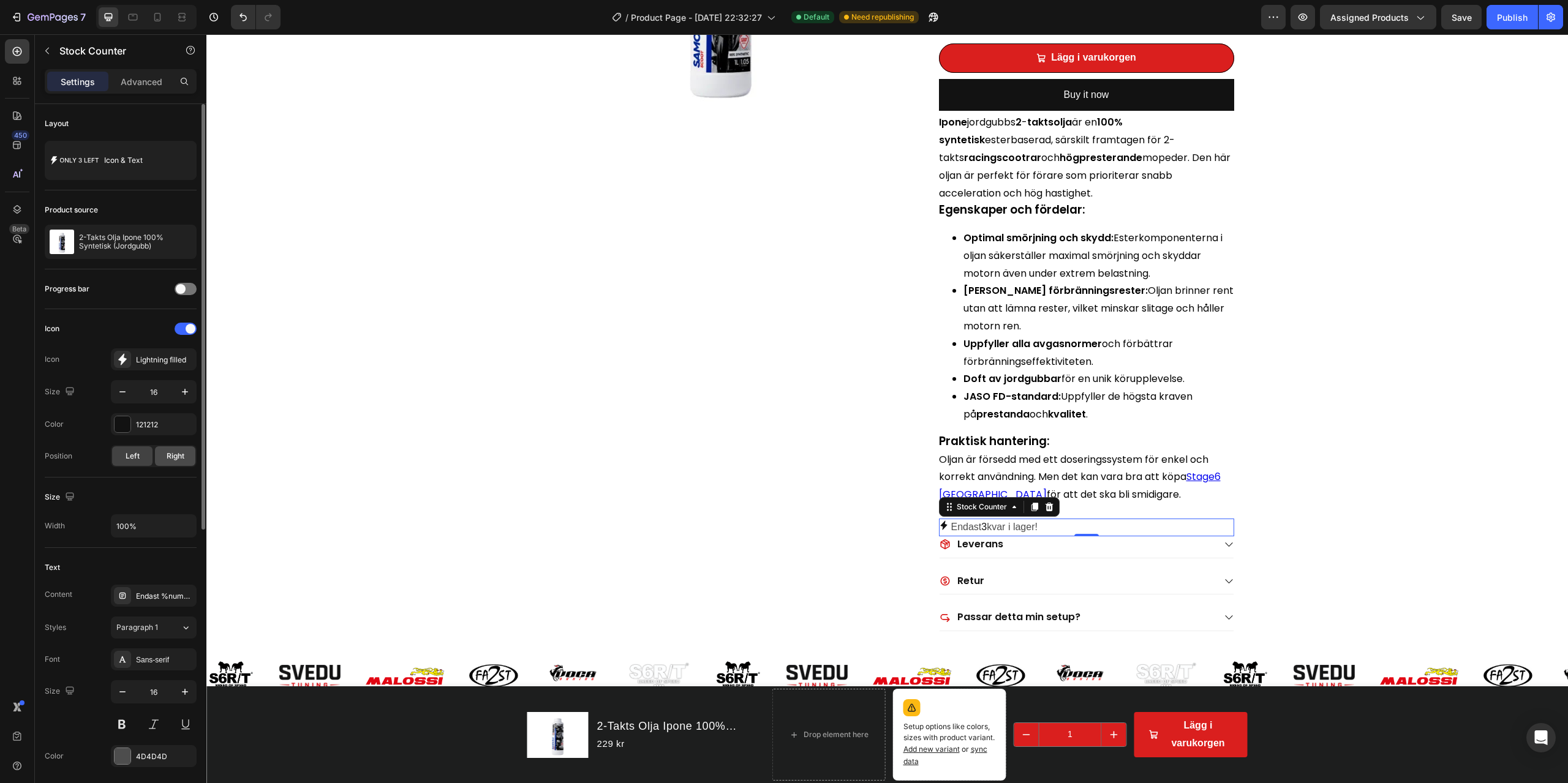
click at [175, 454] on span "Right" at bounding box center [176, 456] width 18 height 11
click at [129, 457] on span "Left" at bounding box center [133, 456] width 14 height 11
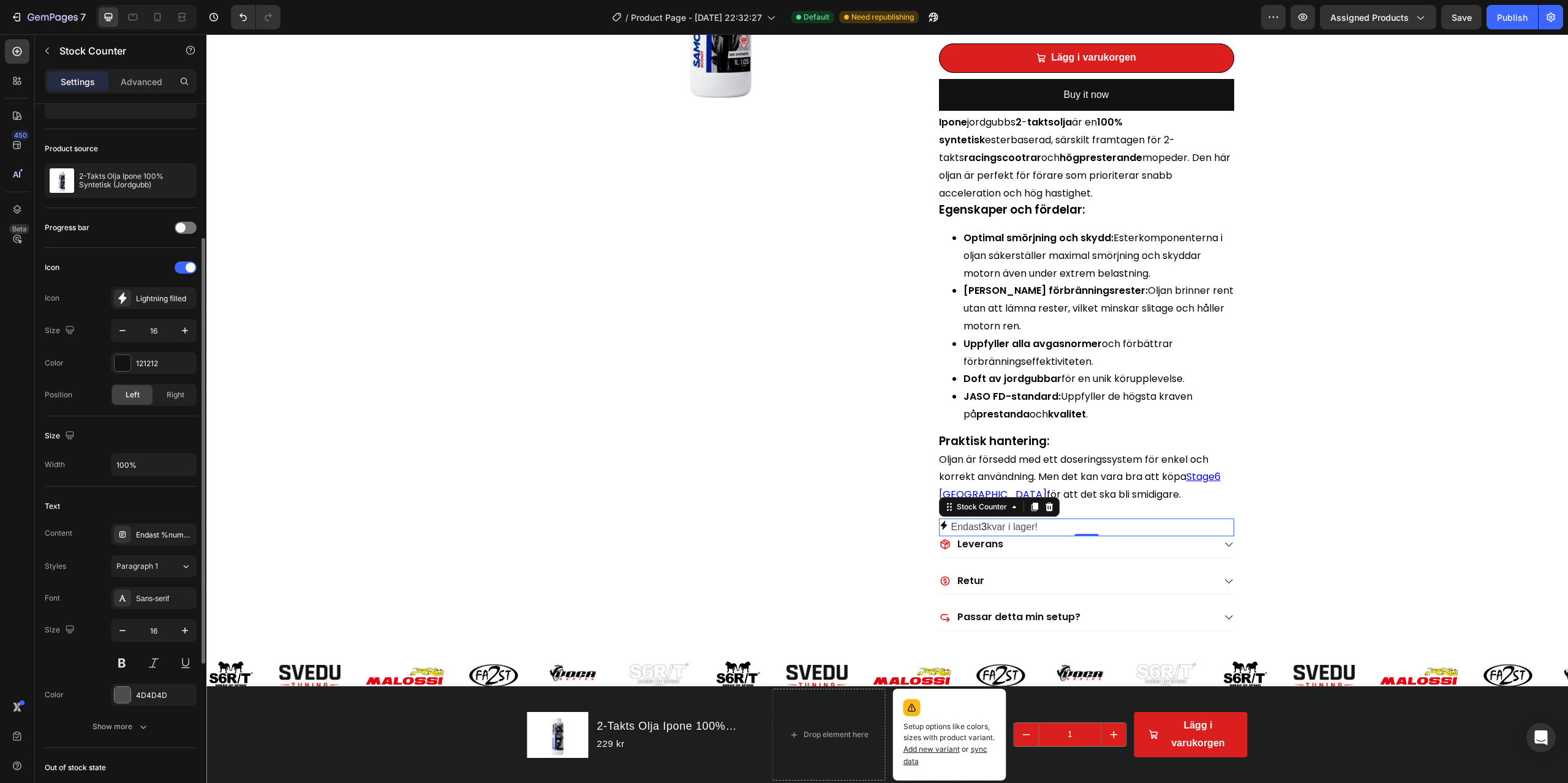
scroll to position [122, 0]
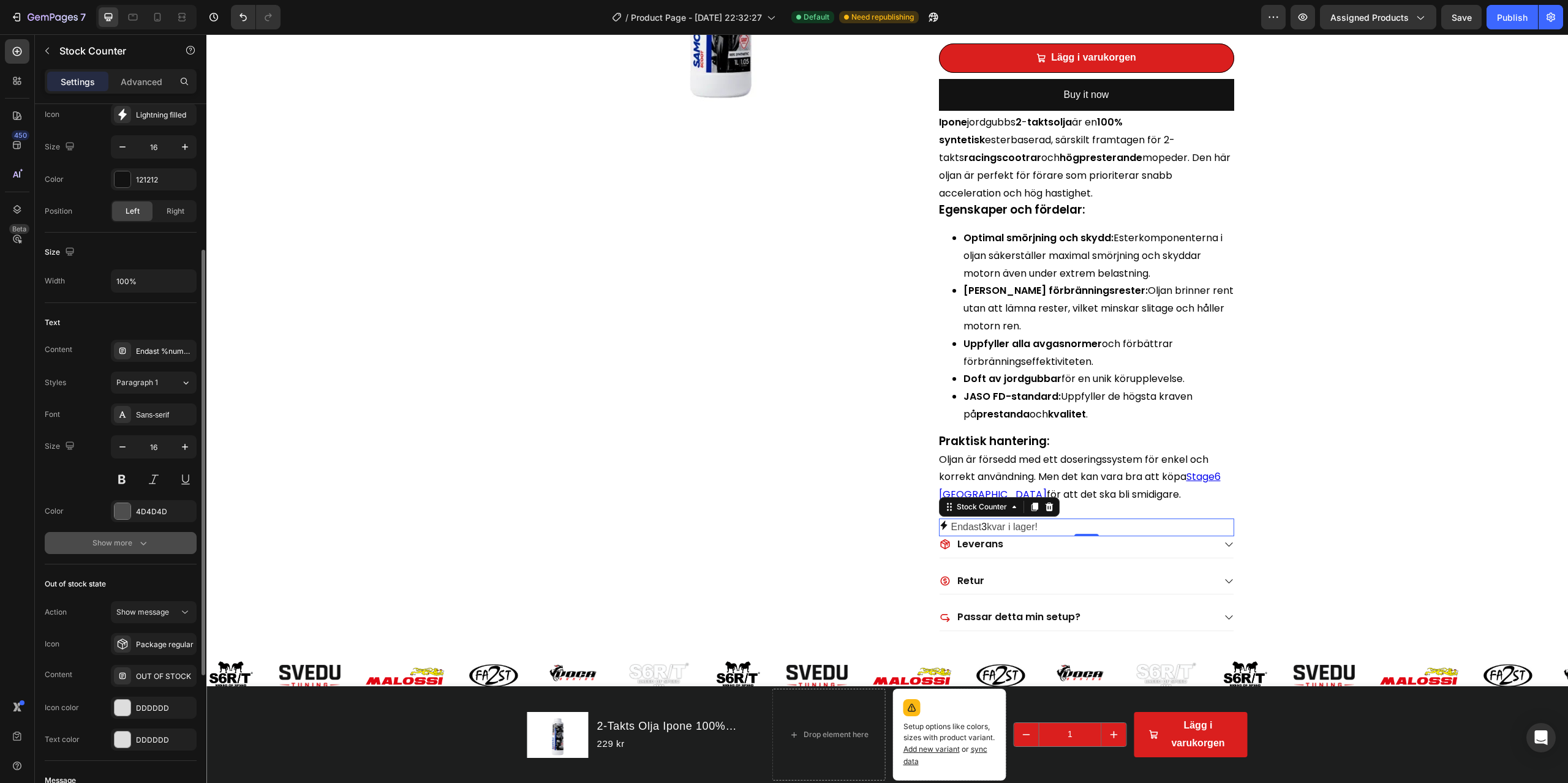
click at [120, 537] on div "Show more" at bounding box center [121, 543] width 57 height 12
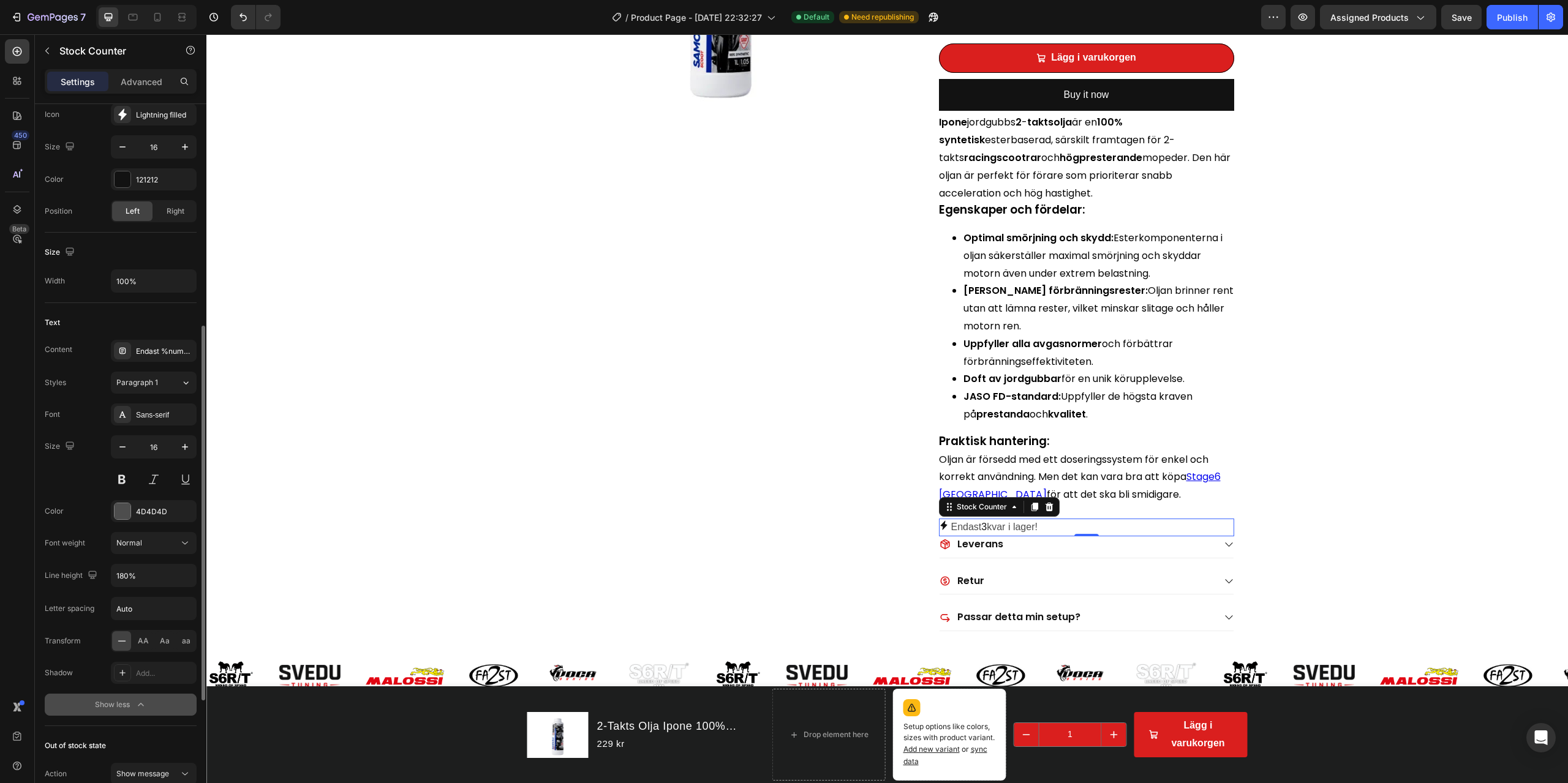
scroll to position [306, 0]
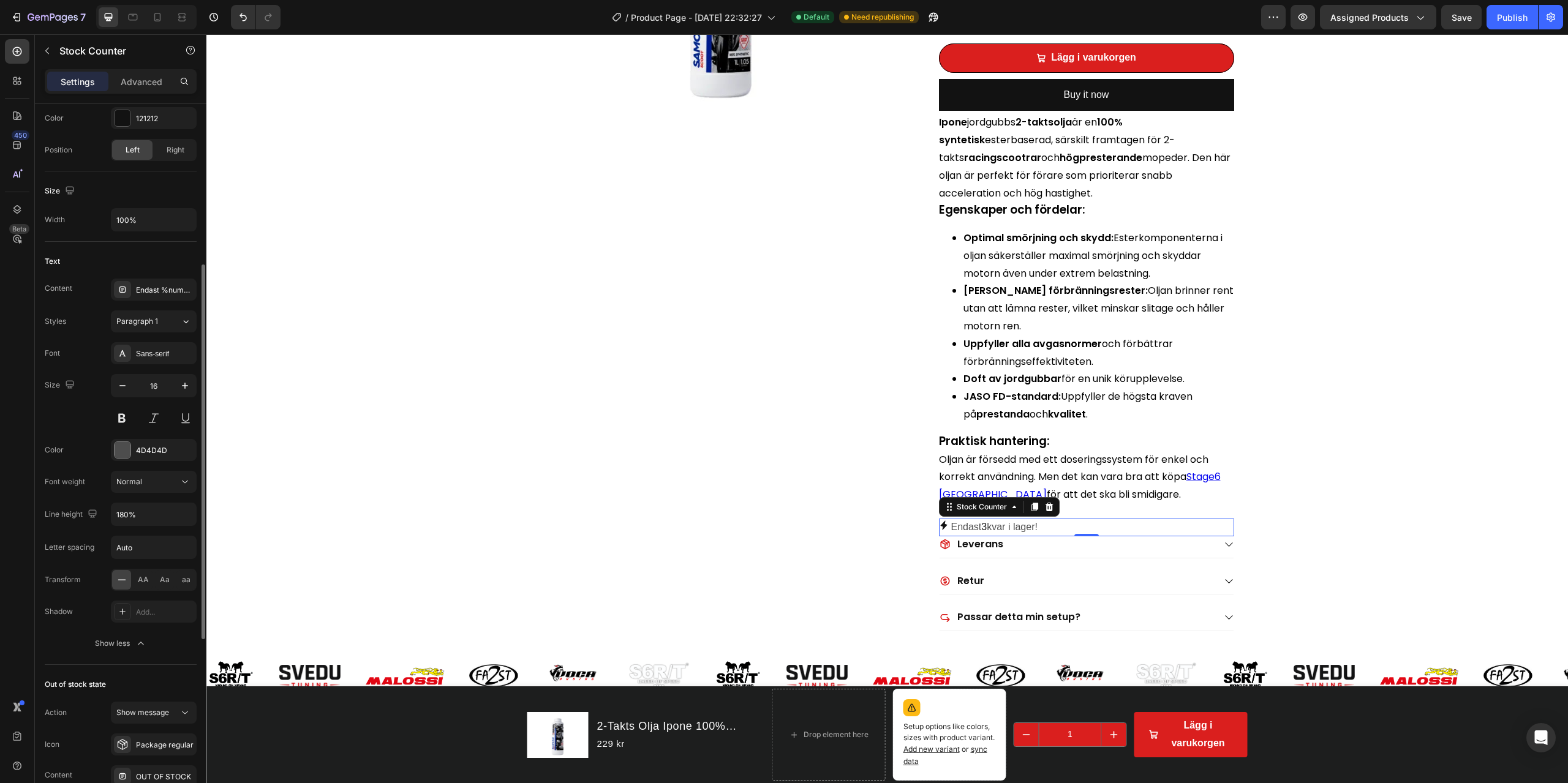
click at [118, 562] on div "Show less" at bounding box center [121, 643] width 52 height 12
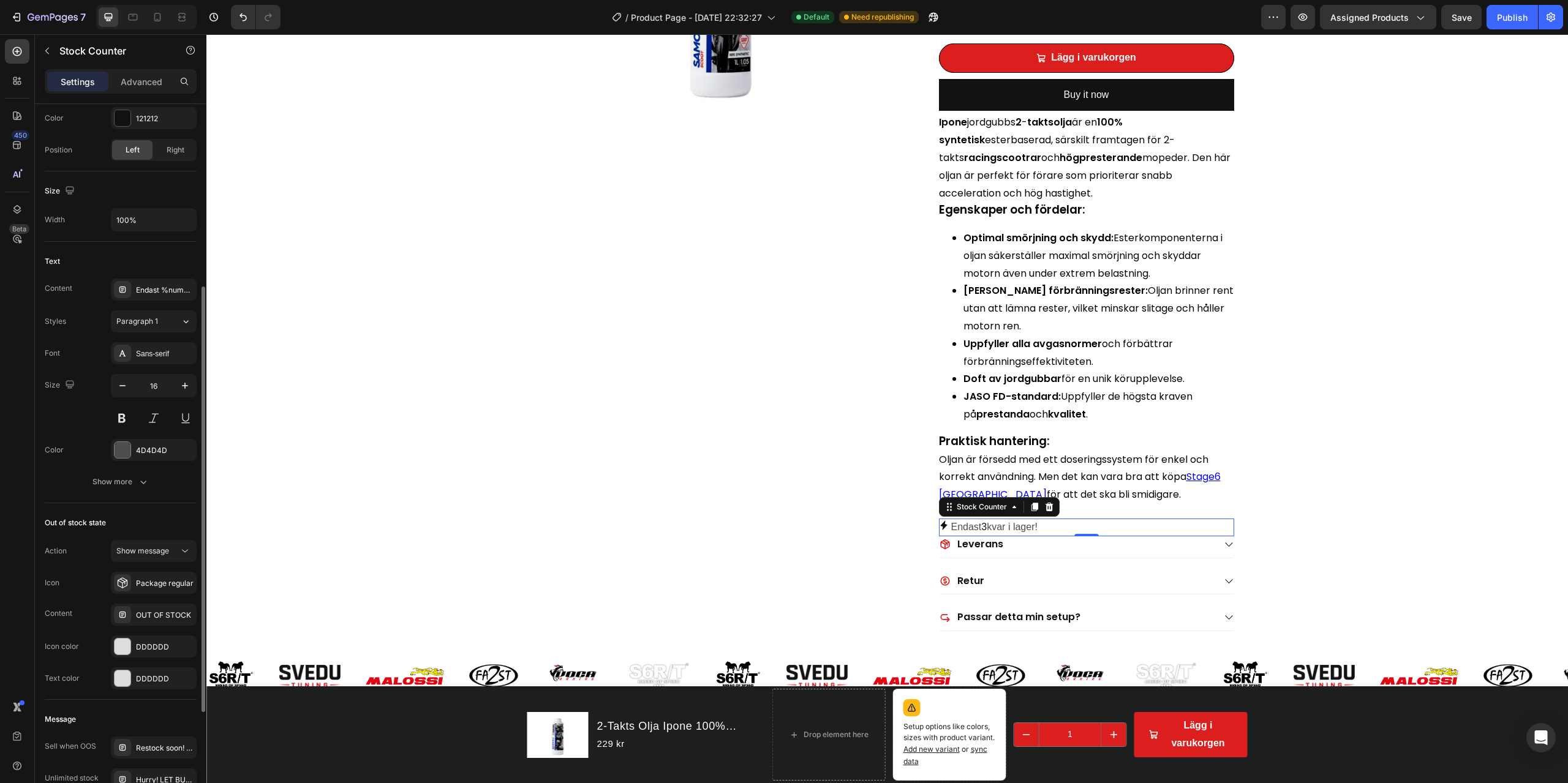
scroll to position [367, 0]
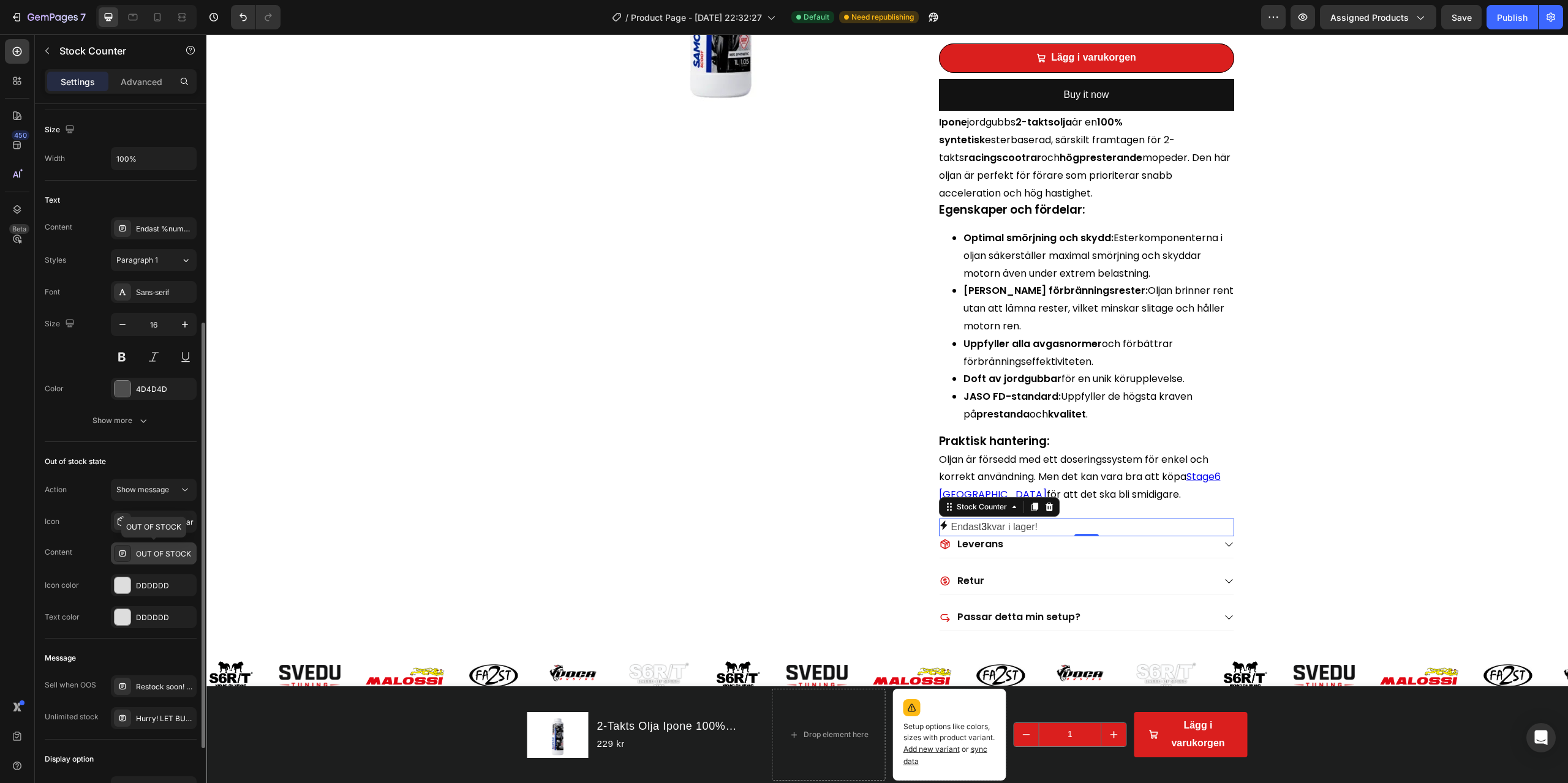
click at [158, 557] on div "OUT OF STOCK" at bounding box center [165, 554] width 58 height 11
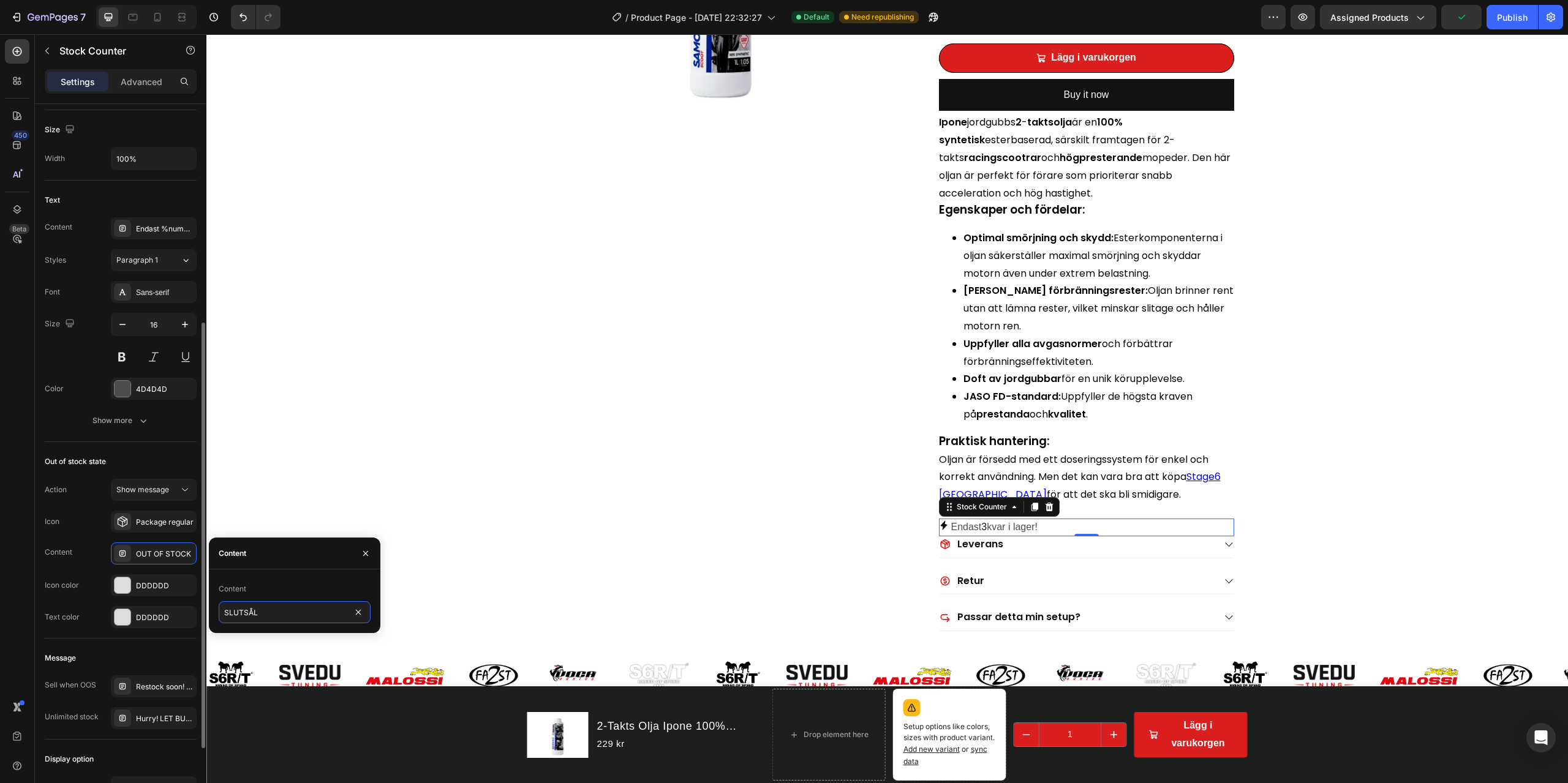
type input "SLUTSÅLD"
click at [365, 550] on icon "button" at bounding box center [365, 553] width 10 height 10
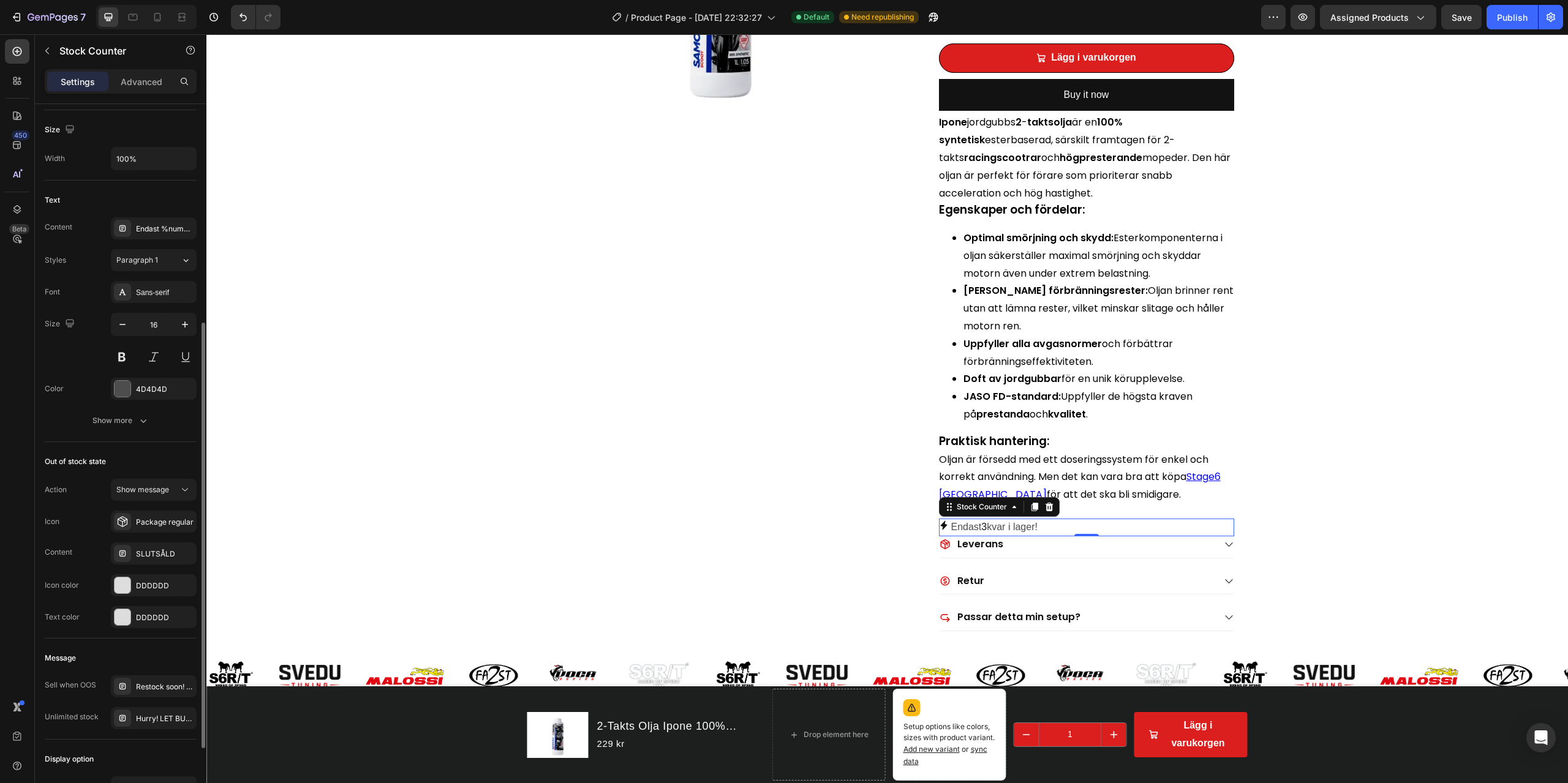
scroll to position [484, 0]
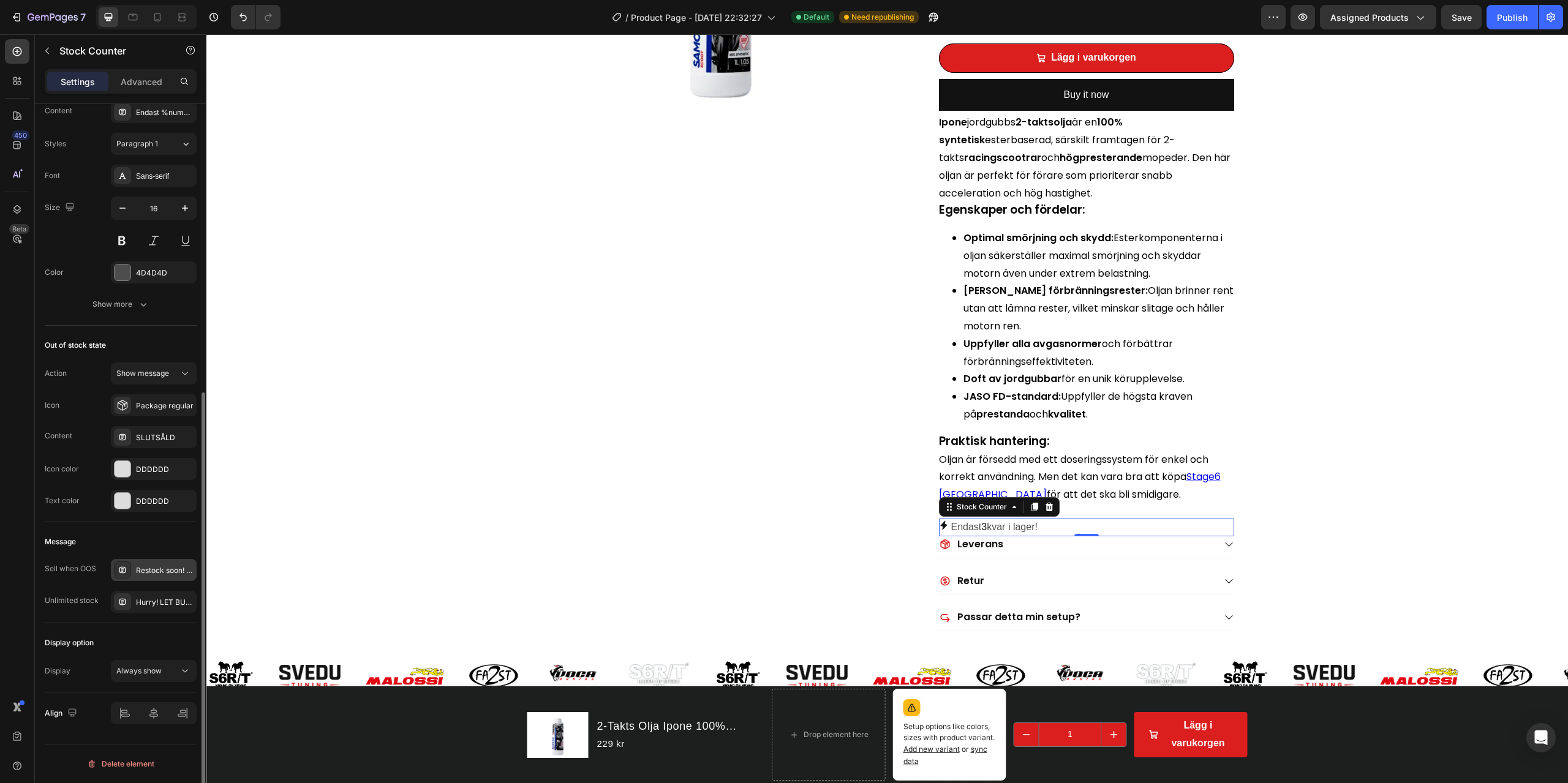
click at [163, 562] on div "Restock soon! PREORDER NOW" at bounding box center [165, 570] width 58 height 11
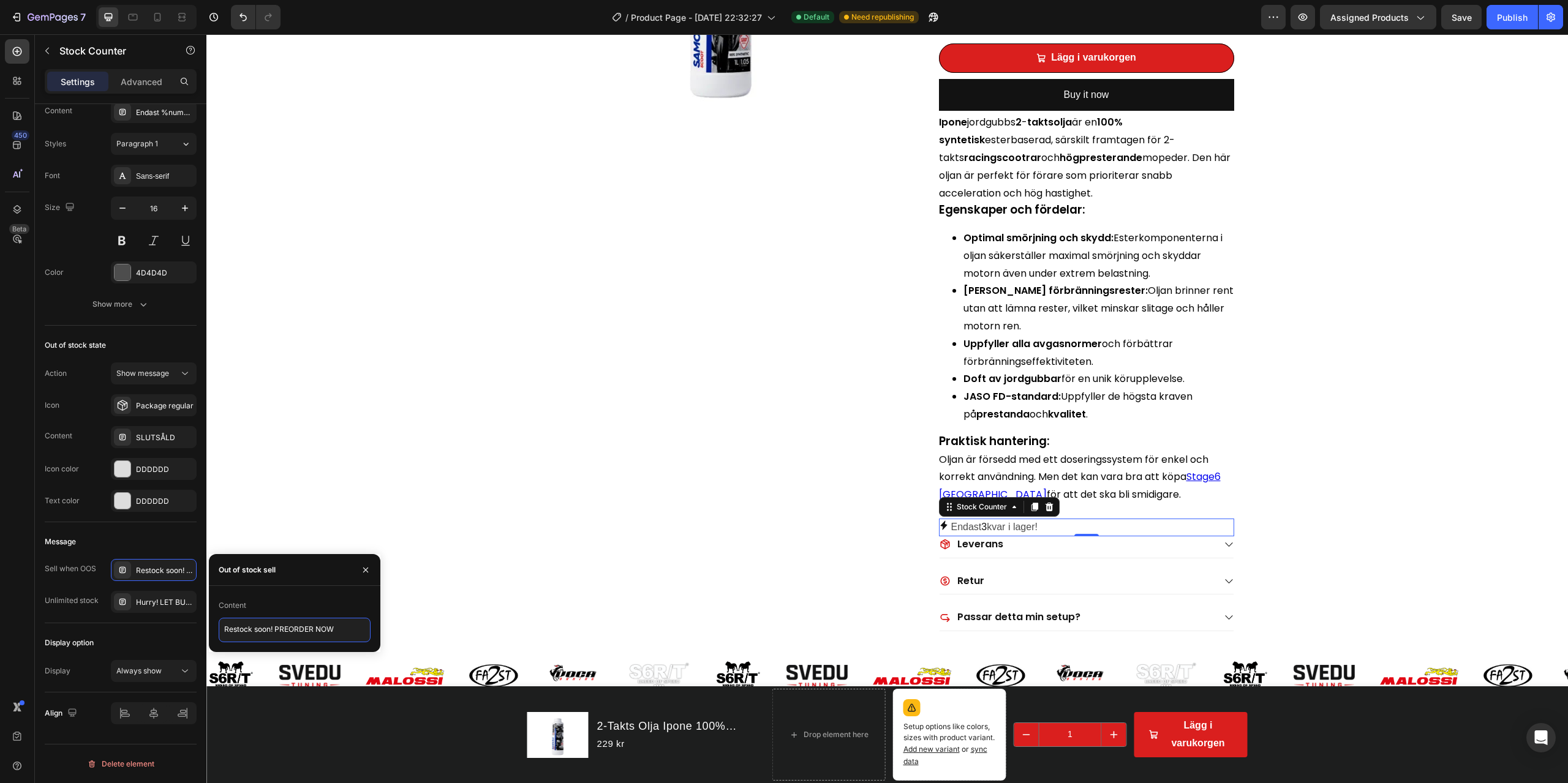
drag, startPoint x: 160, startPoint y: 614, endPoint x: 212, endPoint y: 608, distance: 52.3
click at [145, 562] on div "450 Beta Sections(18) Elements(84) Section Element Hero Section Product Detail …" at bounding box center [103, 409] width 206 height 749
click at [368, 562] on icon "button" at bounding box center [365, 570] width 10 height 10
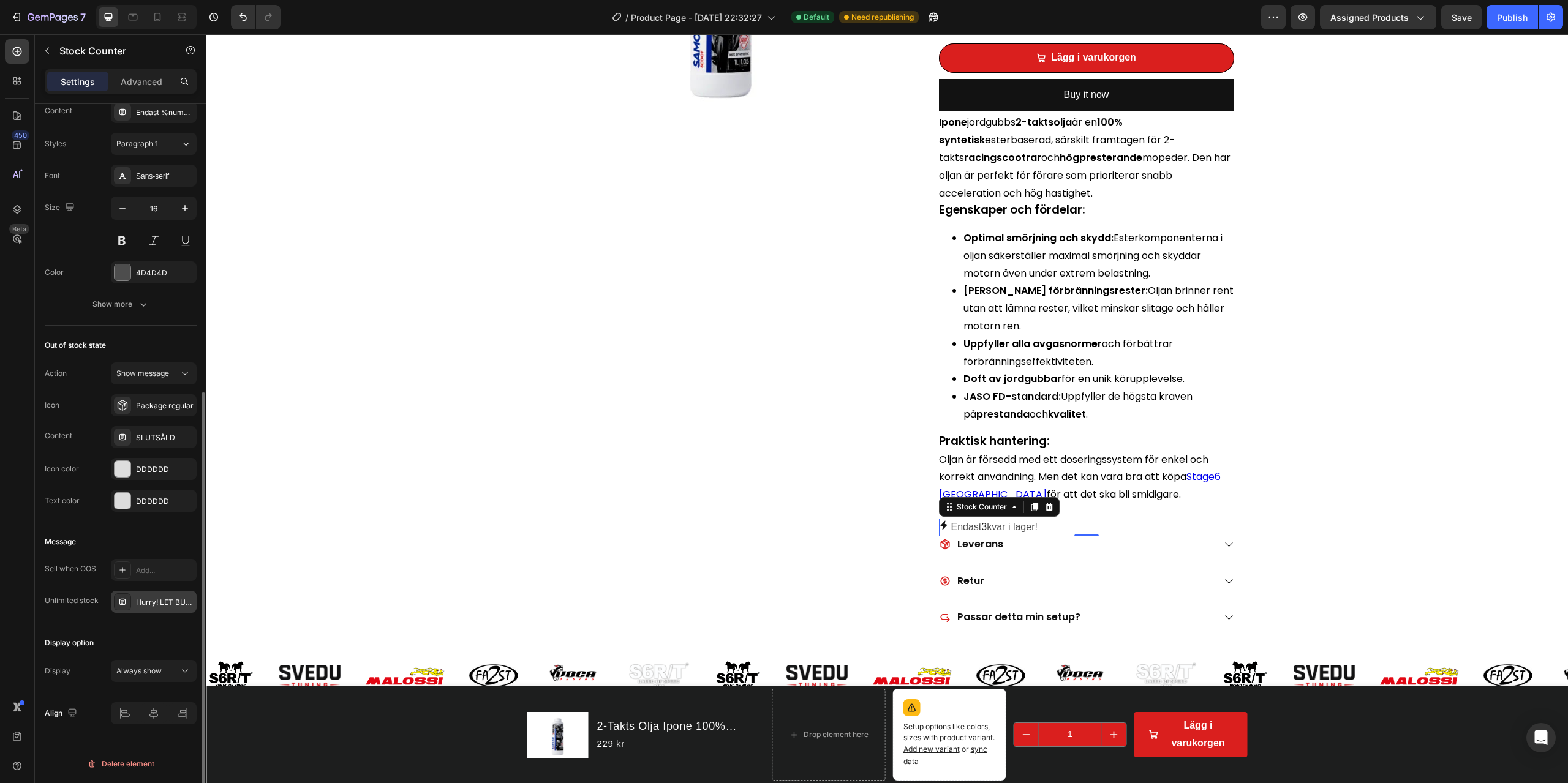
click at [158, 562] on div "Hurry! LET BUY NOW" at bounding box center [165, 602] width 58 height 11
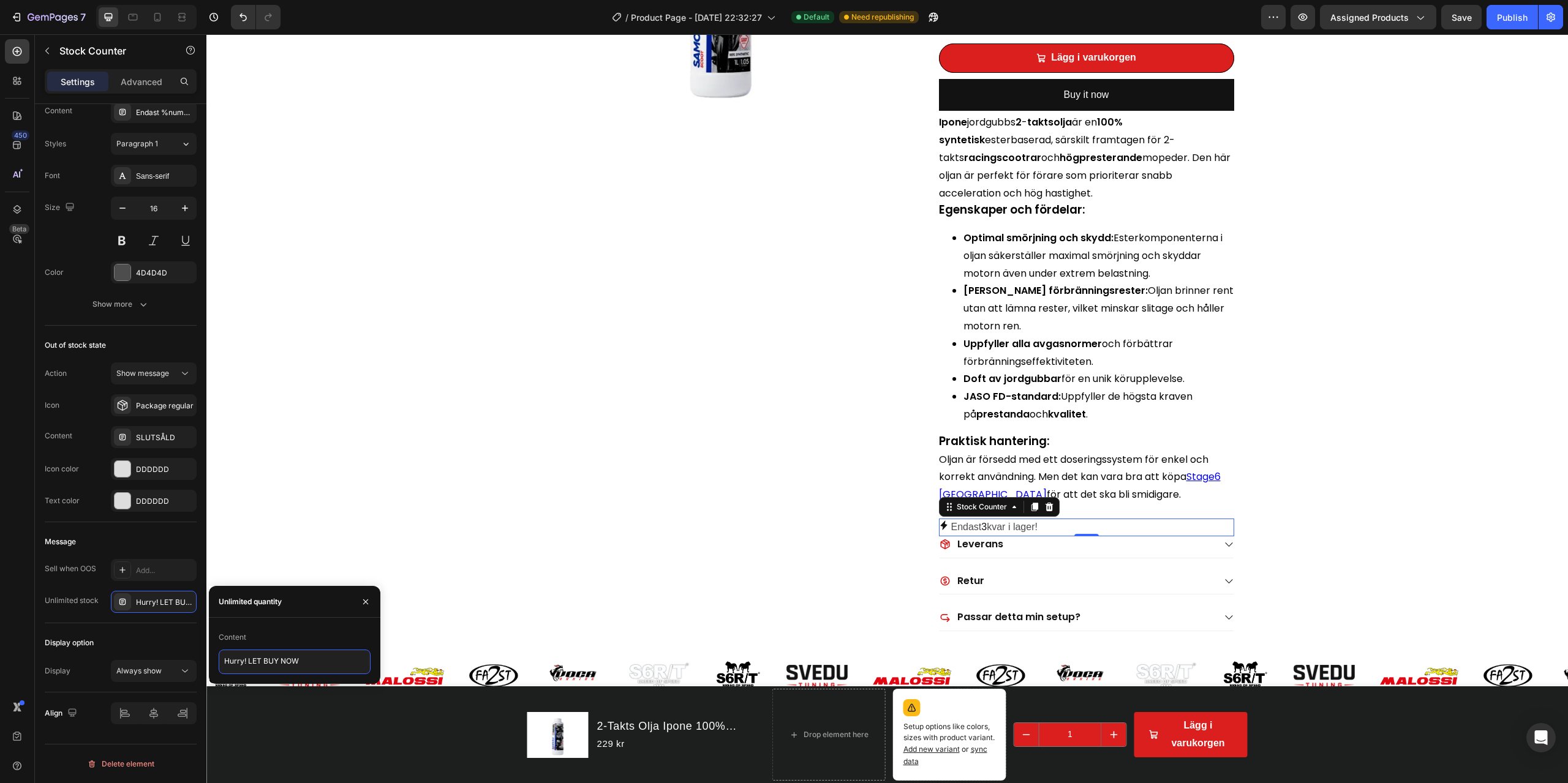
drag, startPoint x: 249, startPoint y: 661, endPoint x: 315, endPoint y: 638, distance: 69.9
click at [233, 562] on textarea "Hurry! LET BUY NOW" at bounding box center [294, 662] width 152 height 24
type textarea "H"
click at [374, 562] on button "button" at bounding box center [365, 602] width 20 height 20
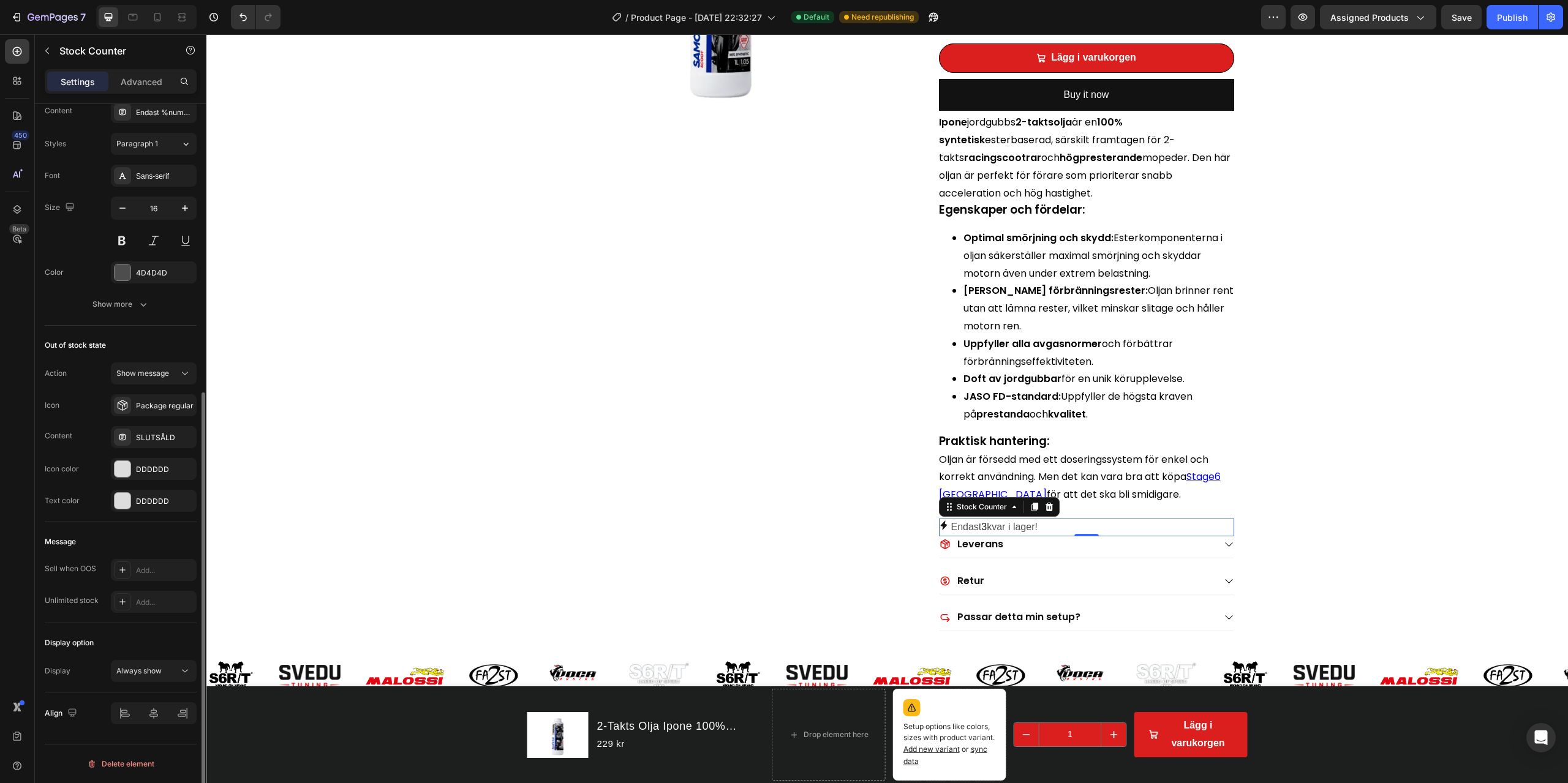
click at [128, 562] on div "Display option" at bounding box center [121, 643] width 152 height 20
click at [1176, 21] on div "Publish" at bounding box center [1513, 17] width 31 height 13
click at [1176, 404] on div "Frakt för endast 59kr! Item List 4.7 På Trustpilot Item List Snabb Kundservice!…" at bounding box center [887, 195] width 1362 height 1008
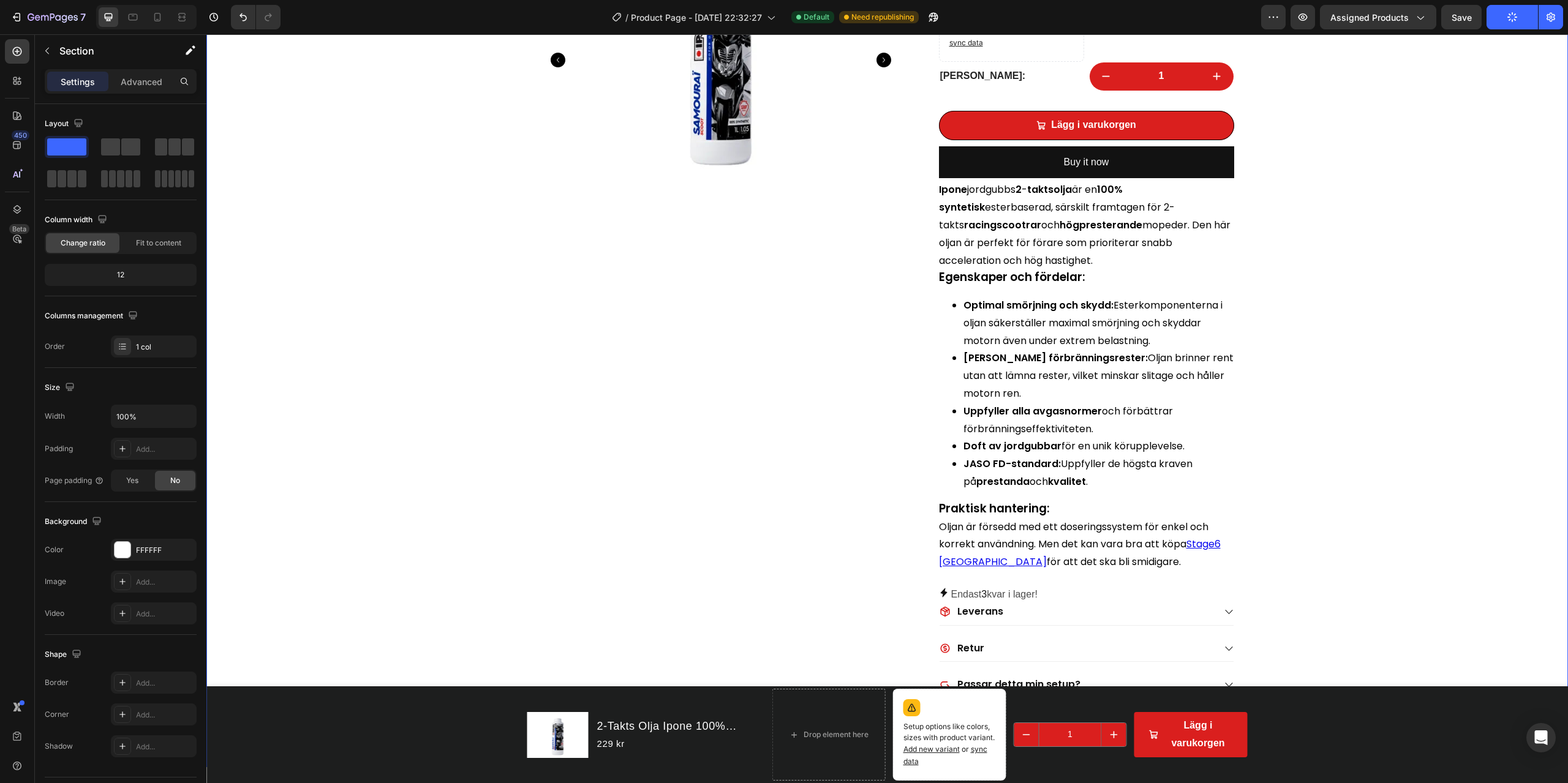
scroll to position [306, 0]
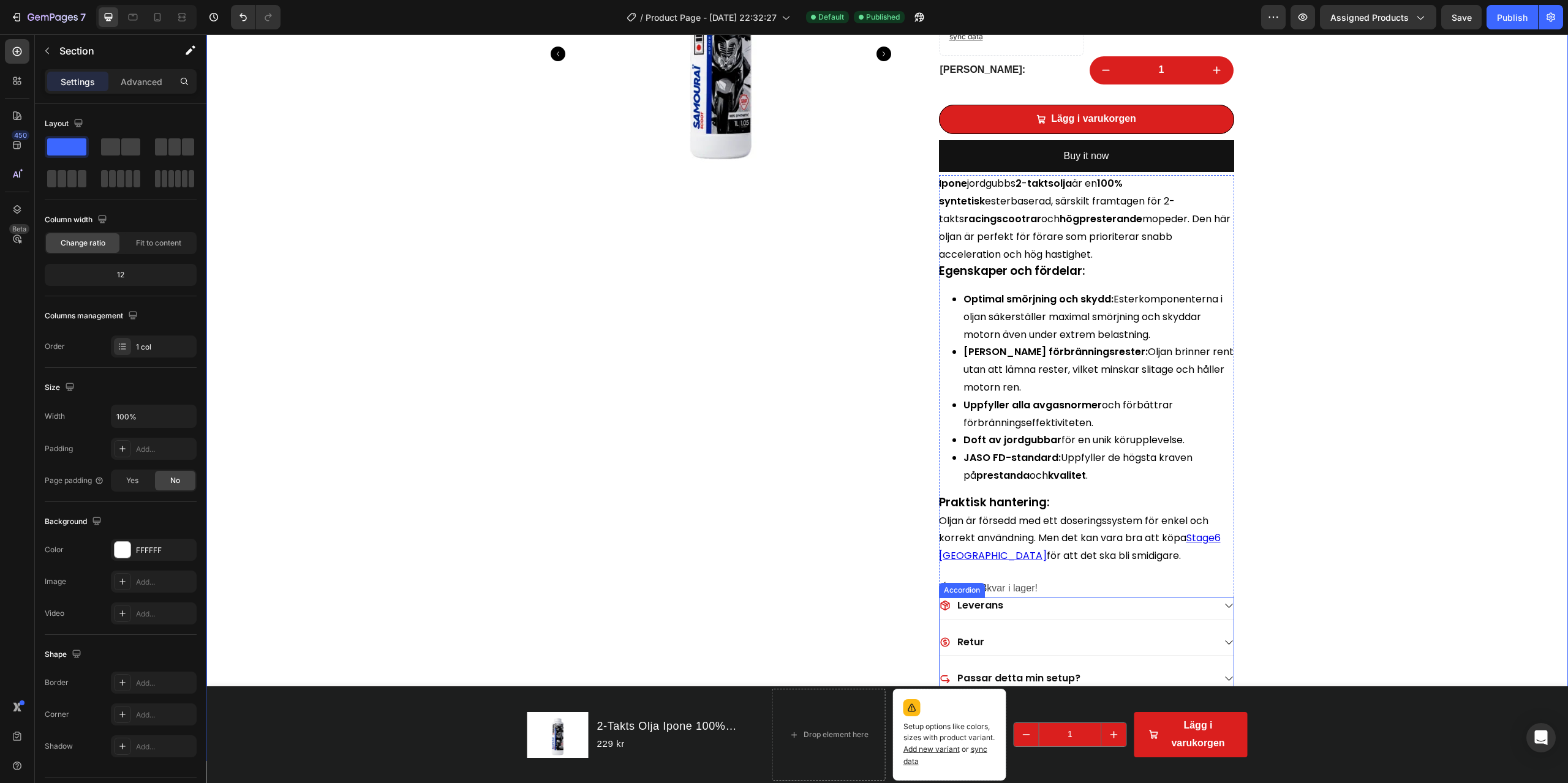
click at [1044, 562] on div "Endast 3 kvar i lager!" at bounding box center [1087, 589] width 296 height 18
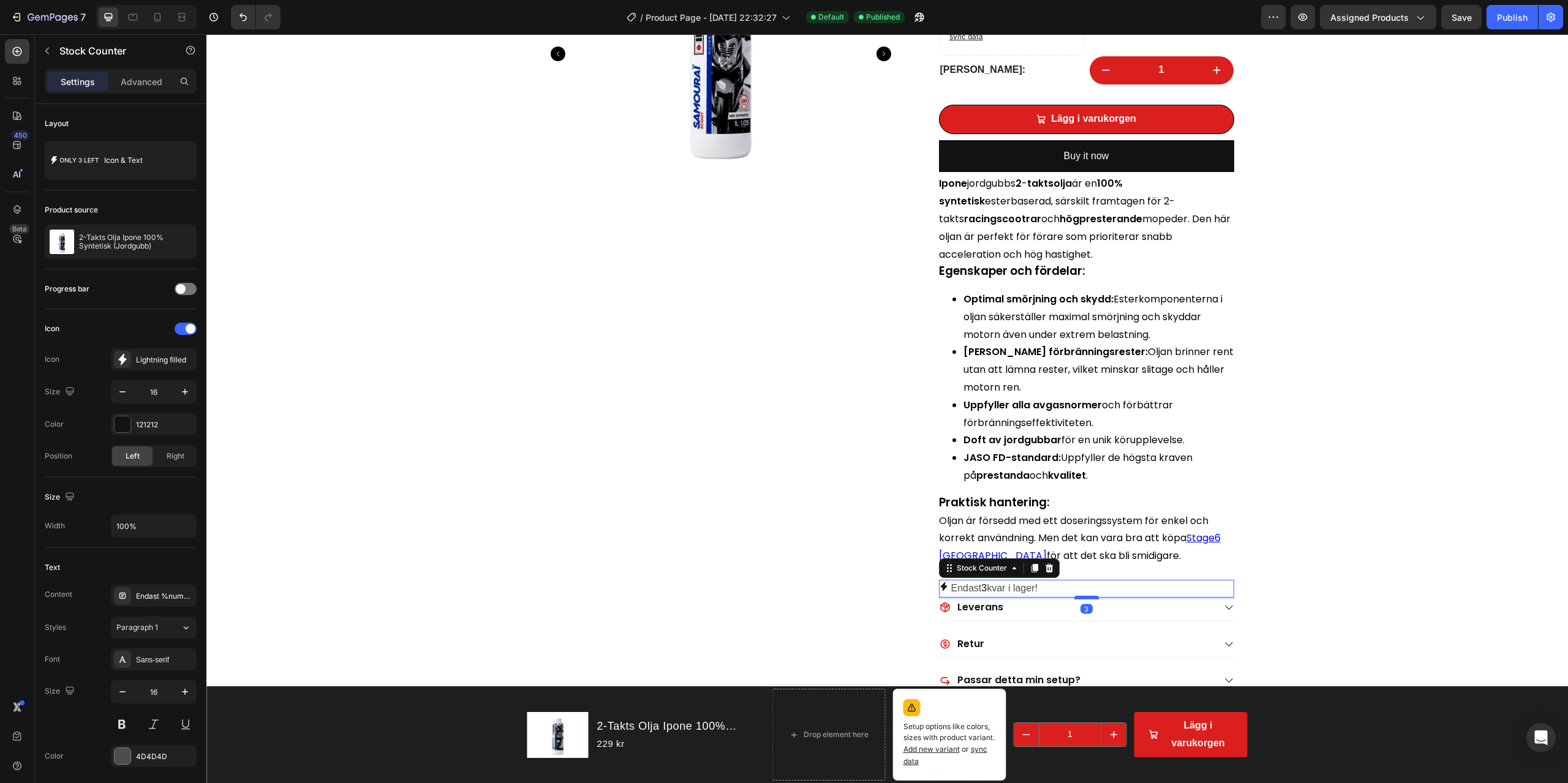
click at [1081, 562] on div at bounding box center [1087, 598] width 24 height 4
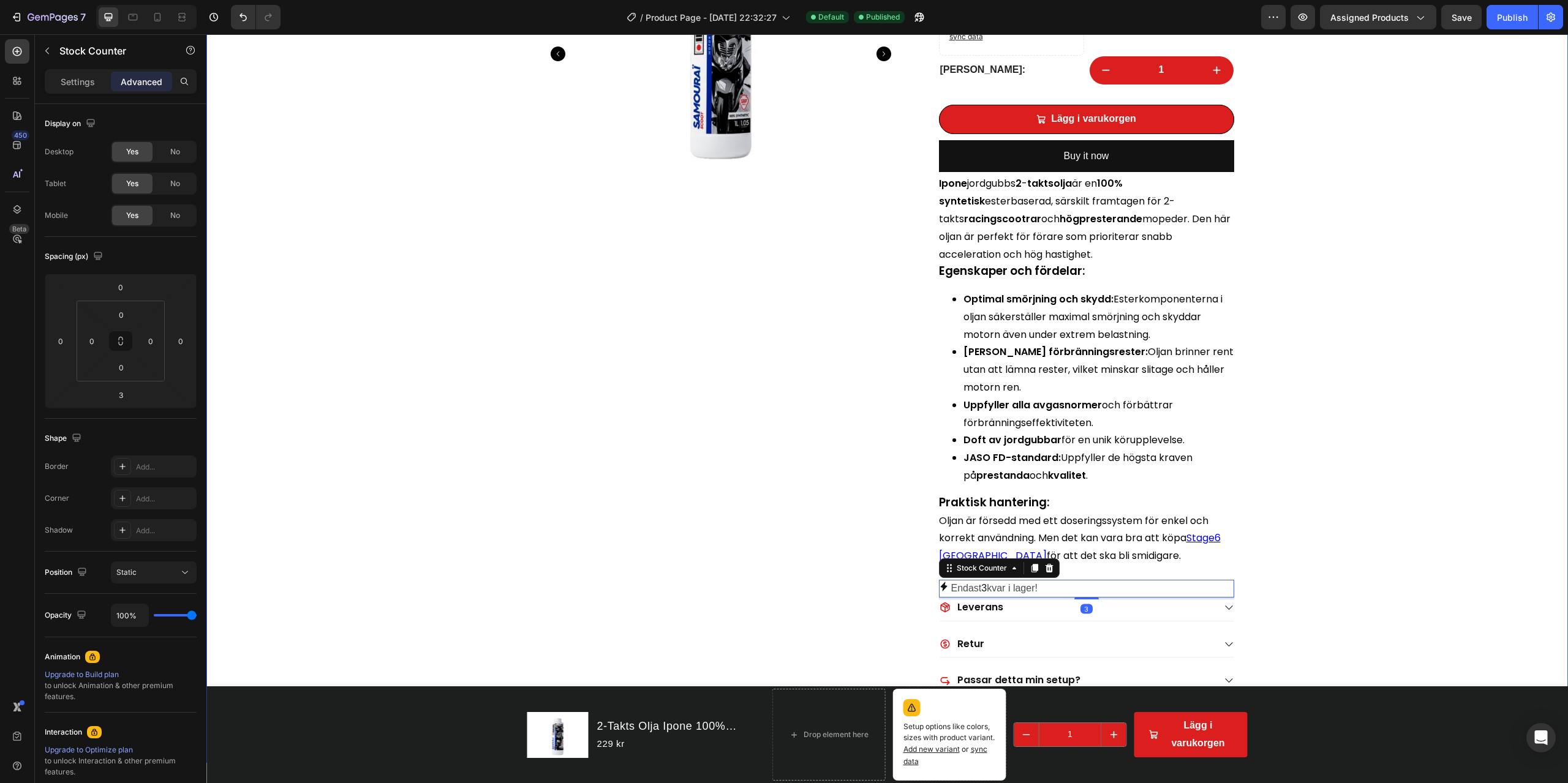
click at [1176, 500] on div "Frakt för endast 59kr! Item List 4.7 På Trustpilot Item List Snabb Kundservice!…" at bounding box center [887, 258] width 1362 height 1010
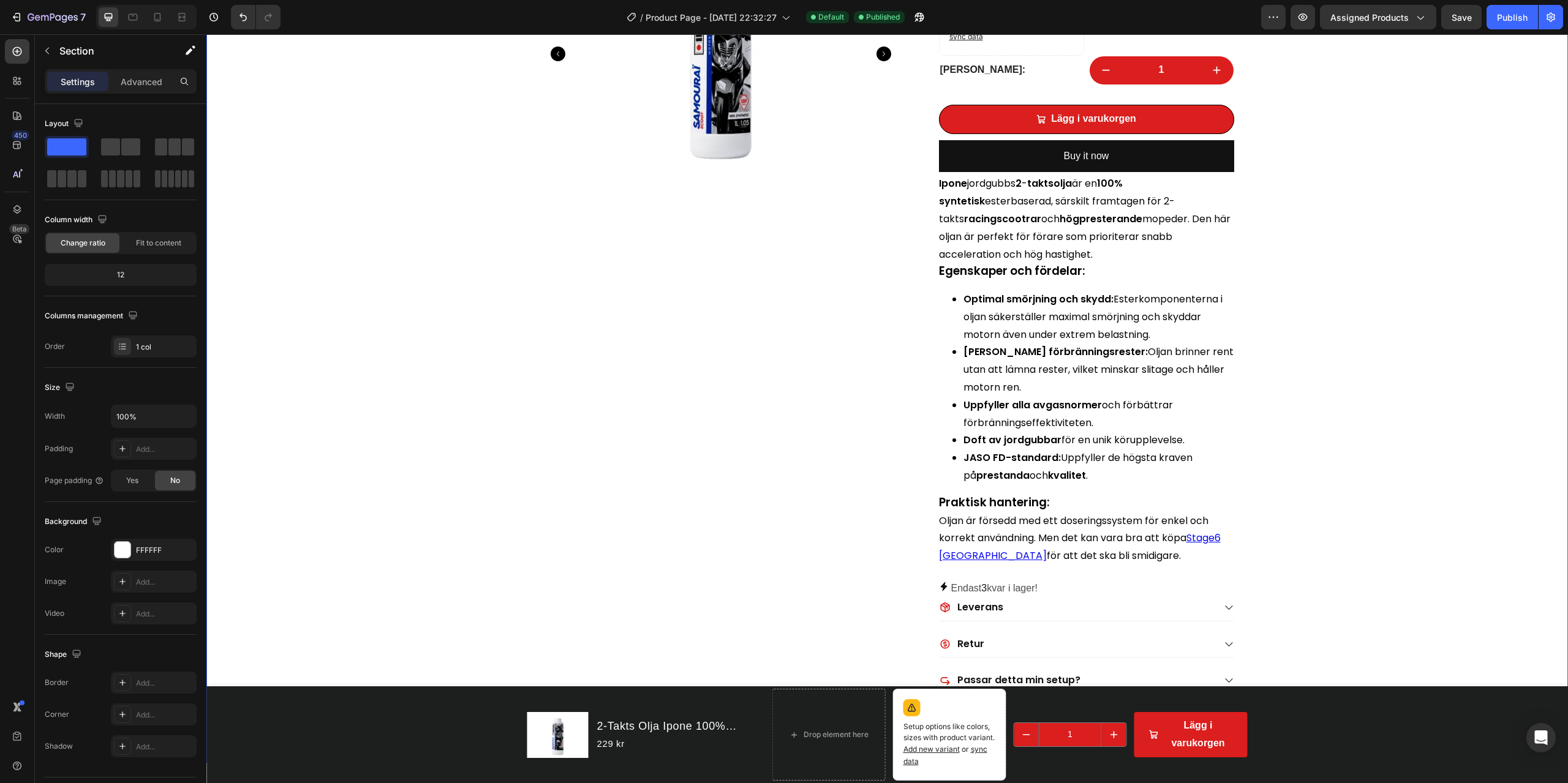
click at [1176, 85] on div "Frakt för endast 59kr! Item List 4.7 På Trustpilot Item List Snabb Kundservice!…" at bounding box center [887, 258] width 1362 height 1010
click at [1176, 172] on div "Frakt för endast 59kr! Item List 4.7 På Trustpilot Item List Snabb Kundservice!…" at bounding box center [887, 258] width 1362 height 1010
click at [1176, 4] on div "7 / Product Page - [DATE] 22:32:27 Default Published Preview Assigned Products …" at bounding box center [784, 17] width 1568 height 35
click at [1176, 22] on div "Publish" at bounding box center [1513, 17] width 31 height 13
click at [1019, 562] on p "Endast 3 kvar i lager!" at bounding box center [994, 589] width 87 height 18
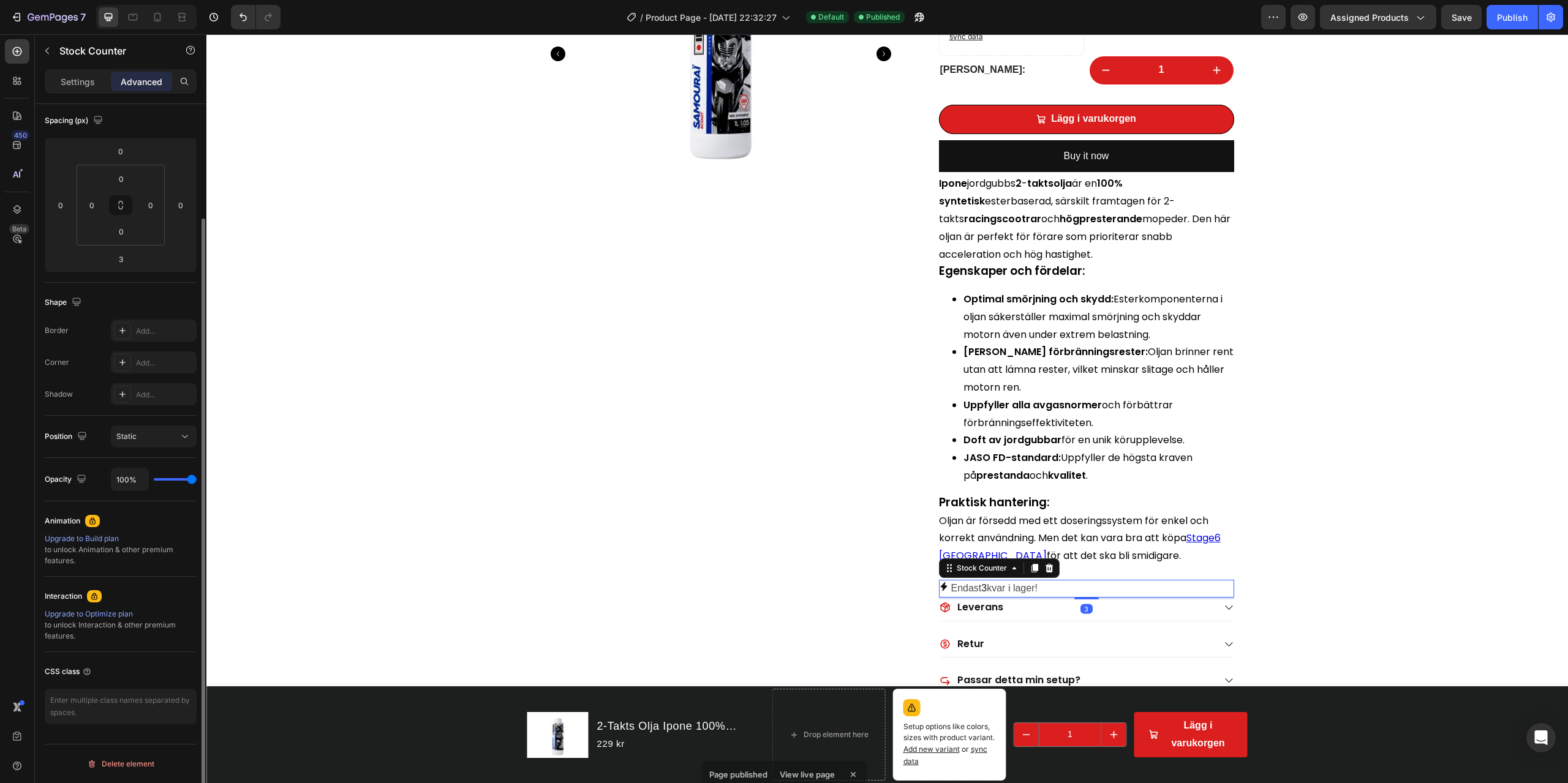
scroll to position [0, 0]
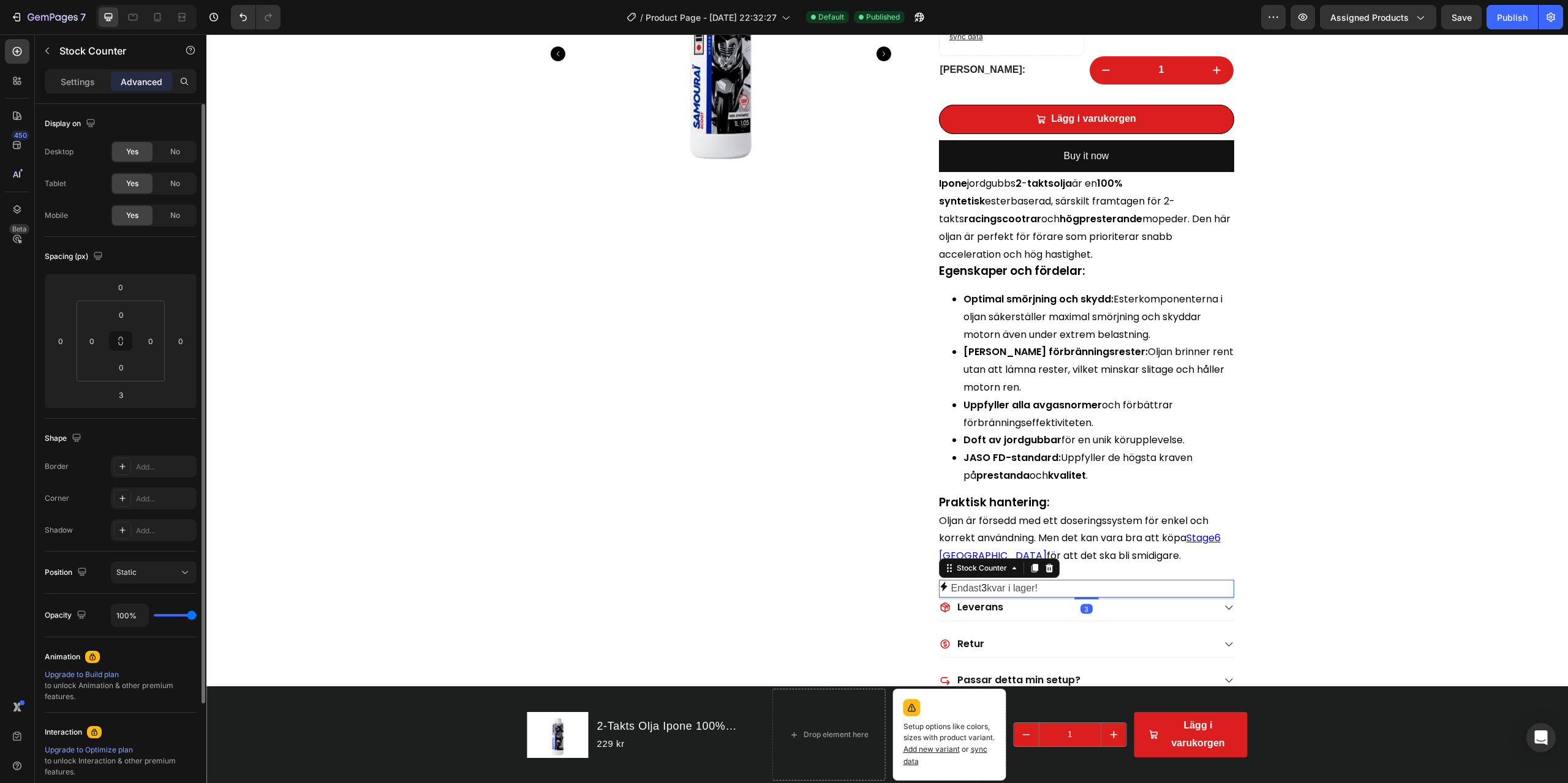
click at [108, 87] on div "Settings Advanced" at bounding box center [121, 81] width 147 height 20
click at [97, 84] on div "Settings" at bounding box center [78, 81] width 62 height 20
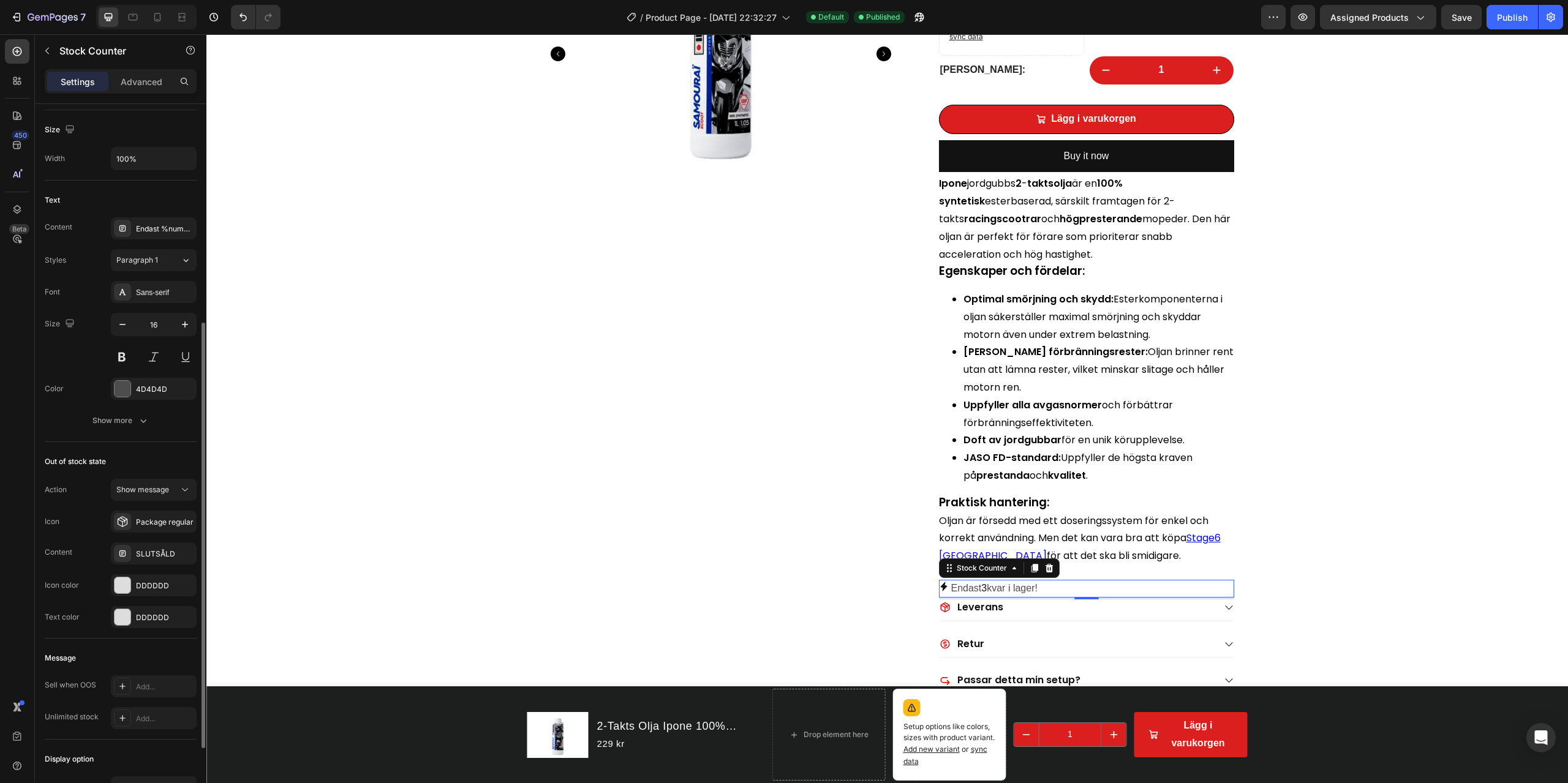
scroll to position [484, 0]
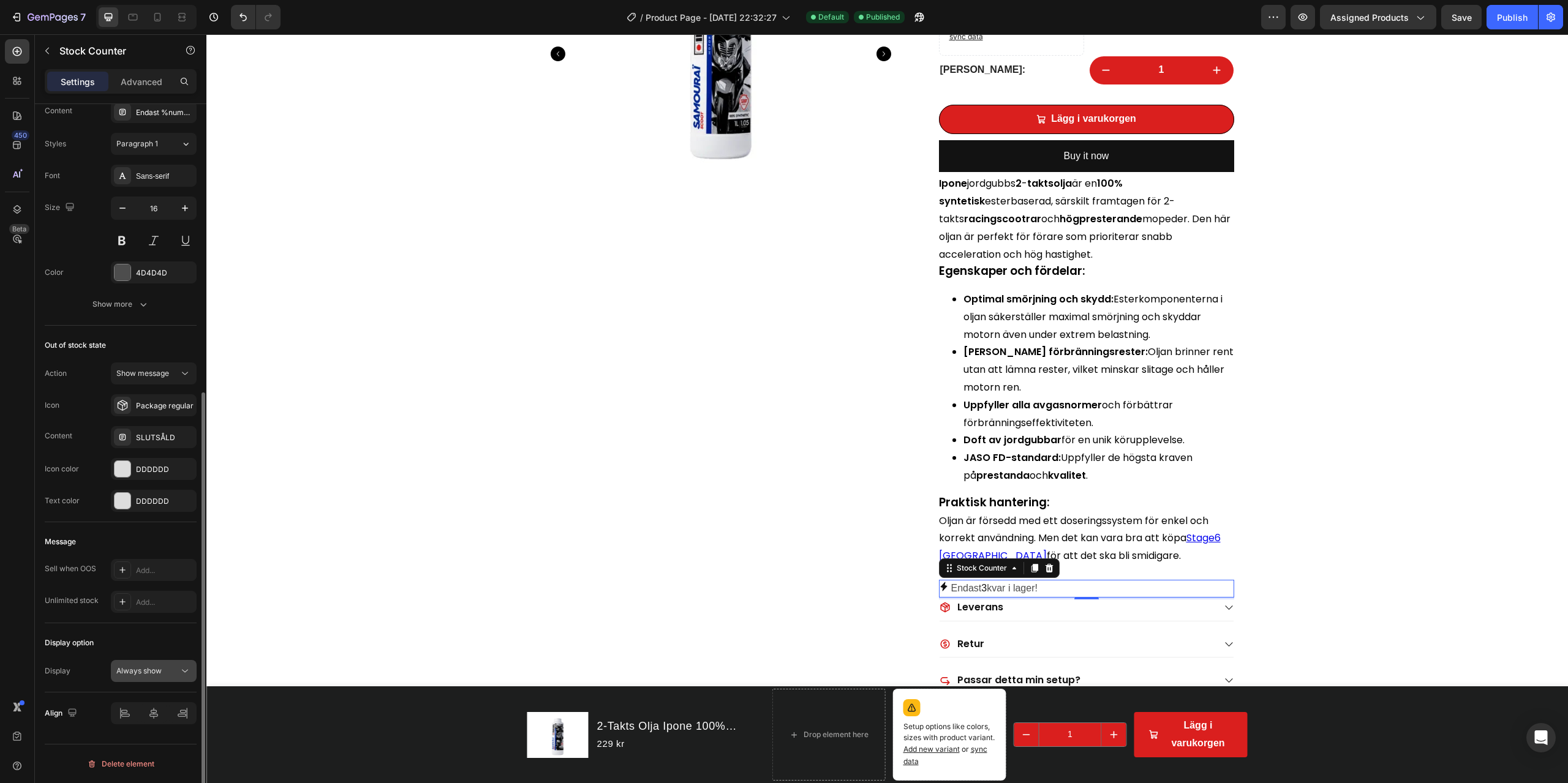
click at [145, 562] on div "Always show" at bounding box center [154, 671] width 75 height 12
click at [146, 562] on div "Always show" at bounding box center [154, 671] width 75 height 12
drag, startPoint x: 151, startPoint y: 667, endPoint x: 159, endPoint y: 671, distance: 8.9
click at [151, 562] on span "Always show" at bounding box center [139, 671] width 46 height 9
click at [156, 562] on span "Show if under" at bounding box center [140, 724] width 48 height 11
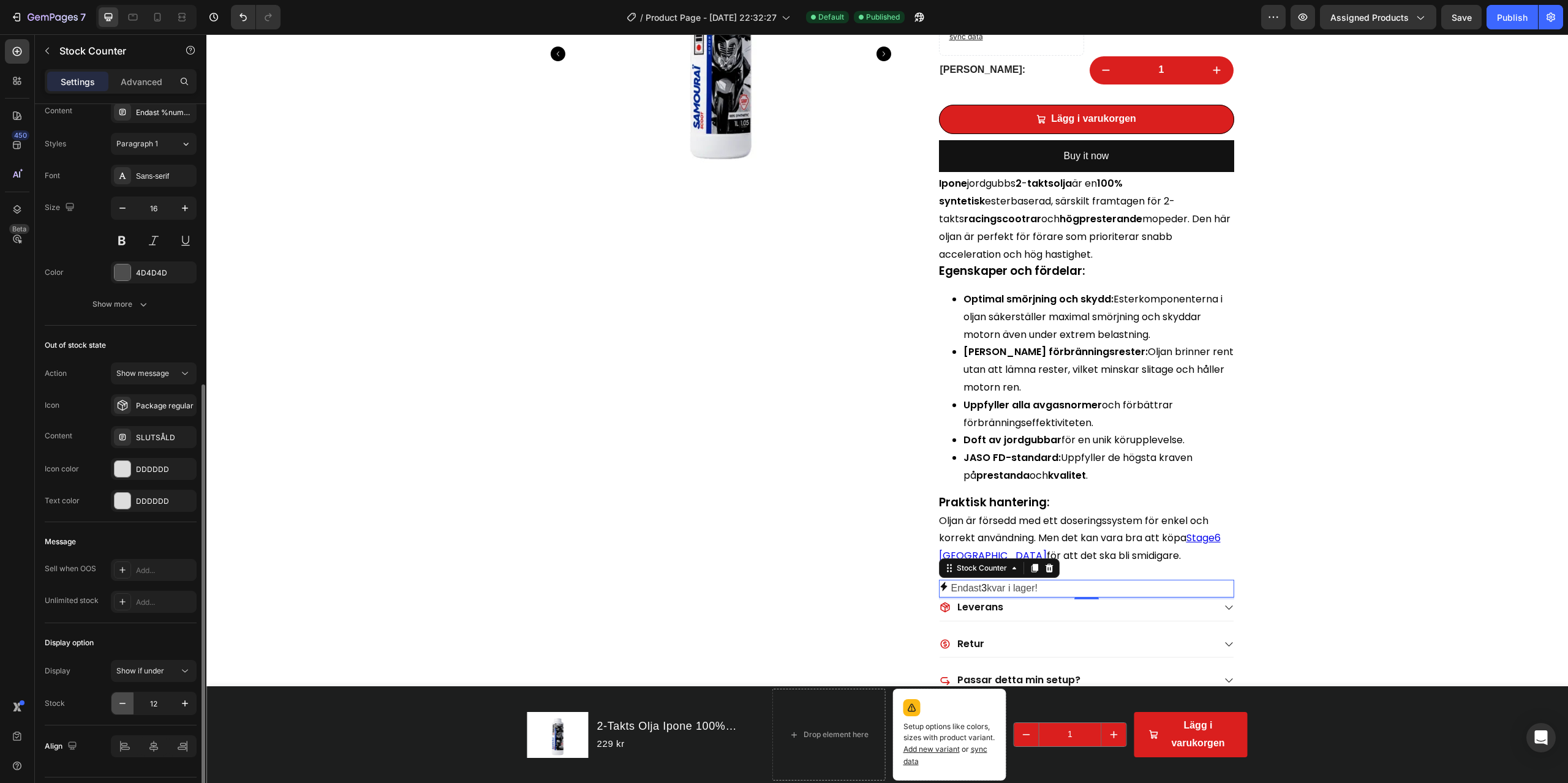
click at [128, 562] on icon "button" at bounding box center [122, 703] width 12 height 12
click at [127, 562] on icon "button" at bounding box center [122, 703] width 12 height 12
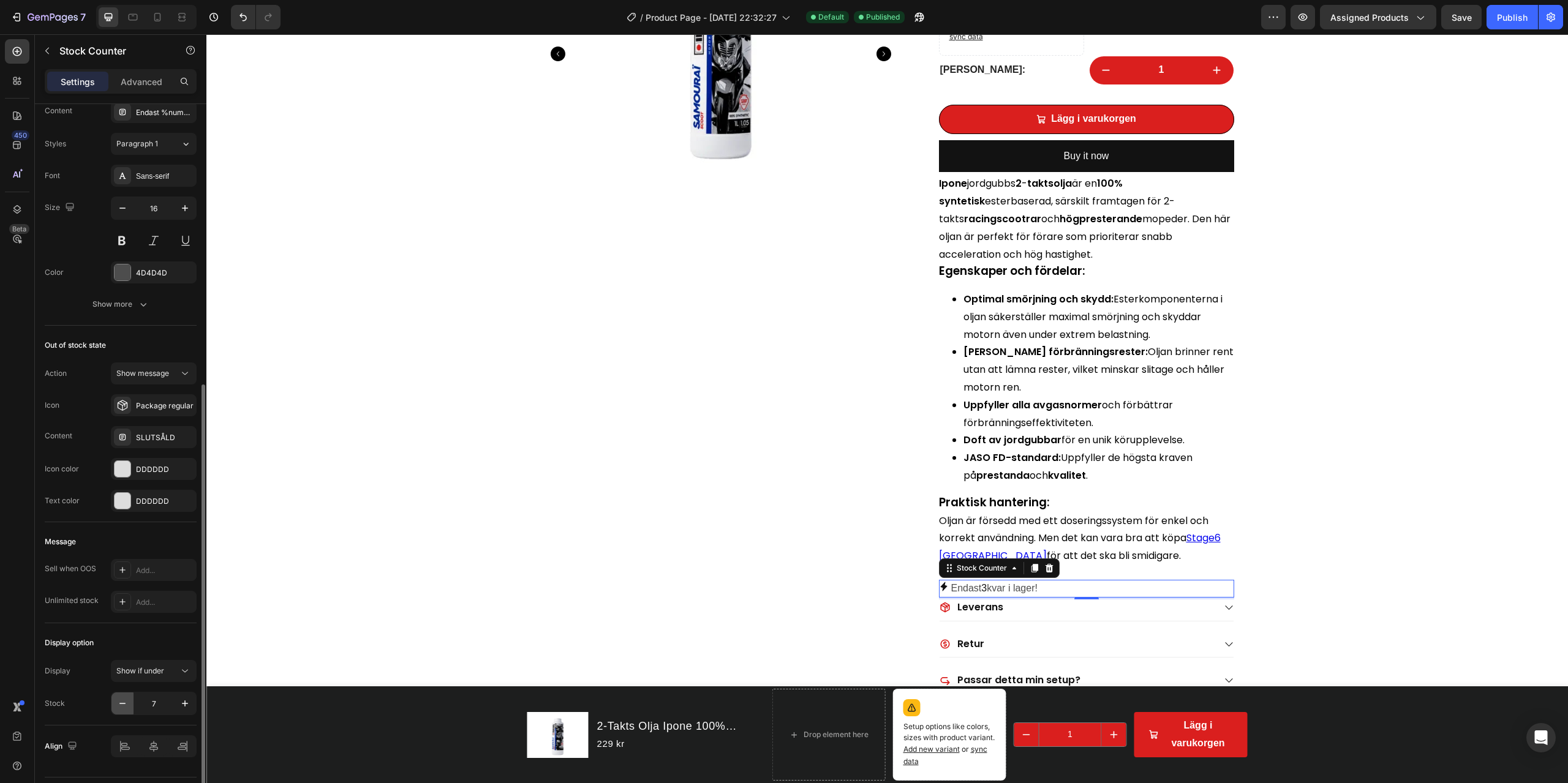
click at [127, 562] on icon "button" at bounding box center [122, 703] width 12 height 12
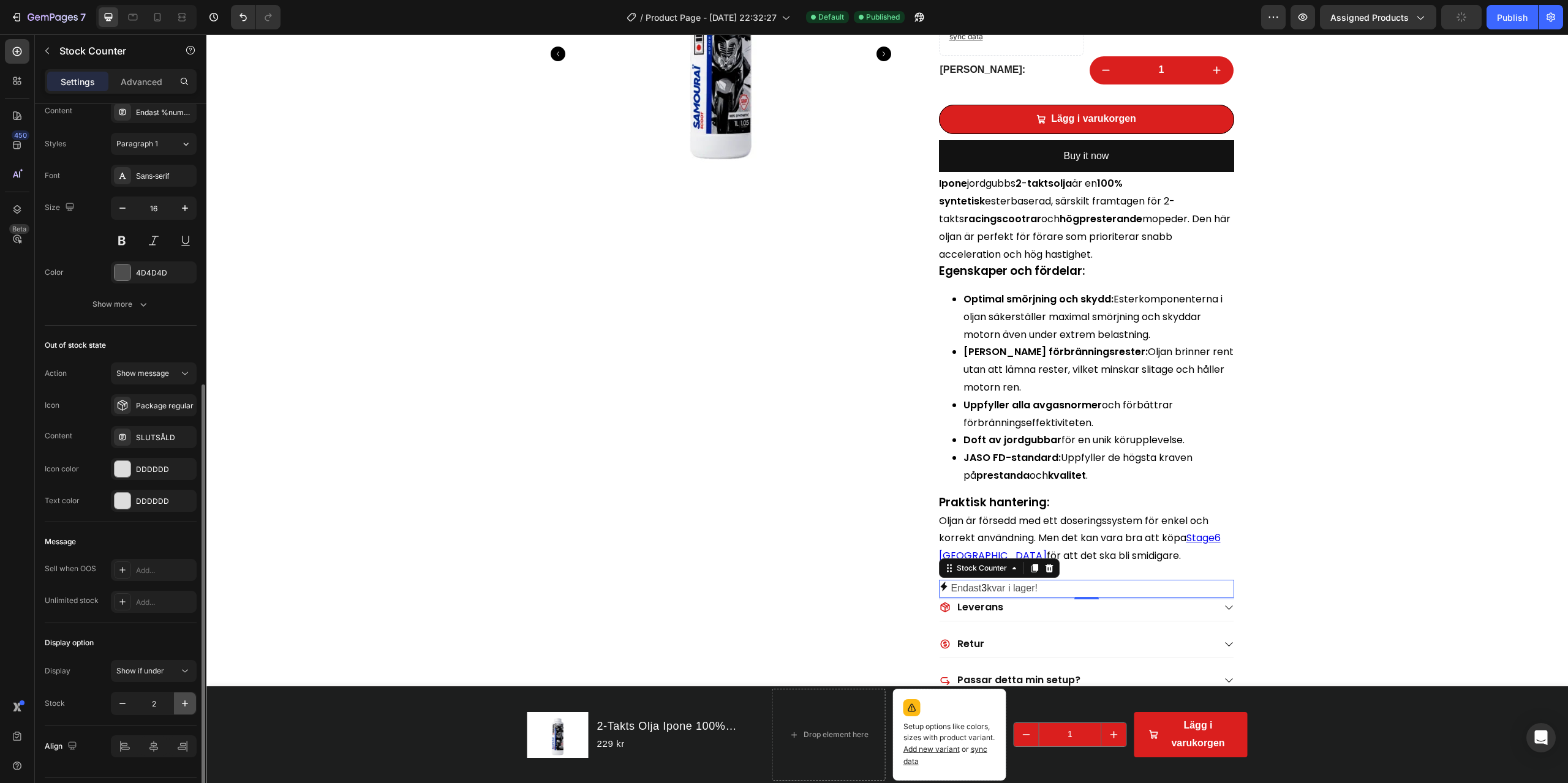
click at [182, 562] on icon "button" at bounding box center [185, 703] width 12 height 12
type input "3"
click at [1176, 276] on div "Frakt för endast 59kr! Item List 4.7 På Trustpilot Item List Snabb Kundservice!…" at bounding box center [887, 258] width 1362 height 1010
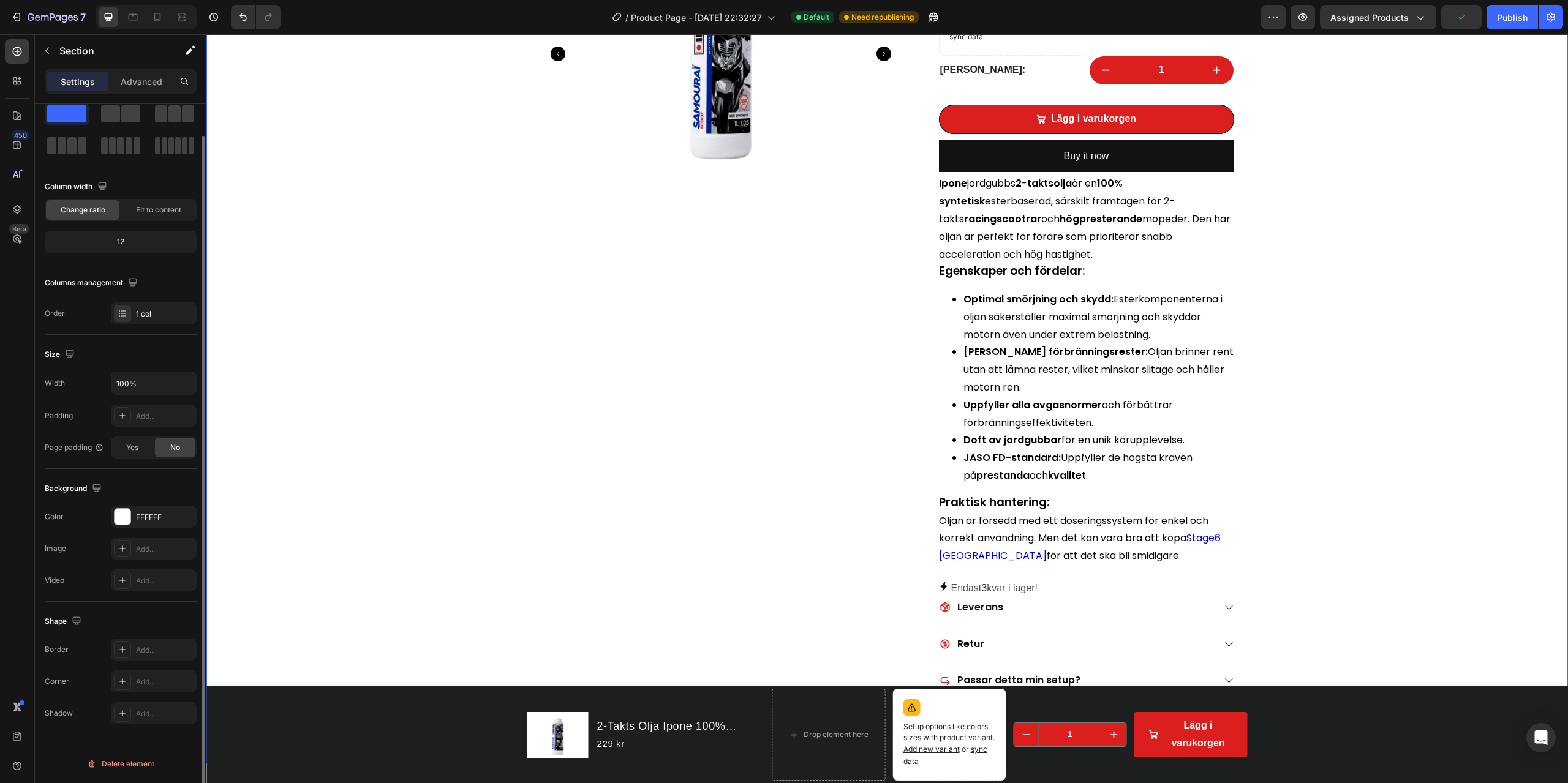
scroll to position [0, 0]
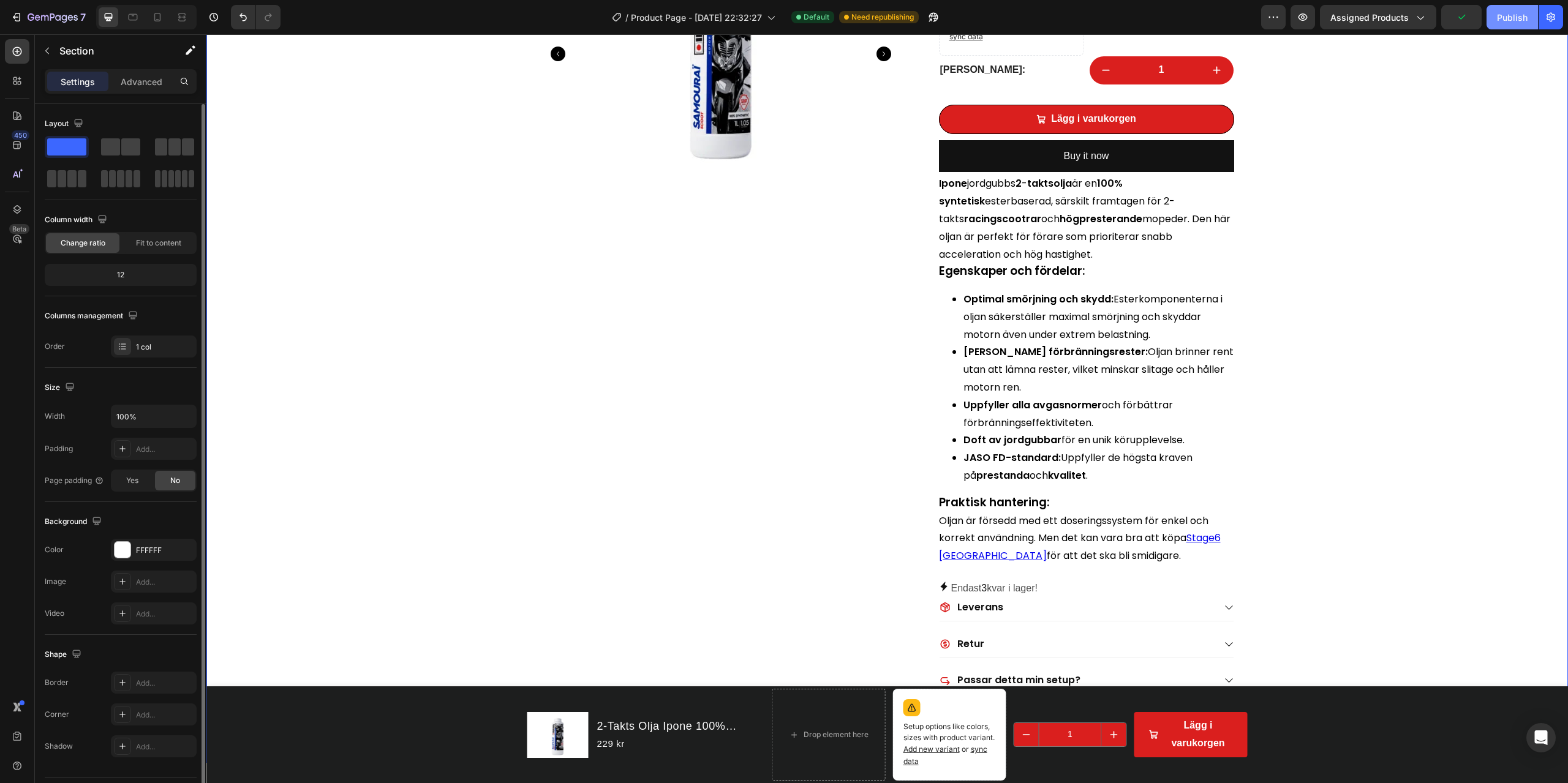
click at [1176, 14] on div "Publish" at bounding box center [1513, 17] width 31 height 13
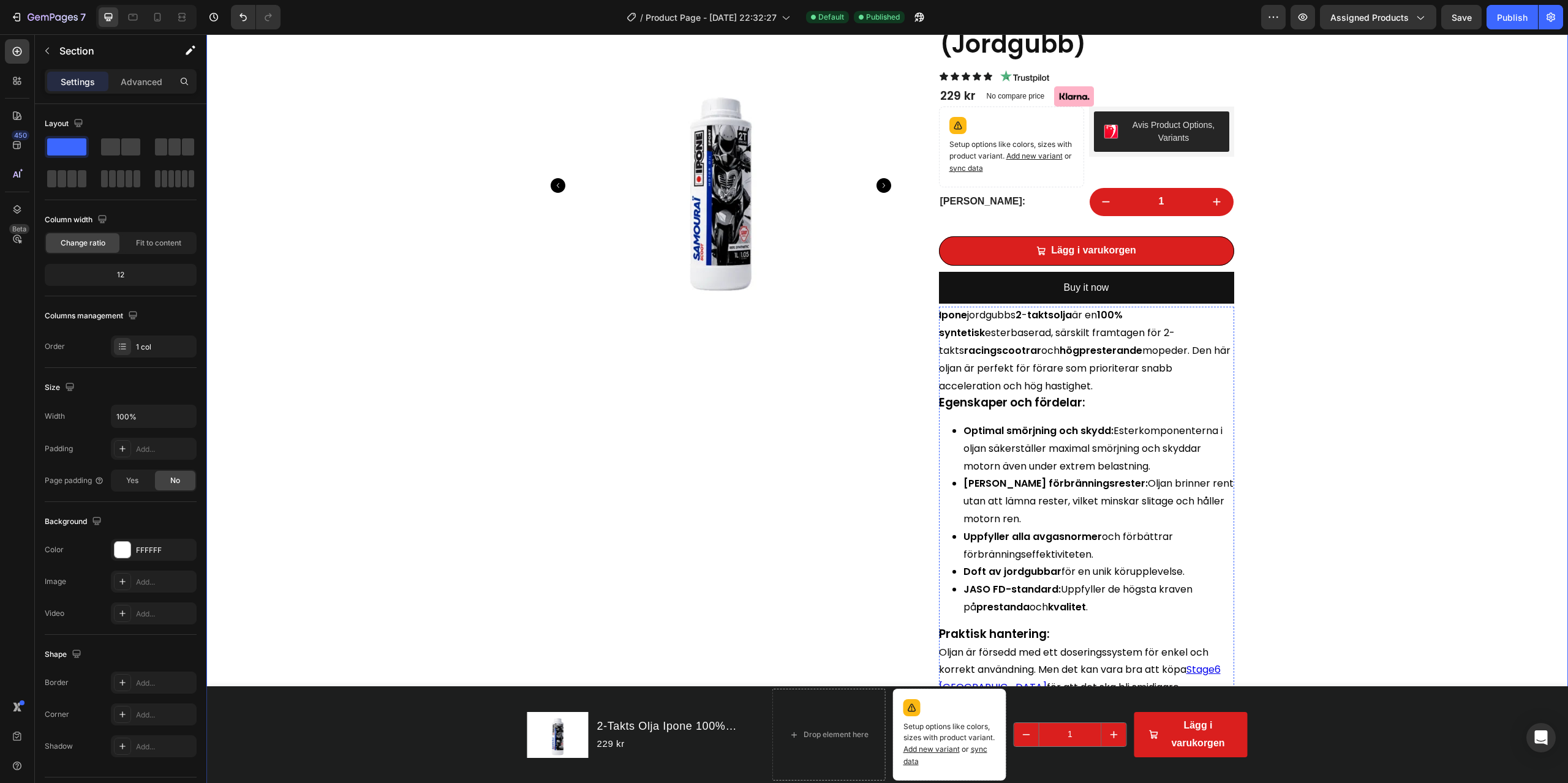
scroll to position [306, 0]
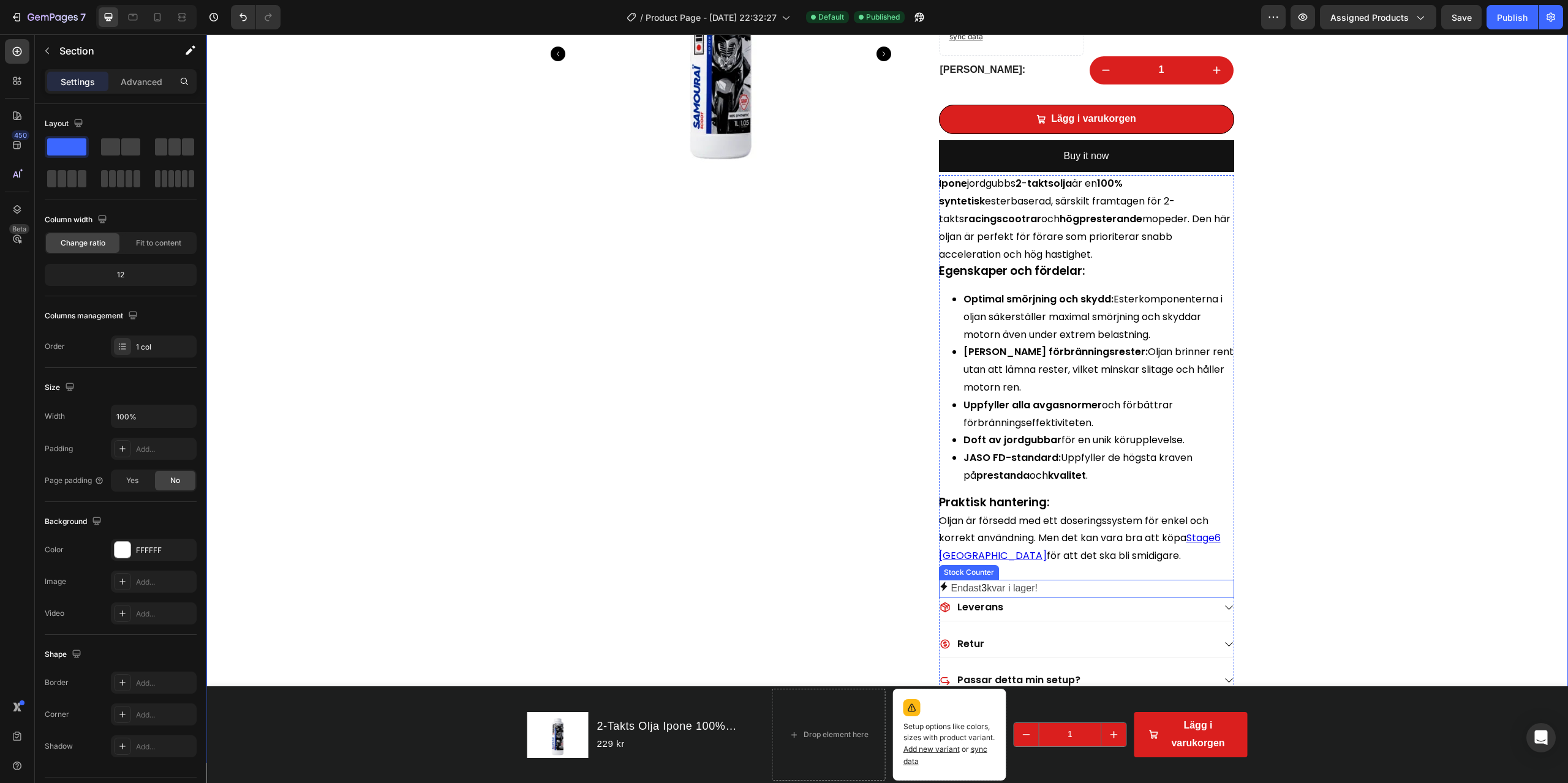
click at [1010, 562] on p "Endast 3 kvar i lager!" at bounding box center [994, 589] width 87 height 18
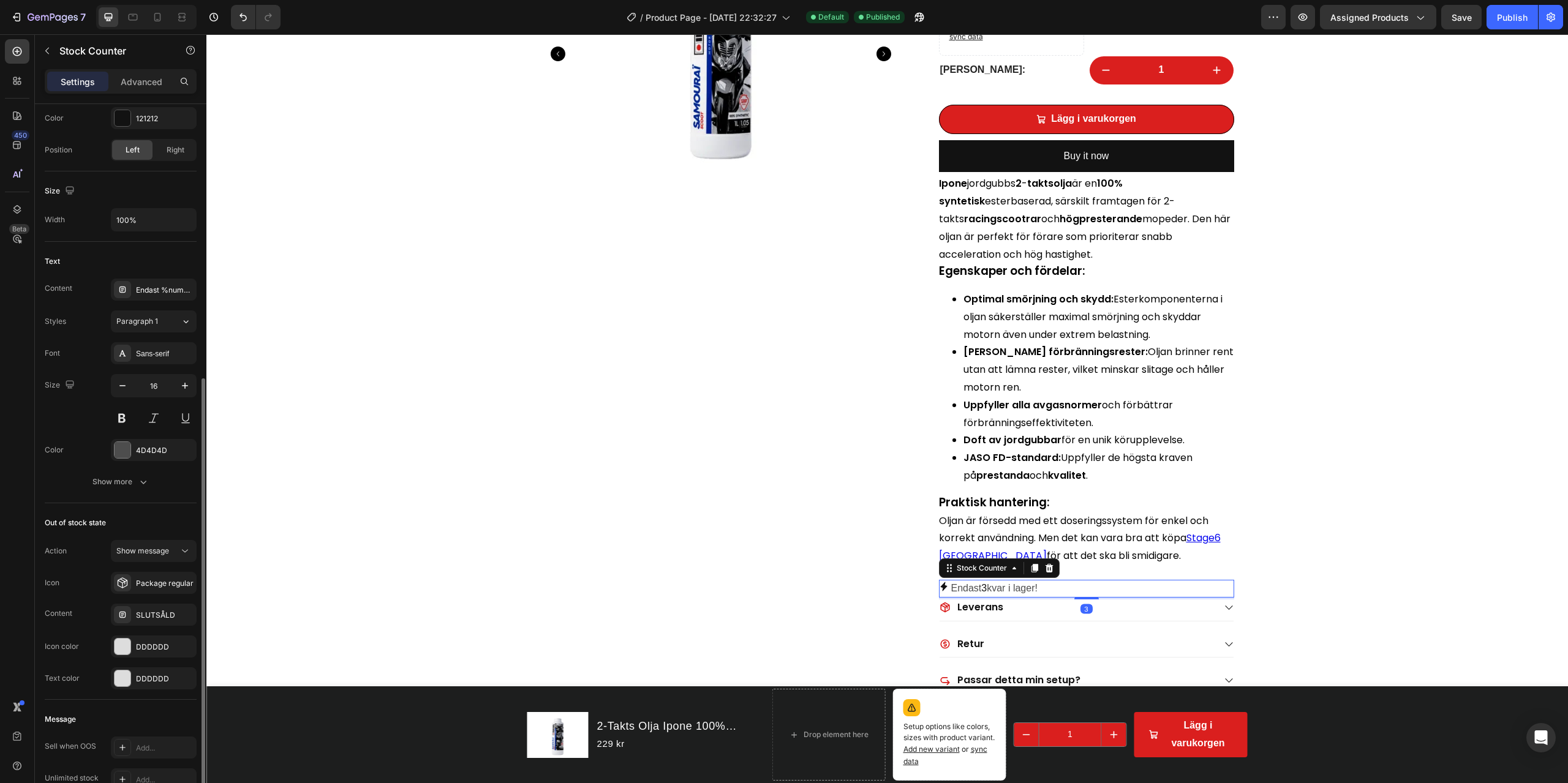
scroll to position [517, 0]
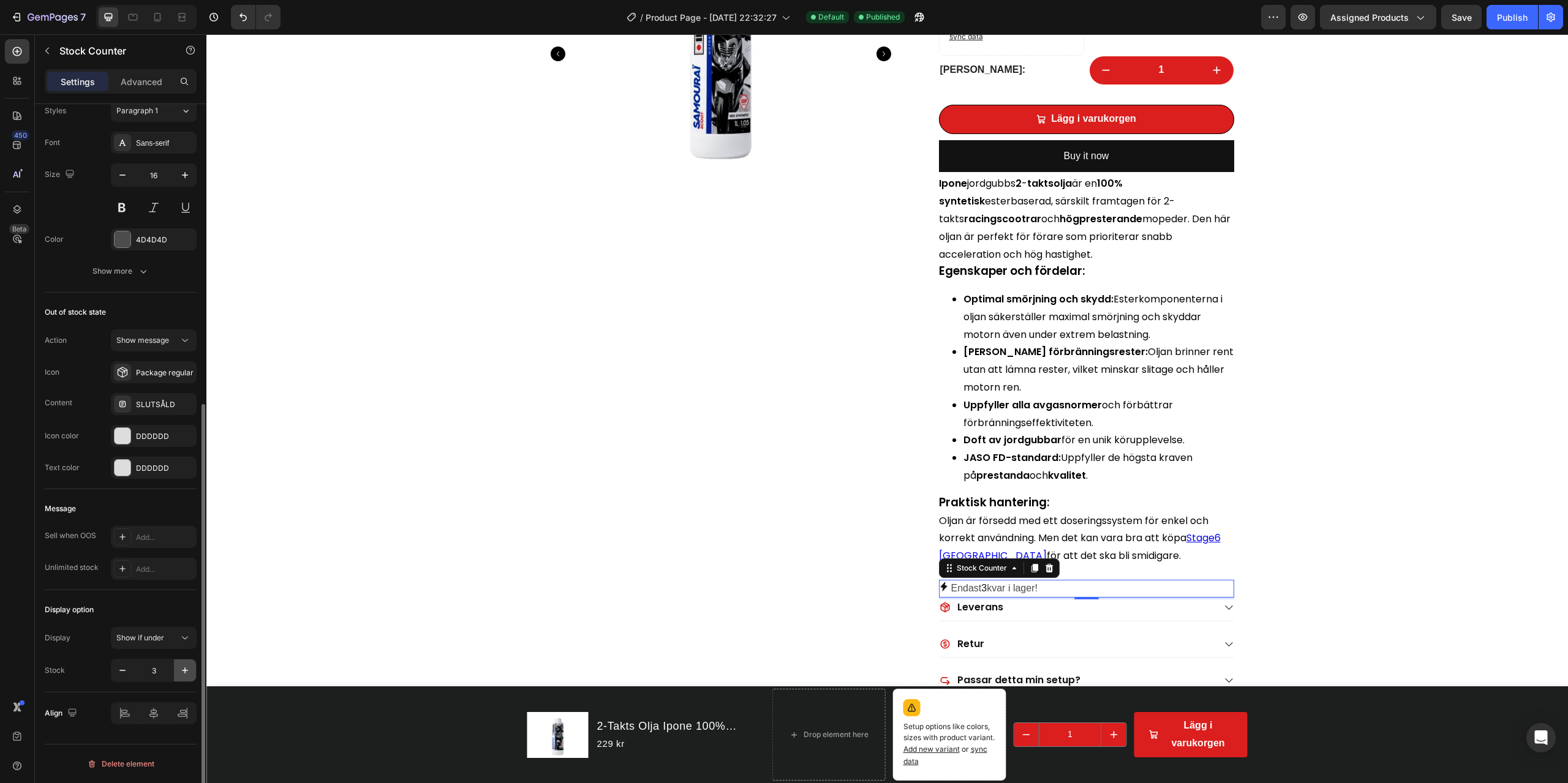
click at [180, 562] on icon "button" at bounding box center [185, 670] width 12 height 12
click at [130, 562] on button "button" at bounding box center [122, 670] width 22 height 22
drag, startPoint x: 169, startPoint y: 632, endPoint x: 176, endPoint y: 645, distance: 14.8
click at [169, 562] on div "Show if under" at bounding box center [154, 638] width 75 height 12
click at [173, 562] on div "Show if under" at bounding box center [147, 638] width 62 height 11
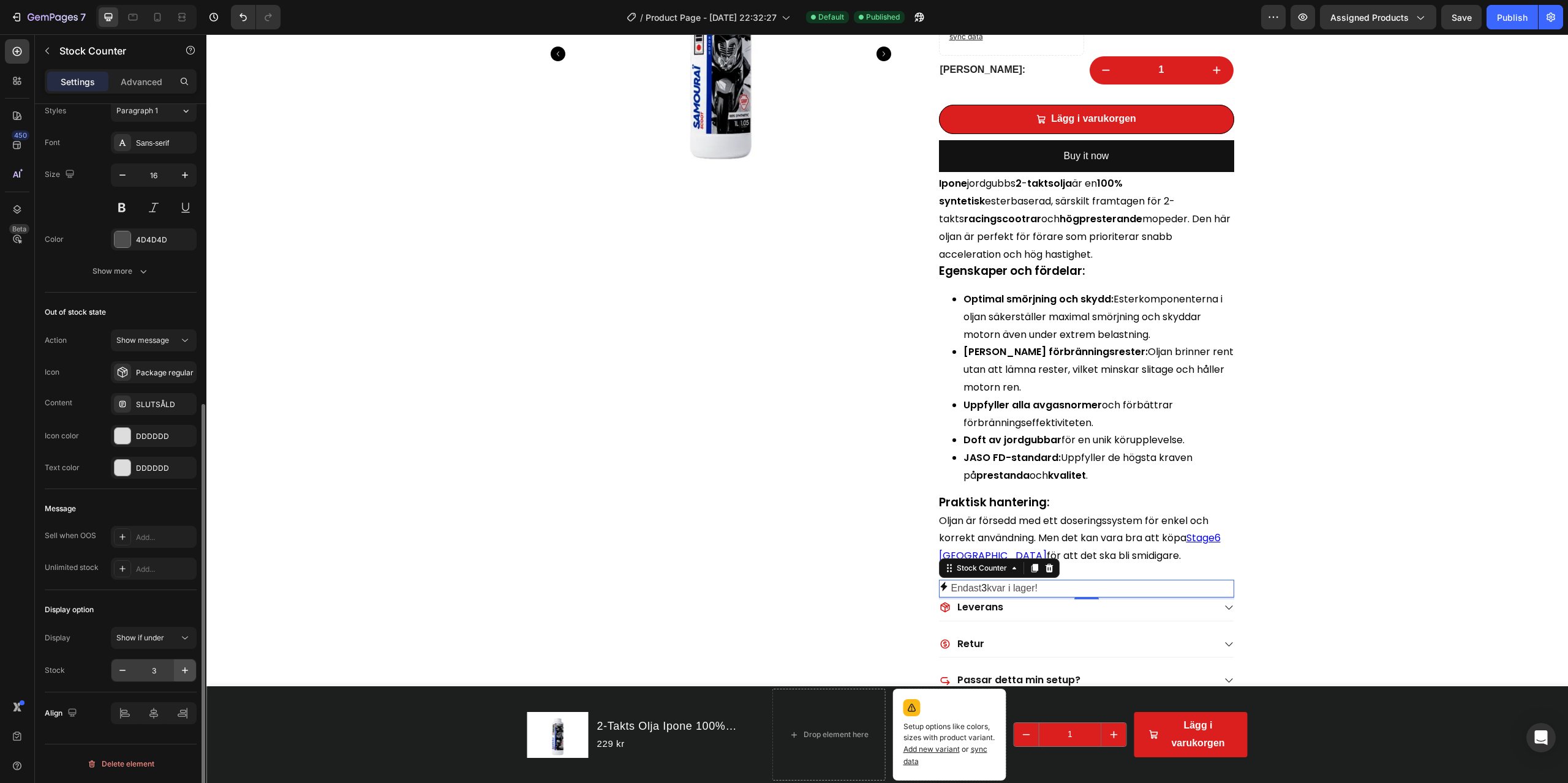
click at [192, 562] on button "button" at bounding box center [185, 670] width 22 height 22
type input "4"
click at [1176, 18] on div "Publish" at bounding box center [1513, 17] width 31 height 13
click at [1176, 428] on div "Frakt för endast 59kr! Item List 4.7 På Trustpilot Item List Snabb Kundservice!…" at bounding box center [887, 258] width 1362 height 1010
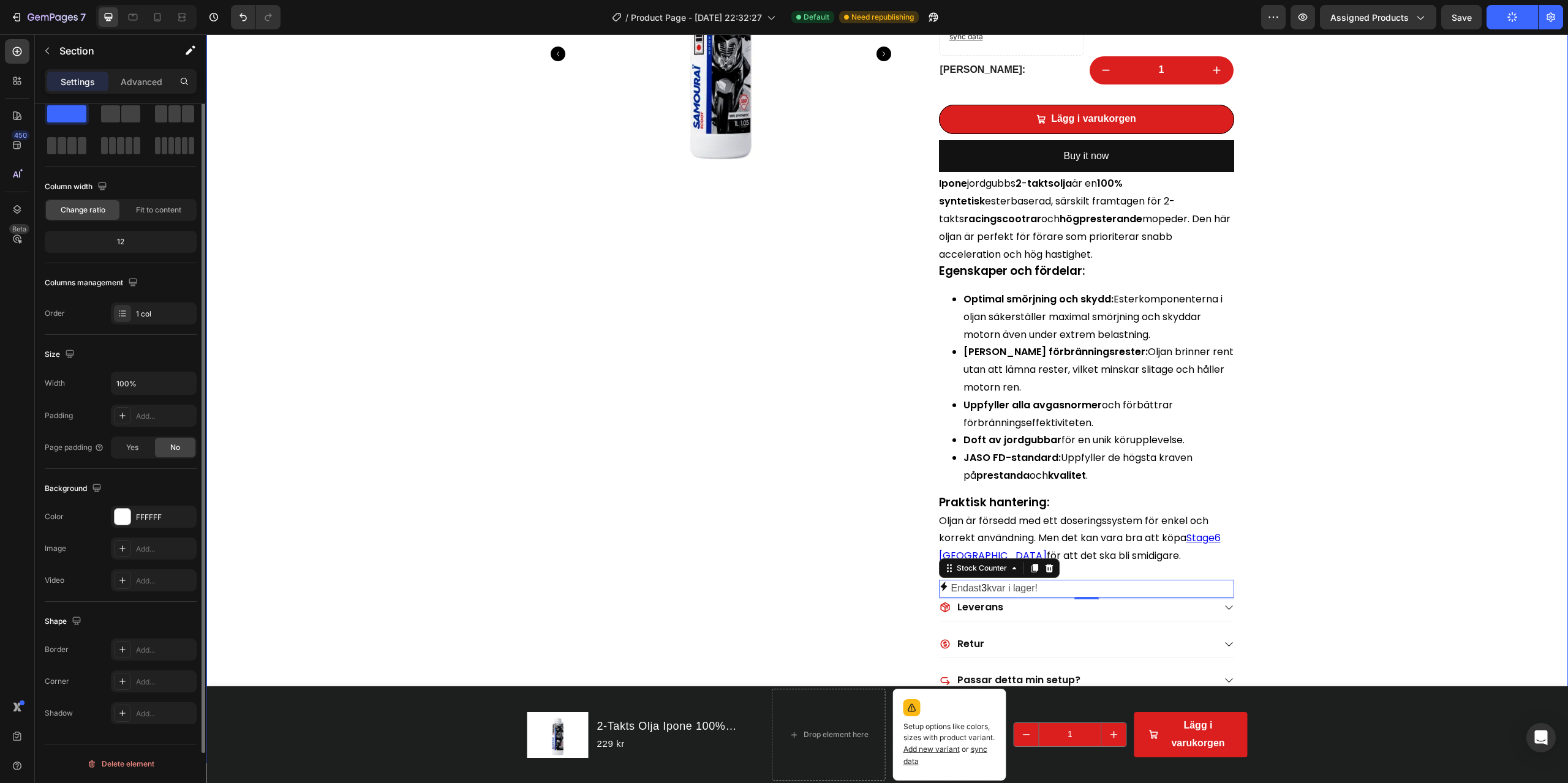
scroll to position [0, 0]
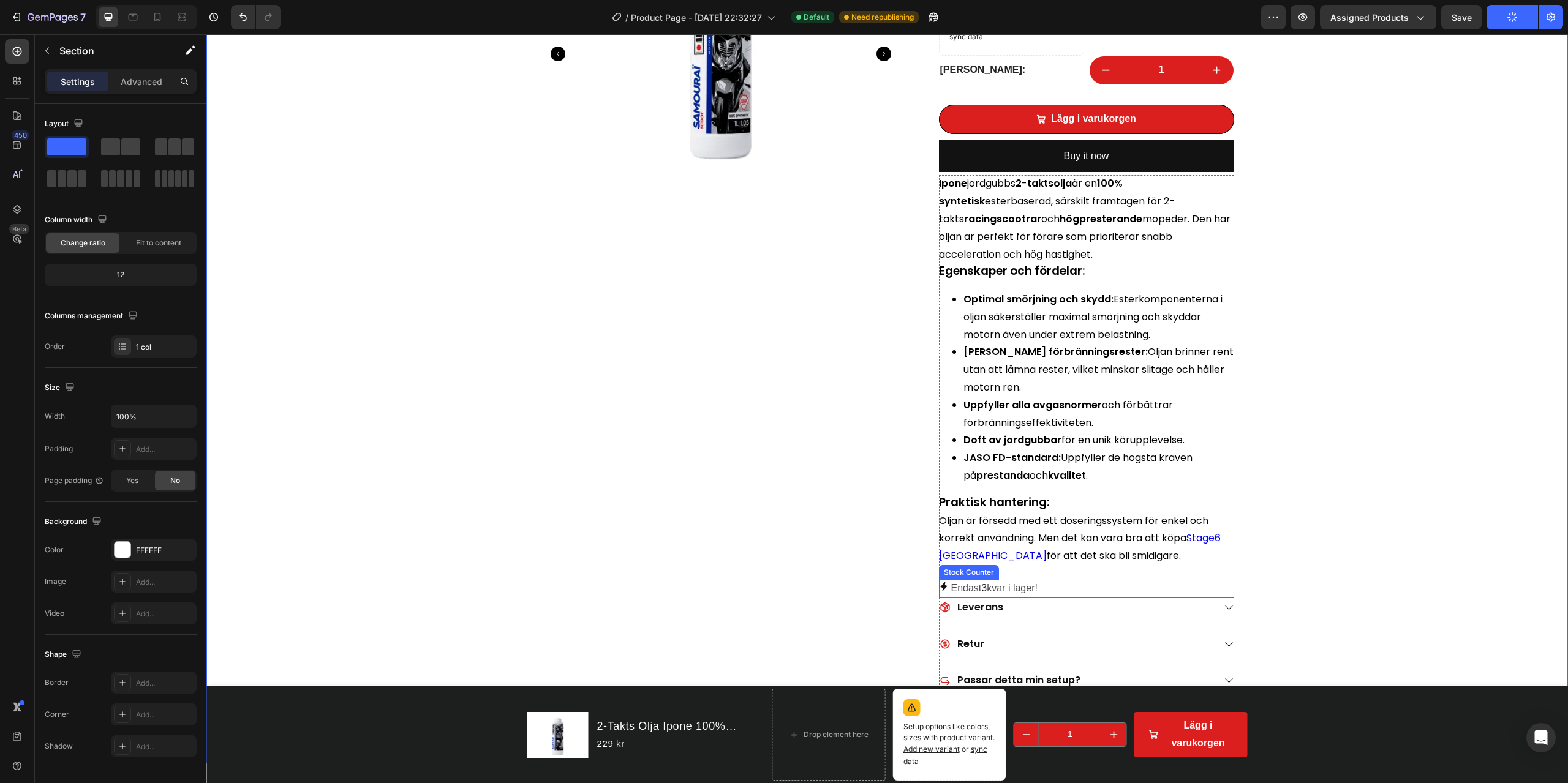
click at [1028, 562] on p "Endast 3 kvar i lager!" at bounding box center [994, 589] width 87 height 18
